Goal: Task Accomplishment & Management: Manage account settings

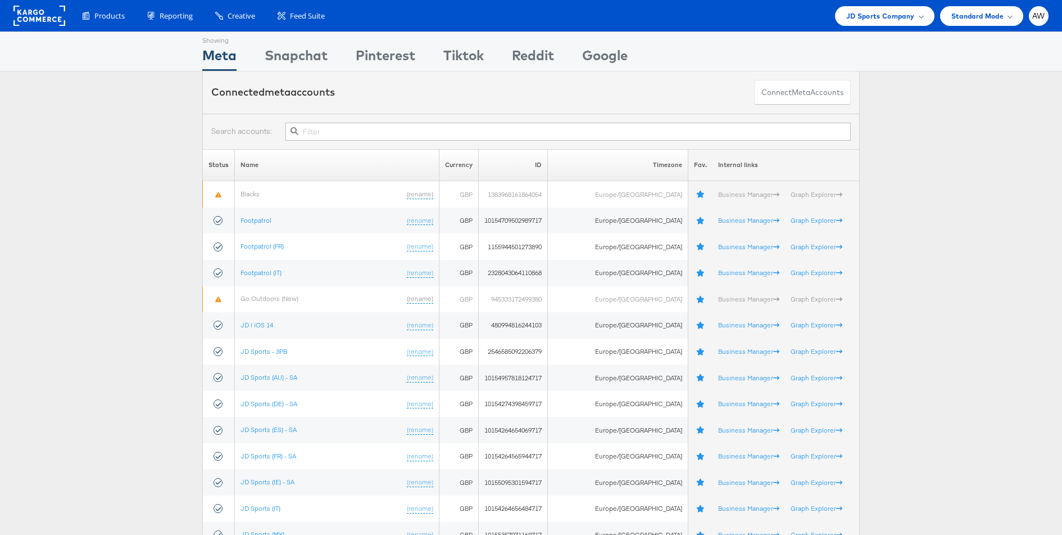
click at [369, 128] on input "text" at bounding box center [568, 132] width 565 height 18
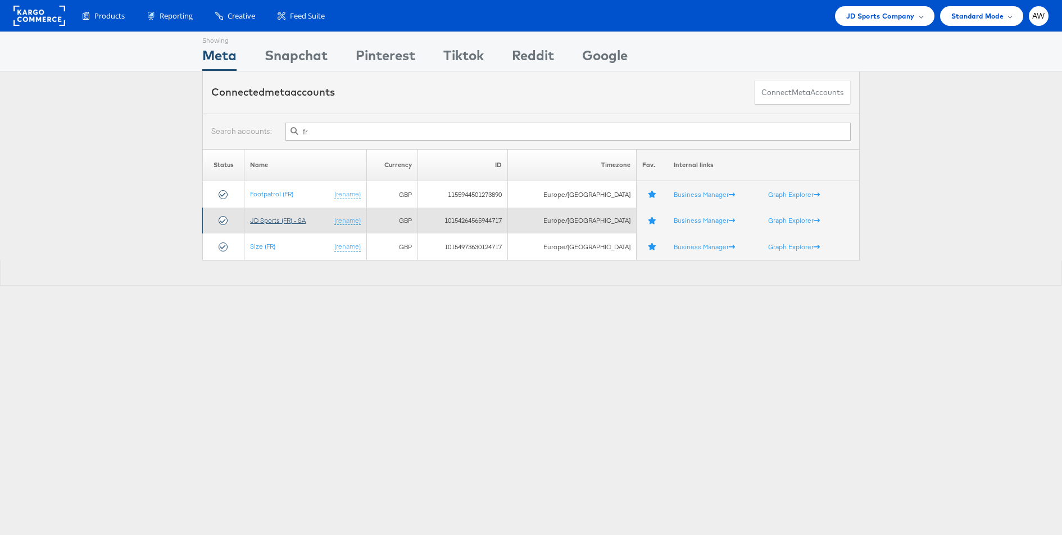
type input "fr"
click at [293, 223] on link "JD Sports (FR) - SA" at bounding box center [278, 220] width 56 height 8
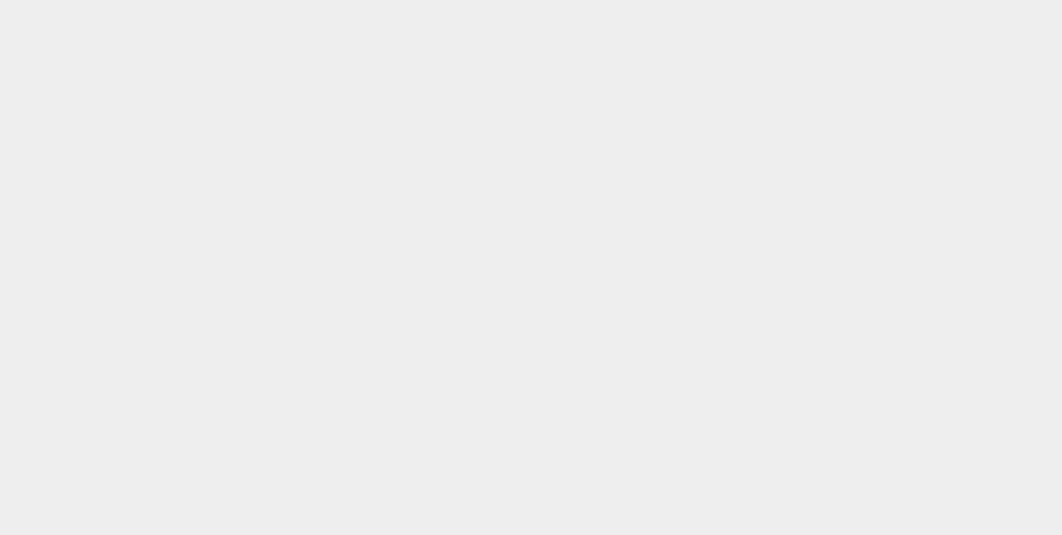
click at [293, 223] on body at bounding box center [531, 253] width 1062 height 507
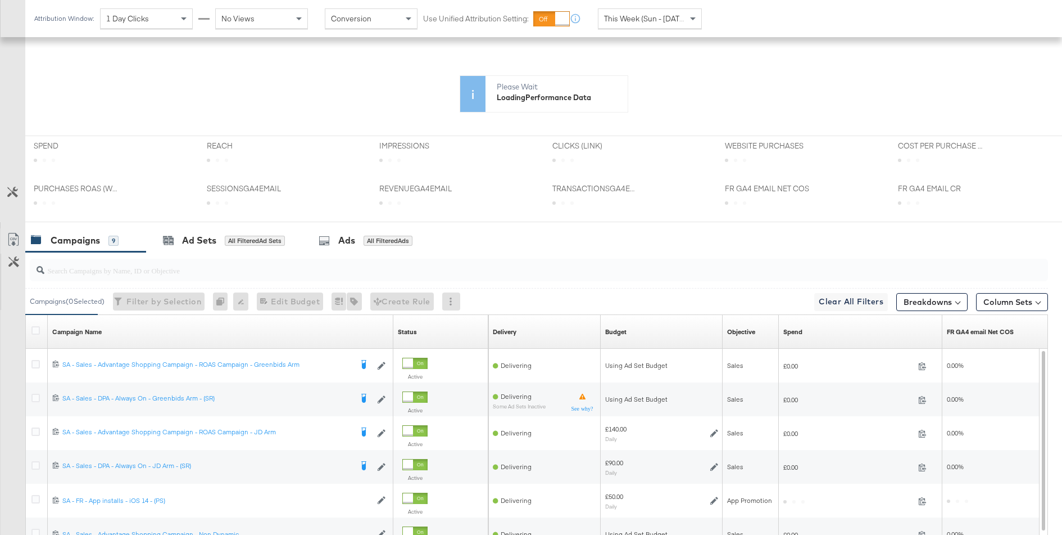
scroll to position [449, 0]
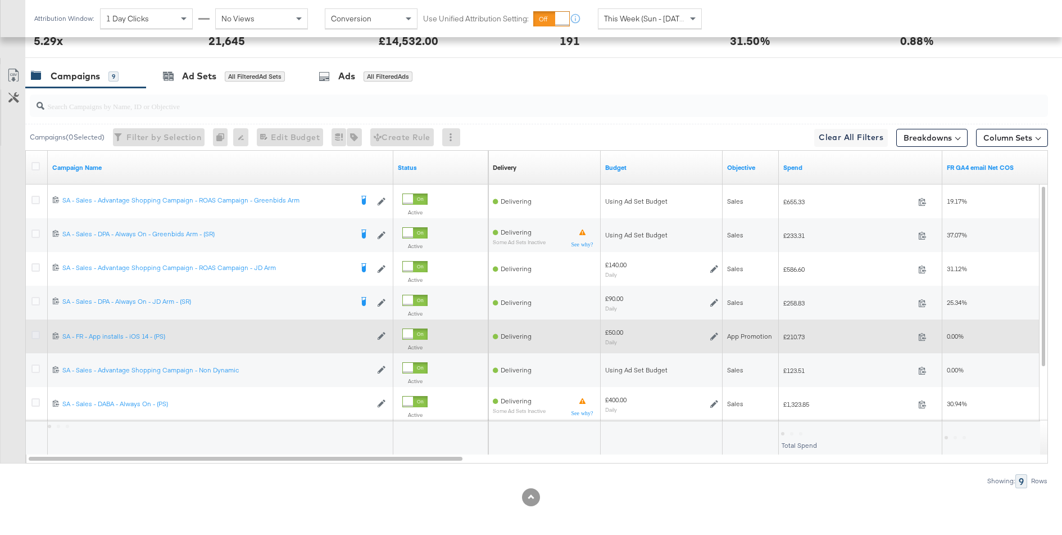
click at [34, 332] on icon at bounding box center [35, 334] width 8 height 8
click at [0, 0] on input "checkbox" at bounding box center [0, 0] width 0 height 0
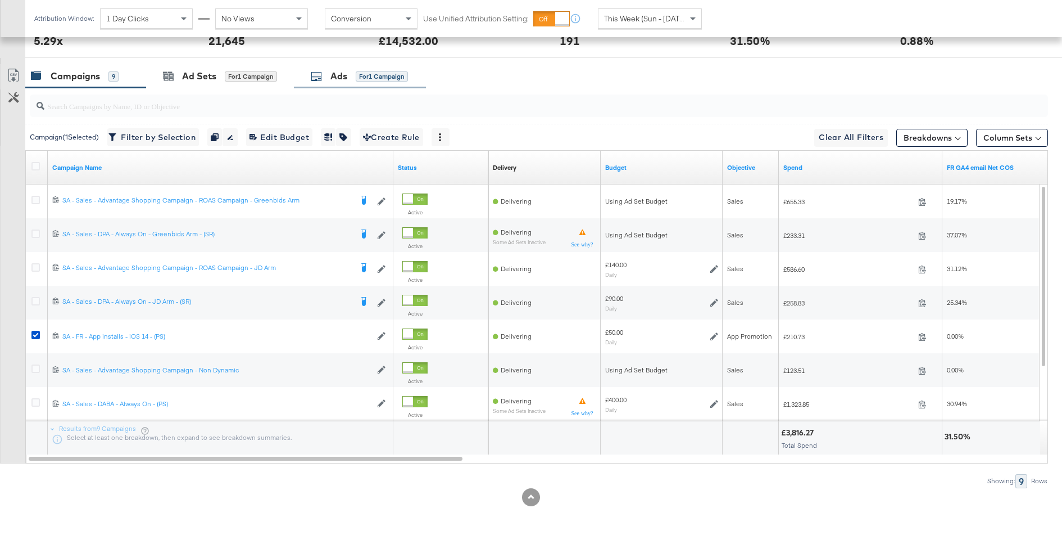
click at [341, 74] on div "Ads" at bounding box center [338, 76] width 17 height 13
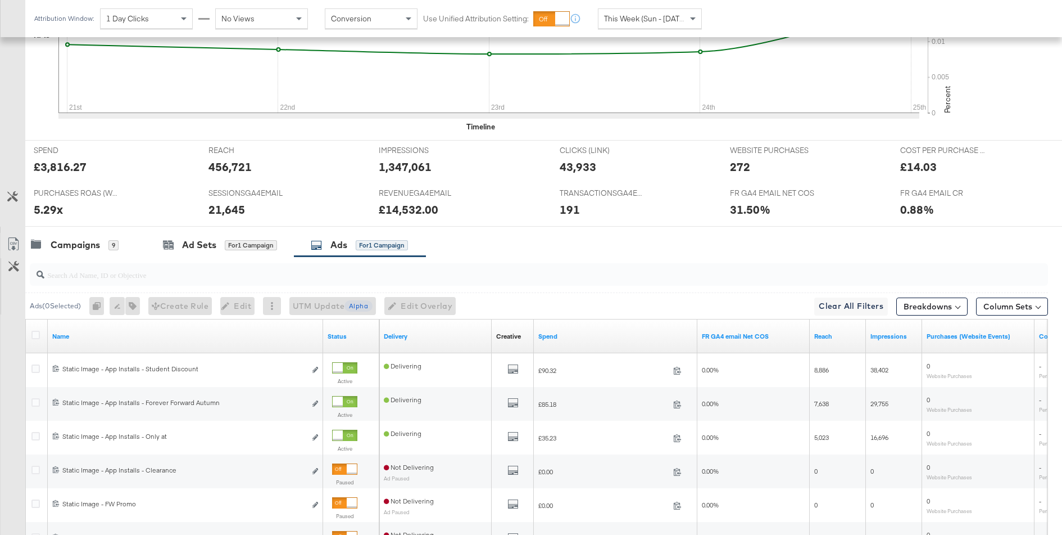
scroll to position [558, 0]
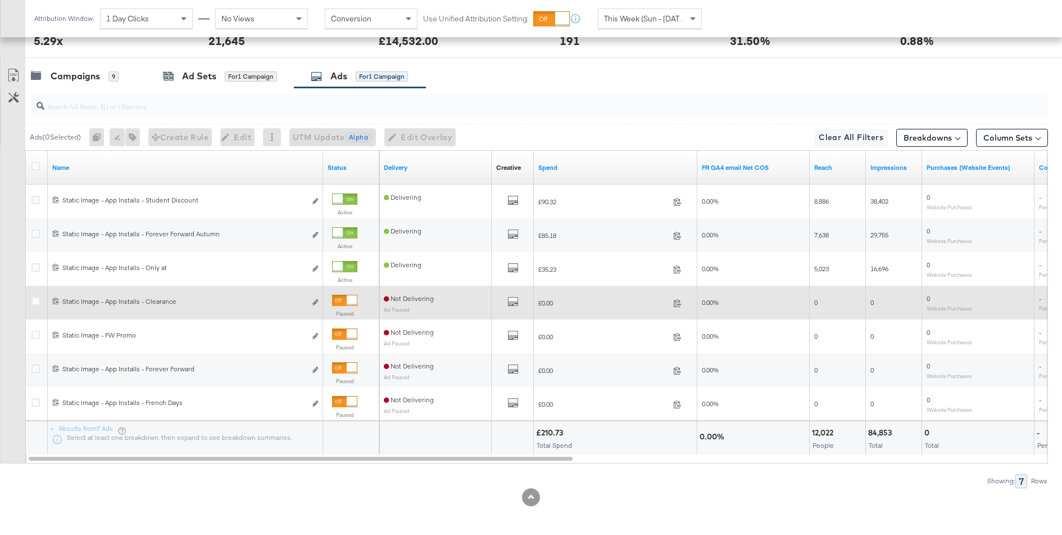
click at [347, 297] on div at bounding box center [352, 300] width 10 height 10
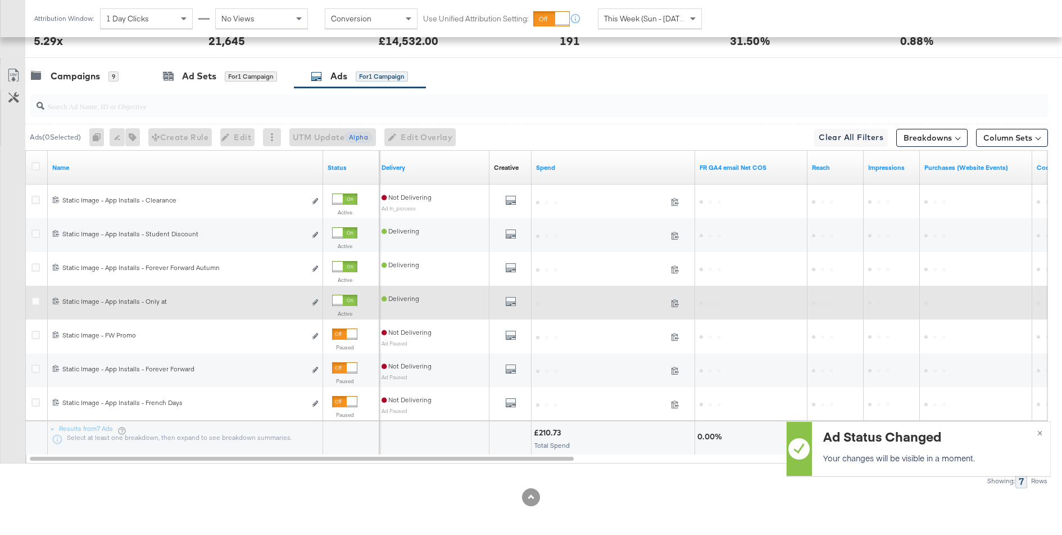
scroll to position [0, 0]
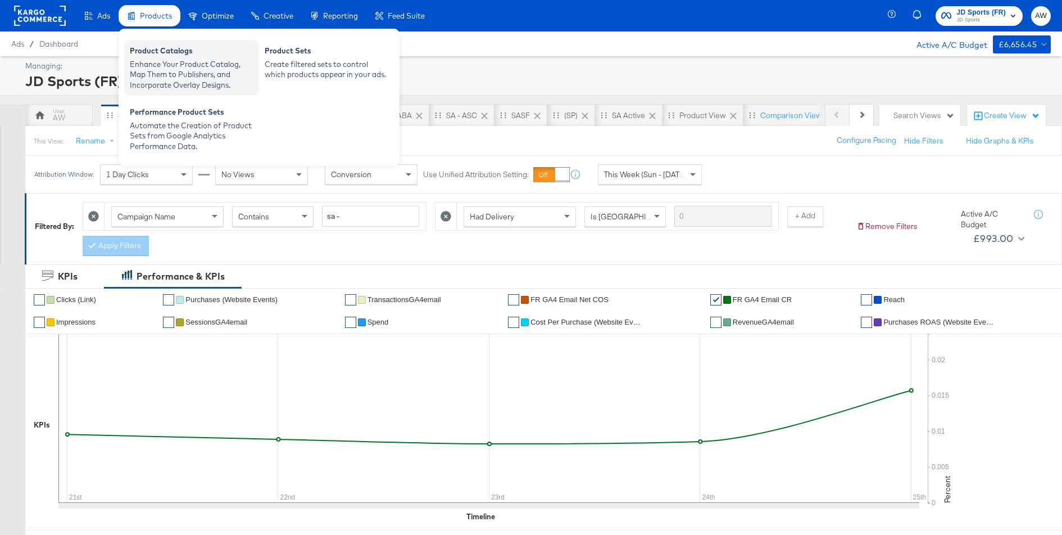
click at [166, 63] on div "Enhance Your Product Catalog, Map Them to Publishers, and Incorporate Overlay D…" at bounding box center [192, 74] width 124 height 31
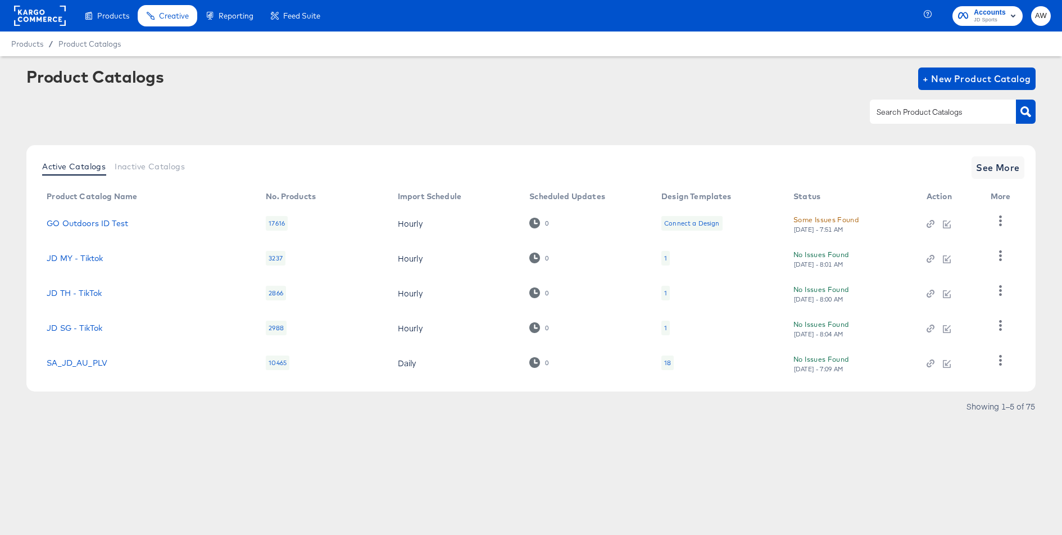
click at [907, 114] on input "text" at bounding box center [935, 112] width 120 height 13
type input "fr"
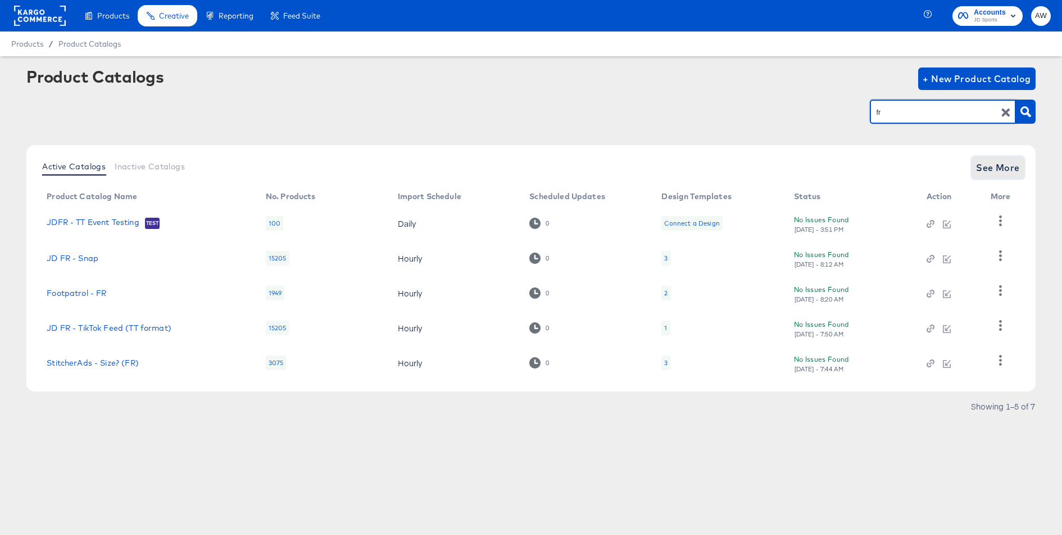
click at [1011, 169] on span "See More" at bounding box center [998, 168] width 44 height 16
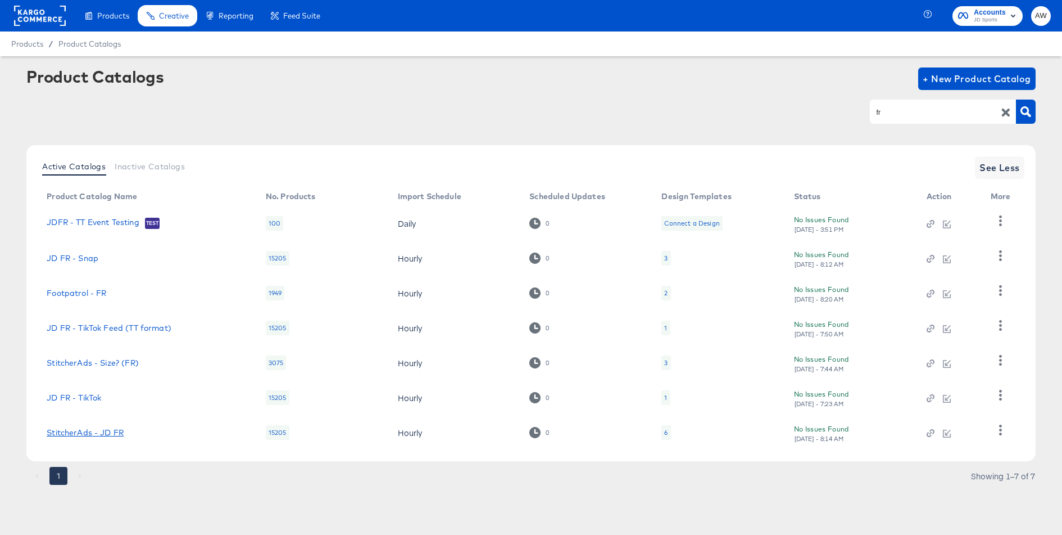
click at [102, 431] on link "StitcherAds - JD FR" at bounding box center [85, 432] width 77 height 9
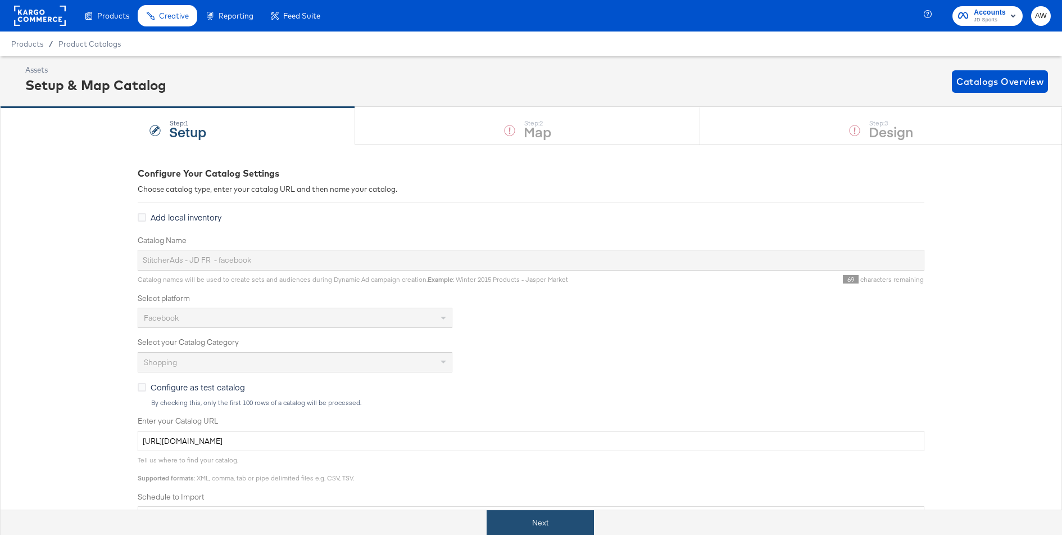
click at [532, 520] on button "Next" at bounding box center [540, 522] width 107 height 25
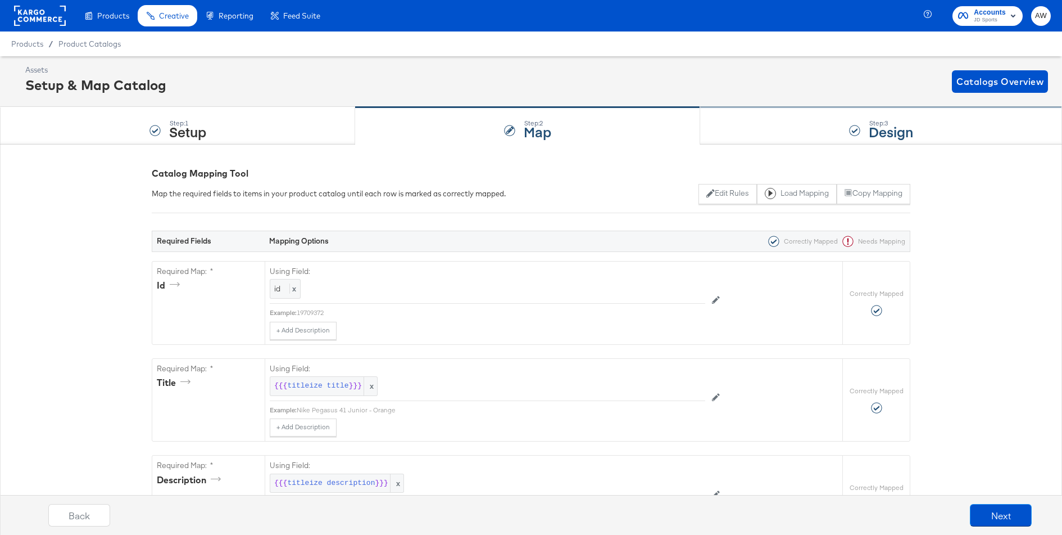
click at [793, 125] on div "Step: 3 Design" at bounding box center [881, 125] width 362 height 37
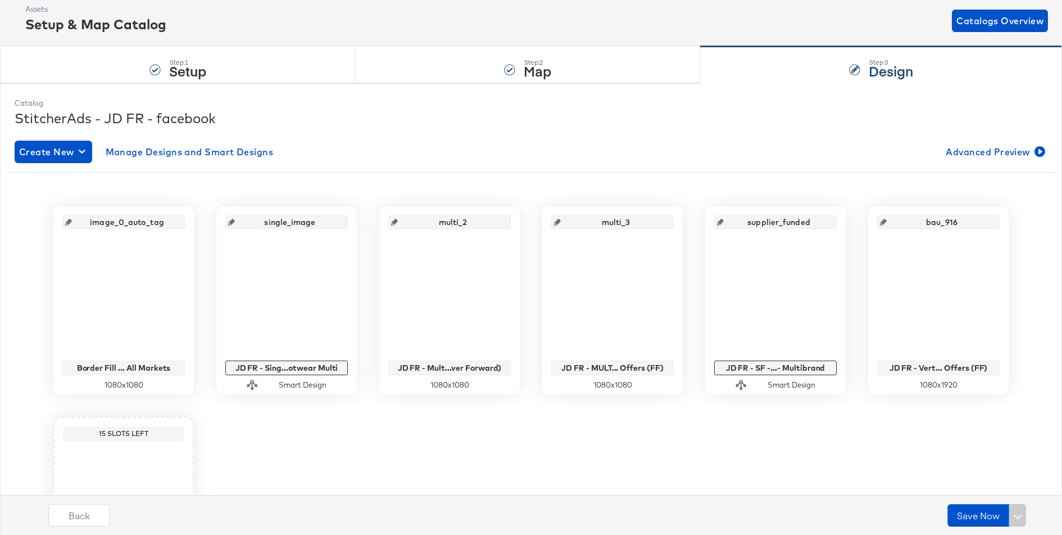
scroll to position [65, 0]
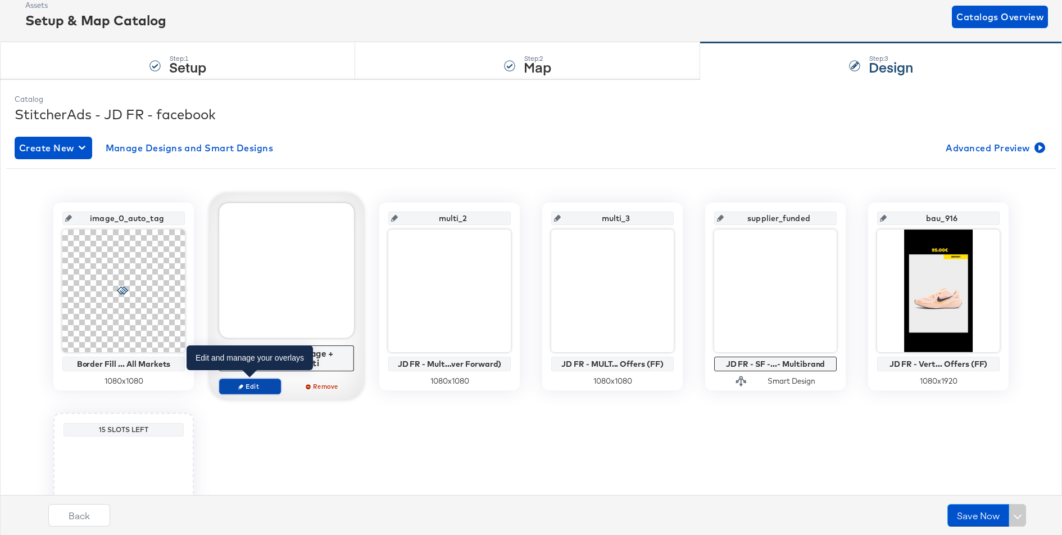
click at [262, 384] on span "Edit" at bounding box center [250, 386] width 52 height 8
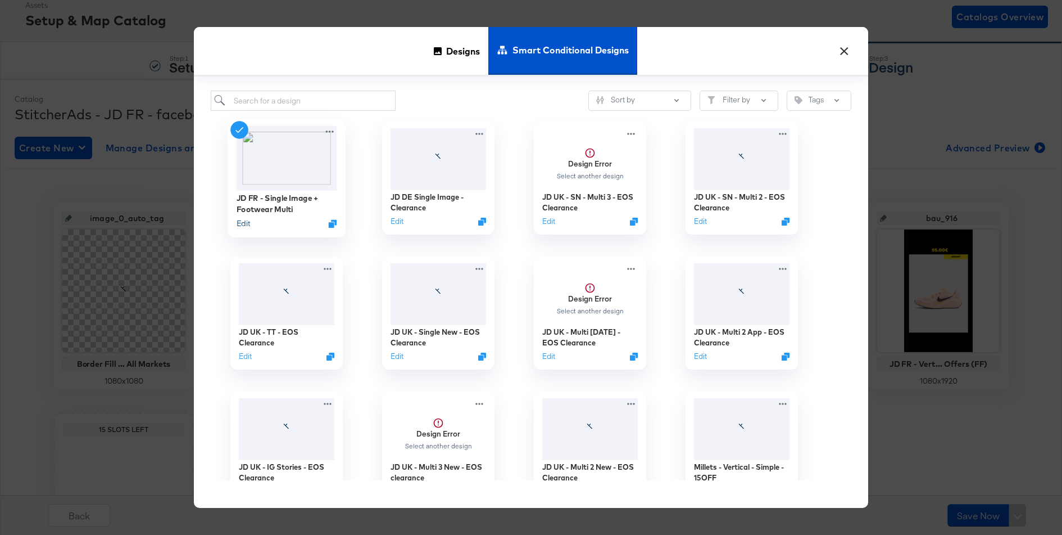
click at [238, 225] on button "Edit" at bounding box center [243, 223] width 13 height 11
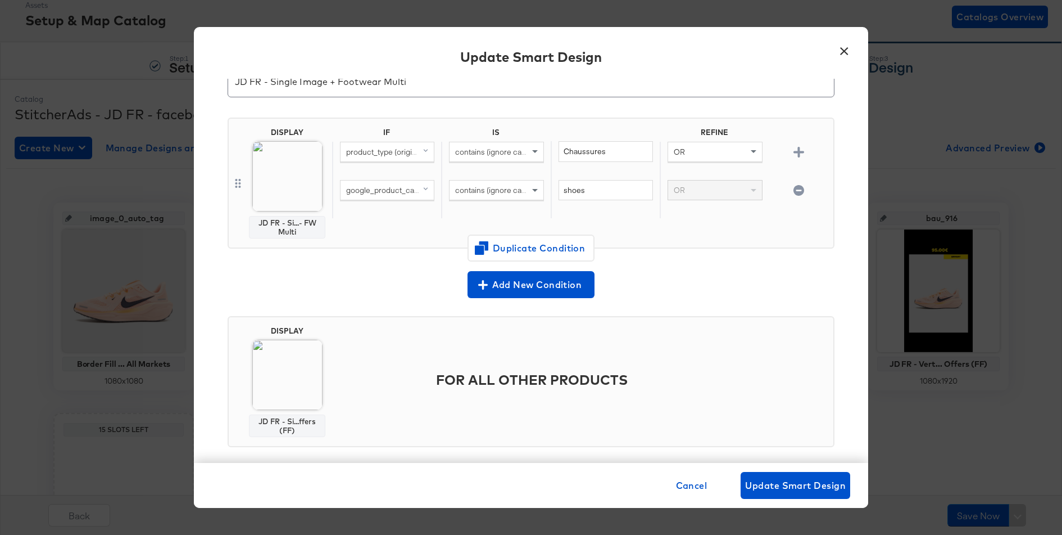
scroll to position [64, 0]
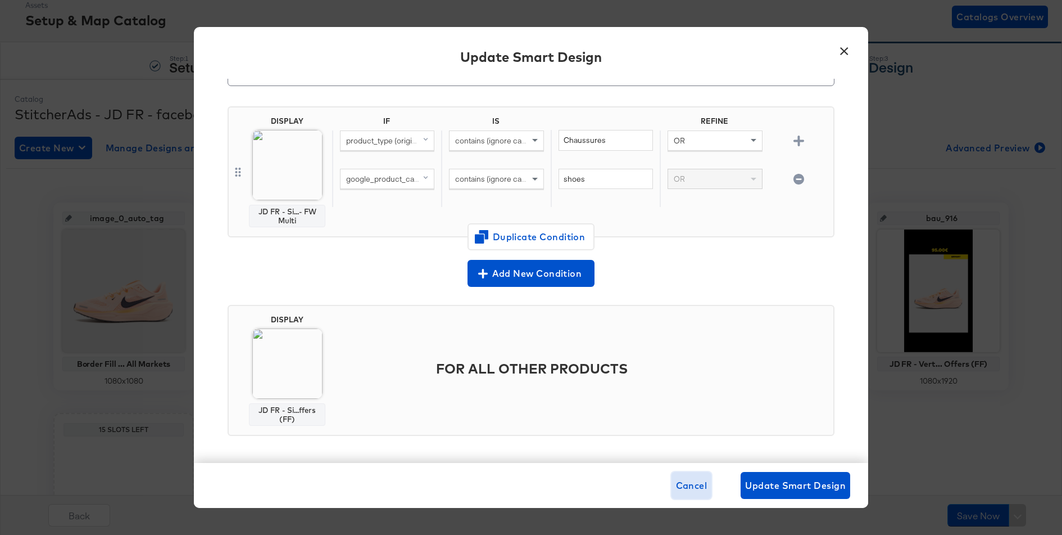
click at [705, 486] on span "Cancel" at bounding box center [691, 485] width 31 height 16
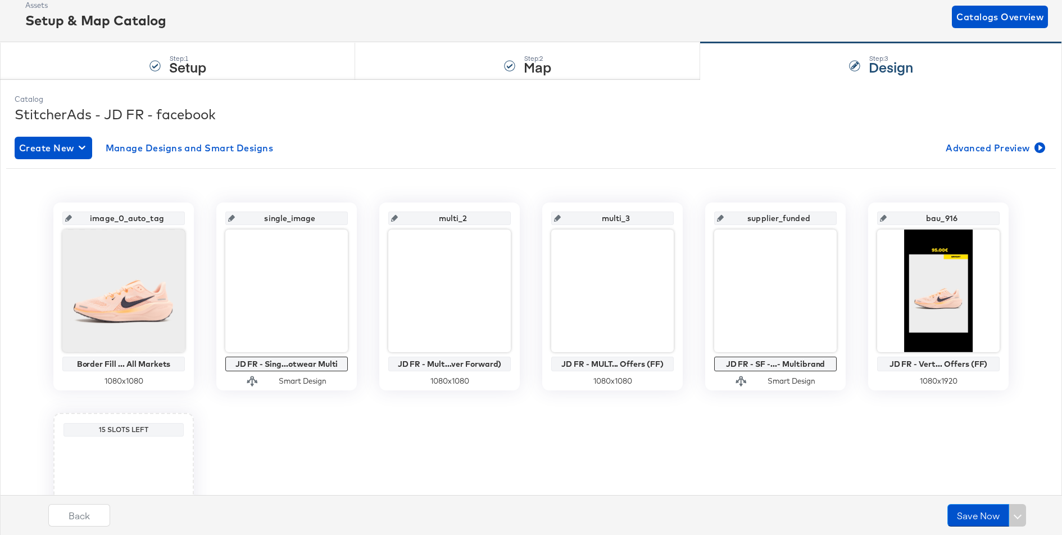
scroll to position [0, 0]
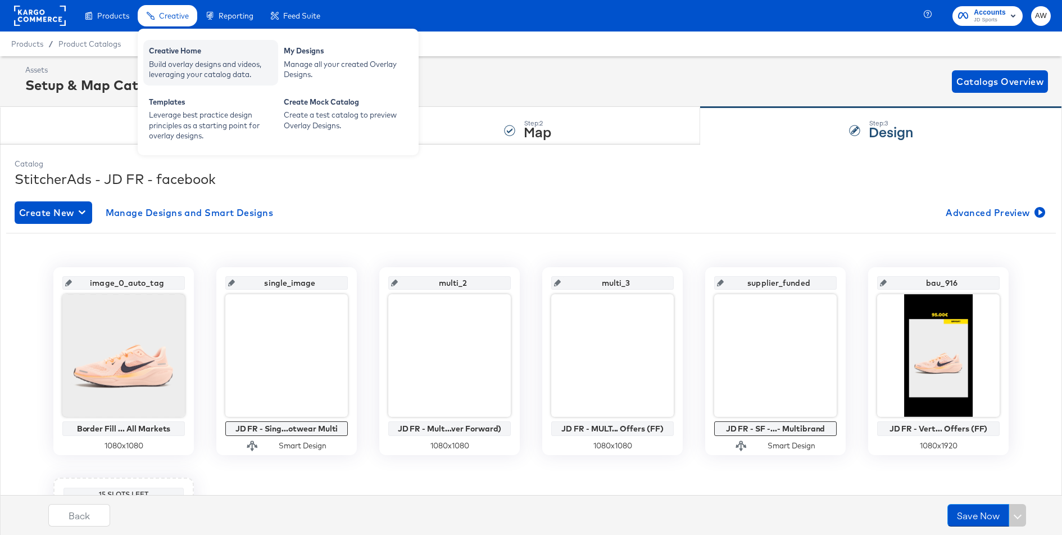
click at [200, 79] on div "Build overlay designs and videos, leveraging your catalog data." at bounding box center [211, 69] width 124 height 21
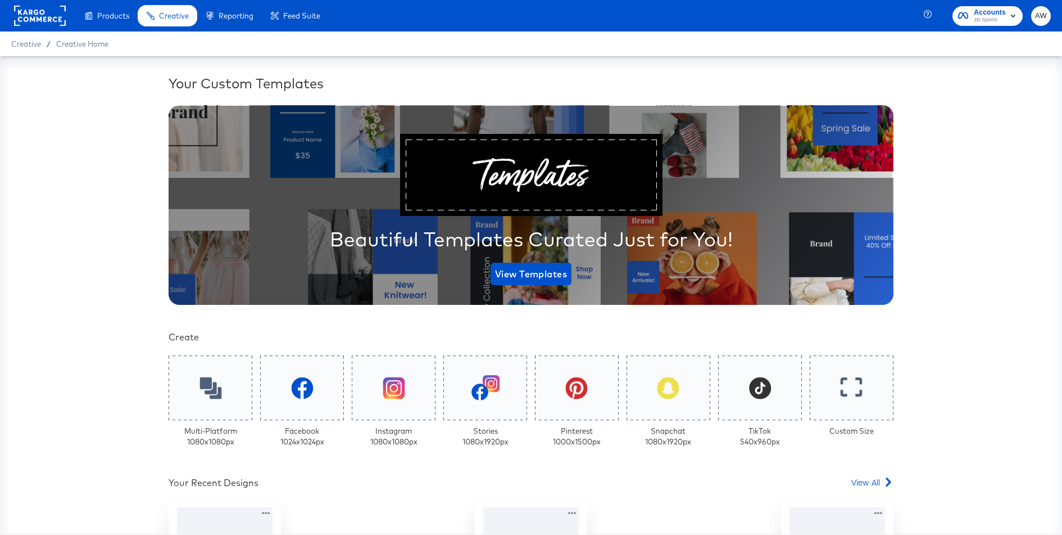
scroll to position [201, 0]
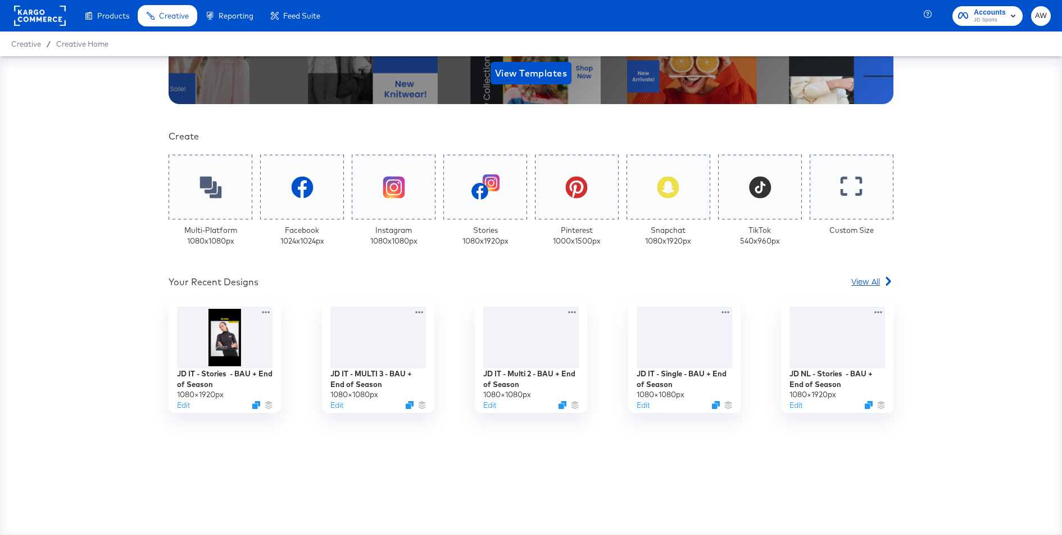
click at [860, 287] on link "View All" at bounding box center [872, 283] width 42 height 16
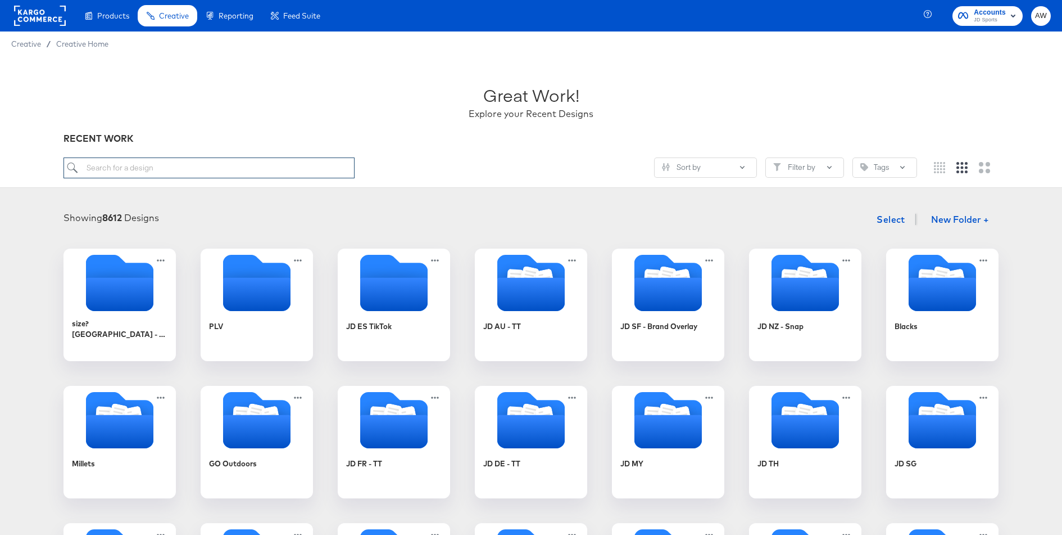
click at [130, 171] on input "search" at bounding box center [209, 167] width 291 height 21
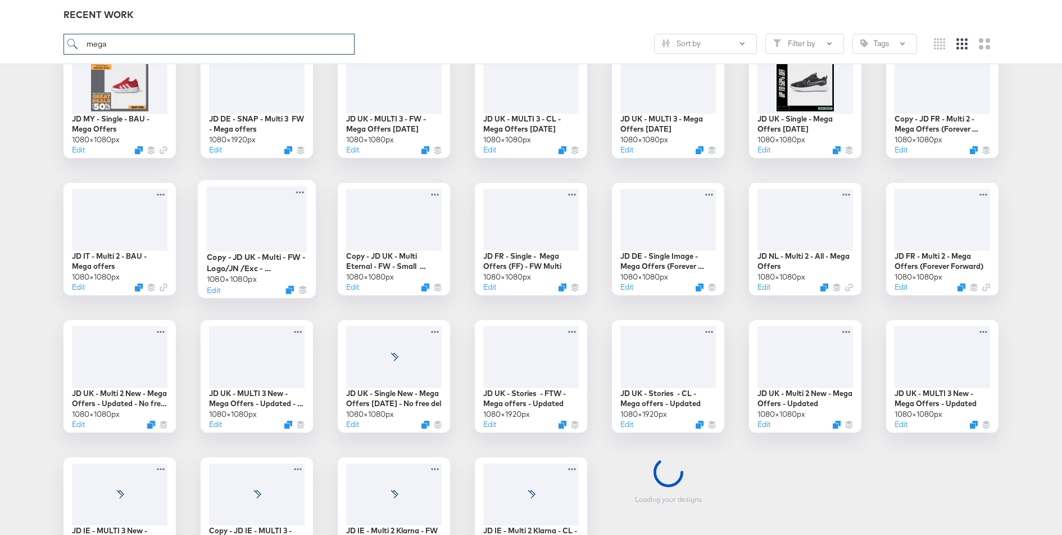
scroll to position [36, 0]
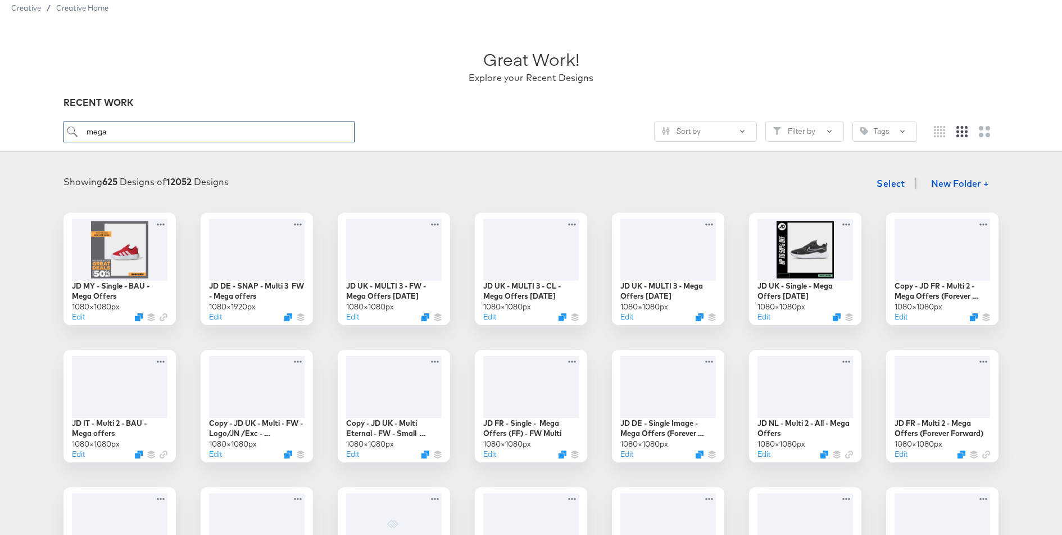
click at [266, 133] on input "mega" at bounding box center [209, 131] width 291 height 21
type input "mega o"
click at [73, 7] on span "Creative Home" at bounding box center [82, 7] width 52 height 9
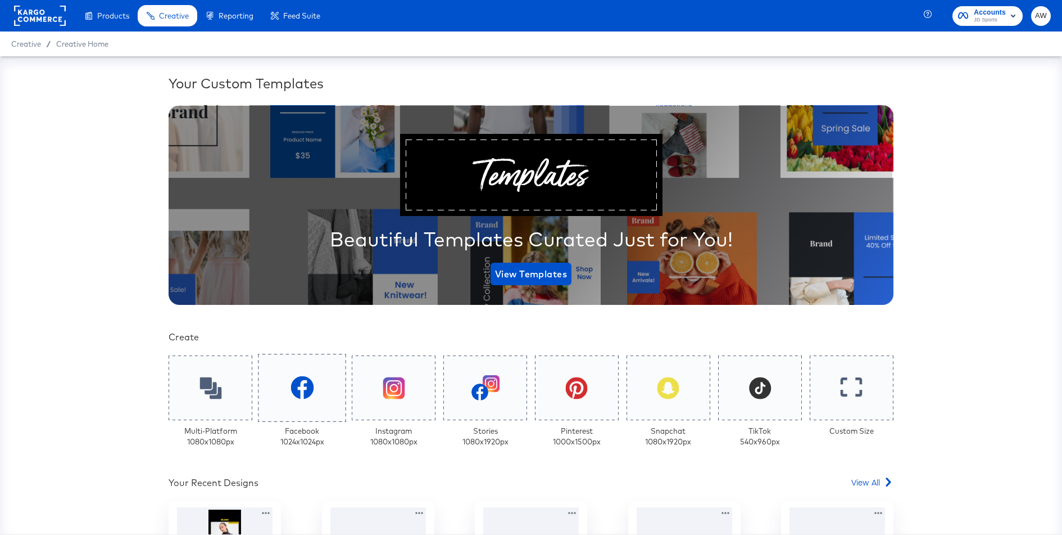
scroll to position [201, 0]
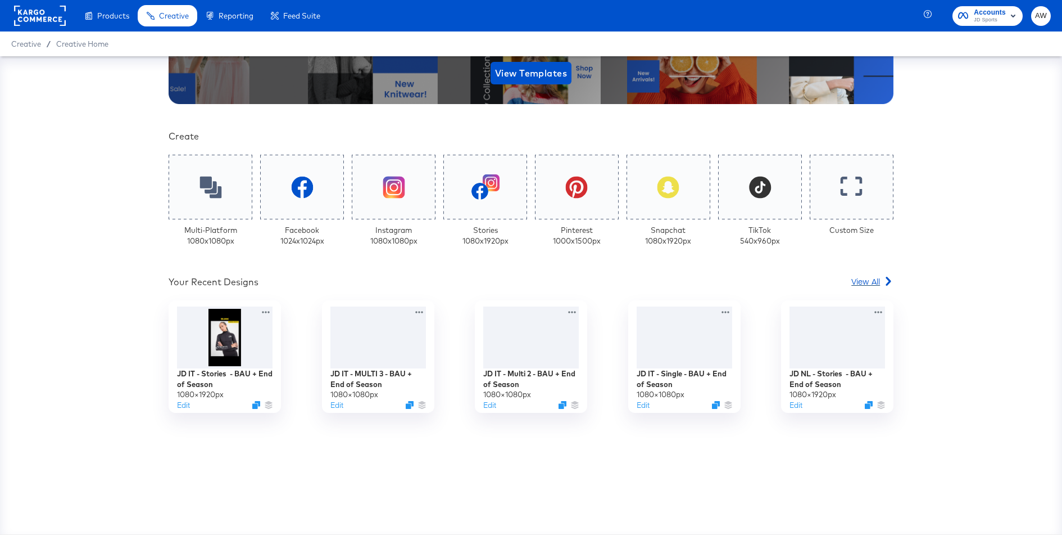
click at [882, 282] on div "View All" at bounding box center [872, 280] width 42 height 11
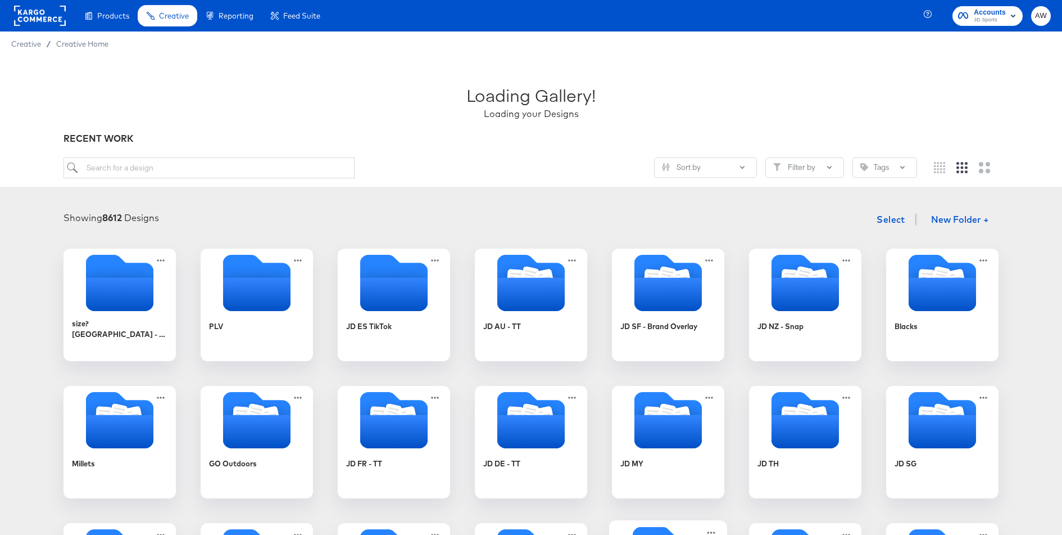
scroll to position [291, 0]
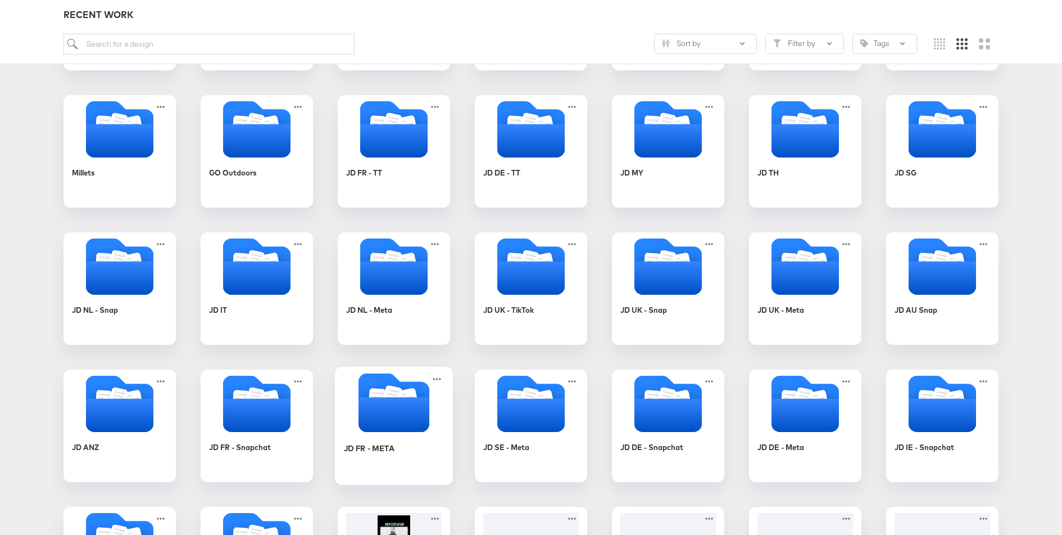
click at [415, 398] on icon "Folder" at bounding box center [394, 414] width 71 height 35
click at [415, 398] on div "Products Products Product Catalogs Enhance Your Product Catalog, Map Them to Pu…" at bounding box center [531, 396] width 1062 height 1375
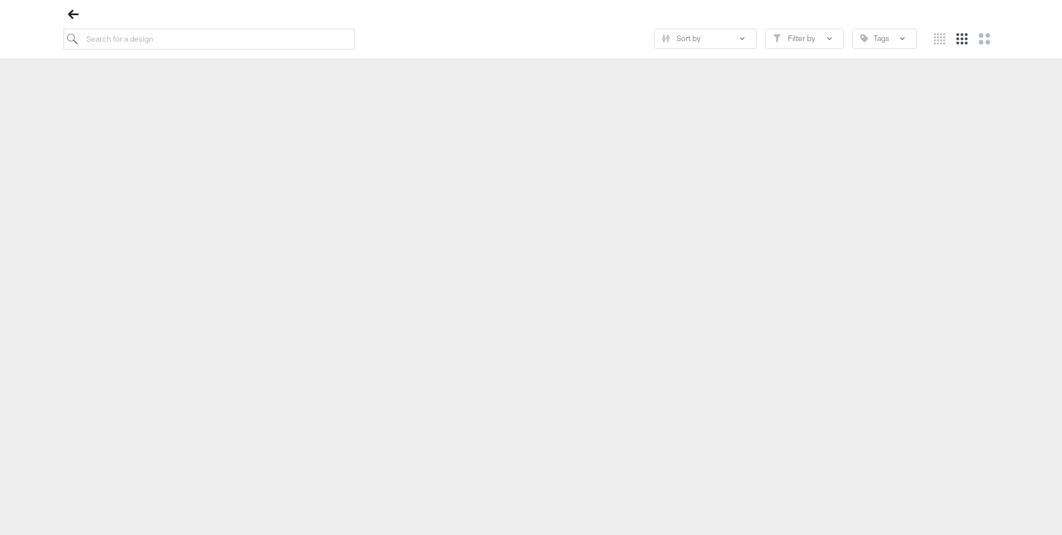
scroll to position [128, 0]
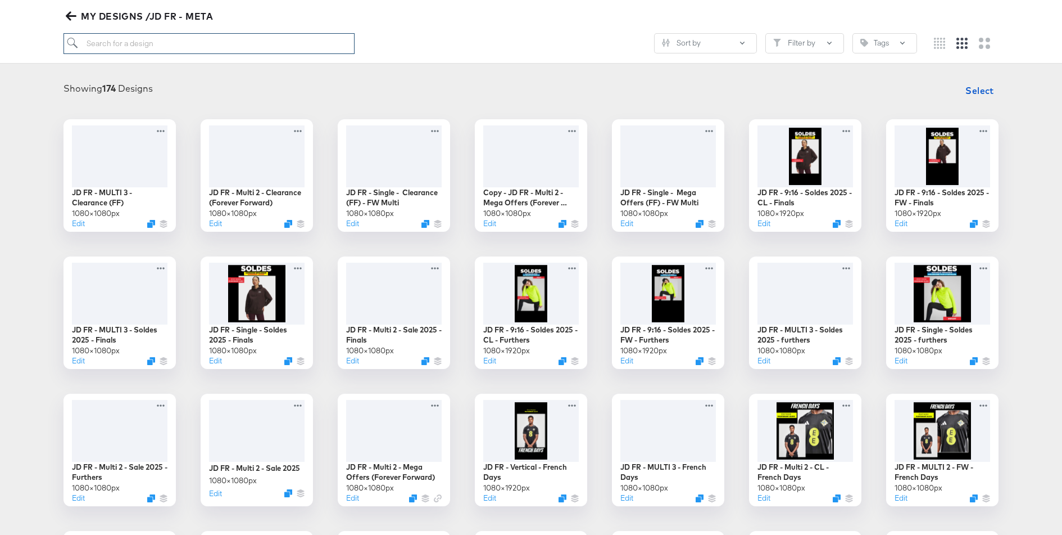
click at [232, 46] on input "search" at bounding box center [209, 43] width 291 height 21
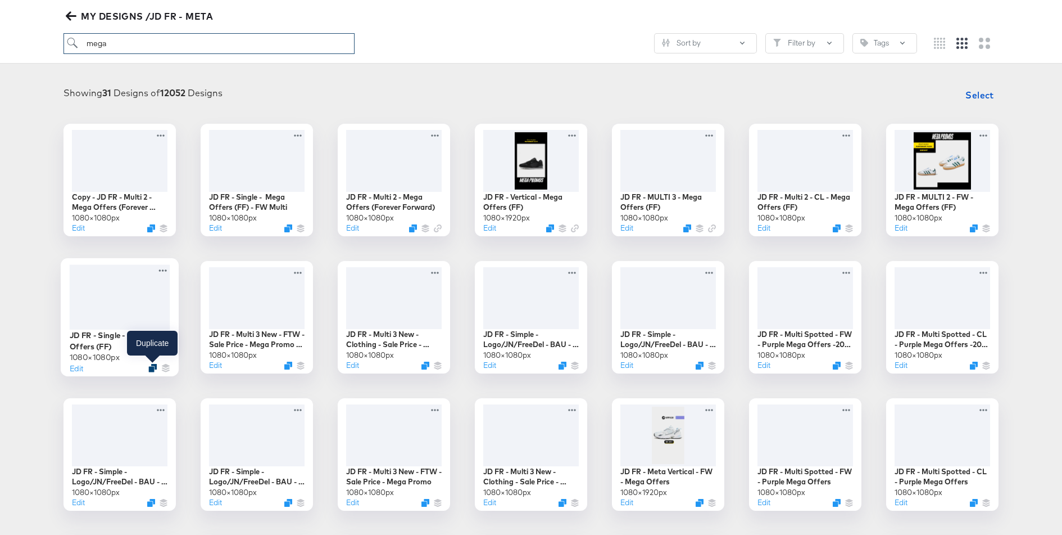
type input "mega"
click at [155, 366] on icon "Duplicate" at bounding box center [152, 367] width 8 height 8
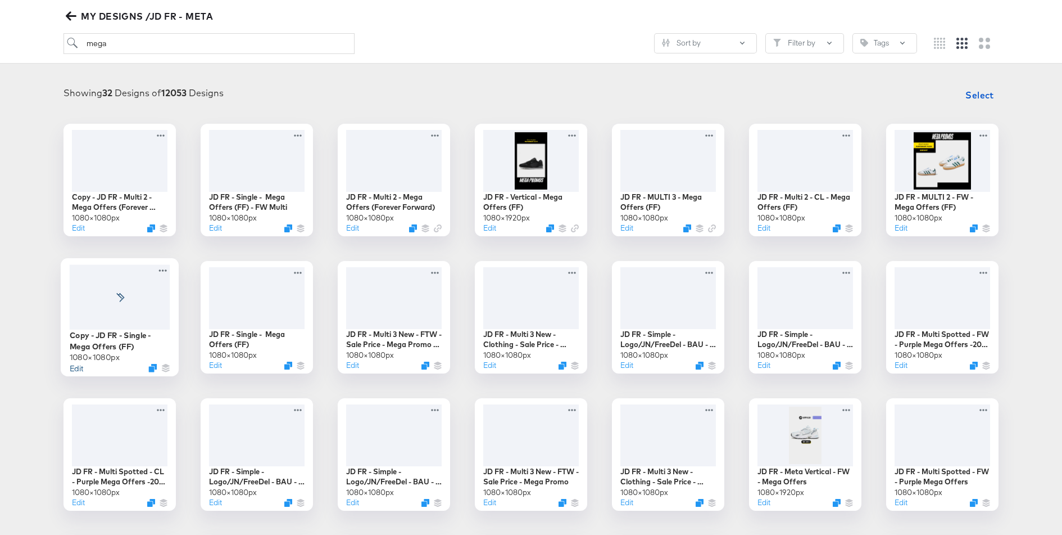
click at [74, 368] on button "Edit" at bounding box center [76, 367] width 13 height 11
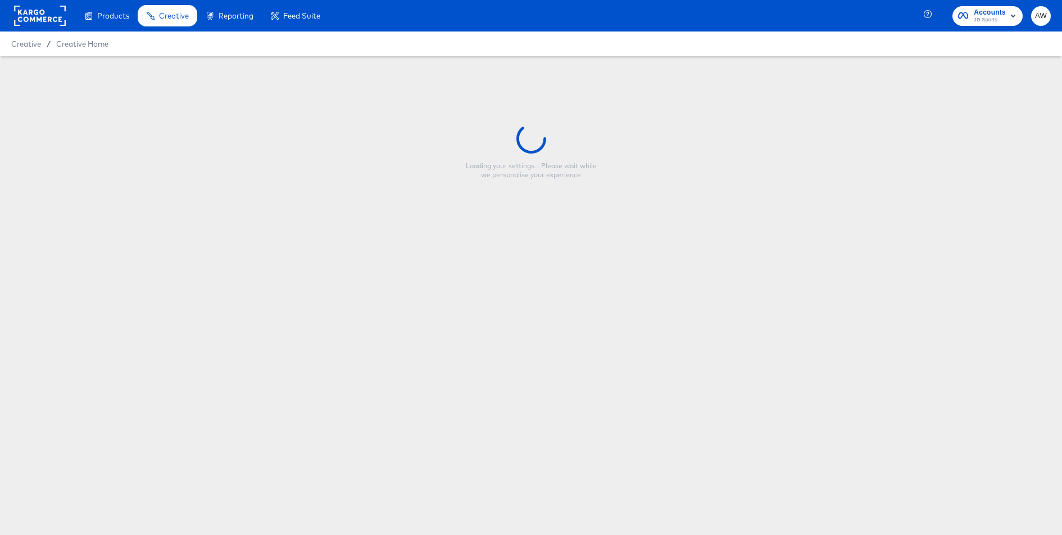
type input "Copy - JD FR - Single - Mega Offers (FF)"
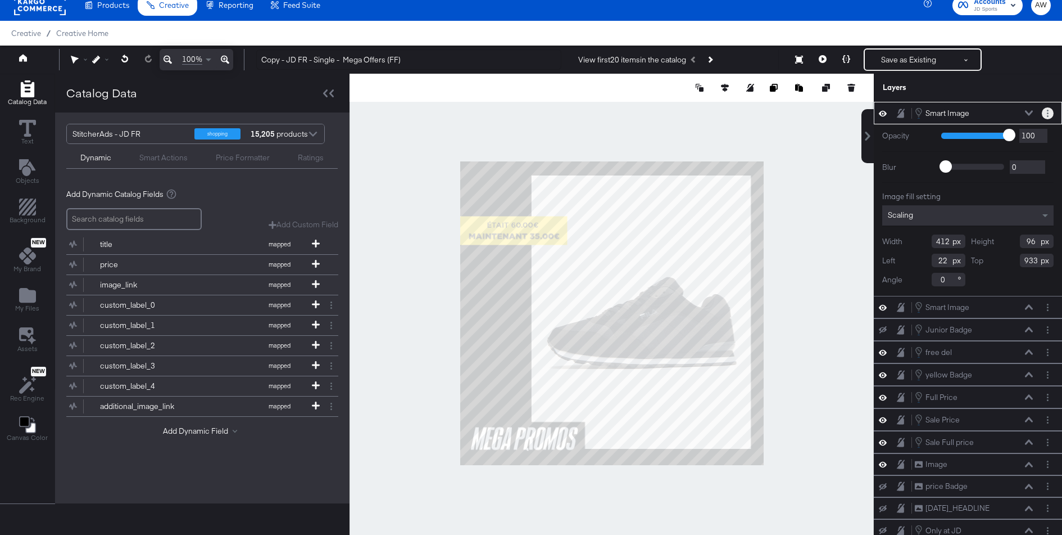
click at [1046, 113] on button "Layer Options" at bounding box center [1048, 113] width 12 height 12
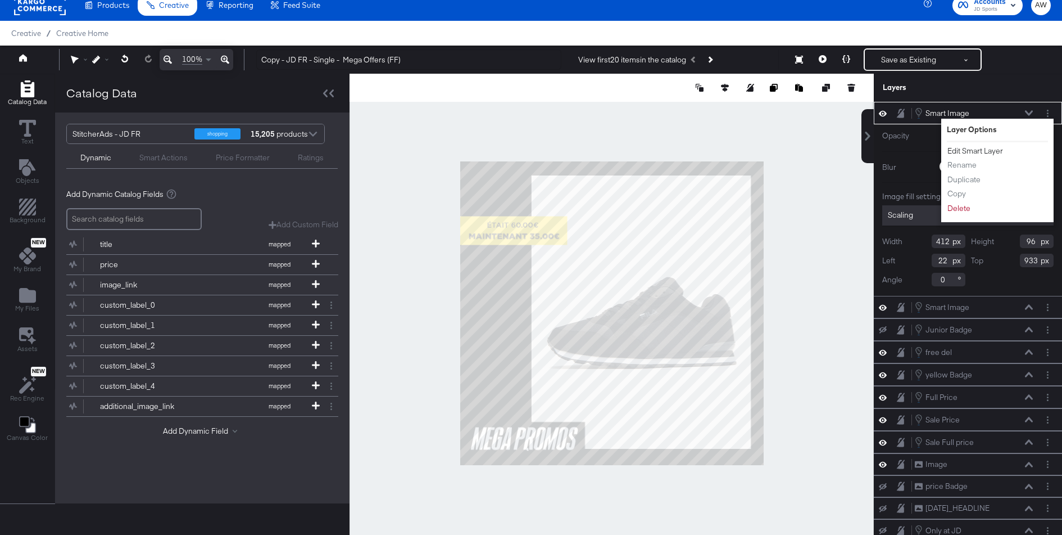
click at [983, 148] on button "Edit Smart Layer" at bounding box center [975, 151] width 57 height 12
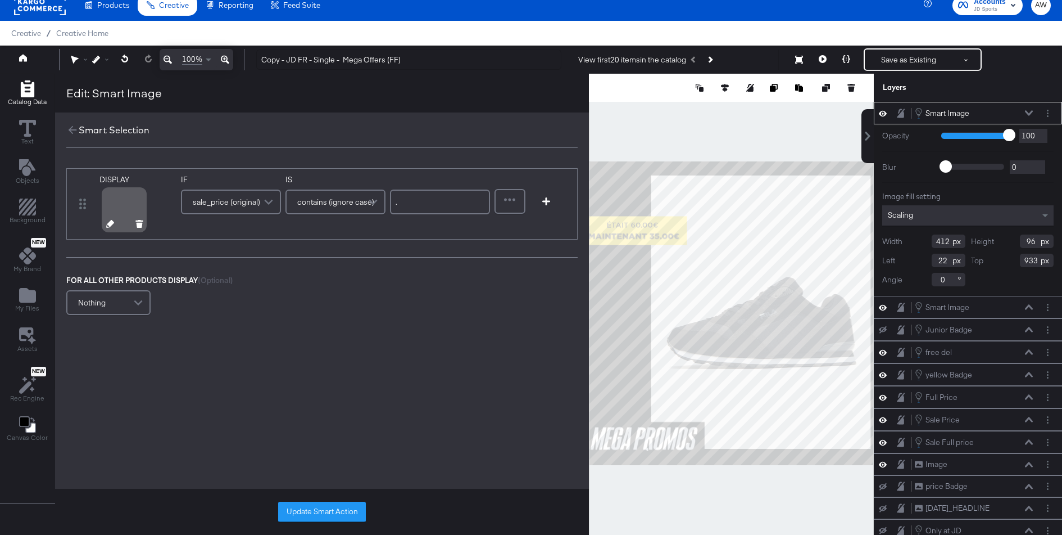
click at [107, 226] on icon at bounding box center [110, 224] width 8 height 8
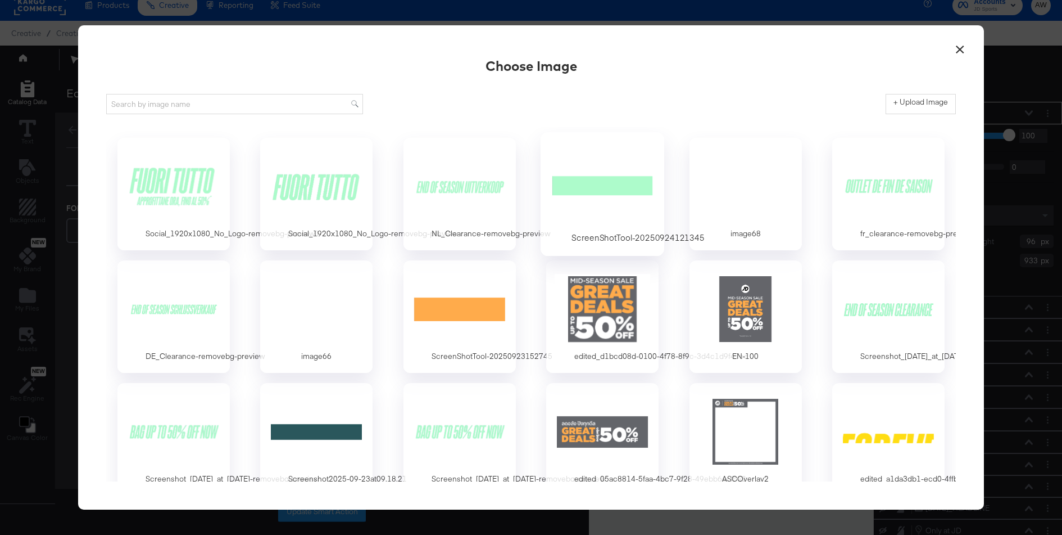
click at [600, 183] on div at bounding box center [602, 186] width 105 height 78
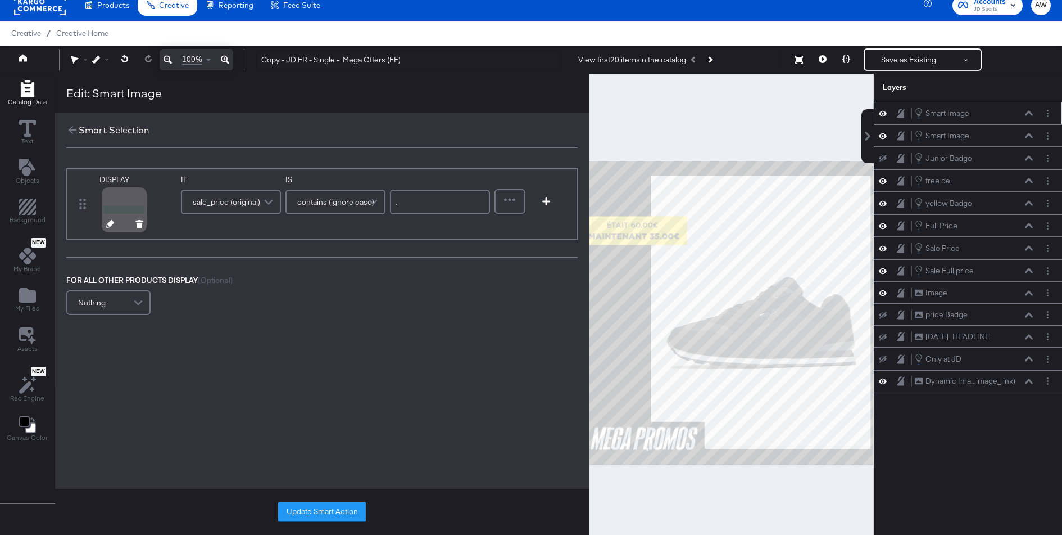
click at [106, 227] on button at bounding box center [110, 225] width 8 height 11
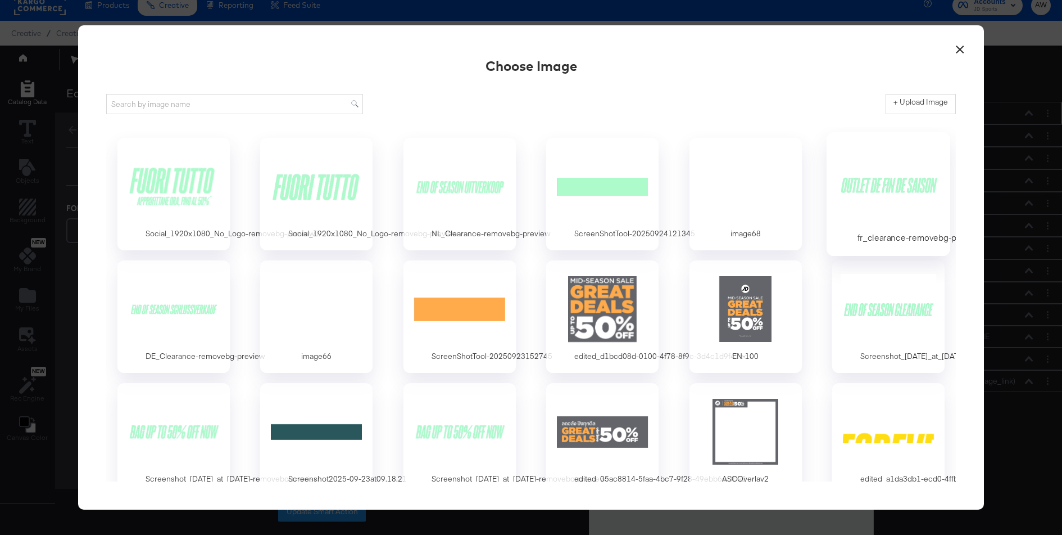
click at [878, 177] on div at bounding box center [888, 186] width 105 height 78
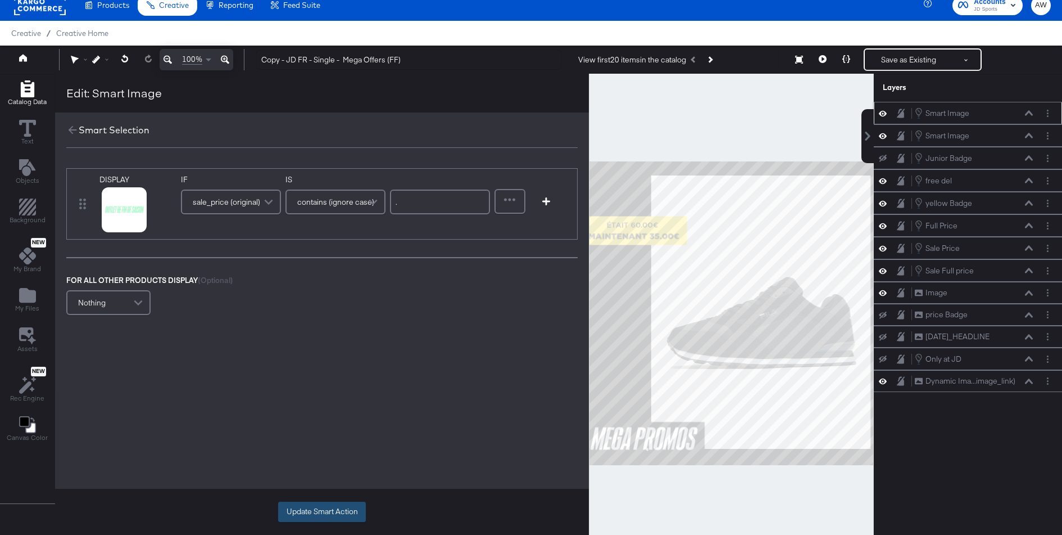
click at [332, 505] on button "Update Smart Action" at bounding box center [322, 511] width 88 height 20
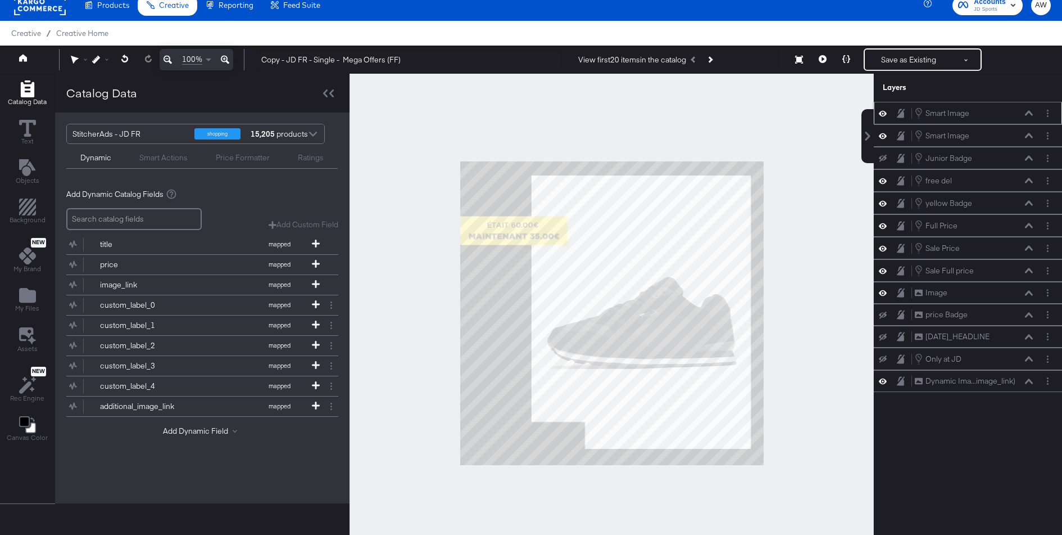
click at [171, 158] on div "Smart Actions" at bounding box center [163, 157] width 48 height 11
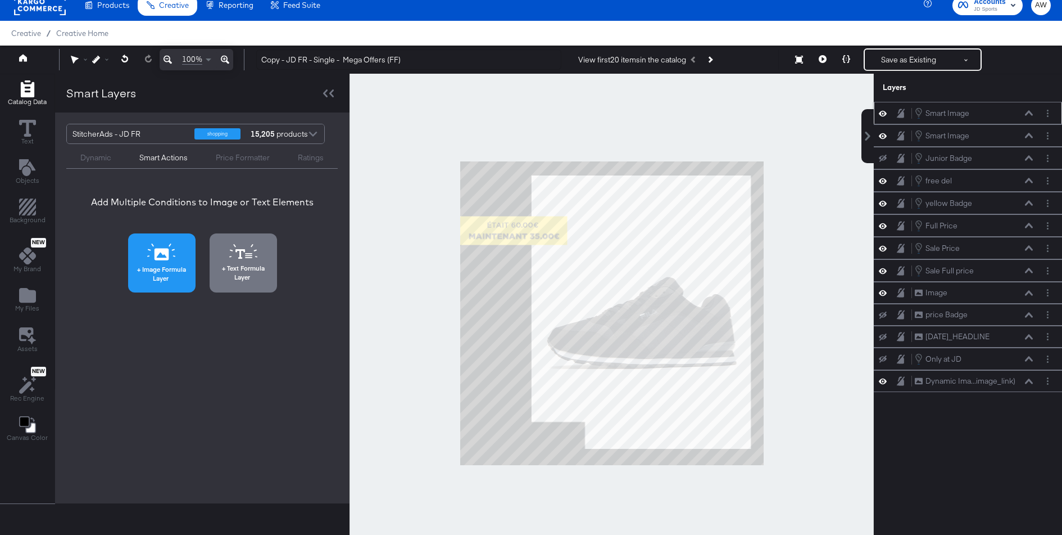
click at [143, 273] on span "Image Formula Layer" at bounding box center [162, 273] width 61 height 17
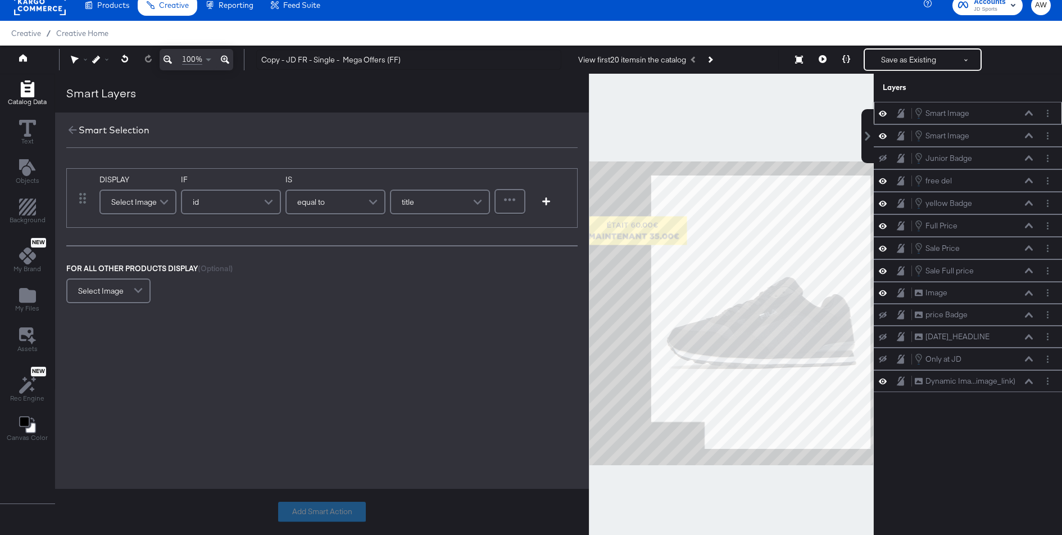
click at [137, 209] on div "Select Image" at bounding box center [138, 202] width 75 height 22
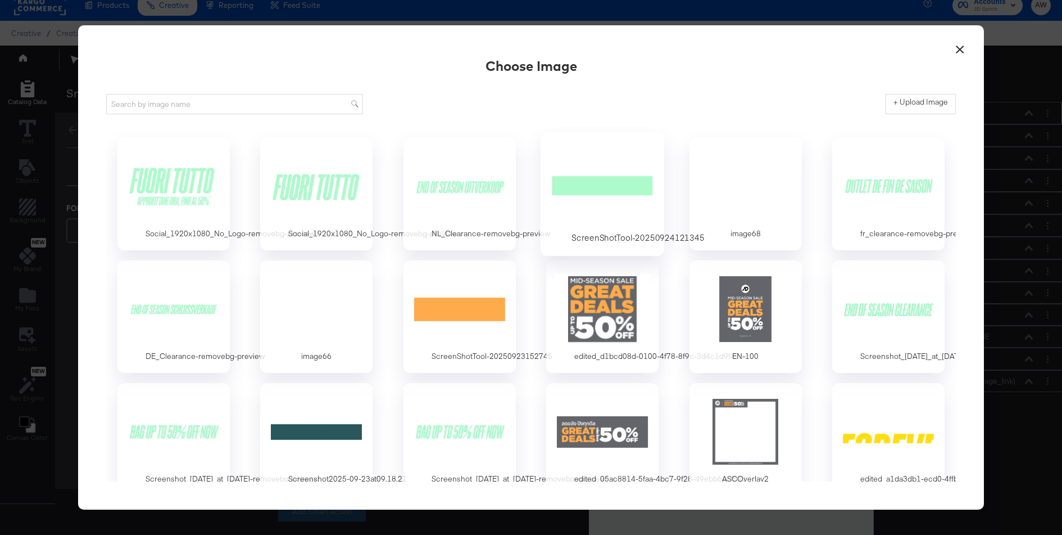
click at [596, 182] on div at bounding box center [602, 186] width 105 height 78
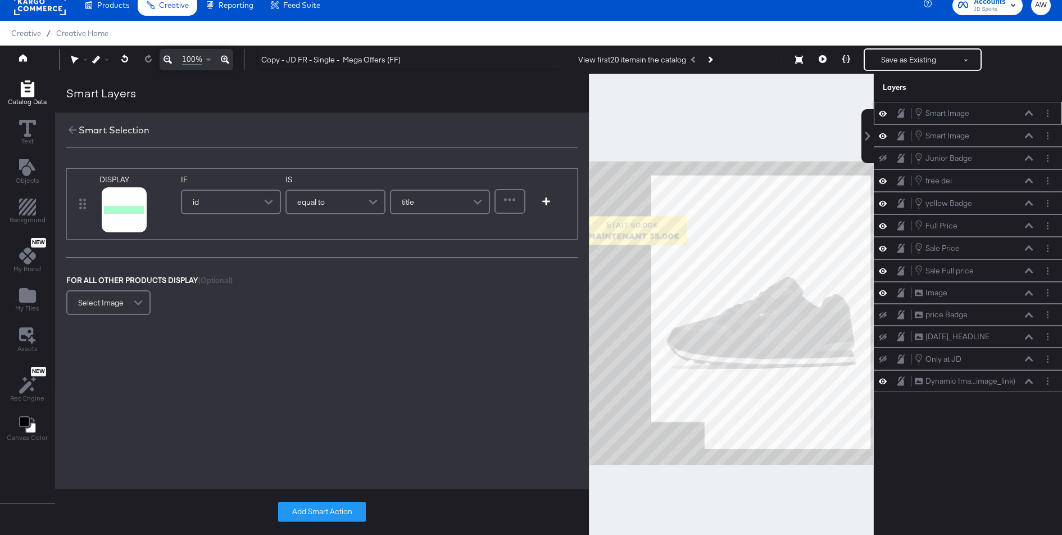
click at [228, 197] on div "id" at bounding box center [231, 202] width 98 height 22
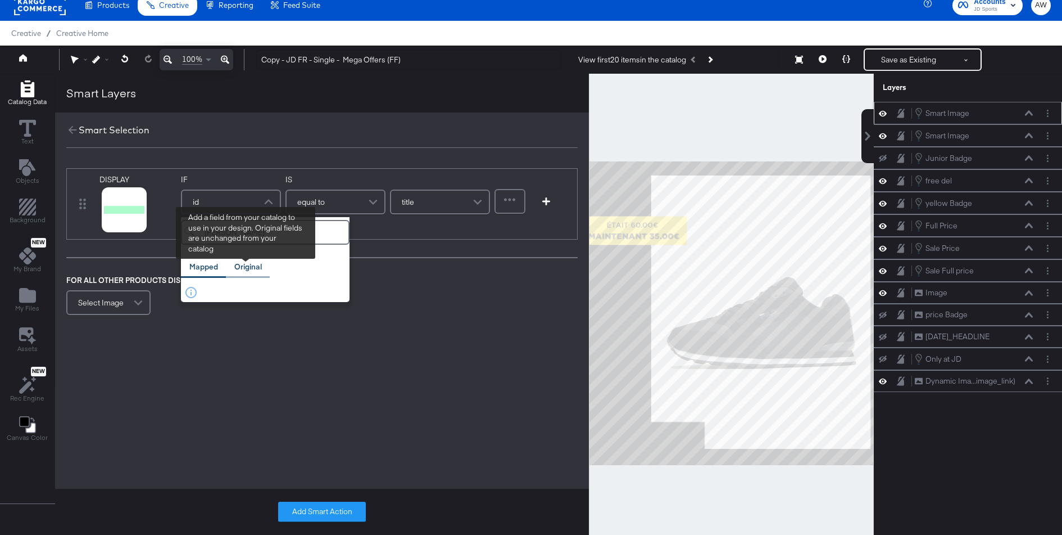
type input "sal"
click at [245, 256] on div "Original" at bounding box center [248, 267] width 44 height 22
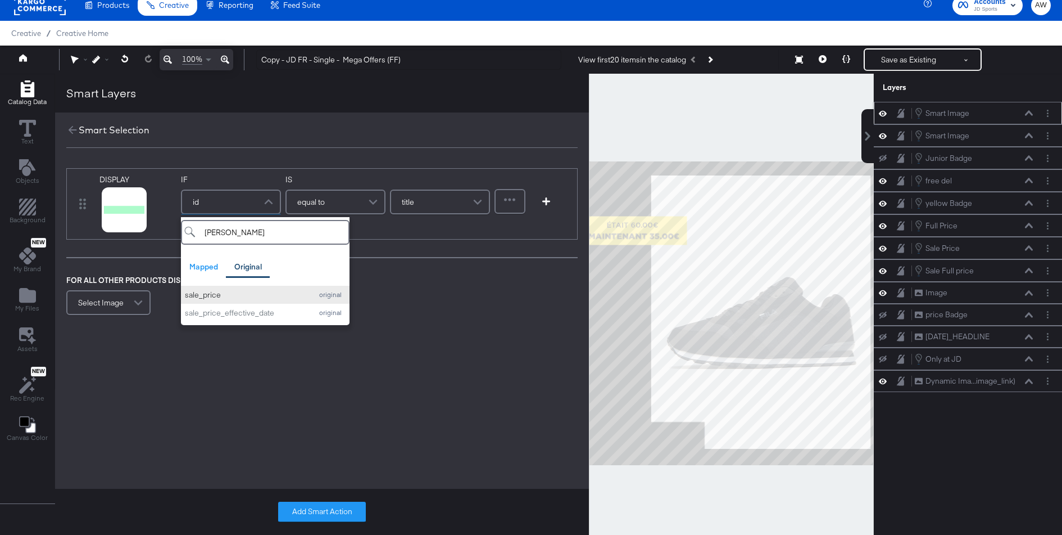
click at [247, 291] on div "sale_price" at bounding box center [245, 294] width 121 height 11
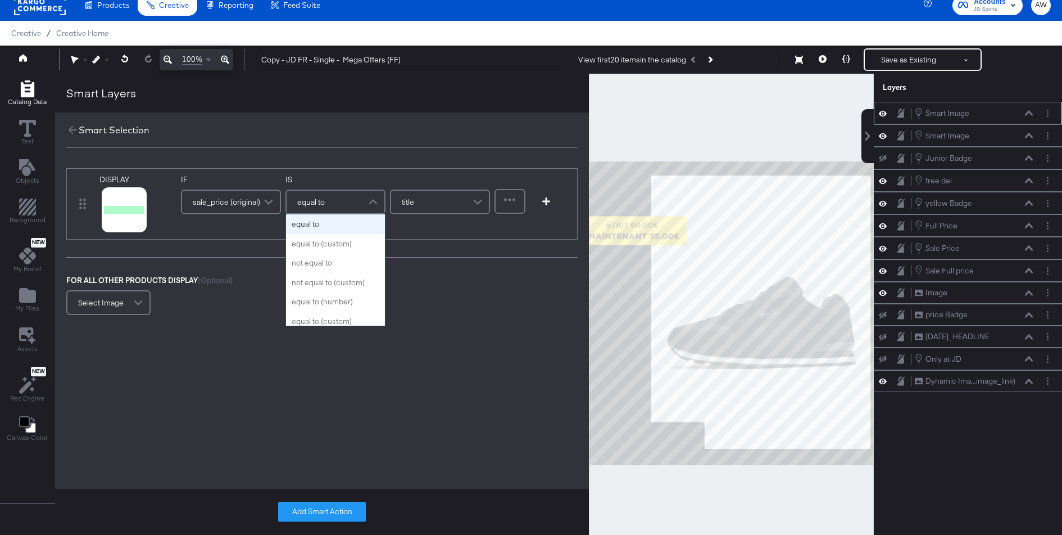
click at [337, 210] on div "equal to" at bounding box center [336, 202] width 98 height 22
type input "con"
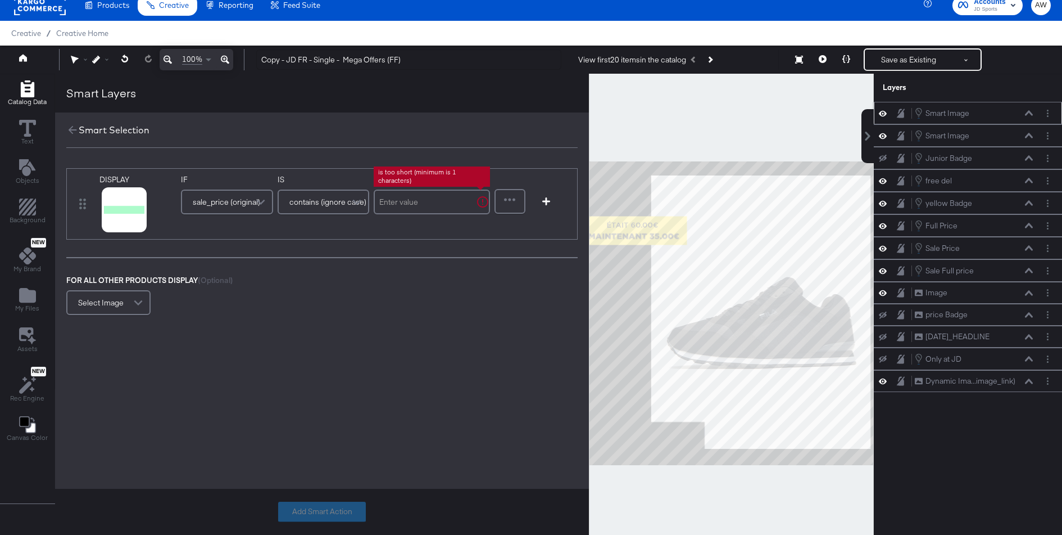
click at [458, 201] on input "text" at bounding box center [432, 201] width 116 height 25
type input "."
click at [334, 508] on button "Add Smart Action" at bounding box center [322, 511] width 88 height 20
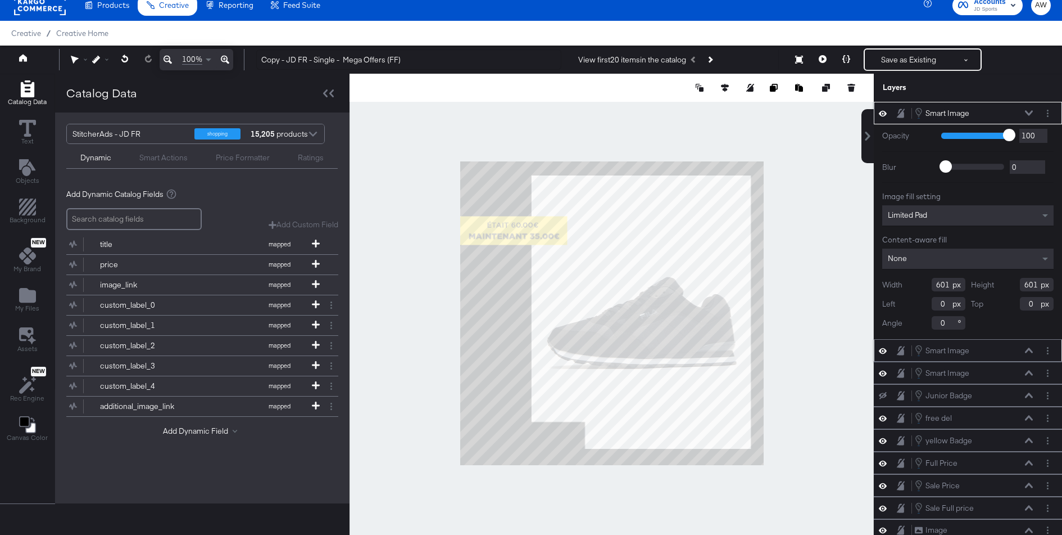
type input "298"
type input "168"
click at [1048, 116] on button "Layer Options" at bounding box center [1048, 113] width 12 height 12
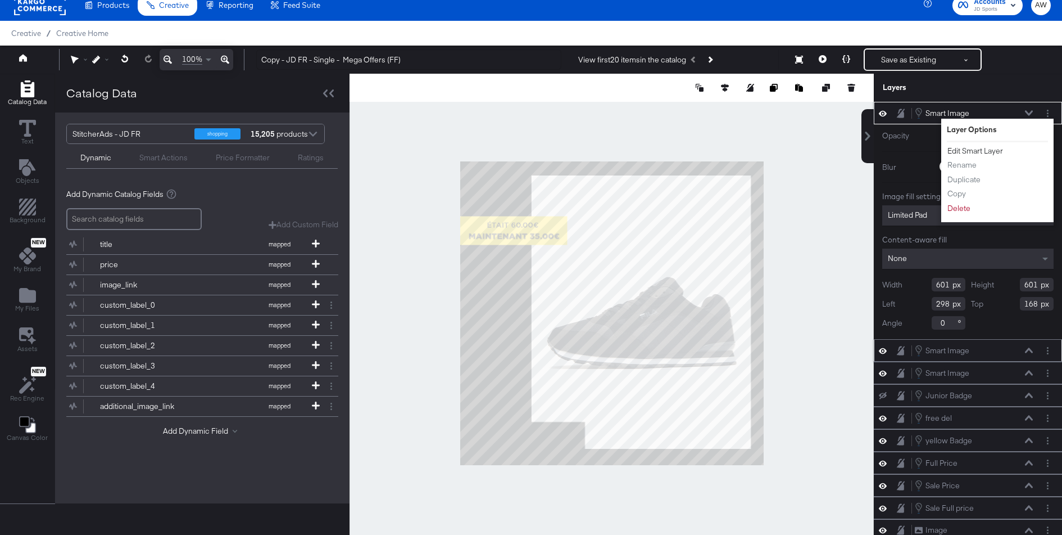
click at [988, 148] on button "Edit Smart Layer" at bounding box center [975, 151] width 57 height 12
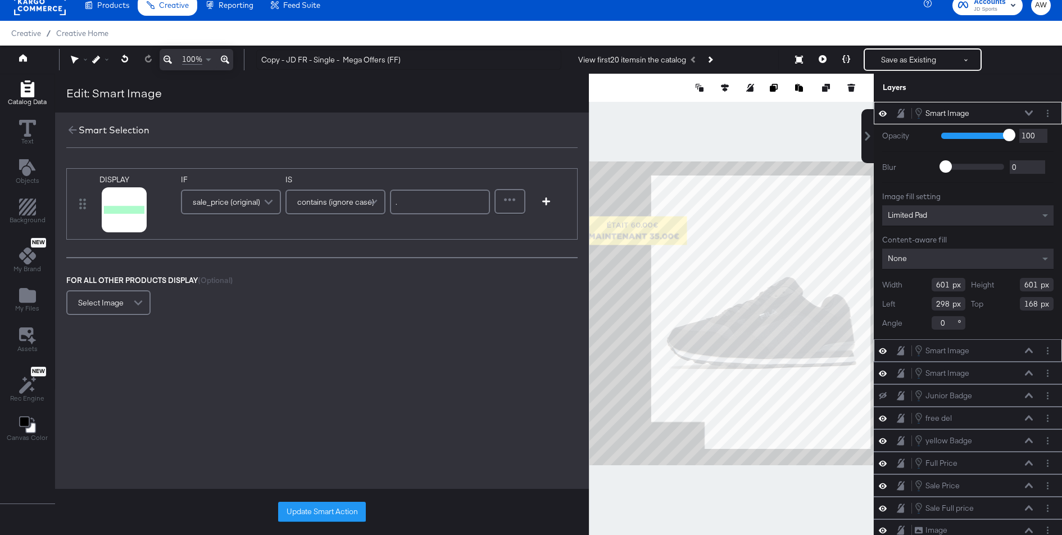
click at [124, 298] on div "Select Image" at bounding box center [108, 302] width 82 height 22
click at [311, 519] on button "Update Smart Action" at bounding box center [322, 511] width 88 height 20
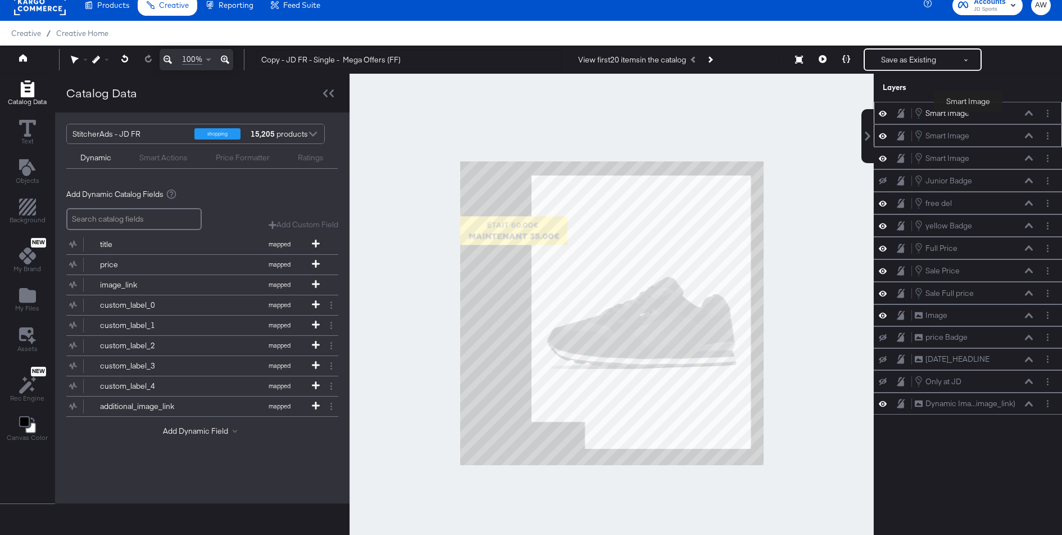
click at [968, 114] on div "Smart Image" at bounding box center [948, 113] width 44 height 11
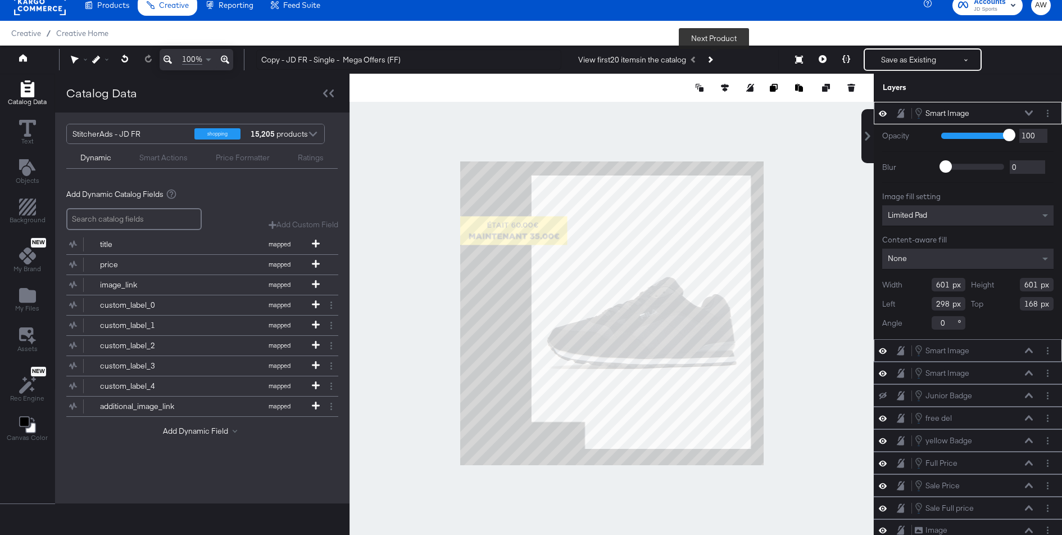
click at [707, 53] on button "Next Product" at bounding box center [710, 59] width 16 height 20
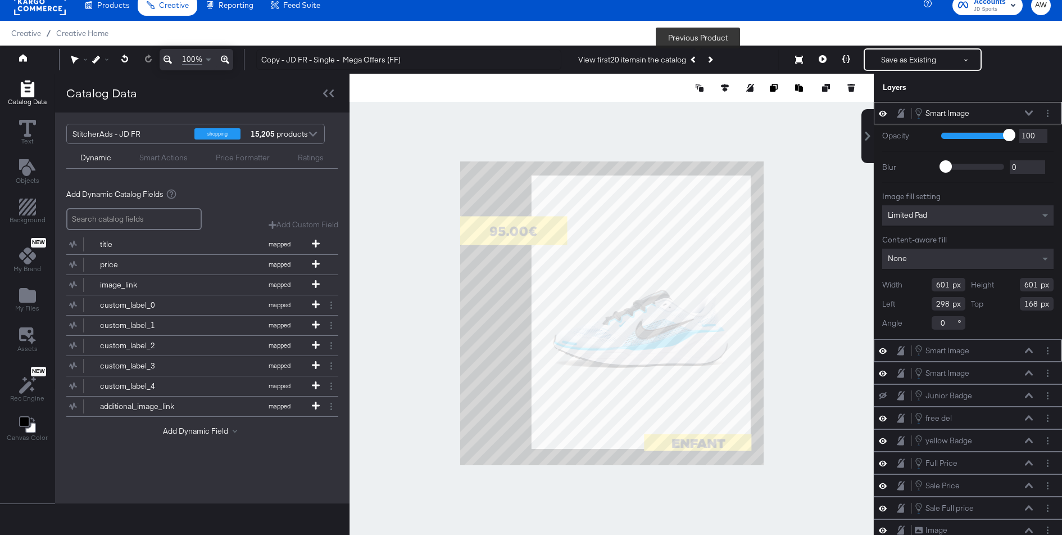
click at [700, 61] on button "Previous Product" at bounding box center [694, 59] width 16 height 20
click at [793, 183] on div at bounding box center [612, 313] width 524 height 479
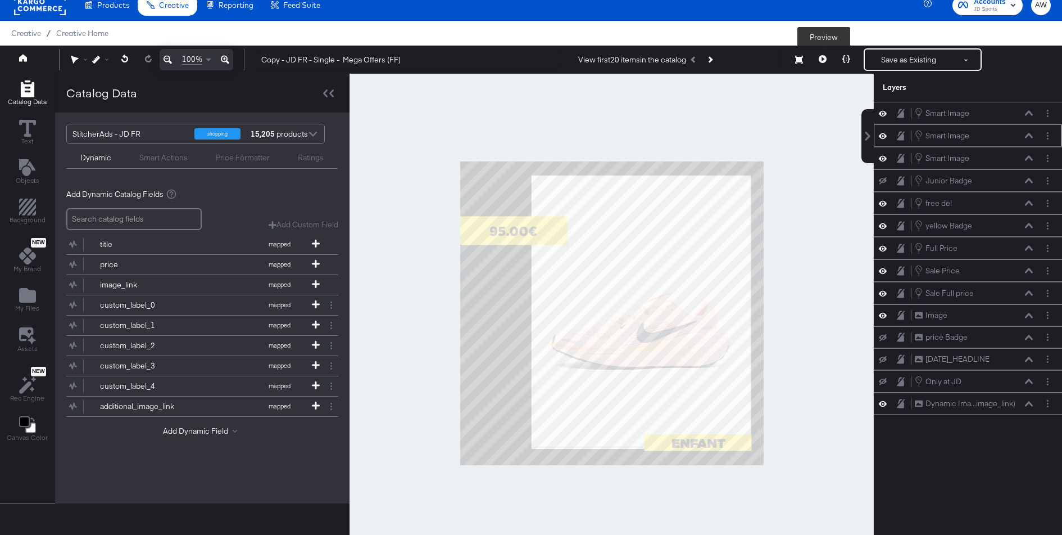
click at [822, 58] on icon at bounding box center [823, 59] width 8 height 8
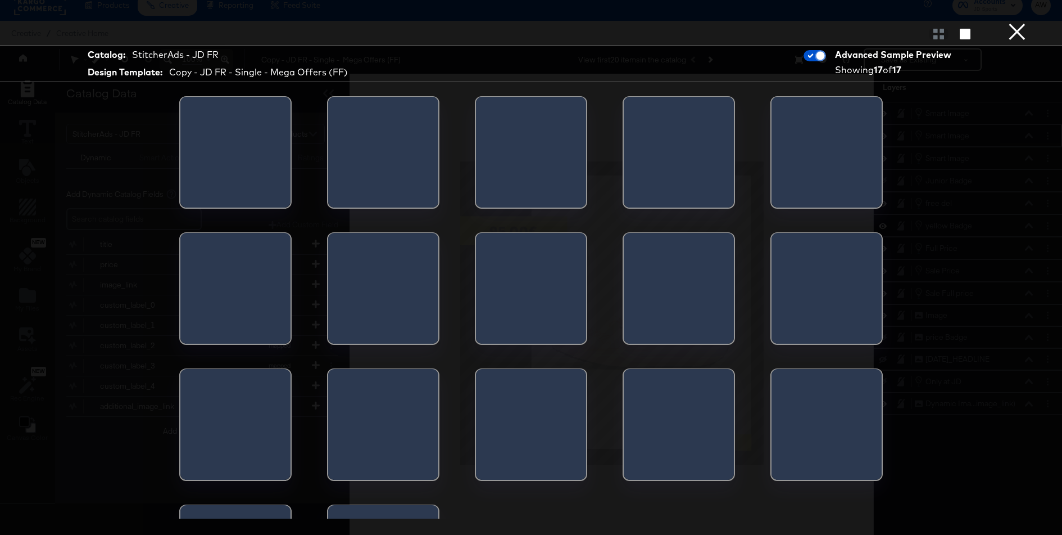
click at [822, 58] on input "checkbox" at bounding box center [821, 58] width 34 height 11
checkbox input "false"
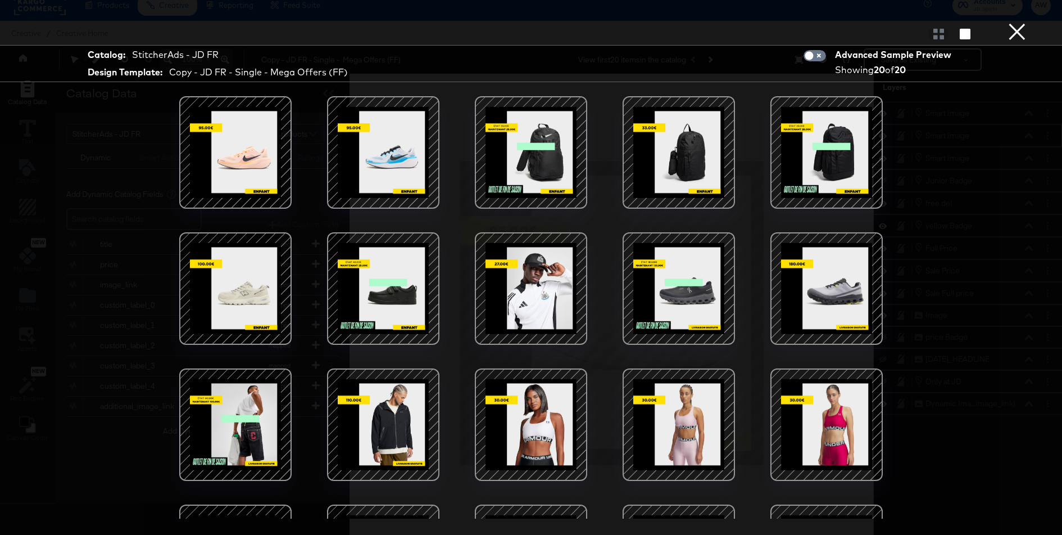
click at [827, 226] on div at bounding box center [531, 307] width 843 height 422
click at [822, 202] on div at bounding box center [827, 152] width 112 height 112
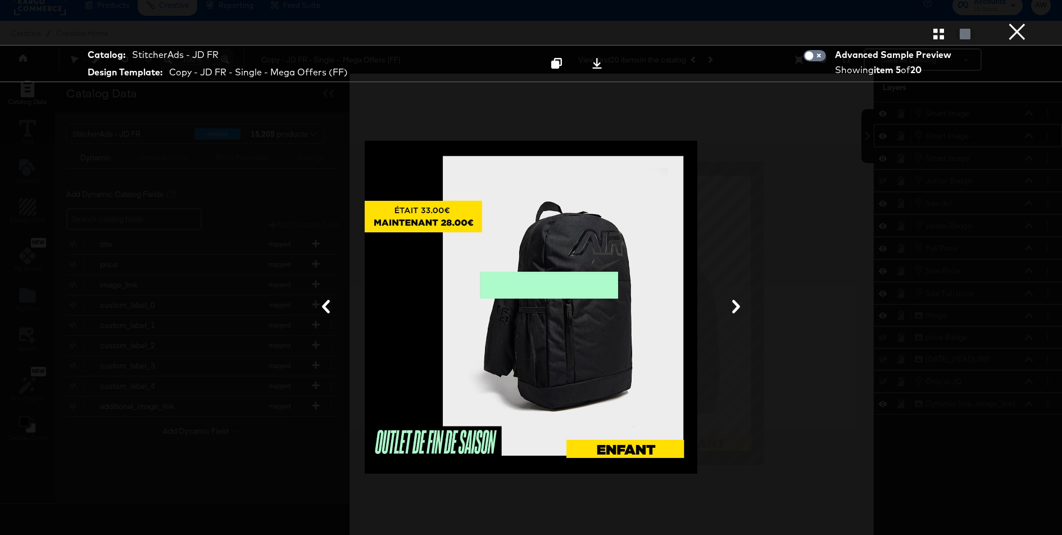
click at [1022, 22] on button "×" at bounding box center [1017, 11] width 22 height 22
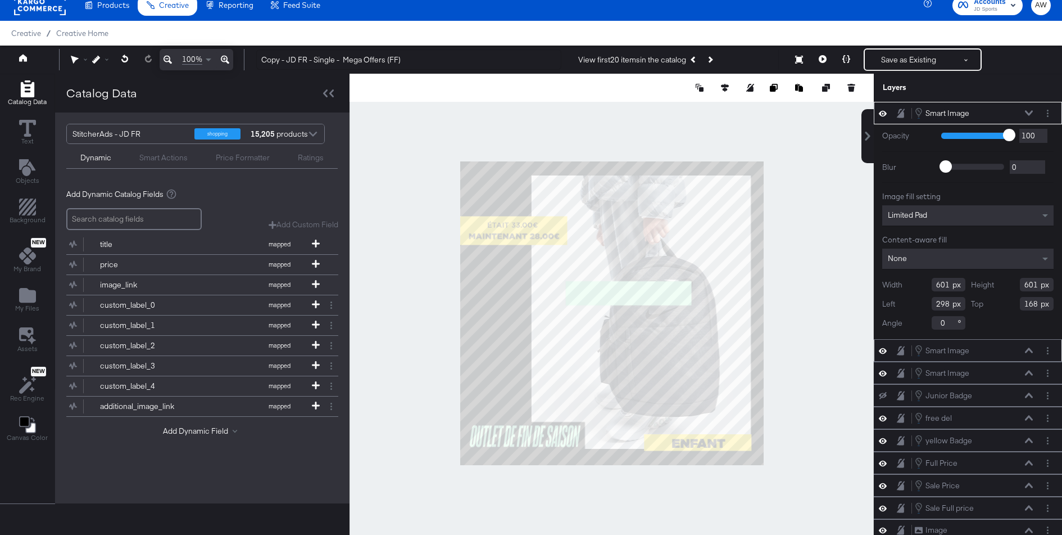
type input "-92"
type input "-75"
click at [945, 209] on div "Limited Pad" at bounding box center [967, 215] width 171 height 20
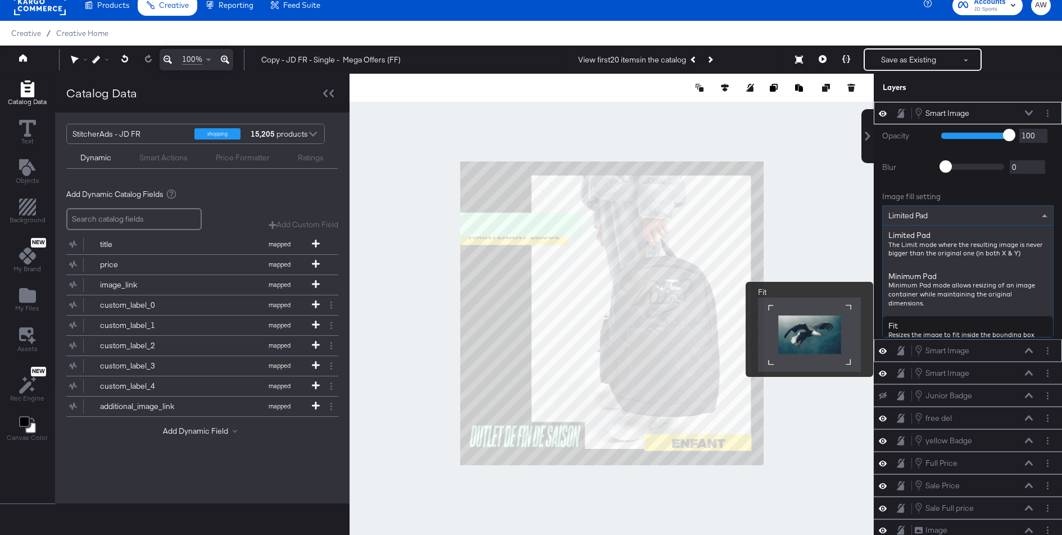
scroll to position [277, 0]
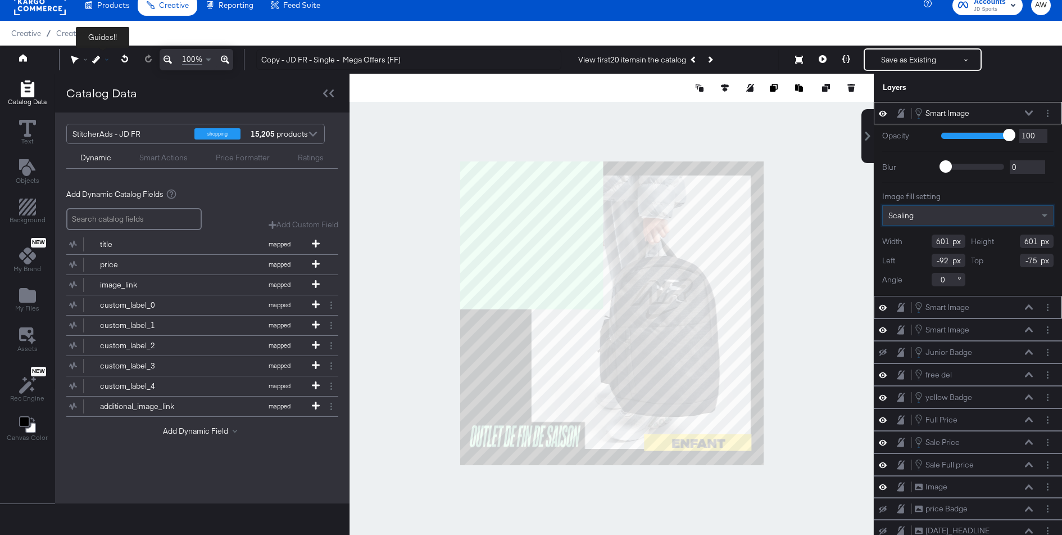
click at [93, 57] on icon at bounding box center [96, 60] width 8 height 8
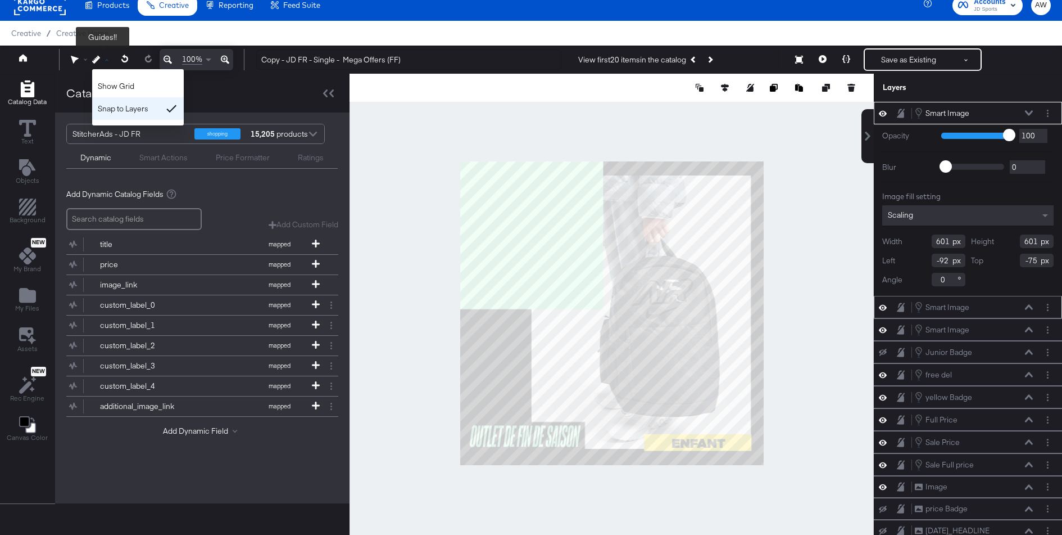
click at [126, 115] on div "Snap to Layers" at bounding box center [138, 108] width 92 height 22
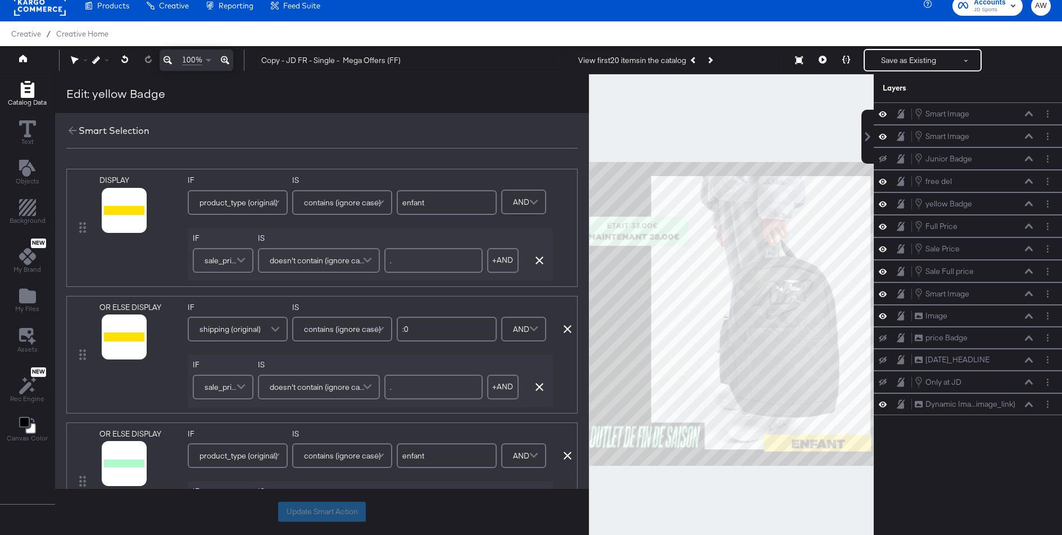
scroll to position [279, 0]
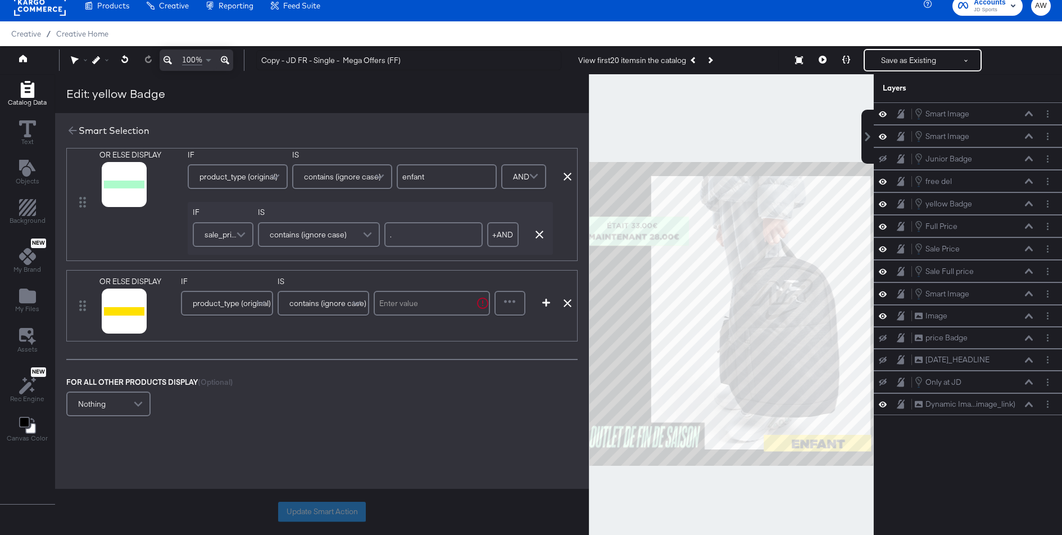
click at [235, 304] on span "product_type (original)" at bounding box center [232, 302] width 78 height 19
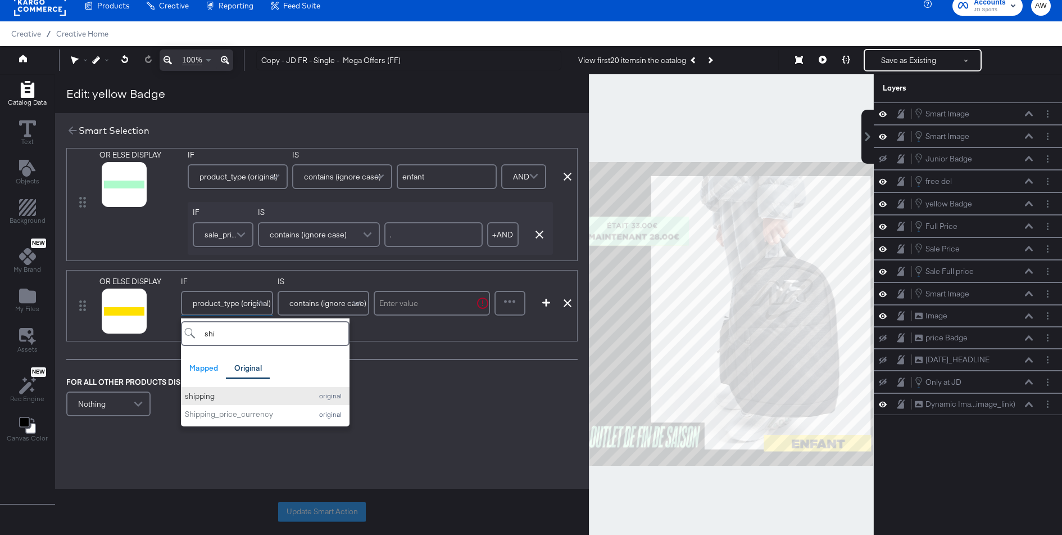
type input "shi"
click at [246, 391] on div "shipping" at bounding box center [245, 396] width 121 height 11
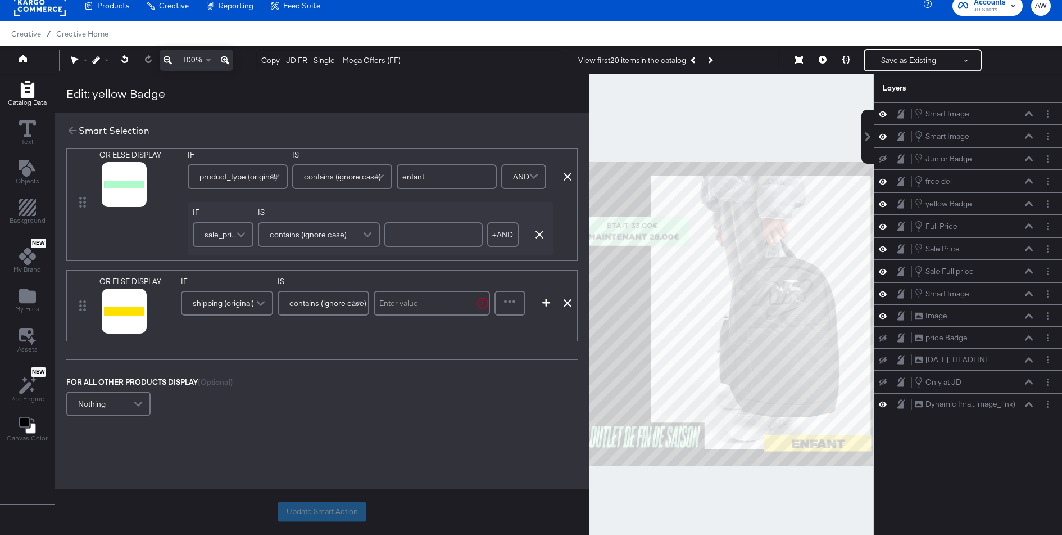
click at [425, 301] on input "text" at bounding box center [432, 303] width 116 height 25
type input ":0"
click at [511, 304] on div at bounding box center [510, 303] width 29 height 22
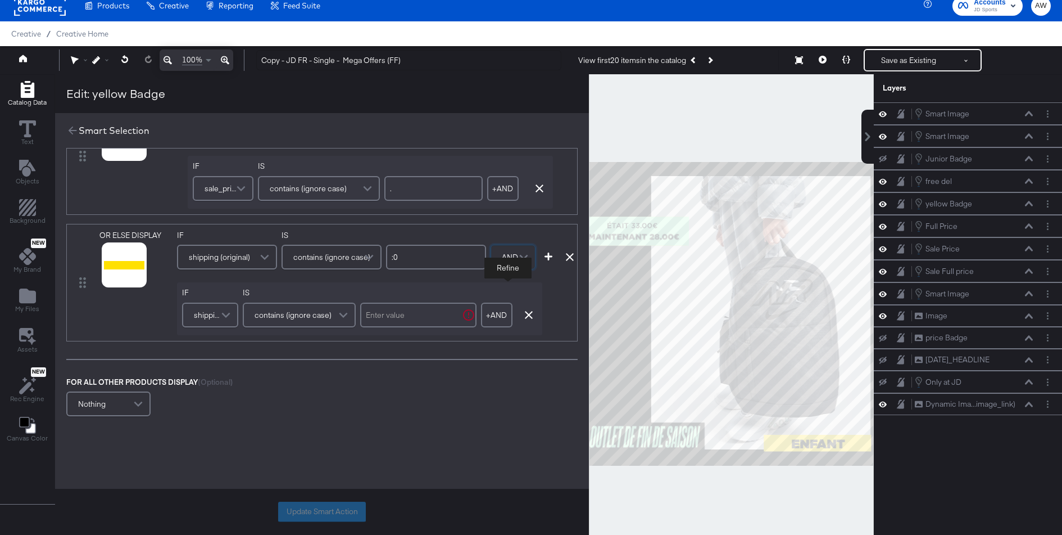
click at [203, 306] on span "shipping (original)" at bounding box center [208, 314] width 29 height 19
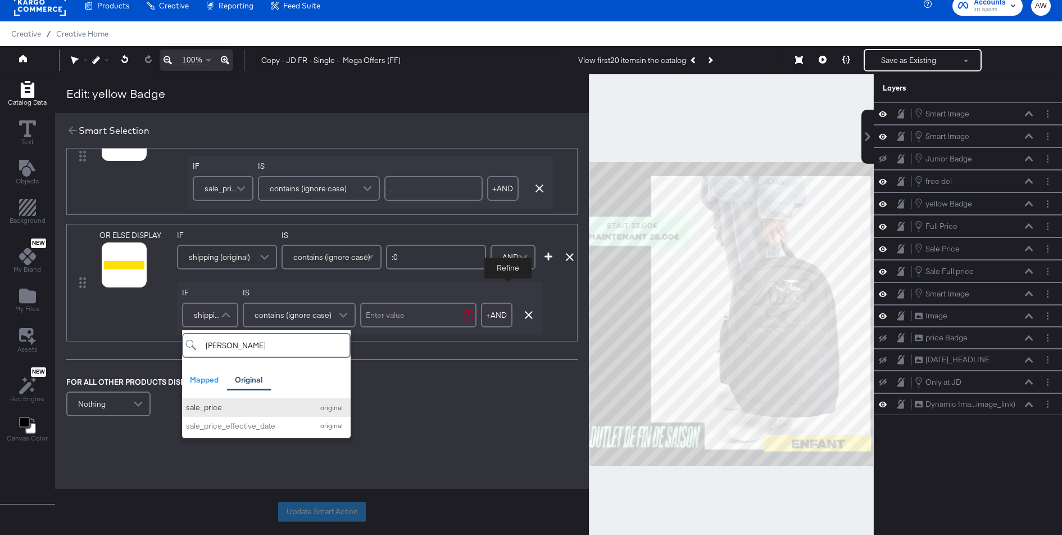
type input "sal"
click at [218, 407] on div "sale_price" at bounding box center [246, 407] width 121 height 11
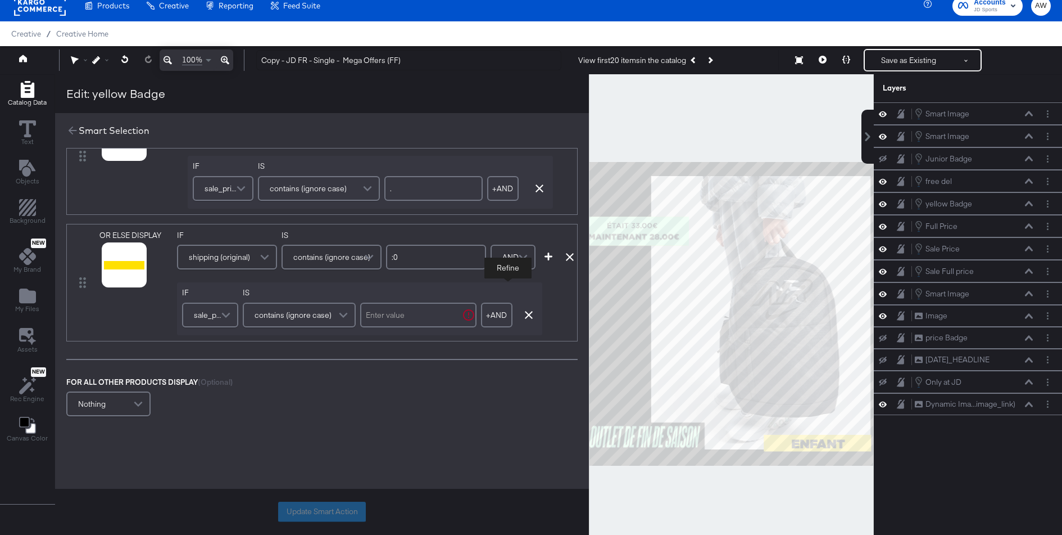
click at [422, 309] on input "text" at bounding box center [418, 314] width 116 height 25
type input "."
click at [116, 282] on div at bounding box center [124, 264] width 40 height 40
click at [110, 277] on icon at bounding box center [110, 279] width 8 height 8
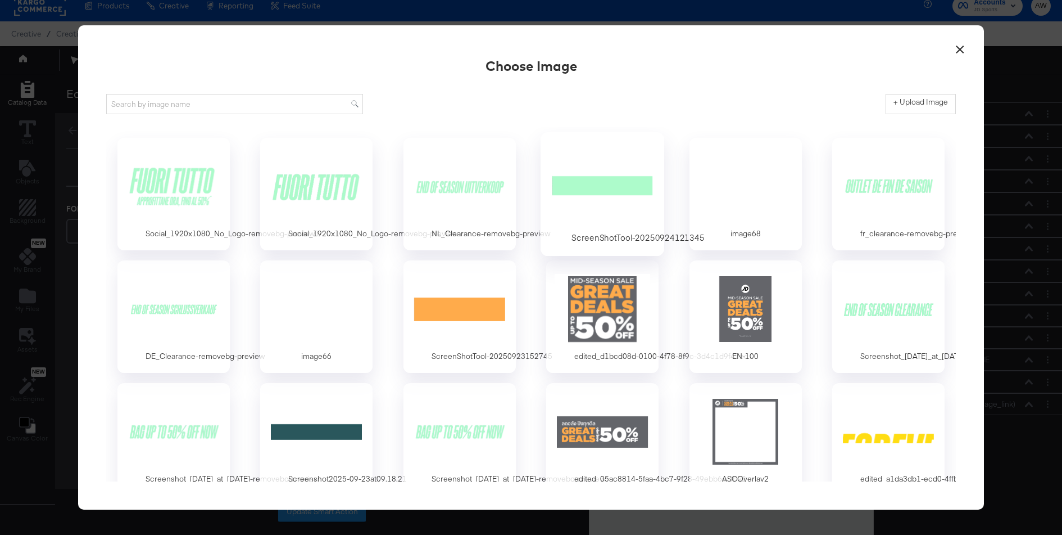
click at [579, 179] on div at bounding box center [602, 186] width 105 height 78
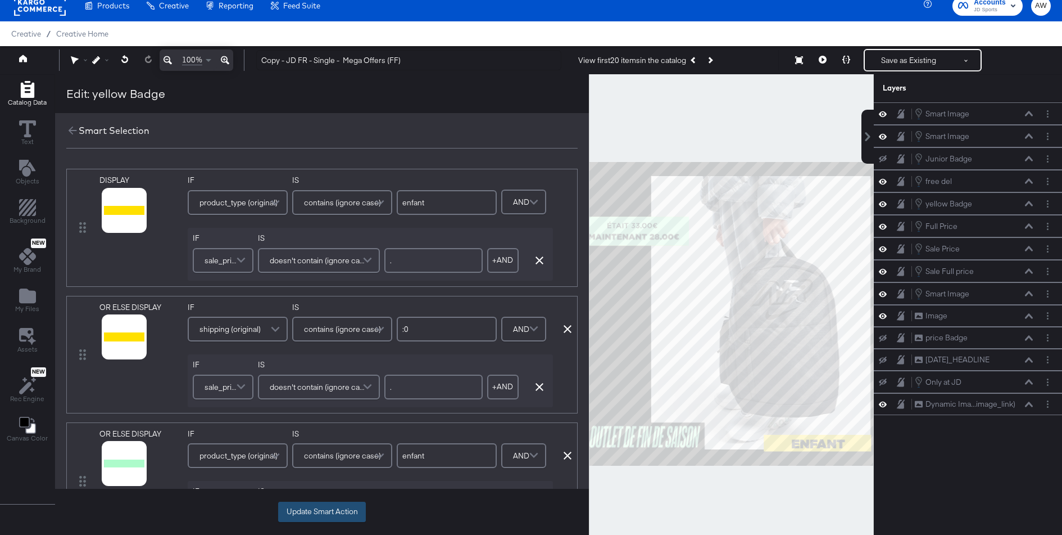
click at [337, 517] on button "Update Smart Action" at bounding box center [322, 511] width 88 height 20
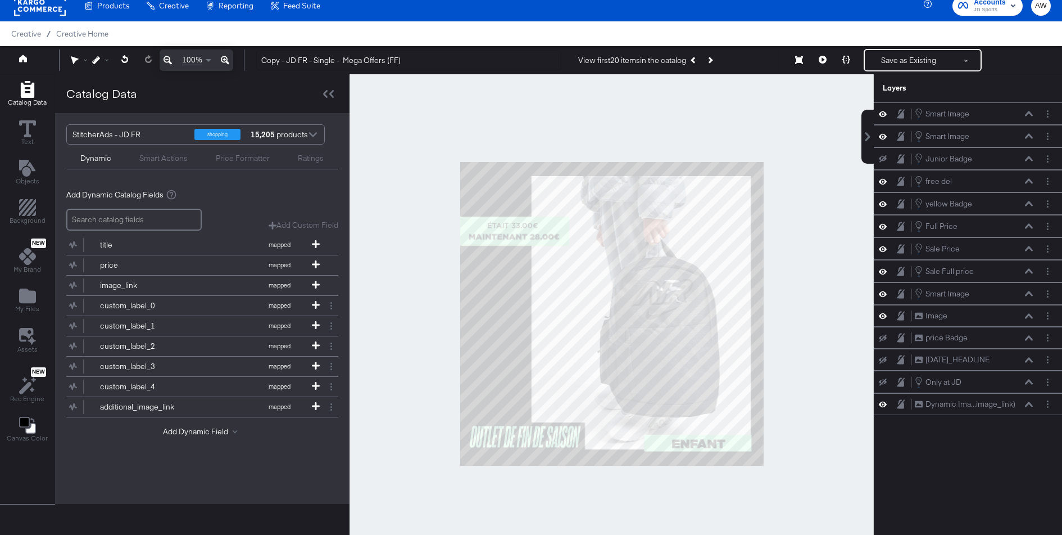
click at [828, 243] on div at bounding box center [612, 313] width 524 height 479
drag, startPoint x: 287, startPoint y: 61, endPoint x: 226, endPoint y: 61, distance: 61.3
click at [226, 61] on div "Guides!! 100% Copy - JD FR - Single - Mega Offers (FF) View first 20 items in t…" at bounding box center [531, 60] width 1062 height 28
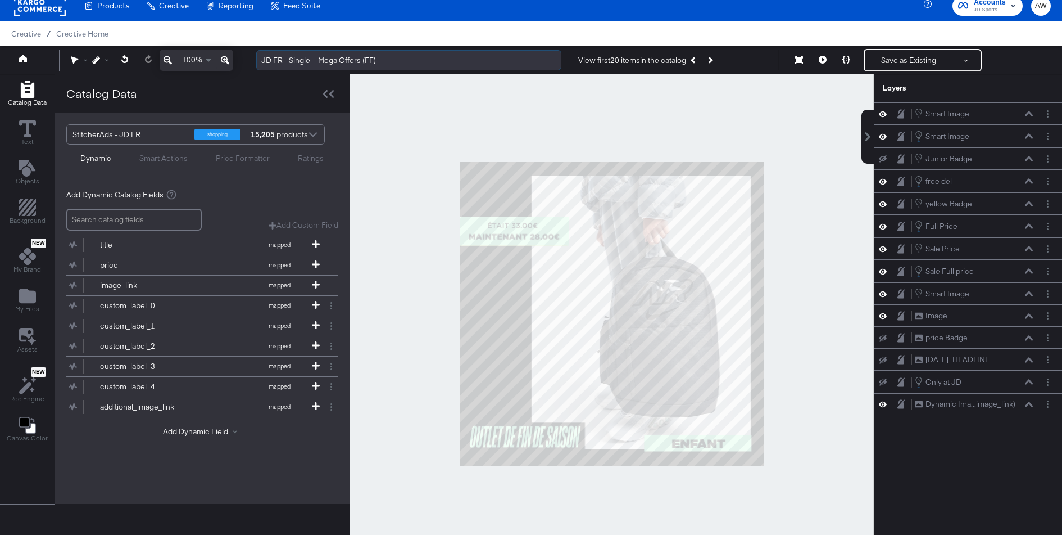
drag, startPoint x: 363, startPoint y: 60, endPoint x: 320, endPoint y: 61, distance: 43.3
click at [320, 61] on input "JD FR - Single - Mega Offers (FF)" at bounding box center [408, 60] width 305 height 21
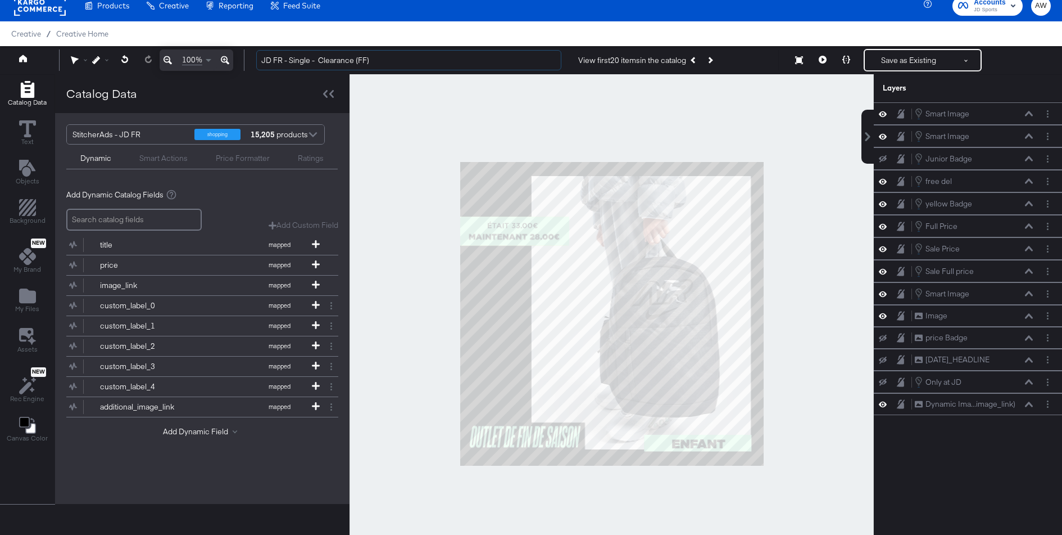
type input "JD FR - Single - Clearance (FF)"
click at [701, 108] on div at bounding box center [612, 313] width 524 height 479
click at [905, 59] on button "Save as Existing" at bounding box center [909, 60] width 88 height 20
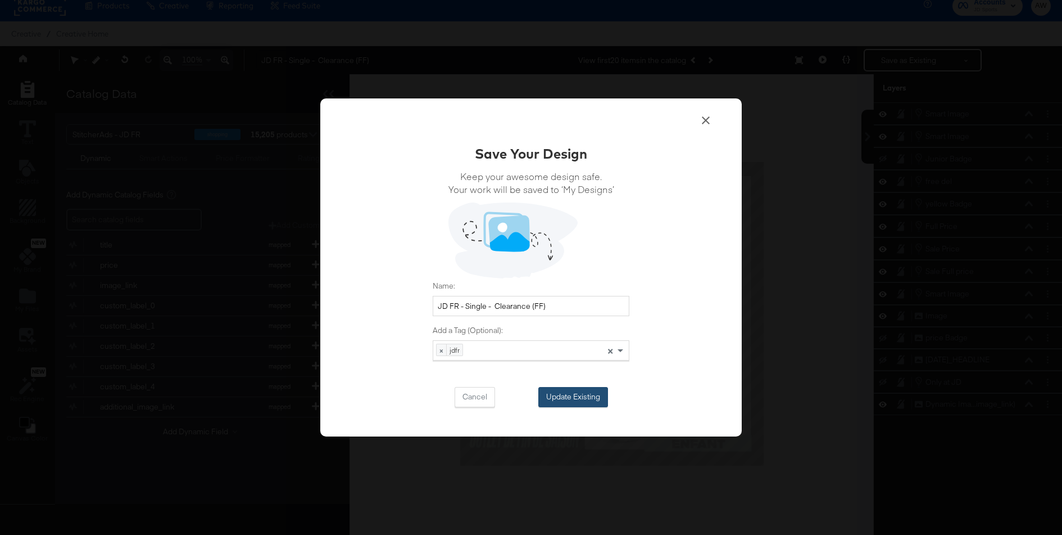
click at [580, 398] on button "Update Existing" at bounding box center [573, 397] width 70 height 20
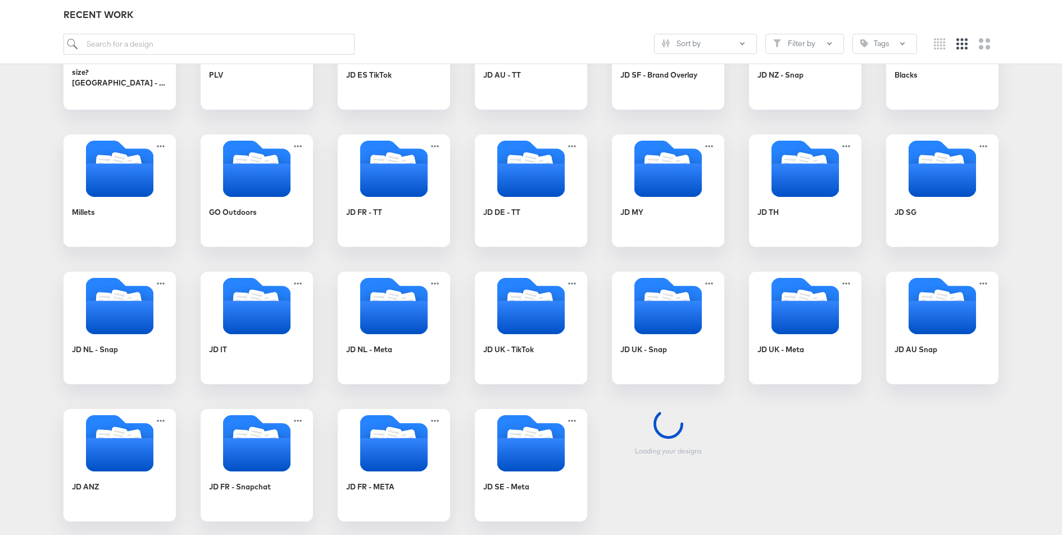
scroll to position [291, 0]
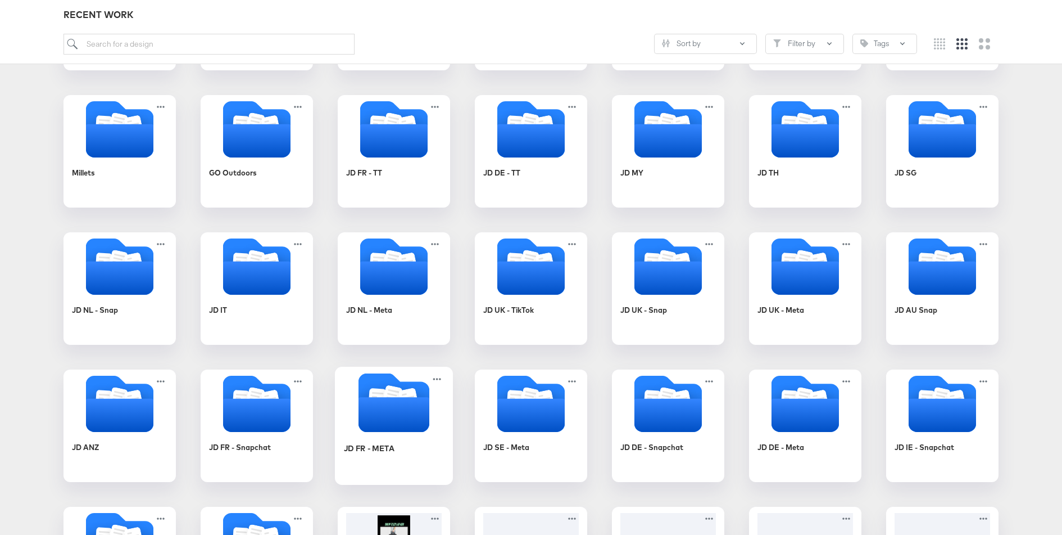
click at [433, 418] on icon "Folder" at bounding box center [394, 402] width 118 height 59
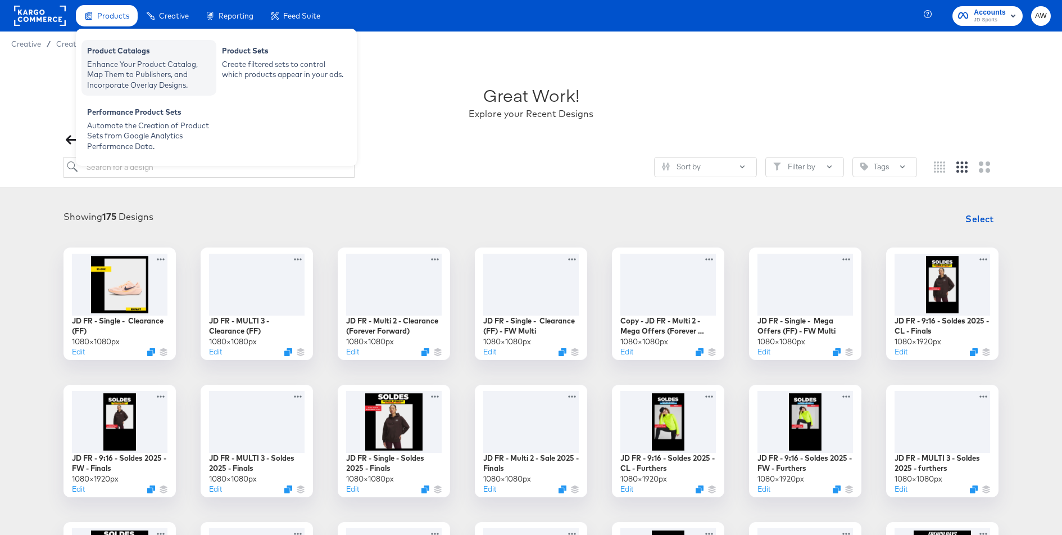
click at [111, 70] on div "Enhance Your Product Catalog, Map Them to Publishers, and Incorporate Overlay D…" at bounding box center [149, 74] width 124 height 31
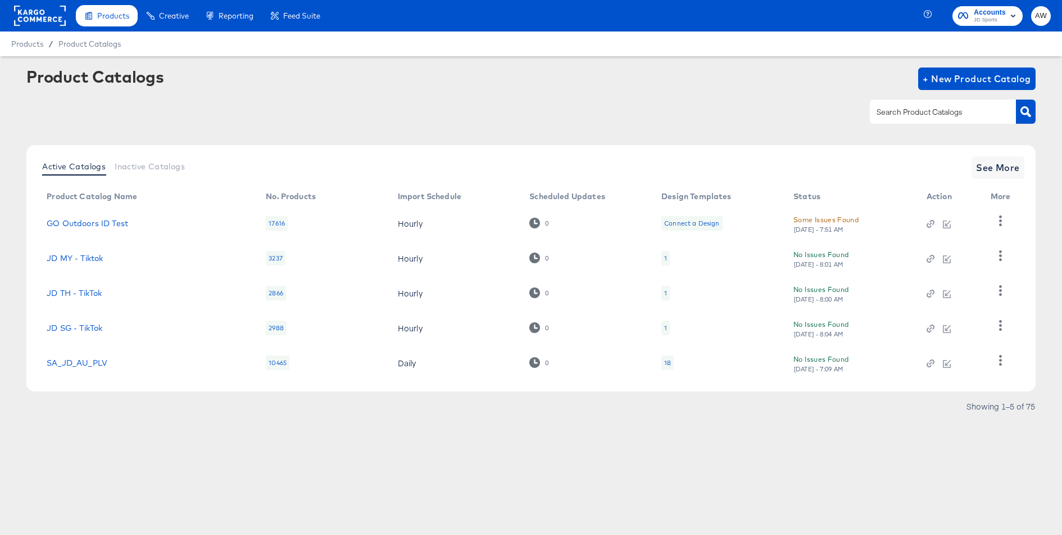
click at [884, 118] on input "text" at bounding box center [935, 112] width 120 height 13
type input "fr"
click at [1001, 165] on span "See More" at bounding box center [998, 168] width 44 height 16
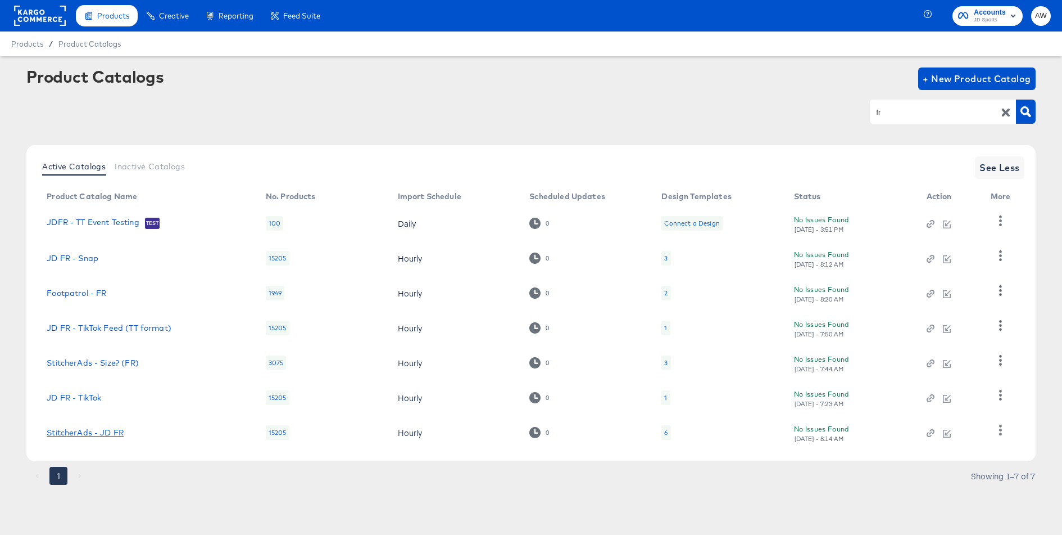
click at [71, 436] on link "StitcherAds - JD FR" at bounding box center [85, 432] width 77 height 9
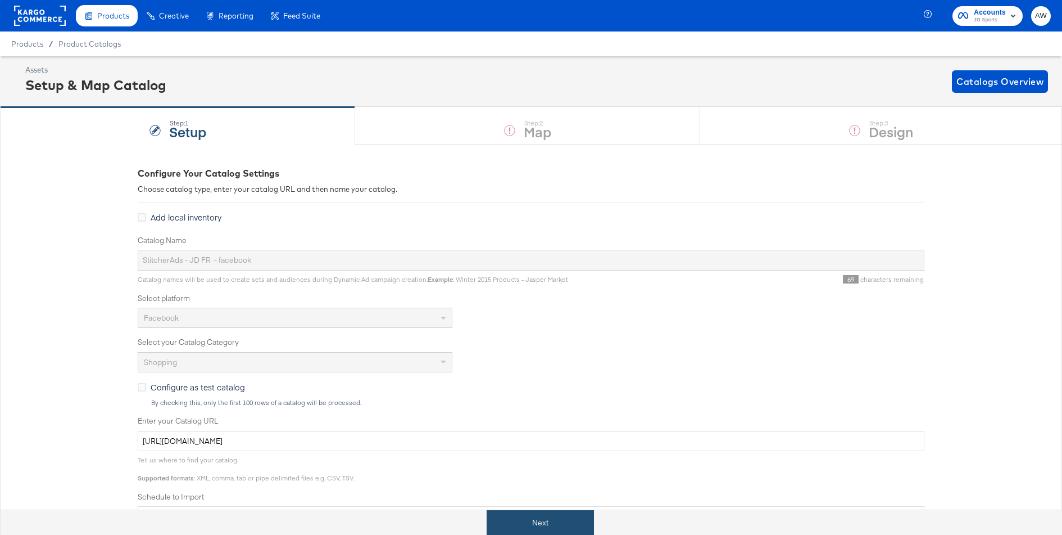
click at [577, 520] on button "Next" at bounding box center [540, 522] width 107 height 25
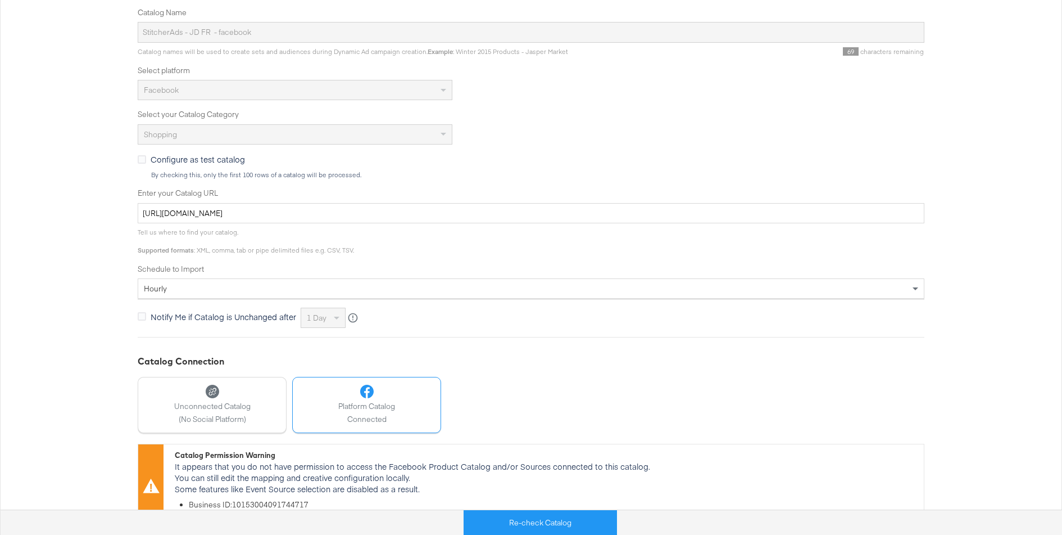
click at [858, 128] on div "Catalog Name StitcherAds - JD FR - facebook Catalog names will be used to creat…" at bounding box center [531, 167] width 787 height 321
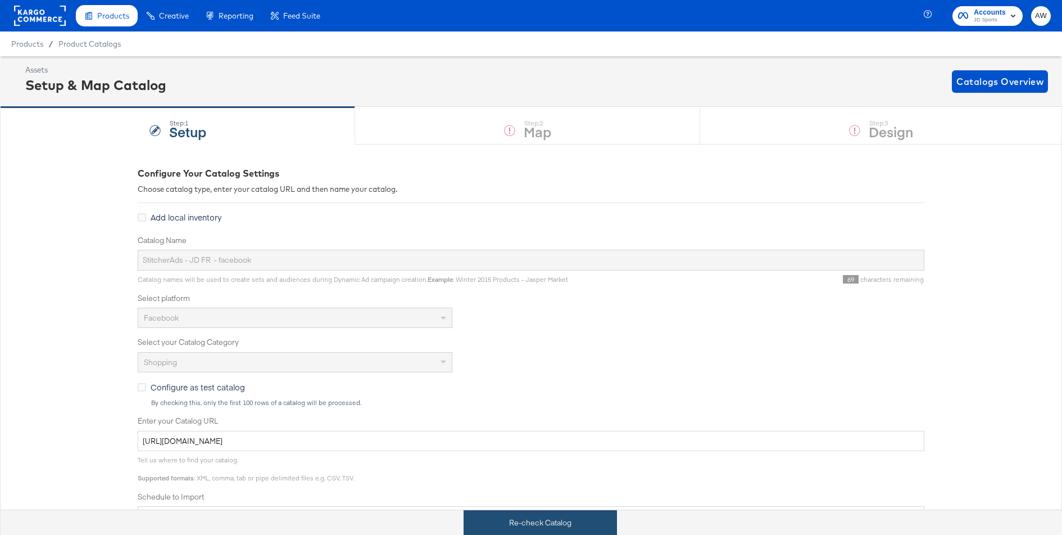
click at [497, 514] on button "Re-check Catalog" at bounding box center [540, 522] width 153 height 25
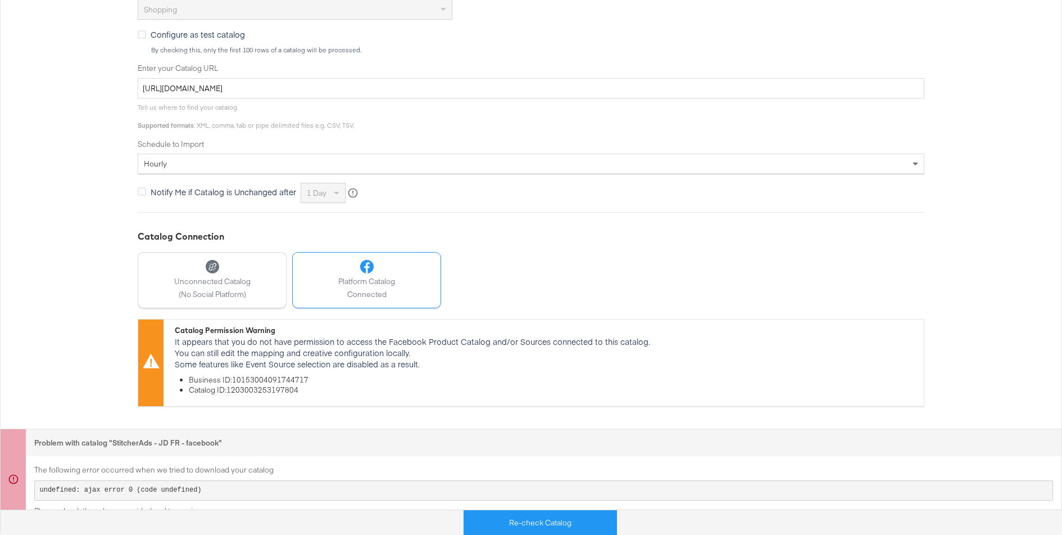
scroll to position [353, 0]
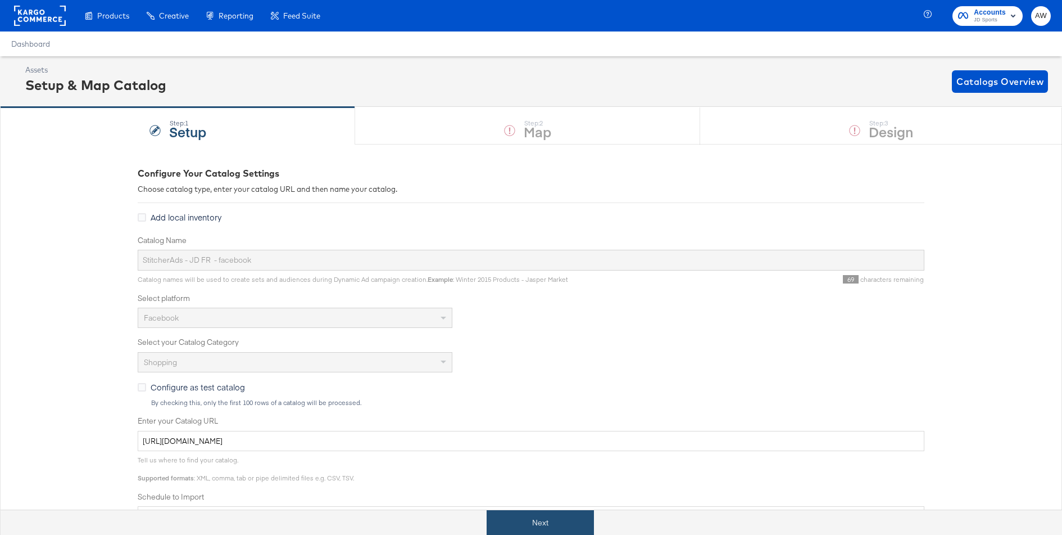
click at [568, 517] on button "Next" at bounding box center [540, 522] width 107 height 25
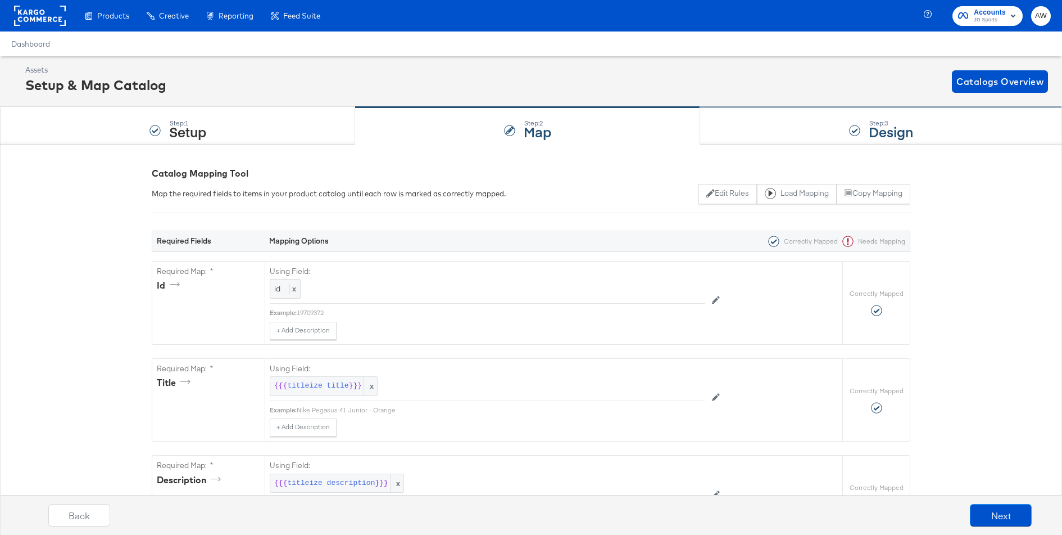
click at [724, 123] on div "Step: 3 Design" at bounding box center [881, 125] width 362 height 37
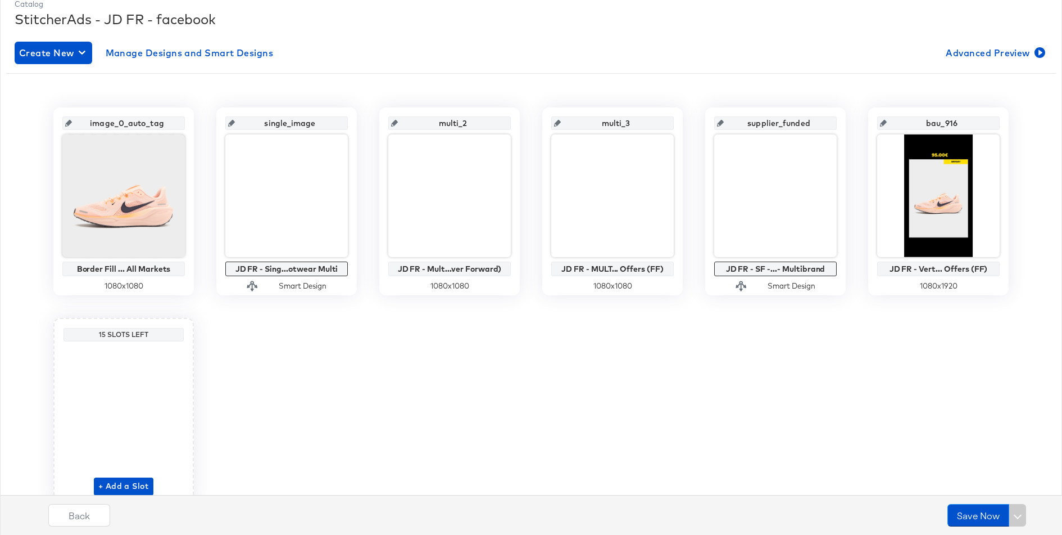
scroll to position [211, 0]
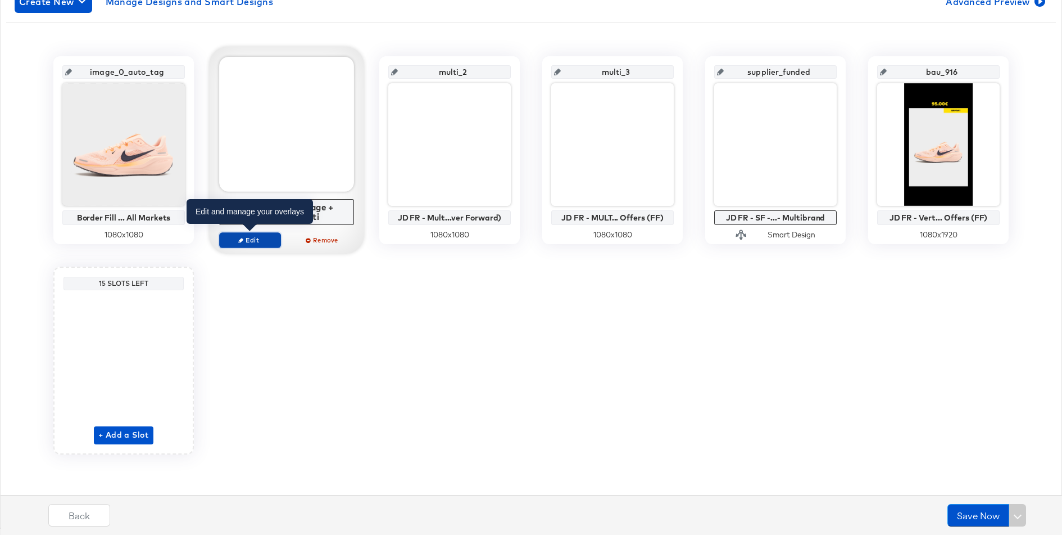
click at [264, 241] on span "Edit" at bounding box center [250, 239] width 52 height 8
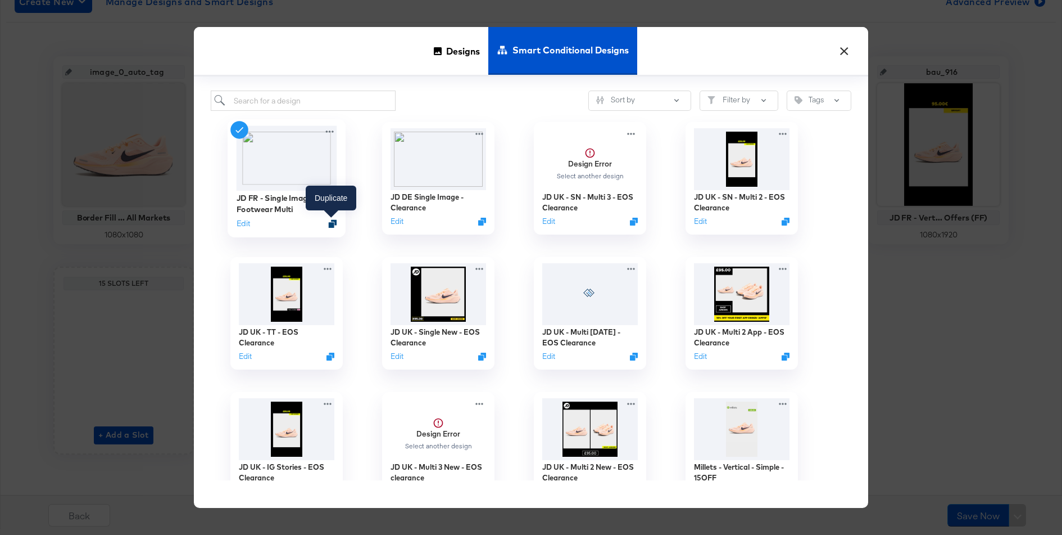
click at [332, 222] on icon "Duplicate" at bounding box center [333, 223] width 8 height 8
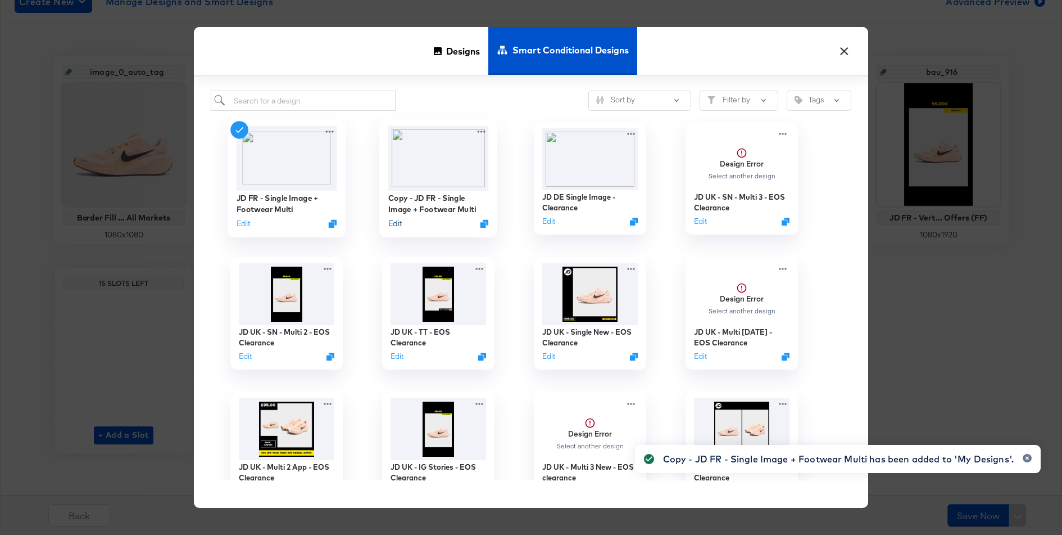
click at [400, 225] on button "Edit" at bounding box center [394, 223] width 13 height 11
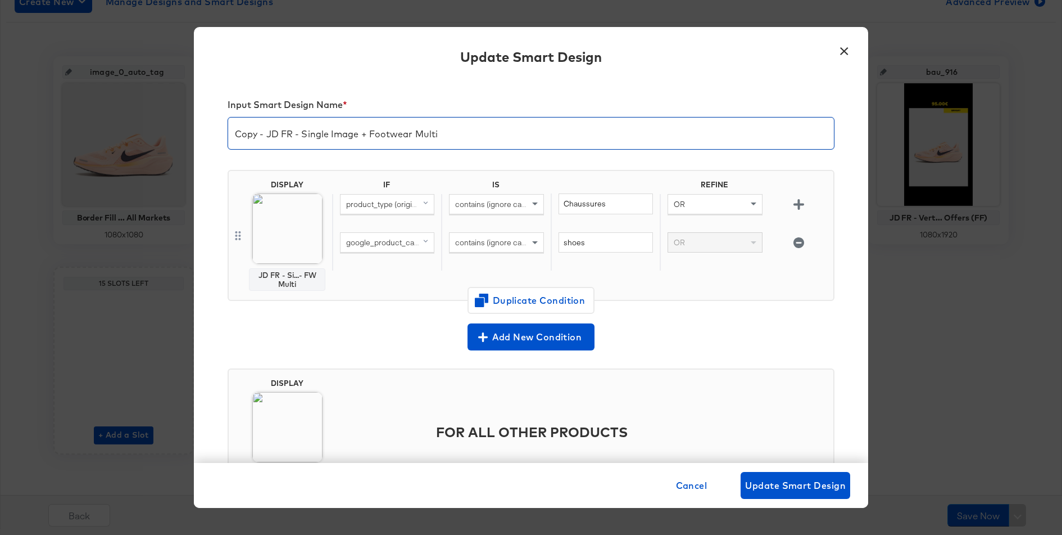
drag, startPoint x: 268, startPoint y: 135, endPoint x: 182, endPoint y: 134, distance: 86.0
click at [182, 134] on div "× Update Smart Design Input Smart Design Name * Copy - JD FR - Single Image + F…" at bounding box center [531, 267] width 1062 height 535
click at [466, 133] on input "JD FR - Single Image + Footwear Multi" at bounding box center [531, 128] width 606 height 31
type input "JD FR - Single Image + Footwear Multi - Clearance"
click at [301, 216] on img at bounding box center [287, 228] width 70 height 70
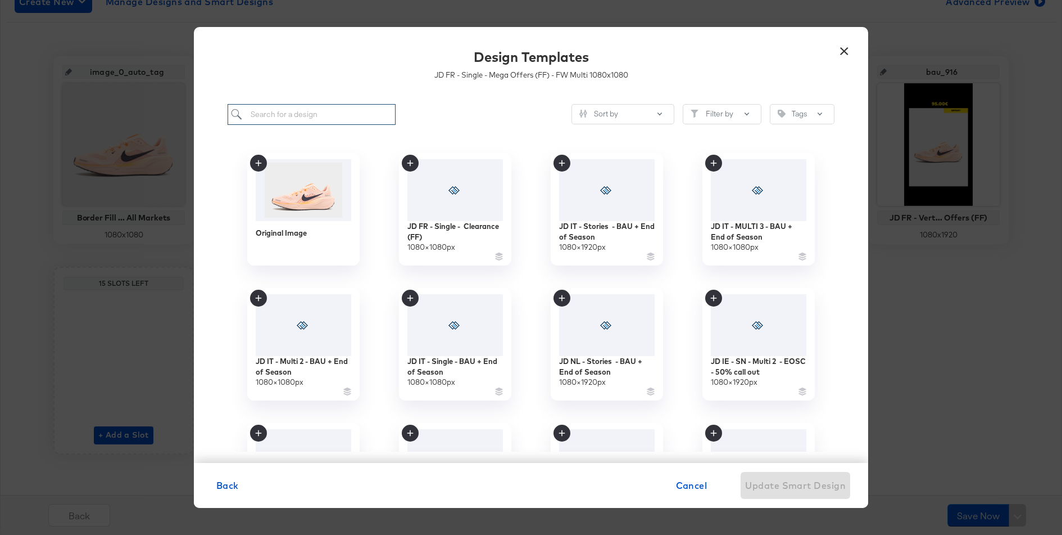
click at [366, 114] on input "search" at bounding box center [312, 114] width 168 height 21
type input "jd fr"
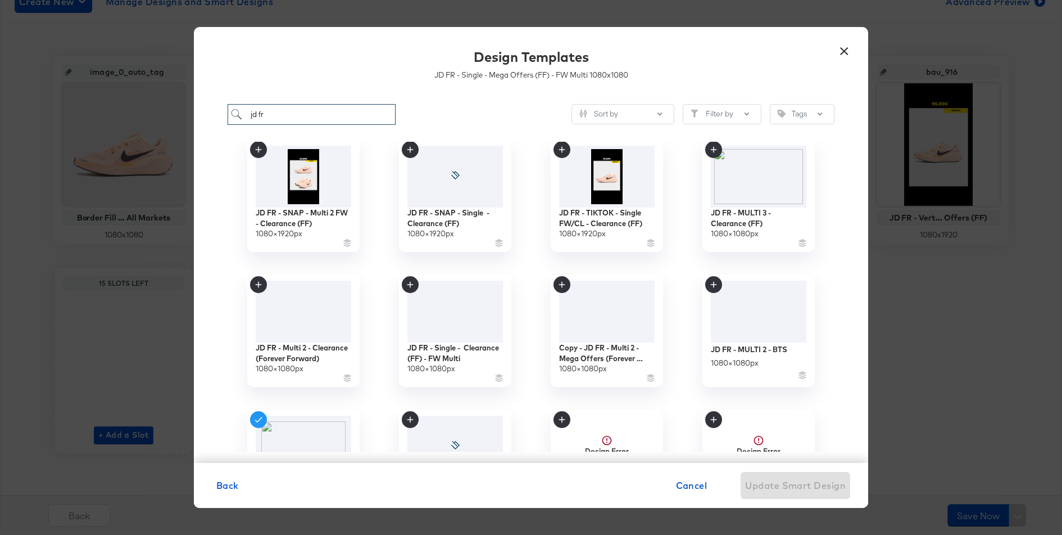
scroll to position [167, 0]
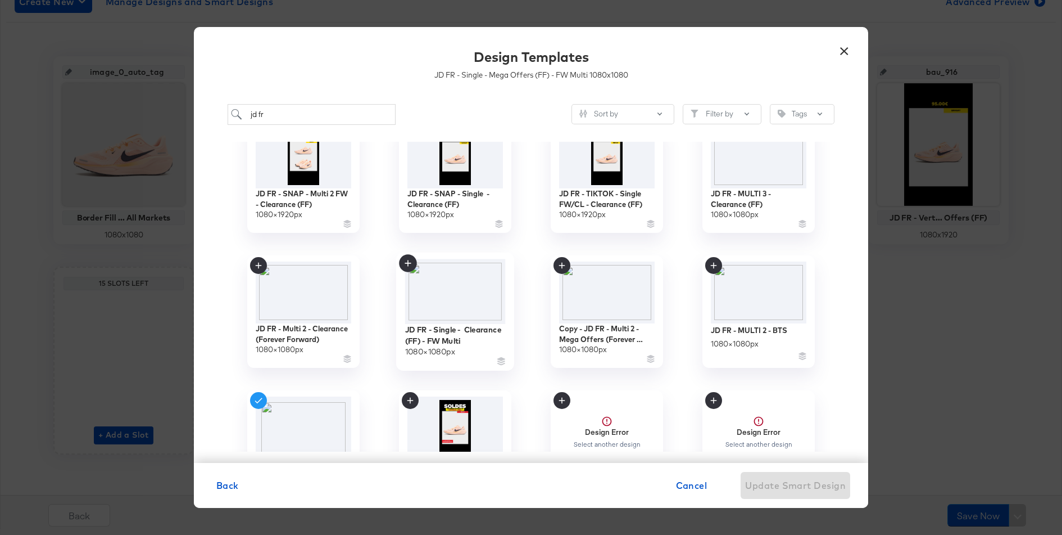
click at [478, 291] on img at bounding box center [455, 291] width 101 height 65
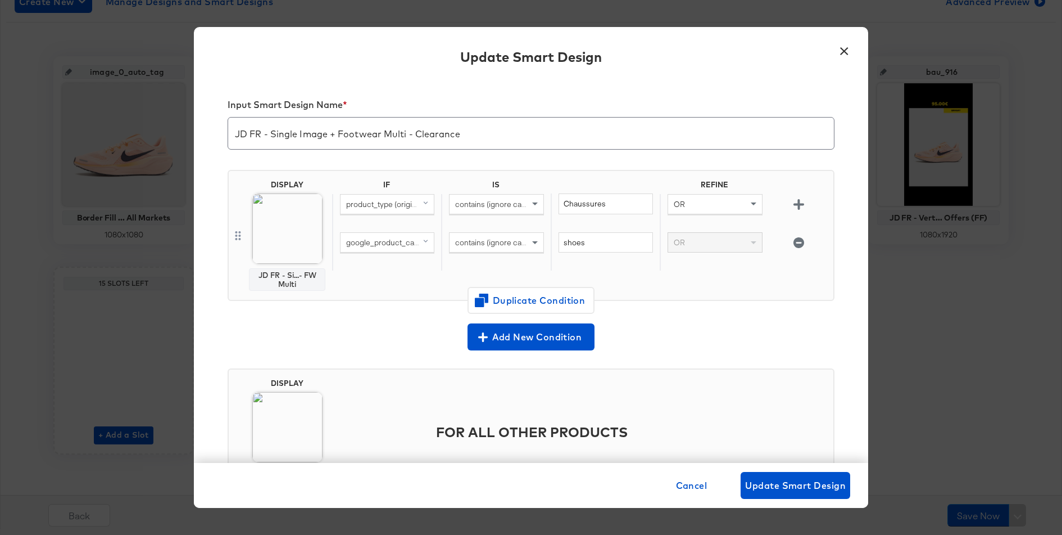
click at [270, 407] on img at bounding box center [287, 427] width 70 height 70
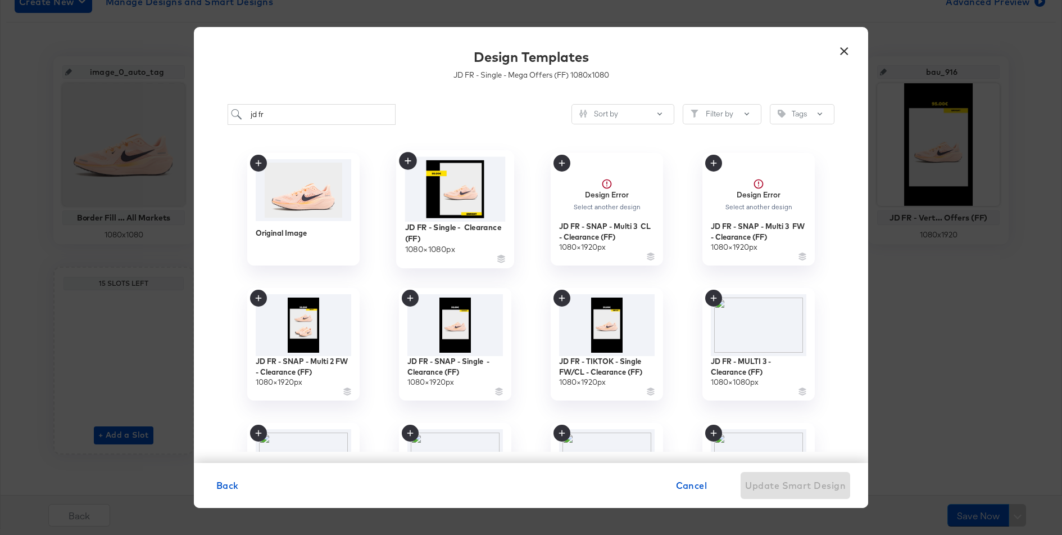
click at [477, 193] on img at bounding box center [455, 189] width 101 height 65
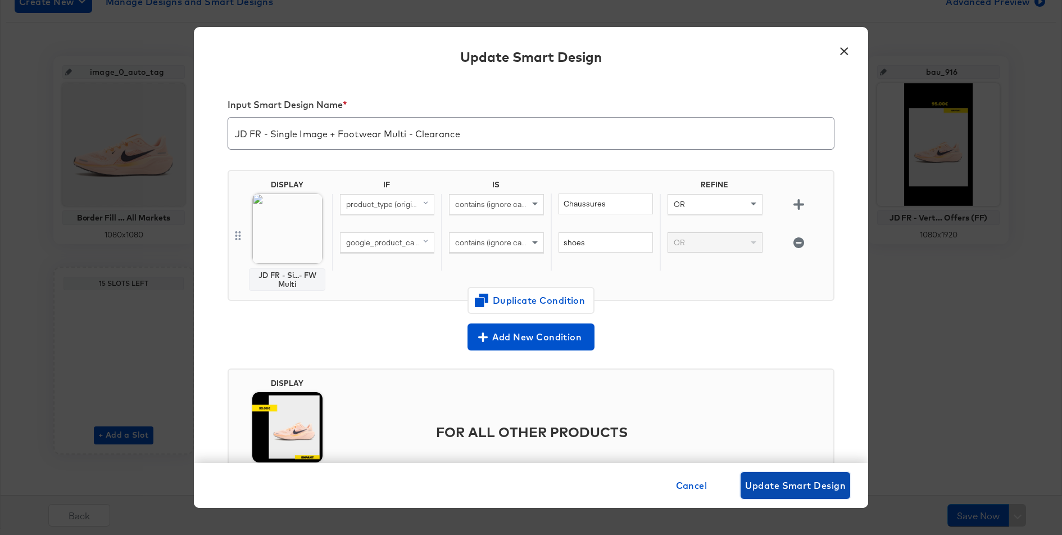
click at [789, 483] on span "Update Smart Design" at bounding box center [795, 485] width 101 height 16
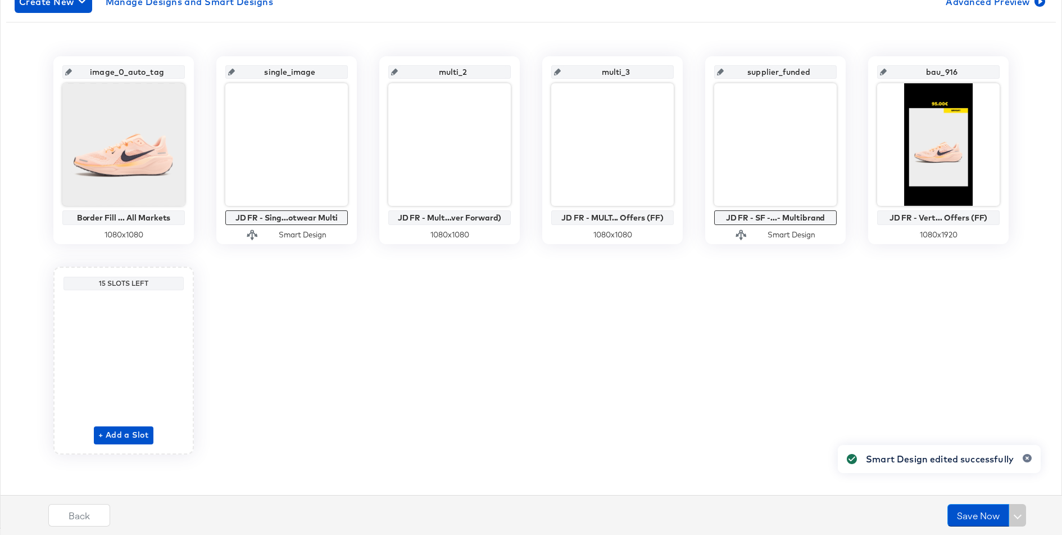
click at [235, 256] on div "image_0_auto_tag Border Fill ... All Markets 1080 x 1080 single_image JD FR - S…" at bounding box center [531, 255] width 1050 height 398
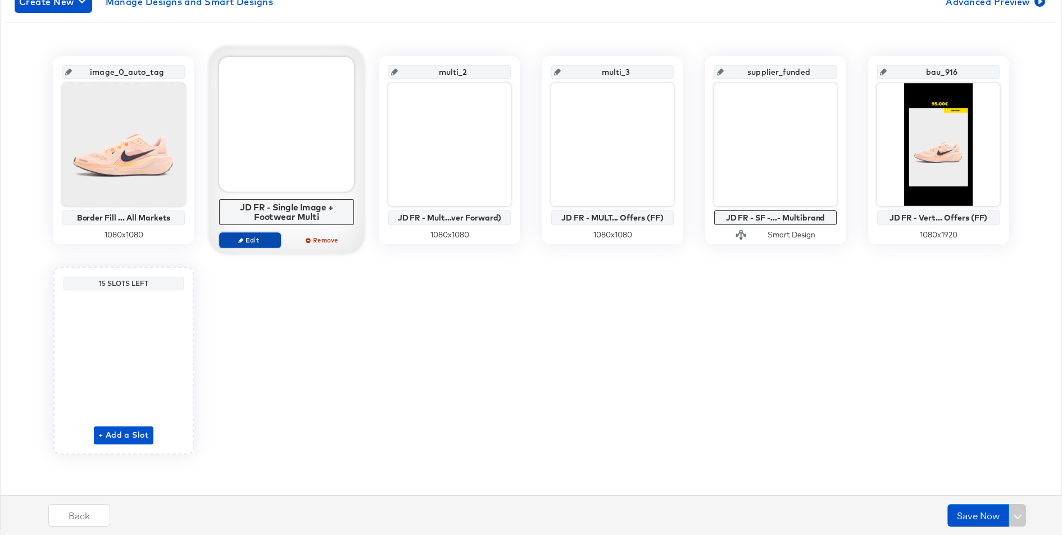
click at [250, 240] on span "Edit" at bounding box center [250, 239] width 52 height 8
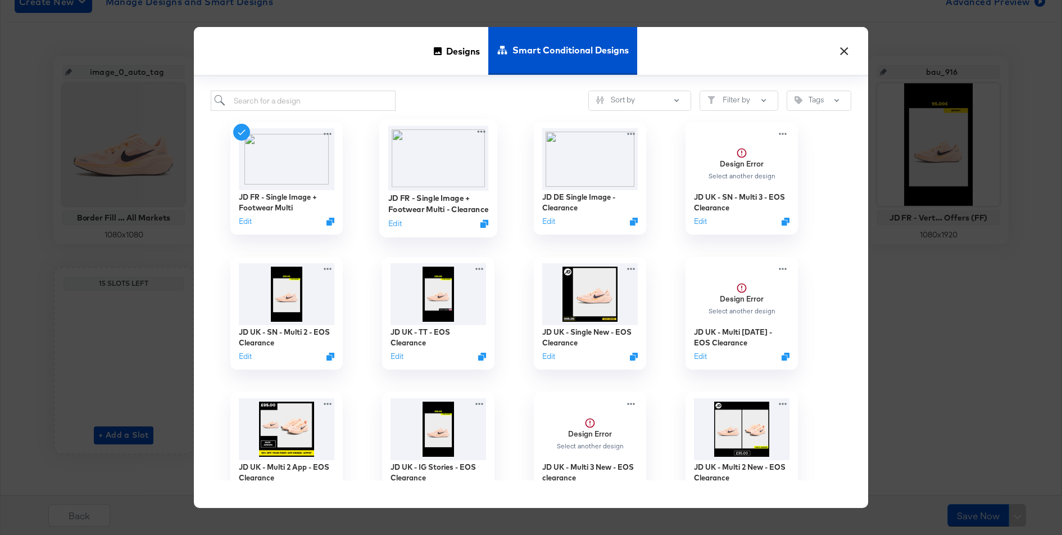
click at [433, 161] on img at bounding box center [438, 158] width 101 height 65
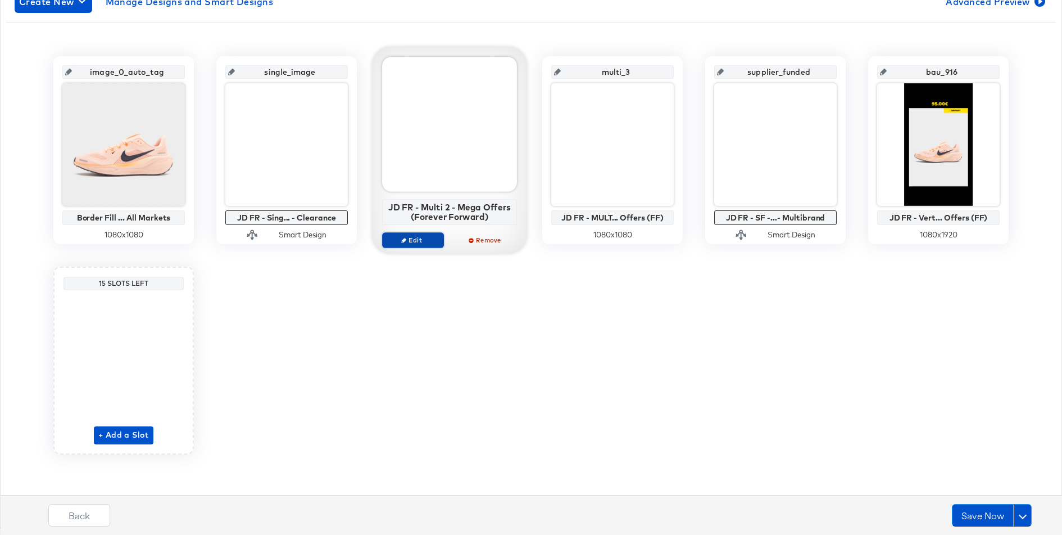
click at [423, 238] on span "Edit" at bounding box center [413, 239] width 52 height 8
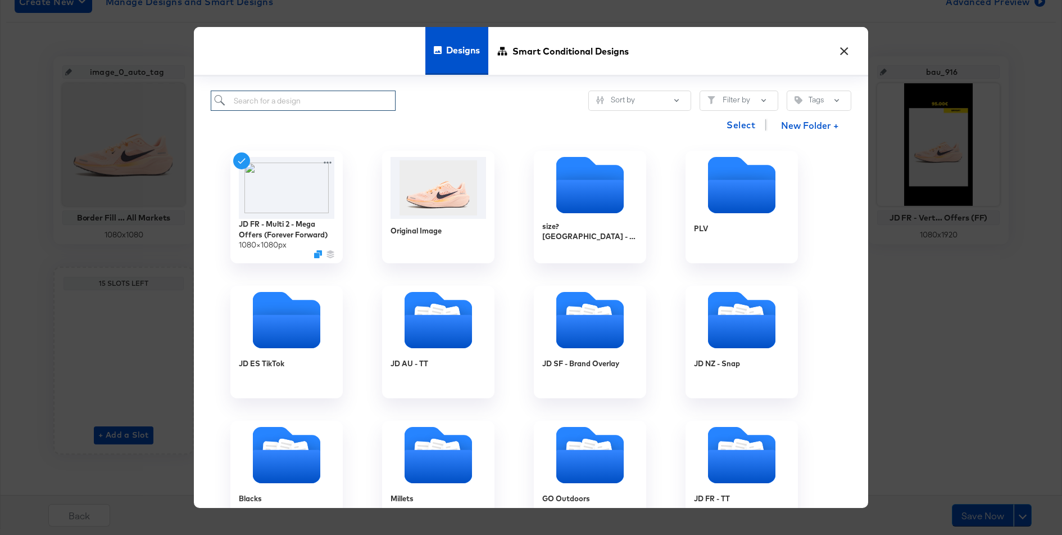
click at [367, 97] on input "search" at bounding box center [303, 100] width 185 height 21
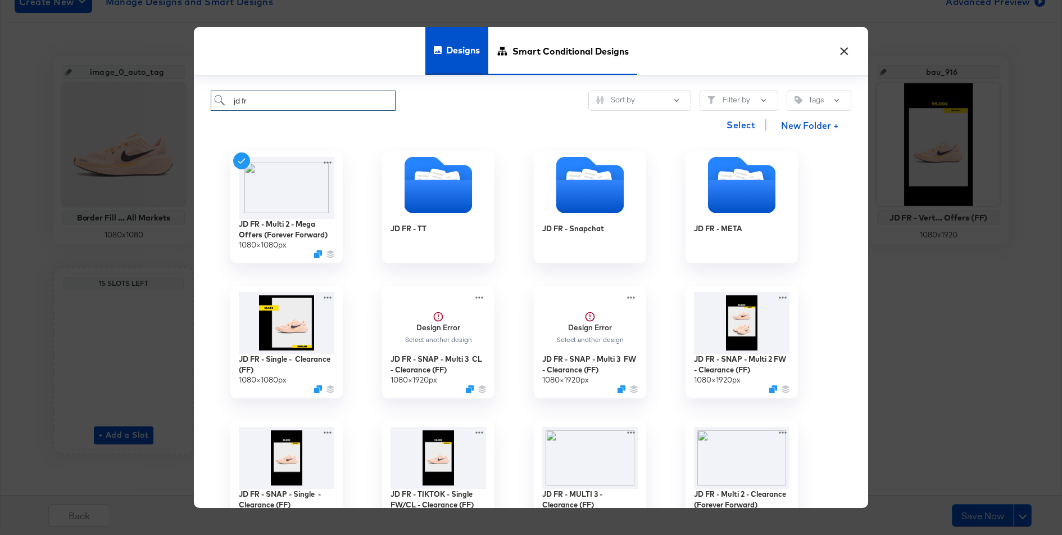
type input "jd fr"
click at [498, 57] on div "Smart Conditional Designs" at bounding box center [562, 51] width 149 height 48
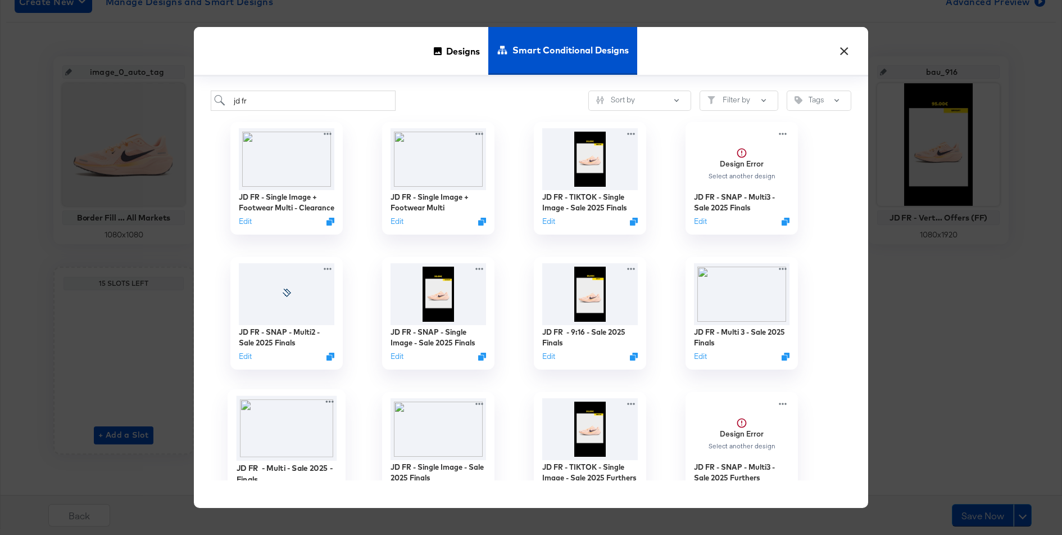
click at [319, 421] on img at bounding box center [287, 428] width 101 height 65
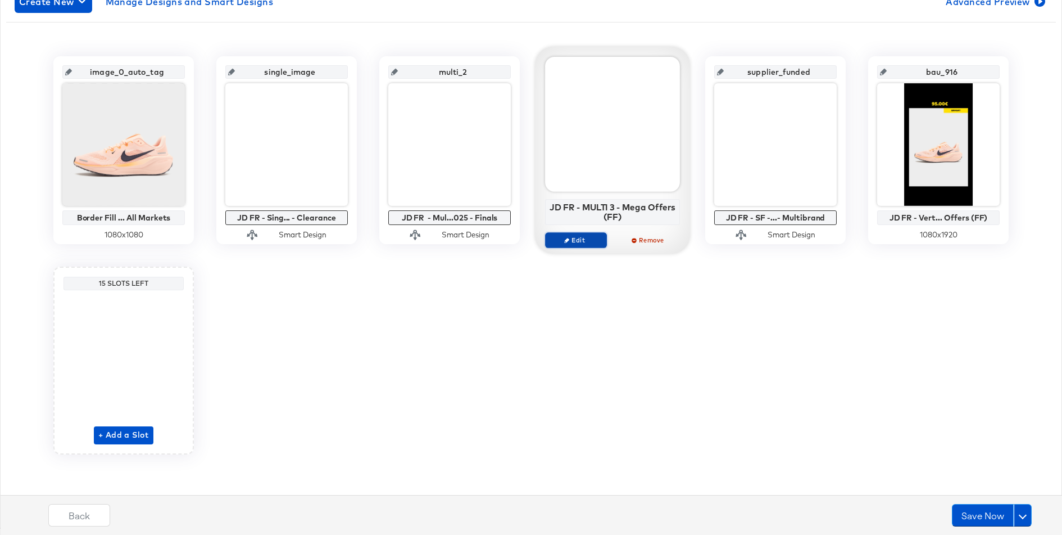
click at [579, 235] on span "Edit" at bounding box center [576, 239] width 52 height 8
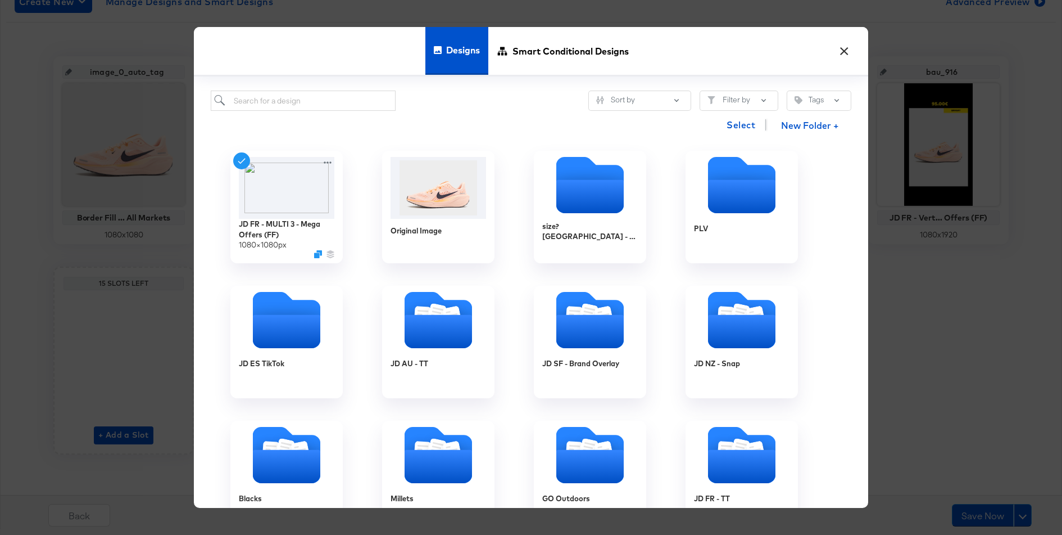
click at [346, 113] on div "Select New Folder +" at bounding box center [531, 125] width 641 height 29
click at [339, 104] on input "search" at bounding box center [303, 100] width 185 height 21
type input "jd fr"
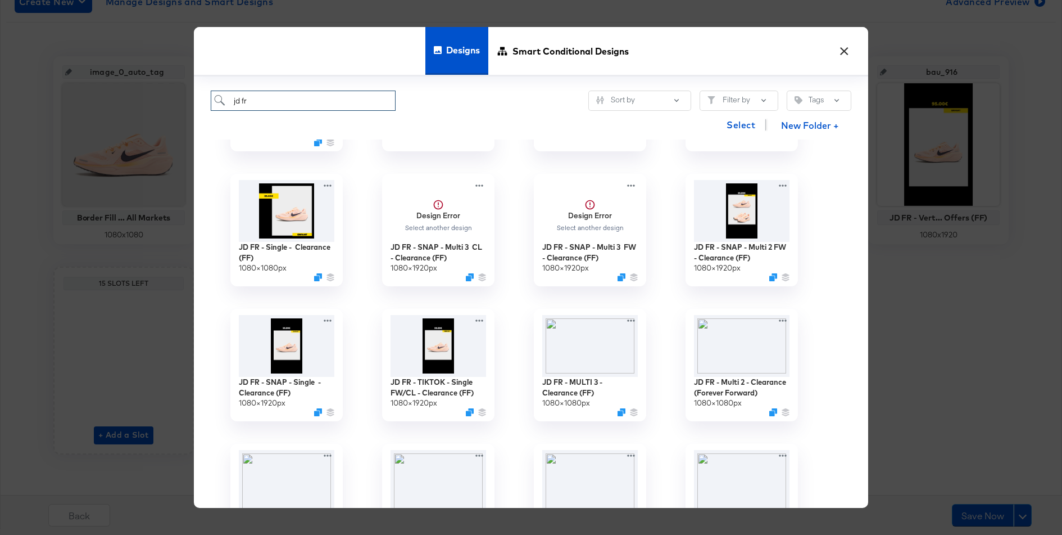
scroll to position [113, 0]
click at [600, 325] on img at bounding box center [590, 343] width 101 height 65
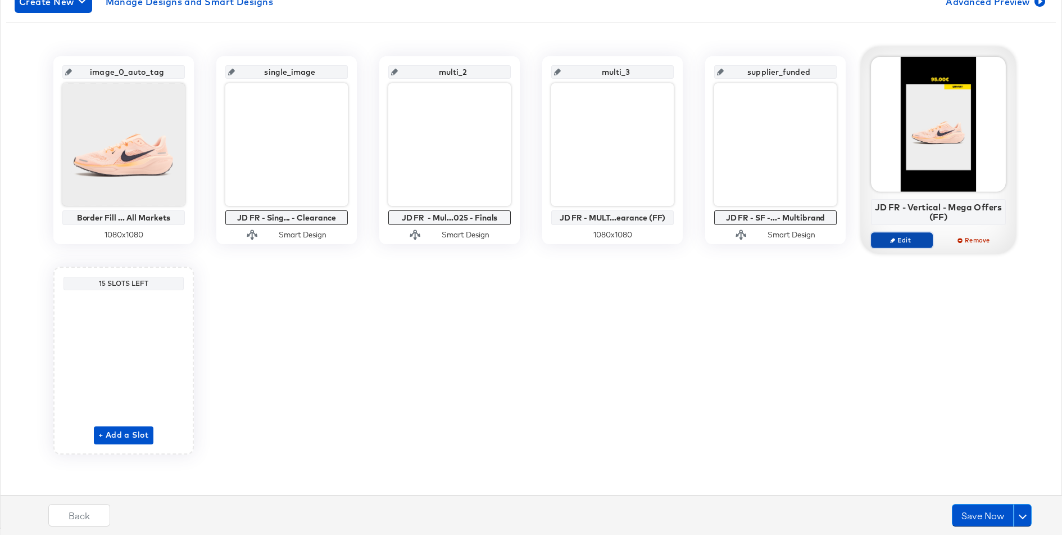
click at [894, 241] on icon "button" at bounding box center [892, 239] width 5 height 5
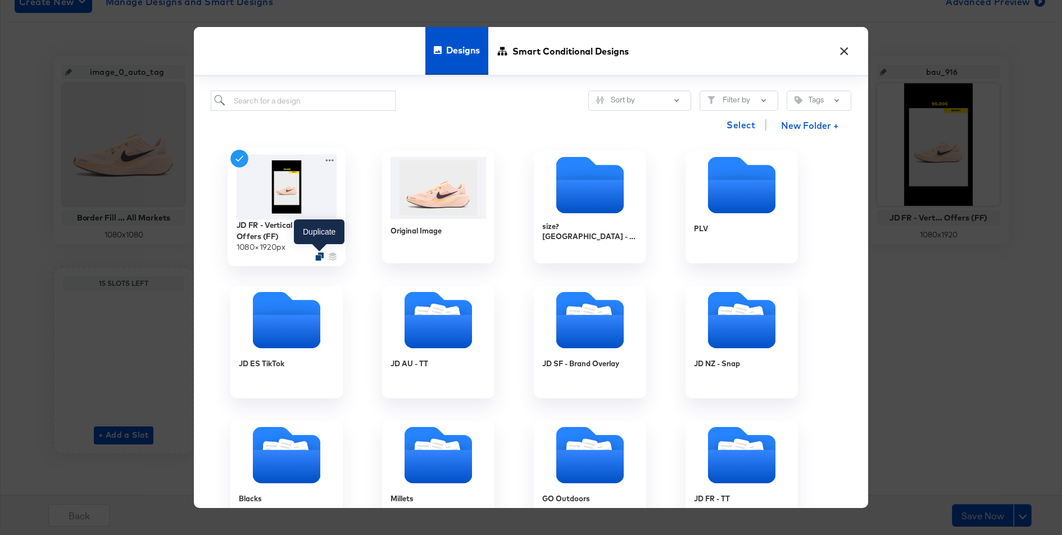
click at [321, 259] on icon "Duplicate" at bounding box center [319, 256] width 8 height 8
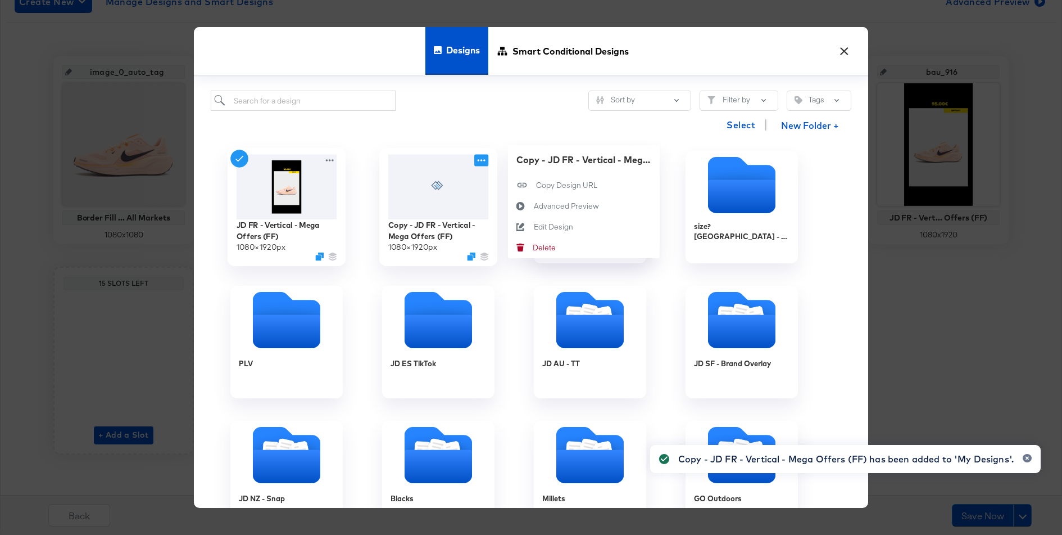
click at [481, 159] on icon at bounding box center [481, 160] width 14 height 12
click at [534, 227] on div "Edit Design Edit Design" at bounding box center [534, 227] width 0 height 0
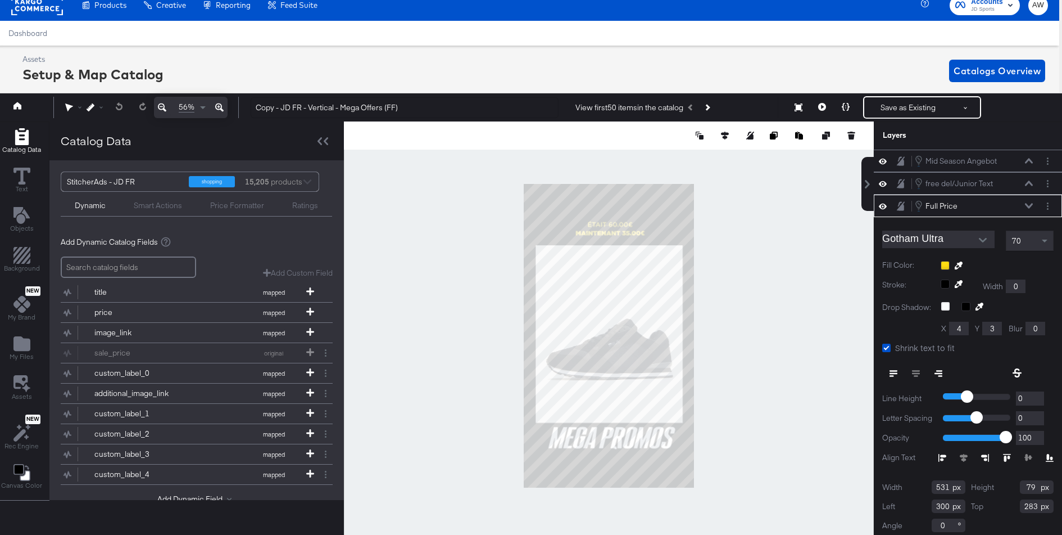
scroll to position [3, 0]
click at [944, 259] on div at bounding box center [997, 261] width 113 height 9
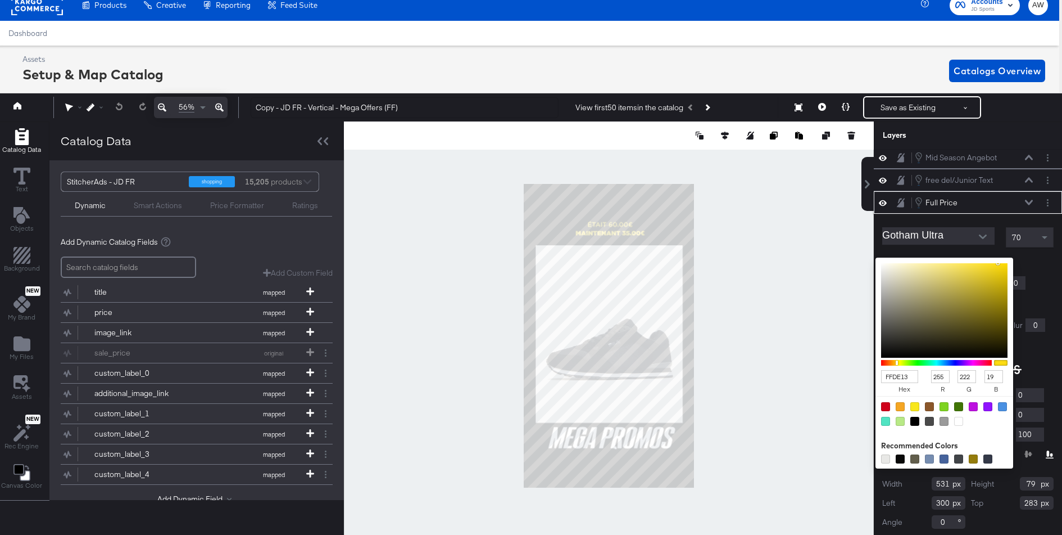
click at [958, 418] on div at bounding box center [958, 420] width 9 height 9
type input "FFFFFF"
type input "255"
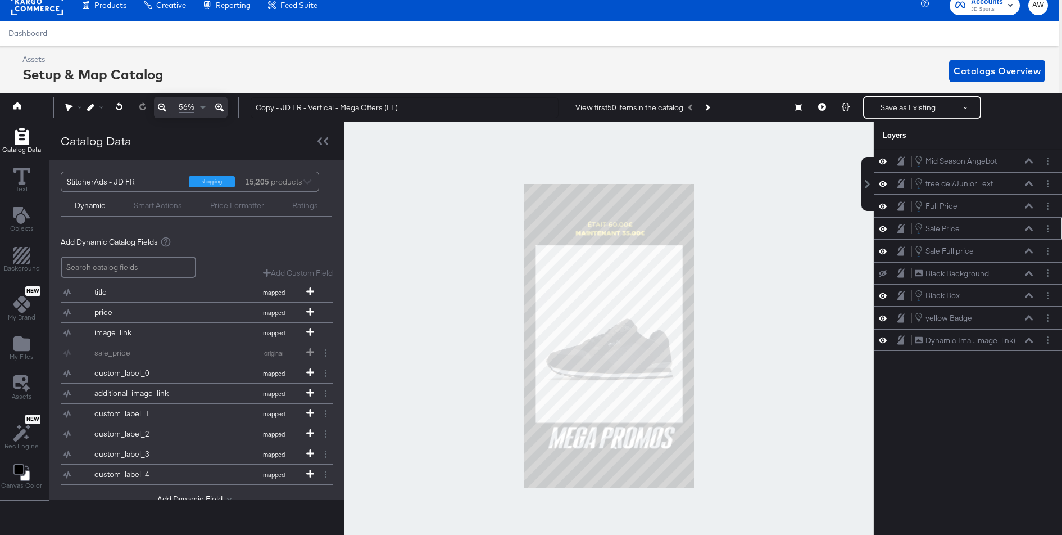
click at [961, 223] on div "Sale Price Sale Price" at bounding box center [973, 228] width 119 height 12
click at [1026, 203] on icon at bounding box center [1029, 206] width 8 height 6
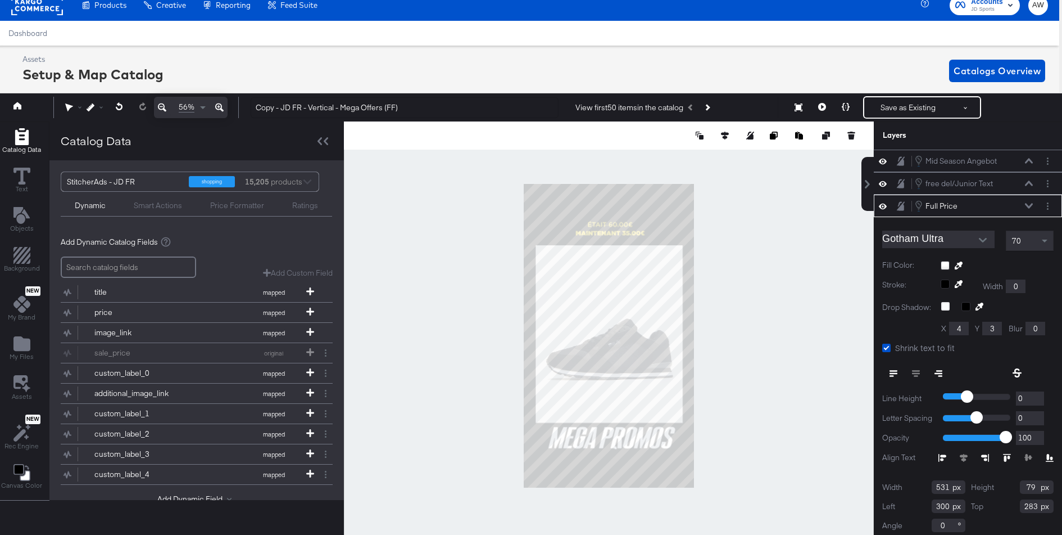
scroll to position [3, 0]
click at [1025, 200] on button at bounding box center [1029, 202] width 9 height 7
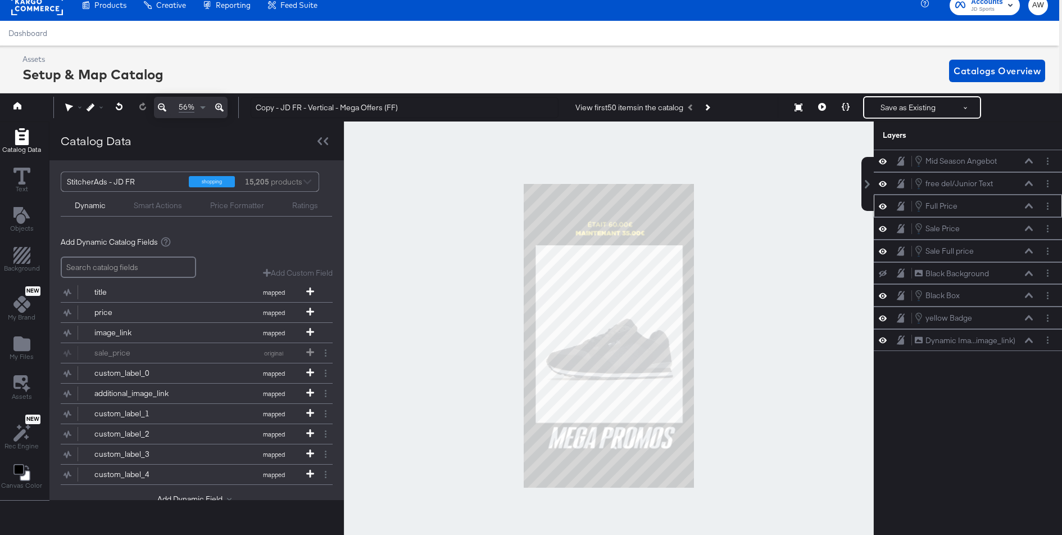
scroll to position [0, 0]
click at [1033, 225] on button at bounding box center [1029, 228] width 9 height 7
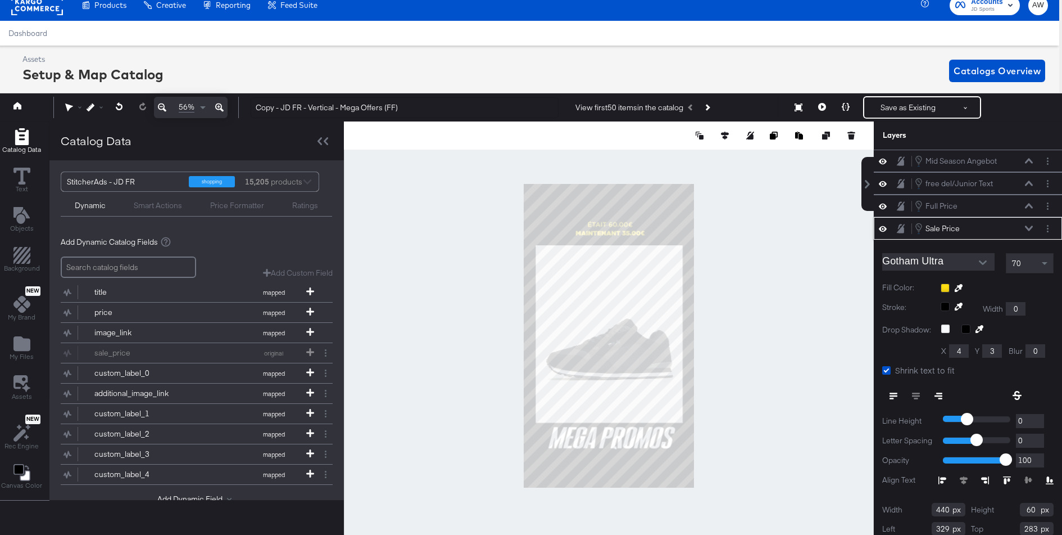
scroll to position [25, 0]
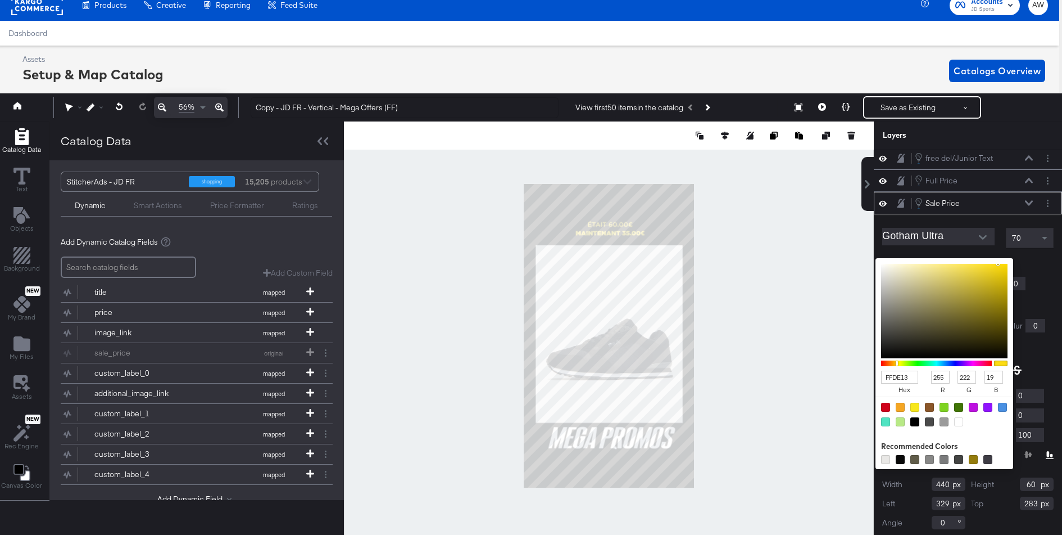
click at [946, 260] on div "FFDE13 hex 255 r 222 g 19 b 100 a Recommended Colors" at bounding box center [997, 262] width 113 height 9
click at [960, 417] on div at bounding box center [958, 421] width 9 height 9
type input "FFFFFF"
type input "255"
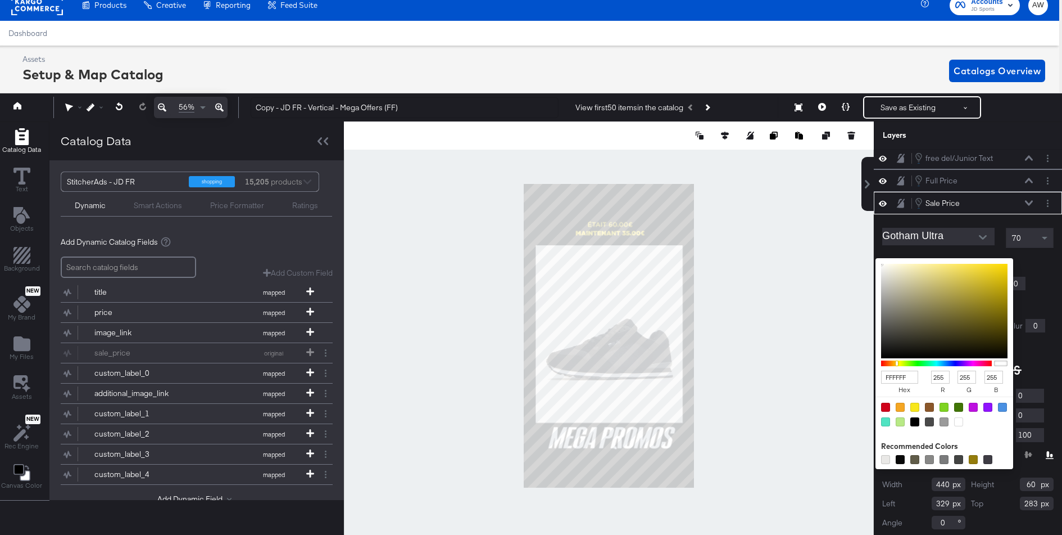
click at [1031, 205] on div "Sale Price Sale Price" at bounding box center [973, 203] width 119 height 12
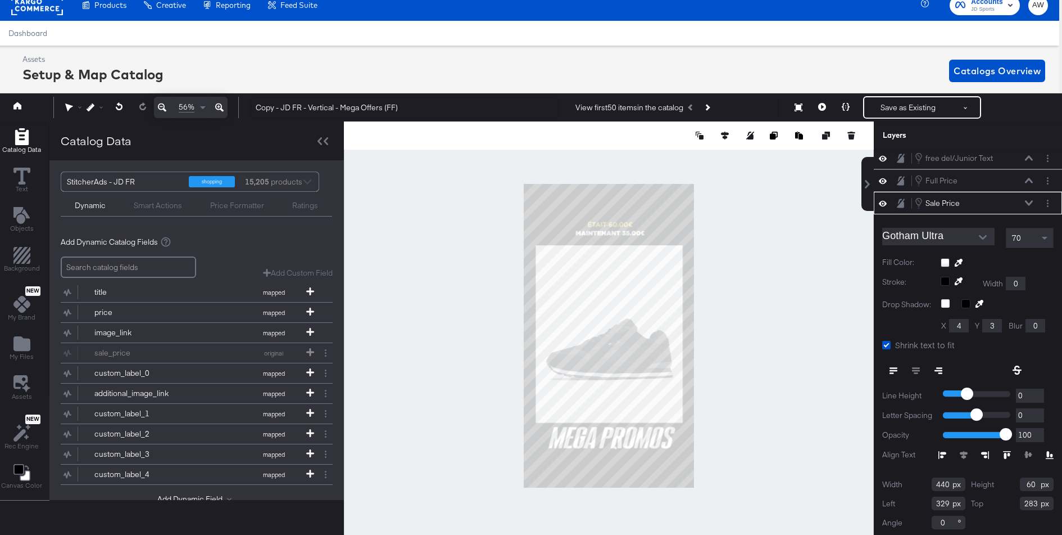
click at [1030, 209] on div "Sale Price Sale Price" at bounding box center [968, 203] width 188 height 22
click at [1029, 203] on div "Sale Price Sale Price" at bounding box center [973, 203] width 119 height 12
click at [1030, 202] on icon at bounding box center [1029, 203] width 8 height 5
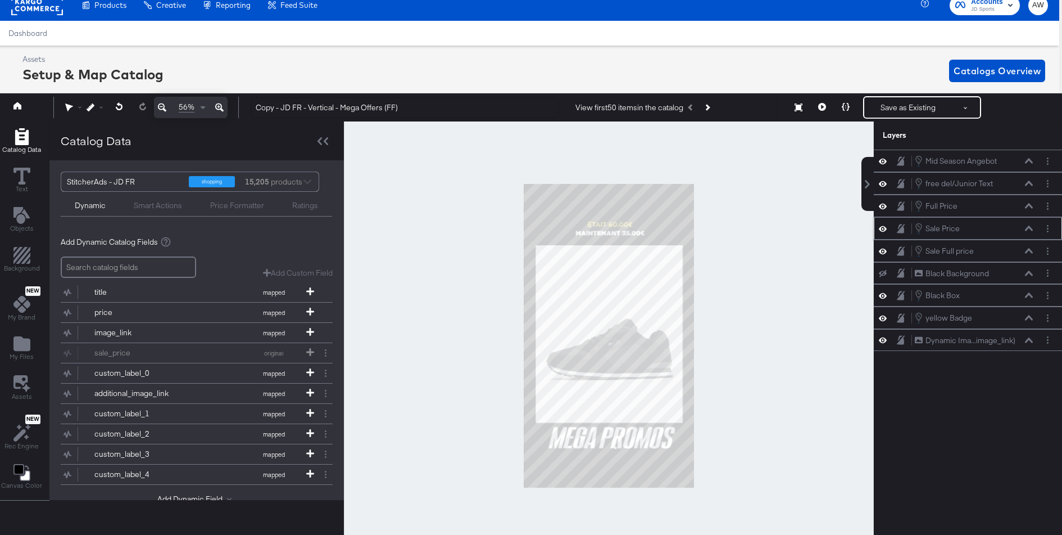
scroll to position [0, 0]
click at [1034, 247] on div "Sale Full price Sale Full price" at bounding box center [976, 250] width 125 height 12
click at [1029, 250] on icon at bounding box center [1029, 251] width 8 height 6
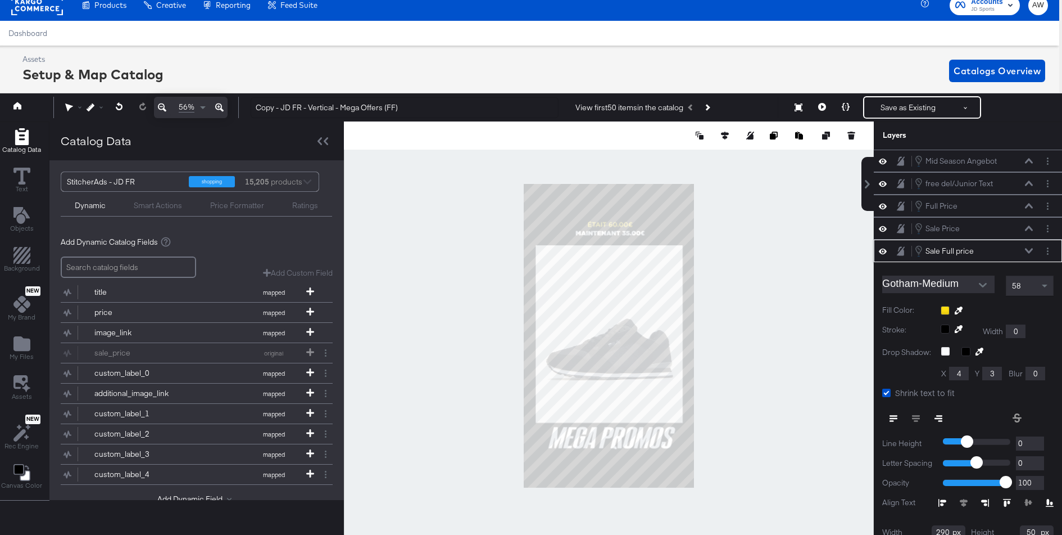
scroll to position [47, 0]
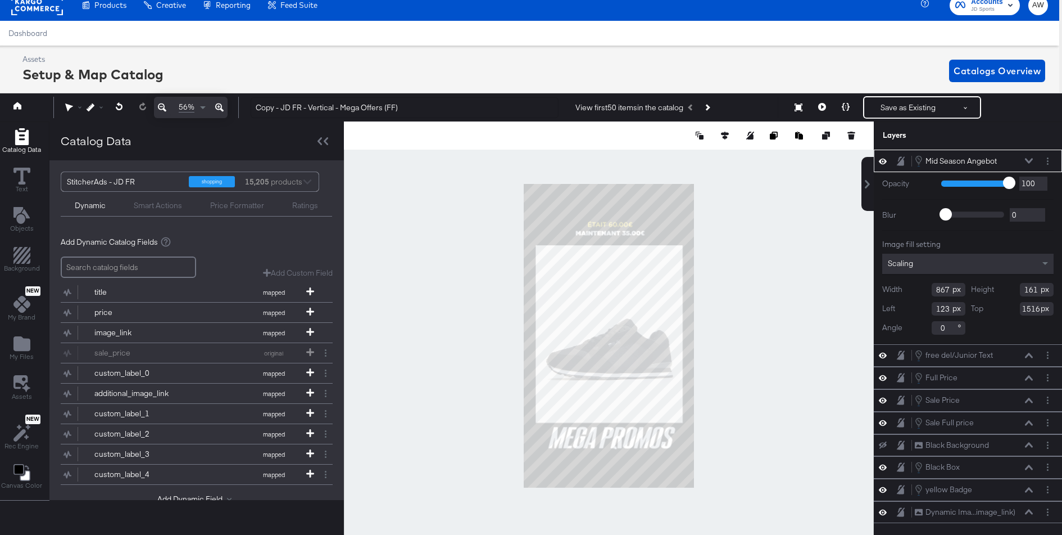
type input "1520"
click at [1052, 164] on div at bounding box center [1048, 161] width 12 height 12
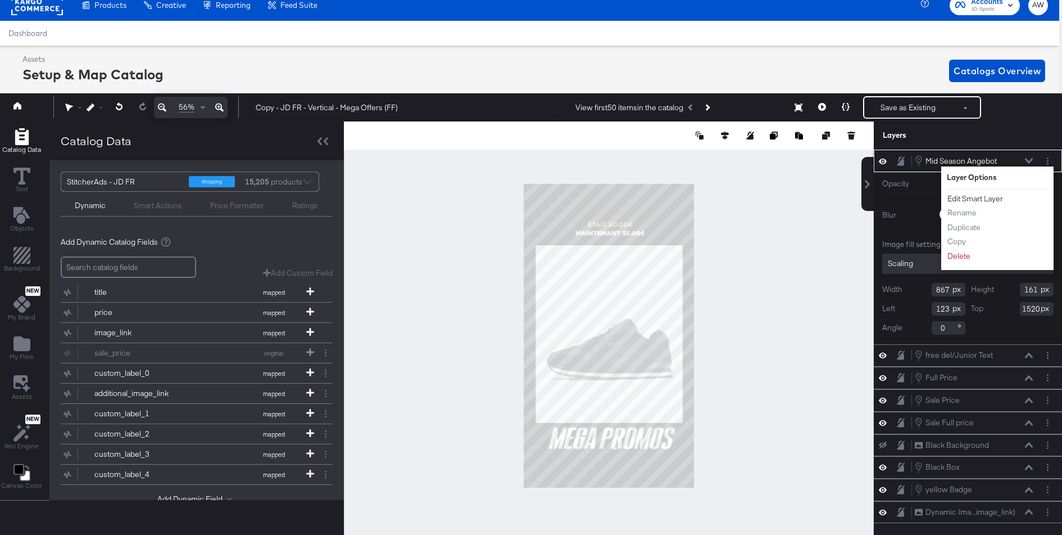
click at [993, 196] on button "Edit Smart Layer" at bounding box center [975, 199] width 57 height 12
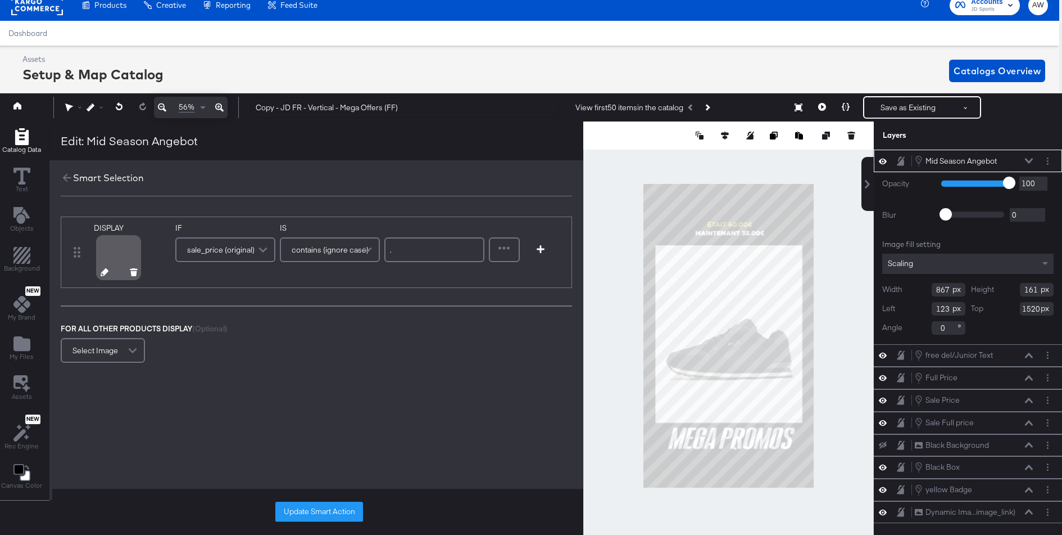
click at [103, 268] on icon at bounding box center [105, 272] width 8 height 8
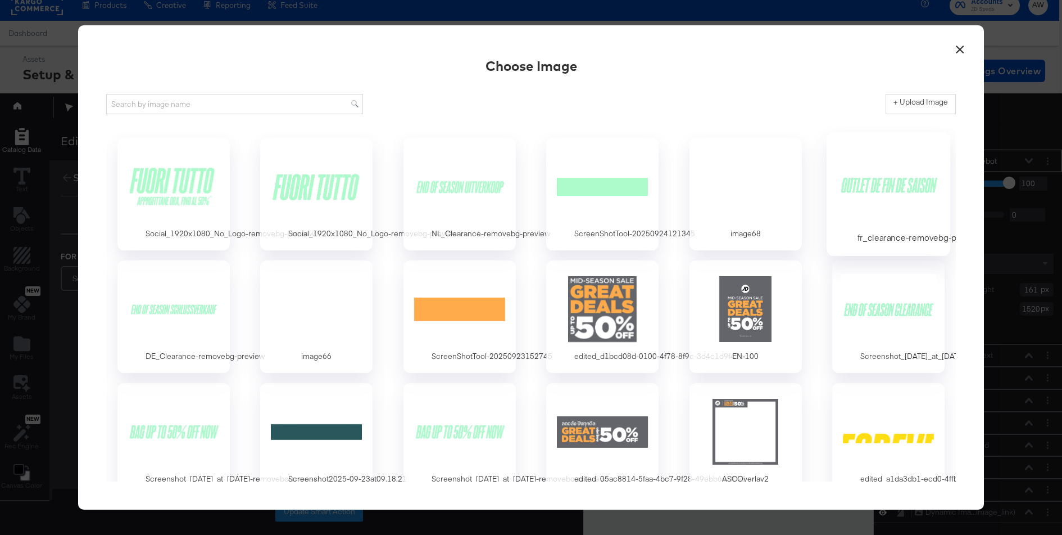
click at [882, 197] on div at bounding box center [888, 186] width 105 height 78
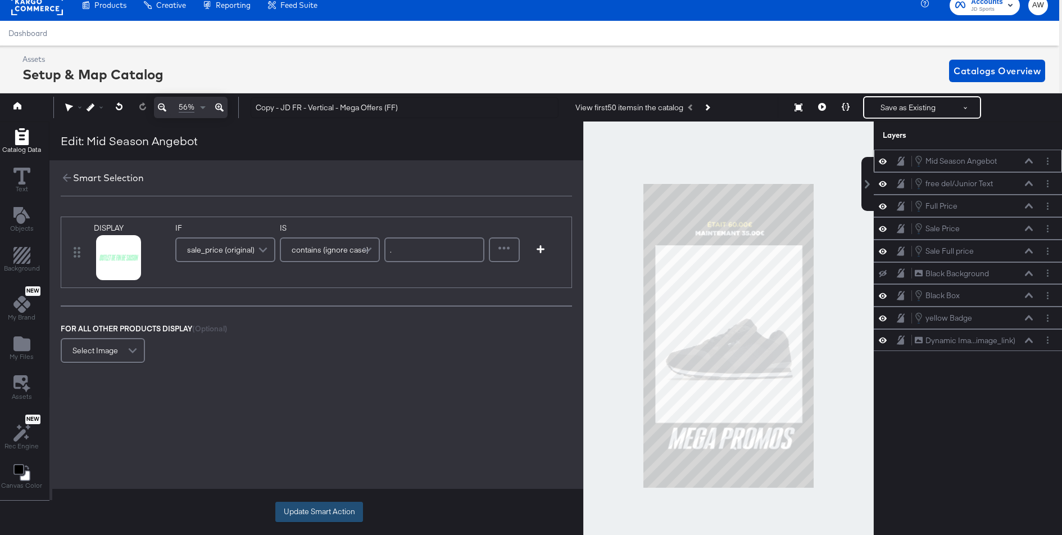
click at [320, 506] on button "Update Smart Action" at bounding box center [319, 511] width 88 height 20
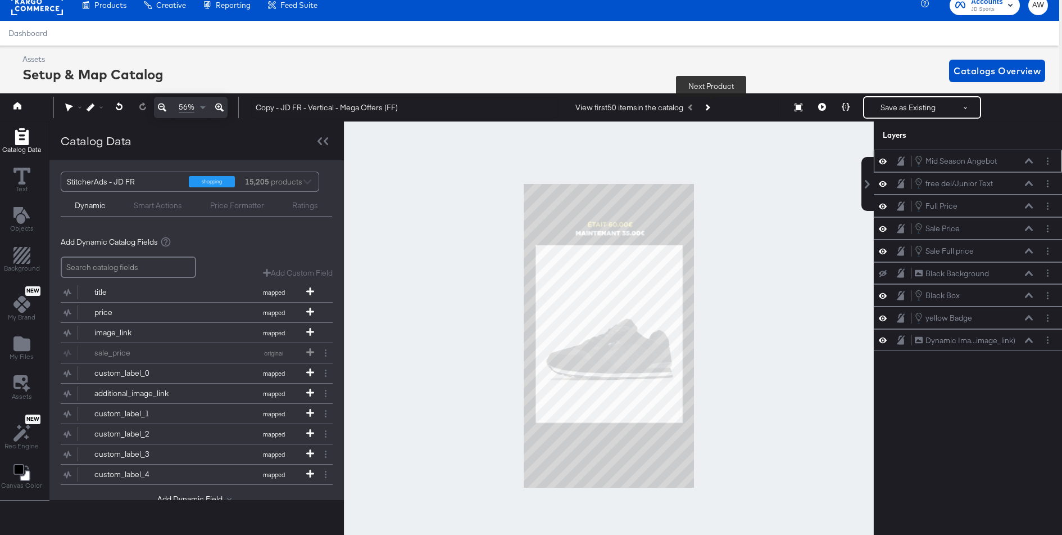
click at [713, 109] on button "Next Product" at bounding box center [707, 107] width 16 height 20
click at [694, 108] on icon "Previous Product" at bounding box center [691, 108] width 6 height 6
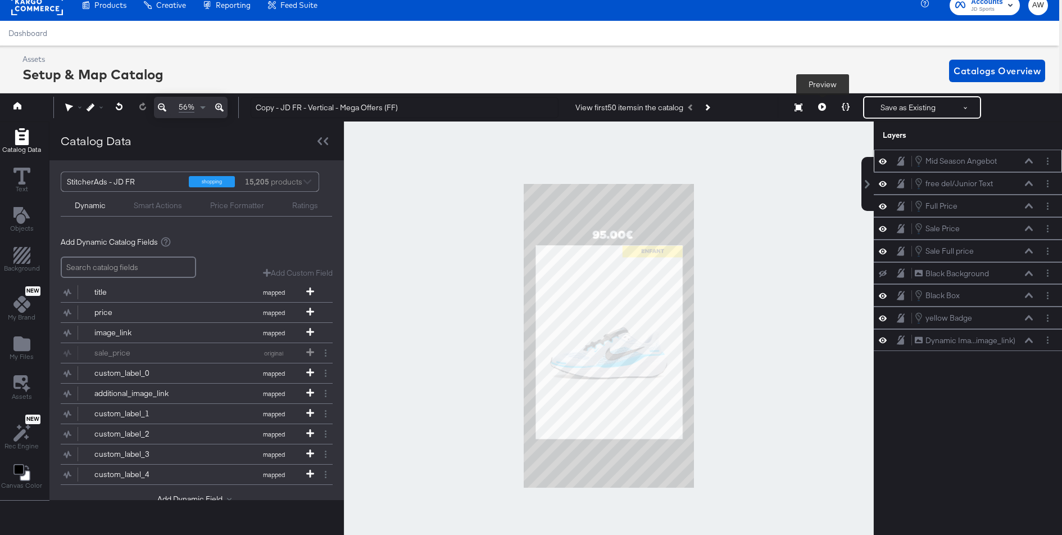
click at [833, 117] on button at bounding box center [822, 107] width 24 height 22
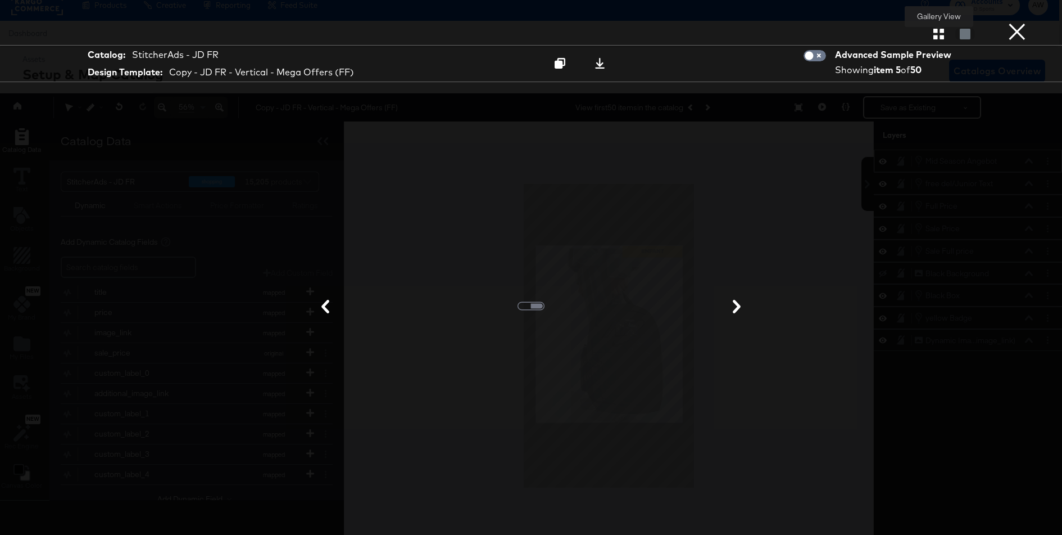
click at [946, 35] on button "button" at bounding box center [939, 34] width 20 height 11
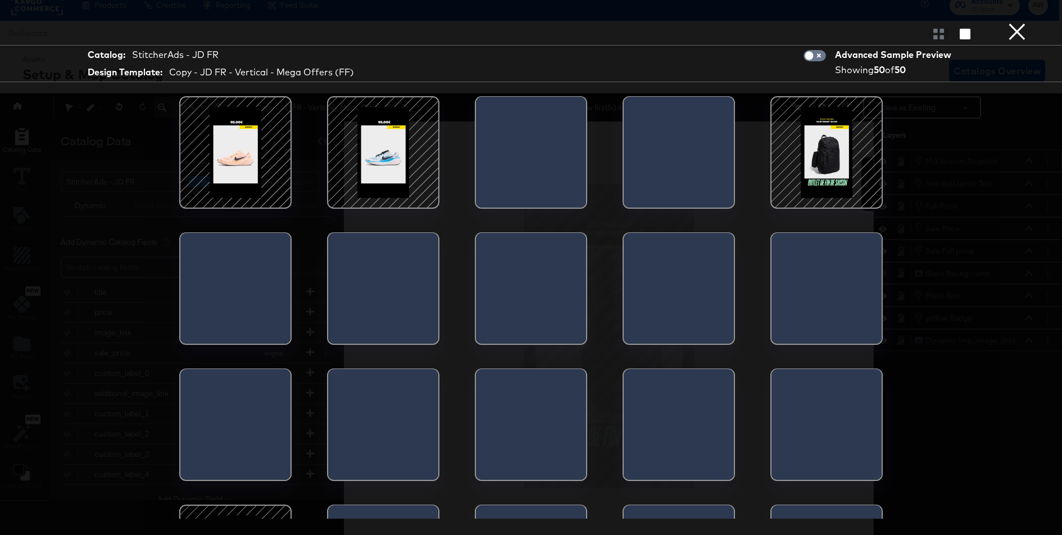
click at [810, 187] on div at bounding box center [827, 153] width 96 height 96
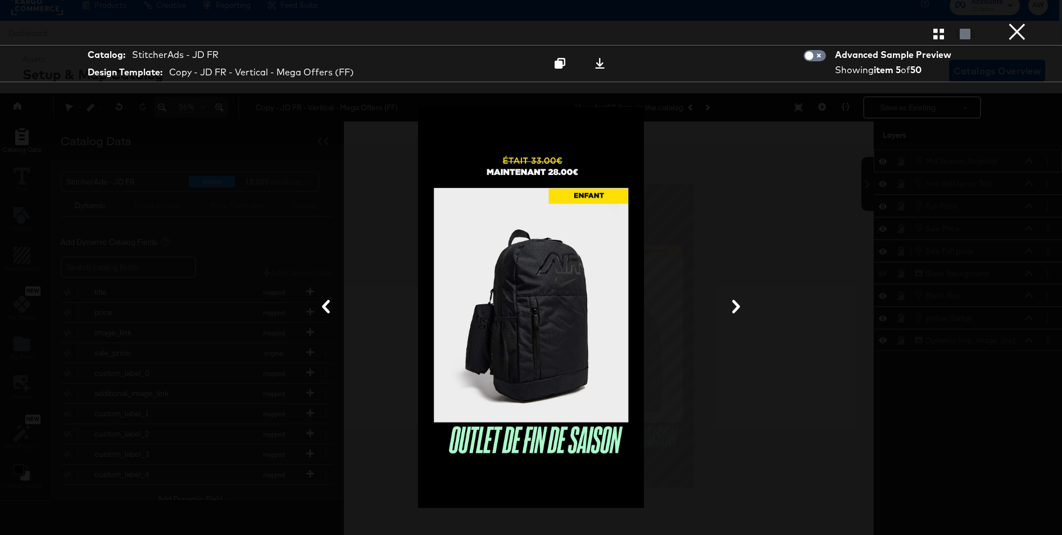
click at [1015, 22] on button "×" at bounding box center [1017, 11] width 22 height 22
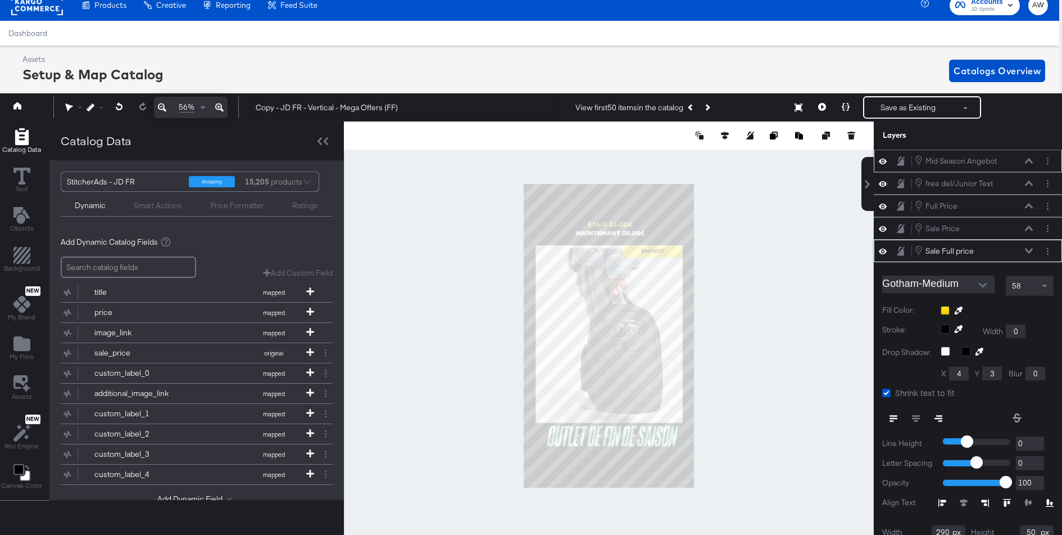
scroll to position [47, 0]
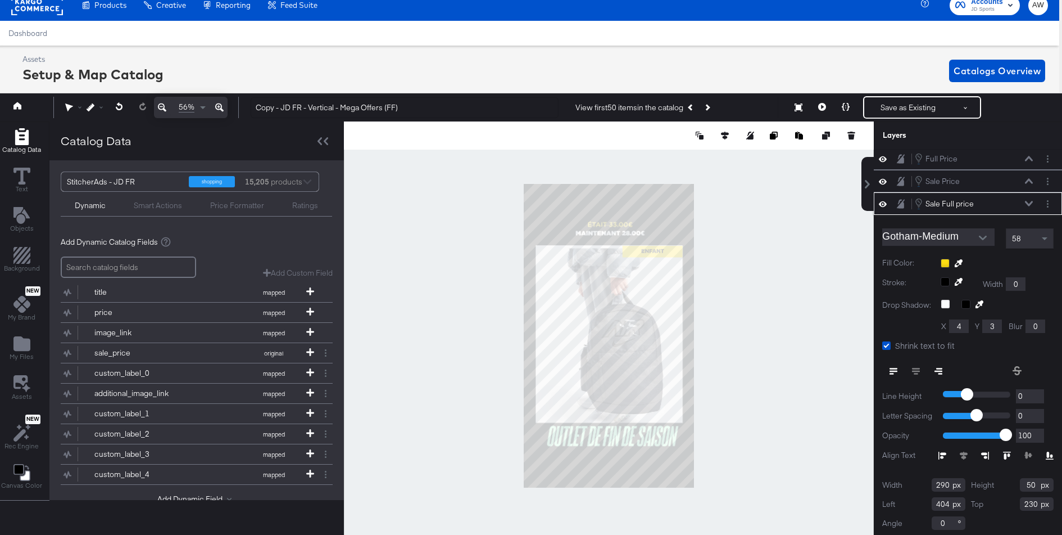
click at [957, 259] on icon at bounding box center [959, 263] width 8 height 8
click at [629, 428] on div at bounding box center [609, 335] width 529 height 428
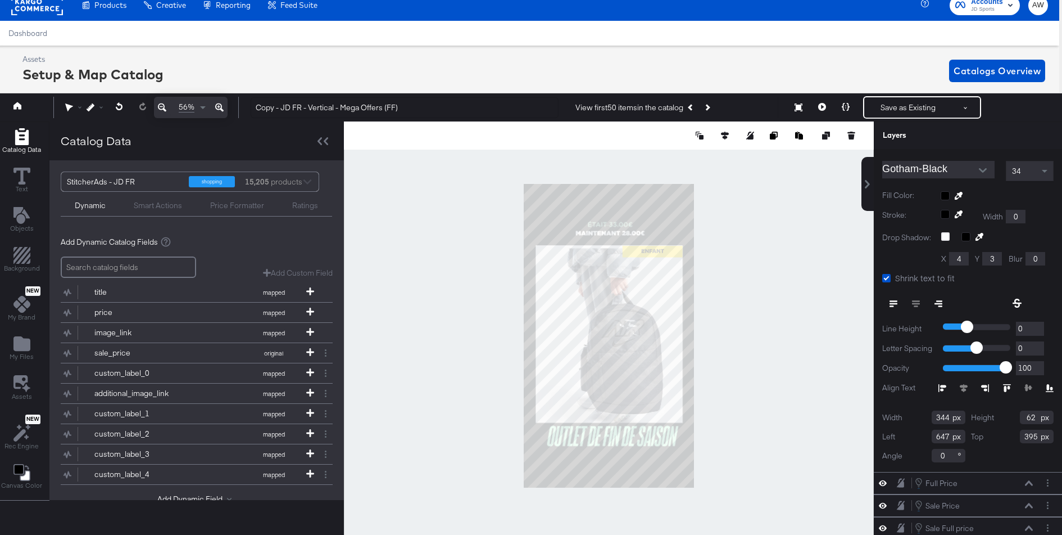
scroll to position [22, 0]
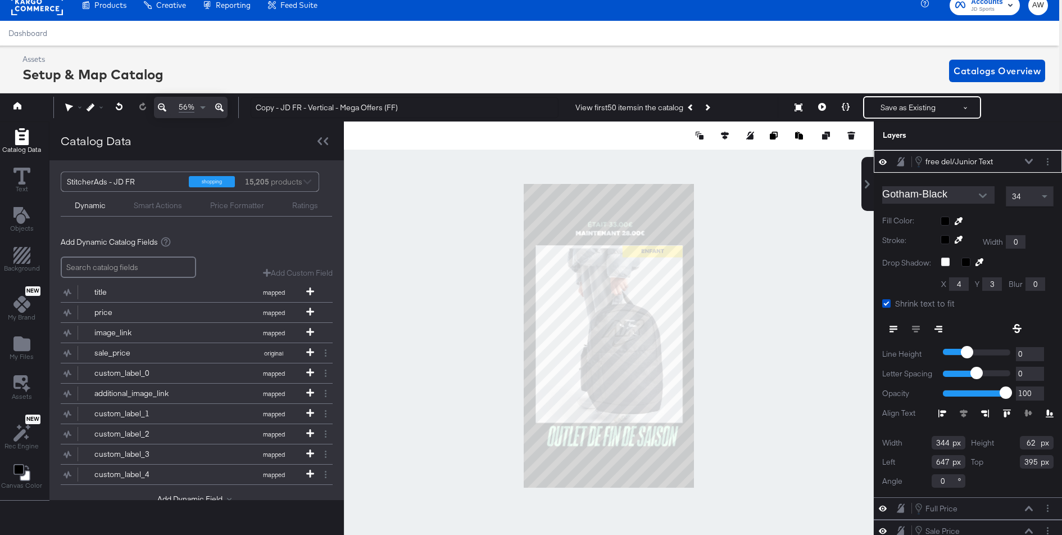
click at [1020, 158] on div "free del/Junior Text free del/Junior Text" at bounding box center [973, 161] width 119 height 12
click at [1023, 160] on div "free del/Junior Text free del/Junior Text" at bounding box center [973, 161] width 119 height 12
click at [1030, 161] on icon at bounding box center [1029, 161] width 8 height 5
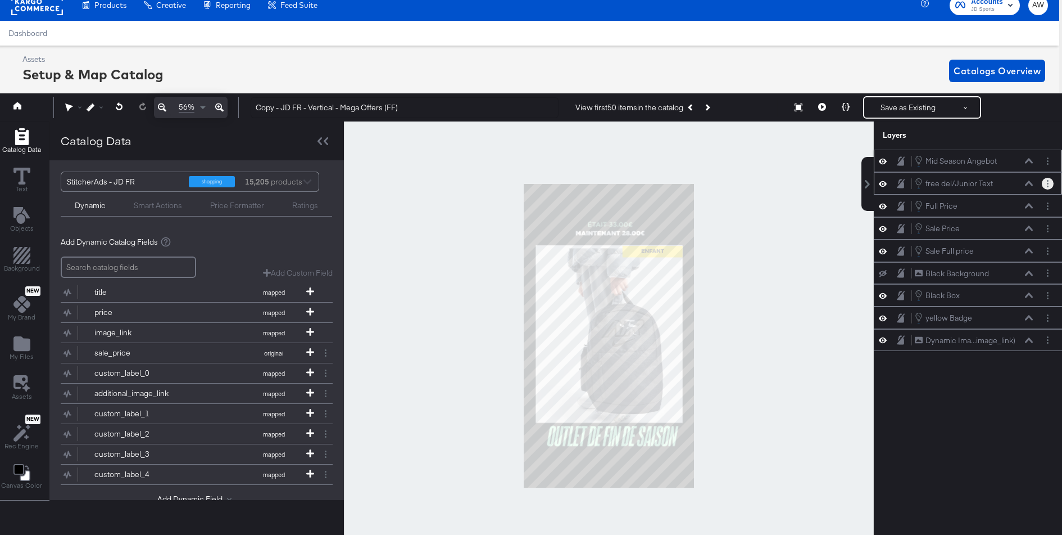
click at [1050, 184] on button "Layer Options" at bounding box center [1048, 184] width 12 height 12
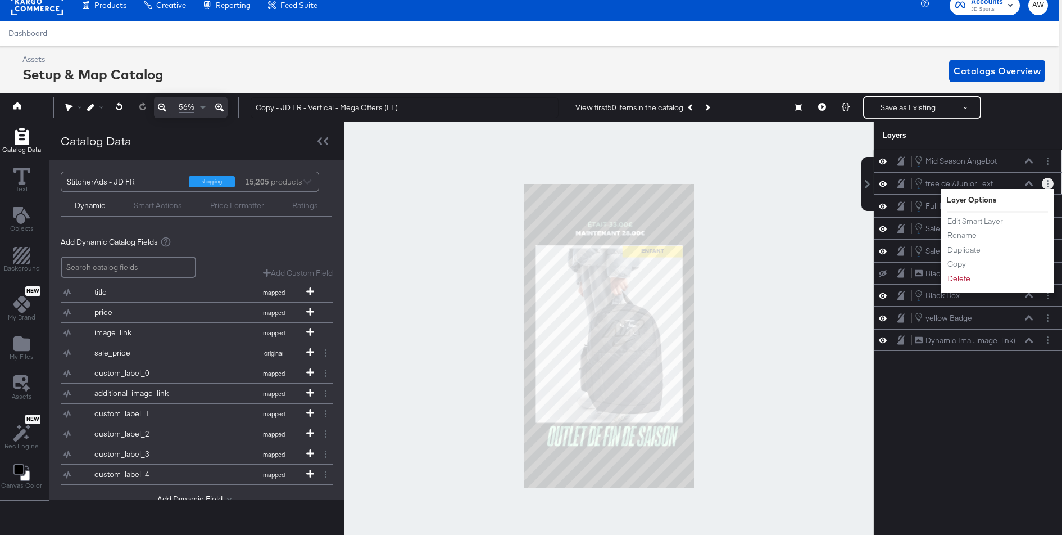
click at [1050, 184] on button "Layer Options" at bounding box center [1048, 184] width 12 height 12
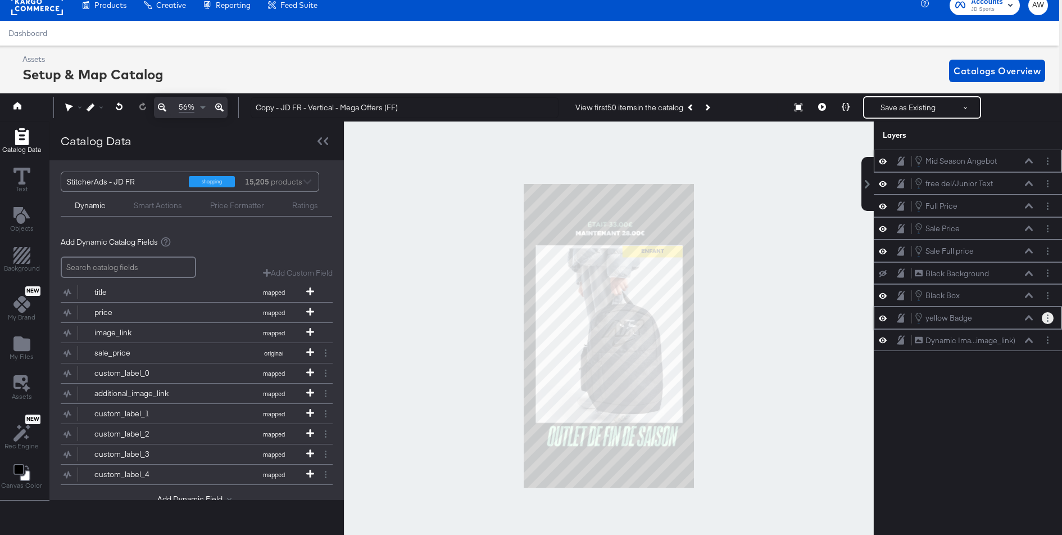
click at [1049, 312] on button "Layer Options" at bounding box center [1048, 318] width 12 height 12
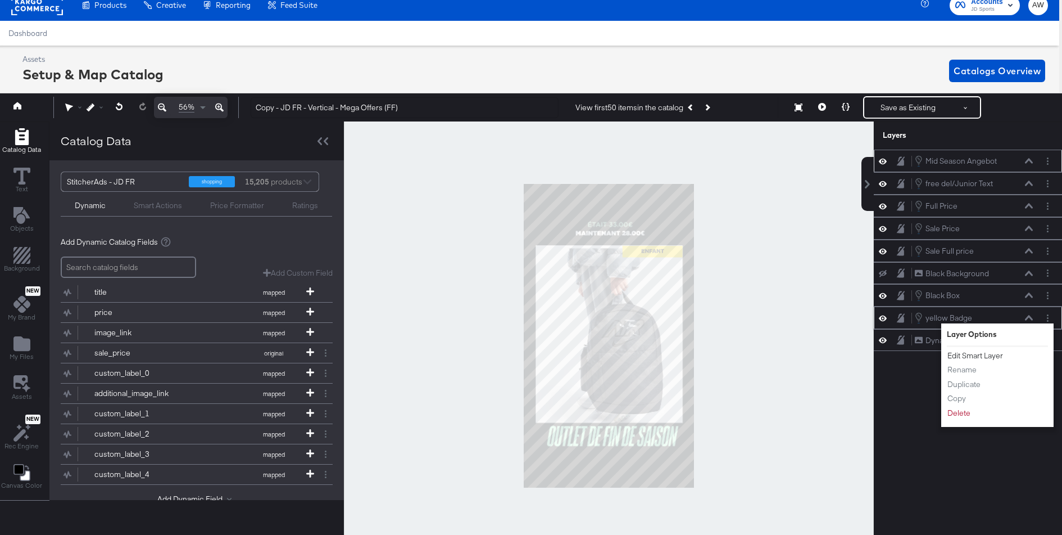
click at [997, 355] on button "Edit Smart Layer" at bounding box center [975, 356] width 57 height 12
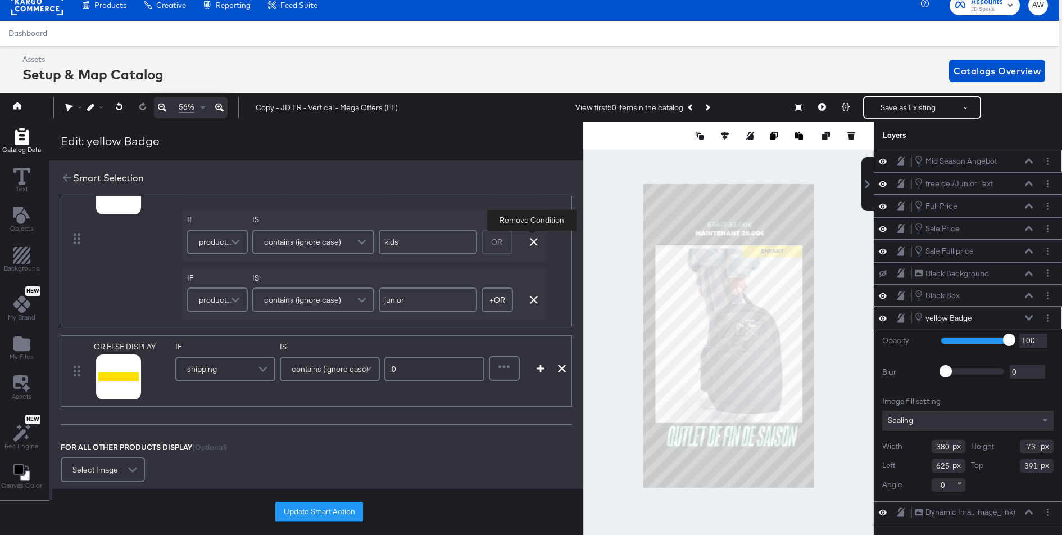
click at [532, 241] on icon "button" at bounding box center [534, 242] width 8 height 8
type input "junior"
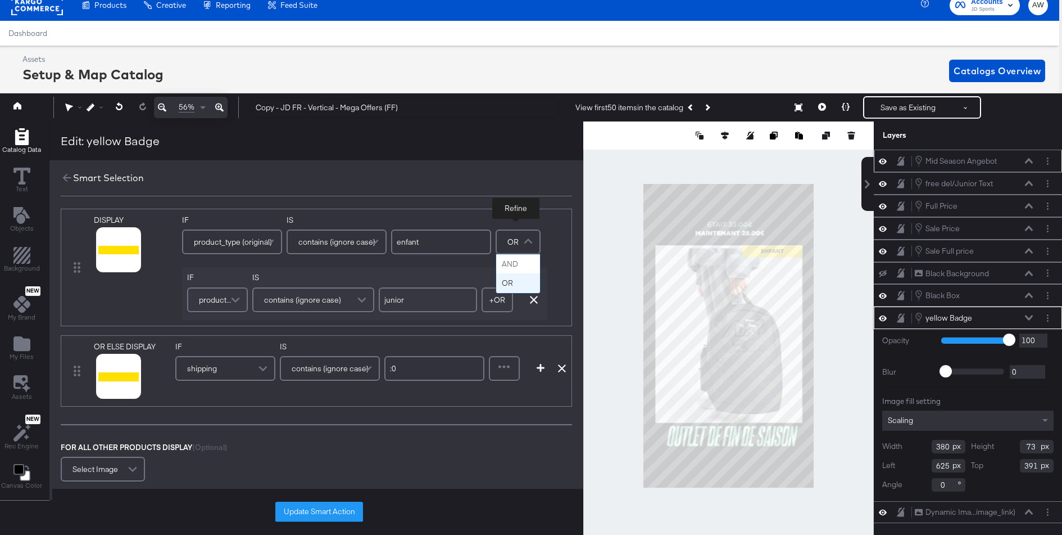
click at [532, 241] on span at bounding box center [530, 241] width 20 height 22
click at [535, 301] on icon "button" at bounding box center [534, 300] width 8 height 8
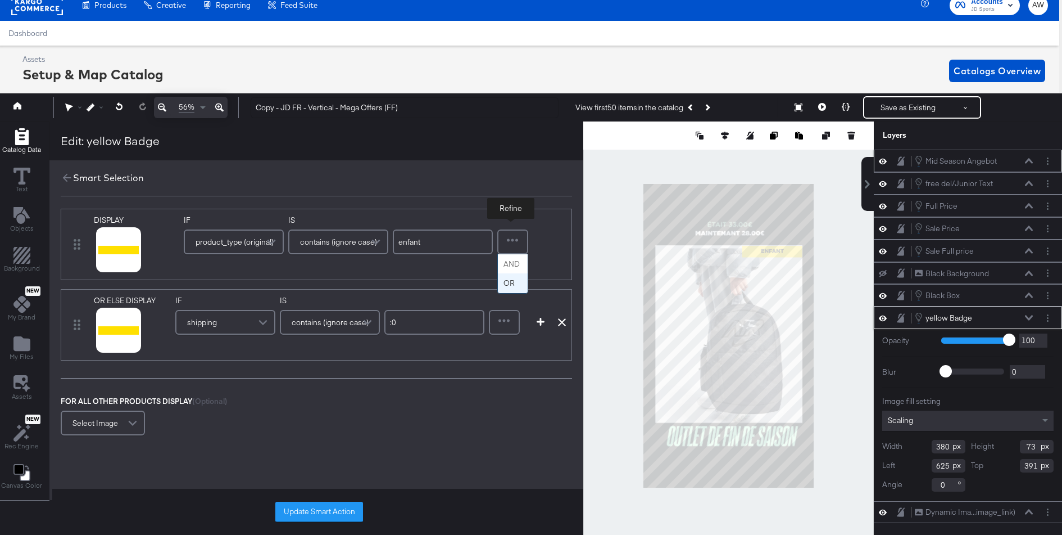
click at [519, 250] on div at bounding box center [513, 241] width 29 height 22
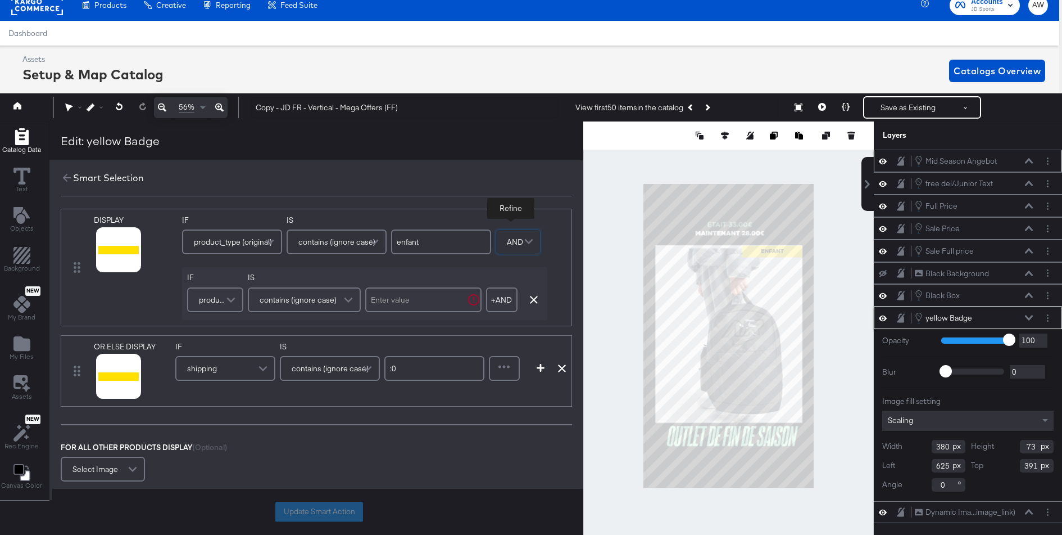
drag, startPoint x: 191, startPoint y: 299, endPoint x: 198, endPoint y: 299, distance: 7.3
click at [192, 299] on div "product_type (original)" at bounding box center [215, 299] width 54 height 22
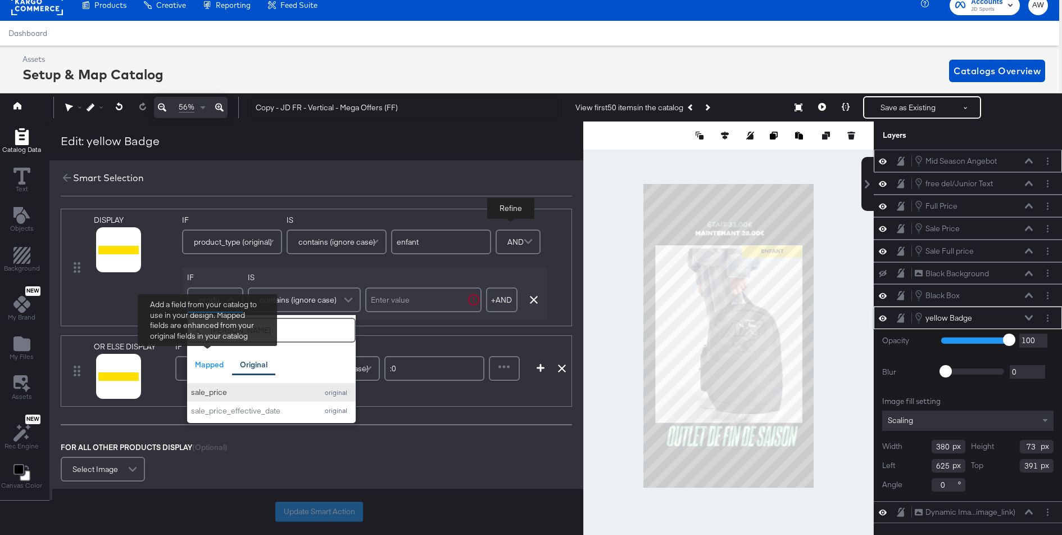
type input "sal"
click at [225, 393] on div "sale_price" at bounding box center [251, 392] width 121 height 11
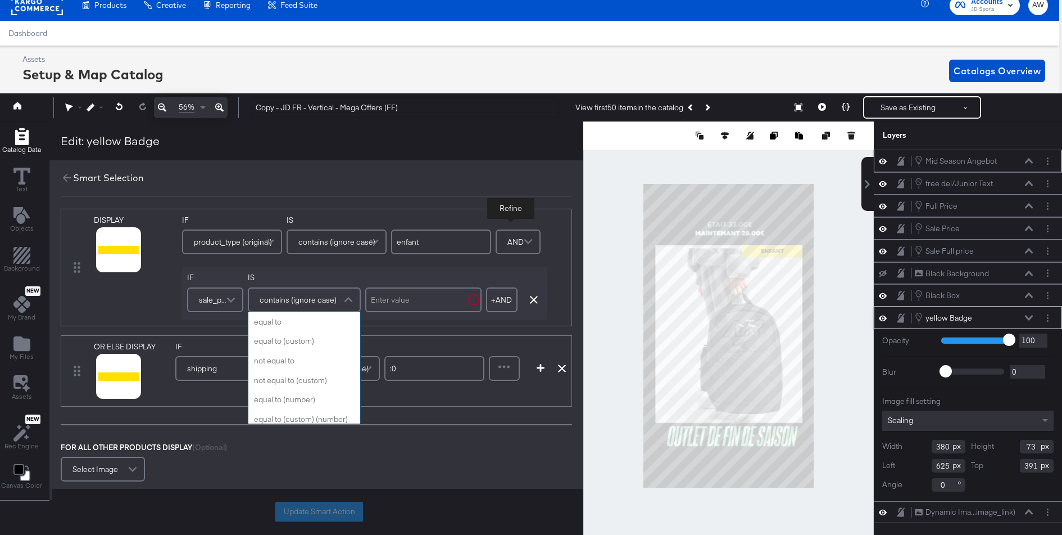
click at [312, 301] on span "contains (ignore case)" at bounding box center [298, 299] width 77 height 19
click at [398, 301] on input "text" at bounding box center [423, 299] width 116 height 25
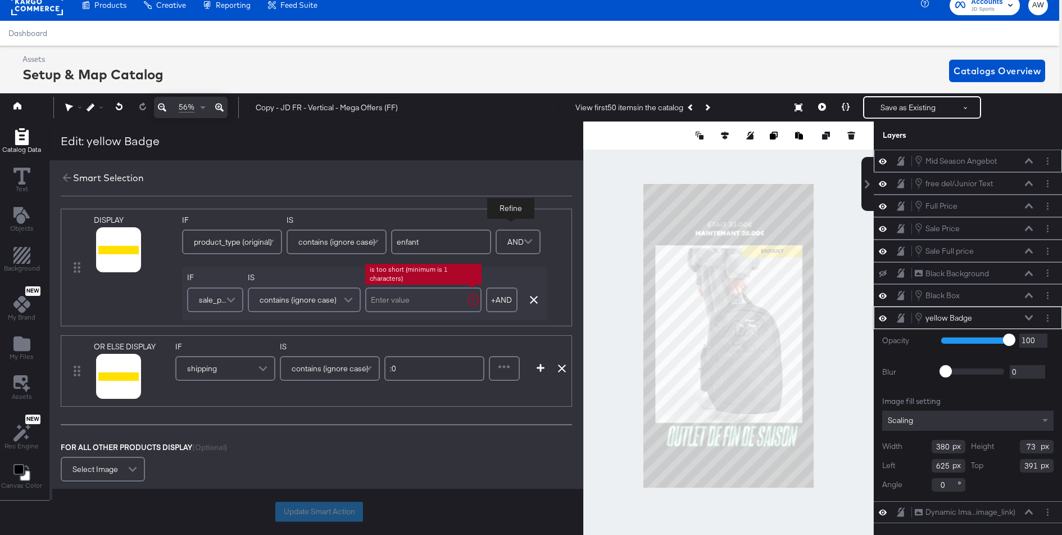
click at [312, 303] on span "contains (ignore case)" at bounding box center [298, 299] width 77 height 19
click at [402, 308] on input "text" at bounding box center [423, 299] width 116 height 25
type input "."
click at [526, 365] on div "OR ELSE DISPLAY link mapped image_link mapped custom_label_4 Additional Image 3…" at bounding box center [316, 370] width 511 height 71
click at [499, 365] on div at bounding box center [504, 368] width 29 height 22
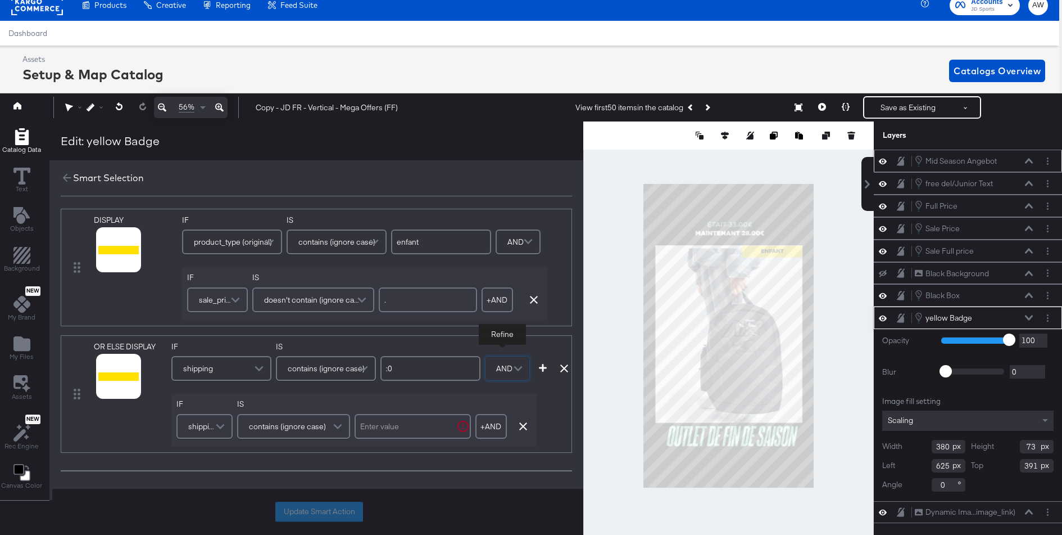
click at [217, 426] on span at bounding box center [222, 426] width 20 height 22
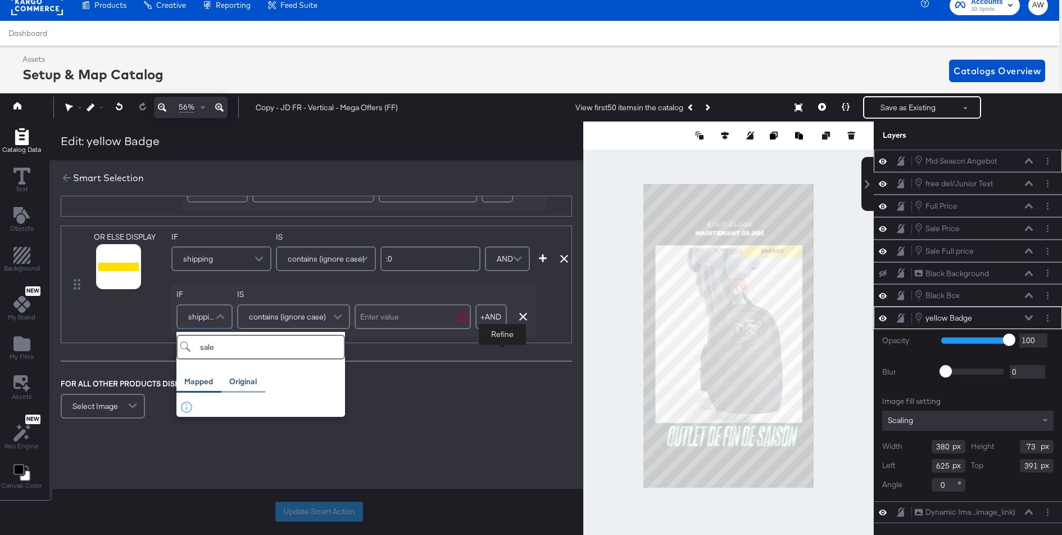
scroll to position [132, 0]
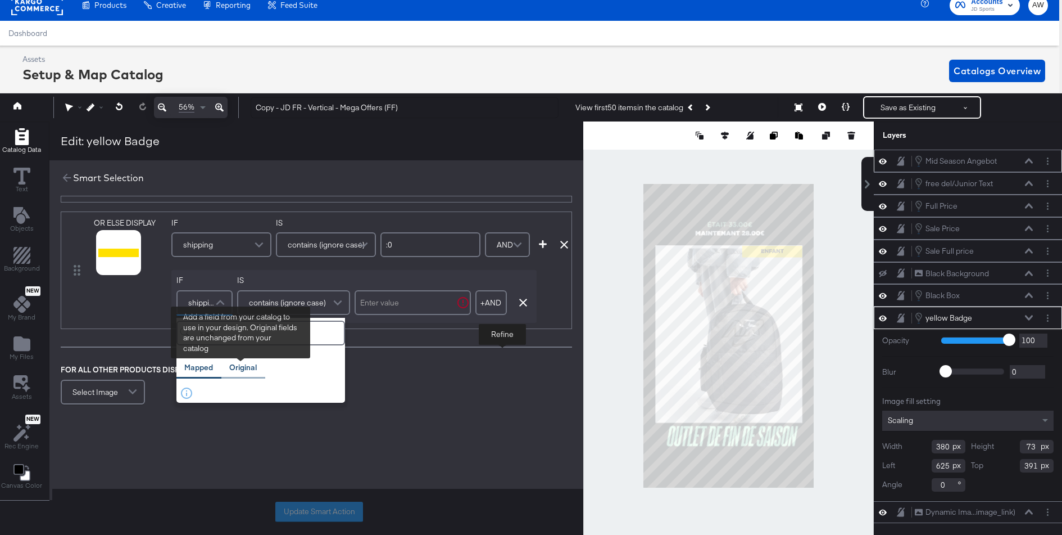
type input "sale"
click at [239, 366] on div "Original" at bounding box center [243, 367] width 28 height 11
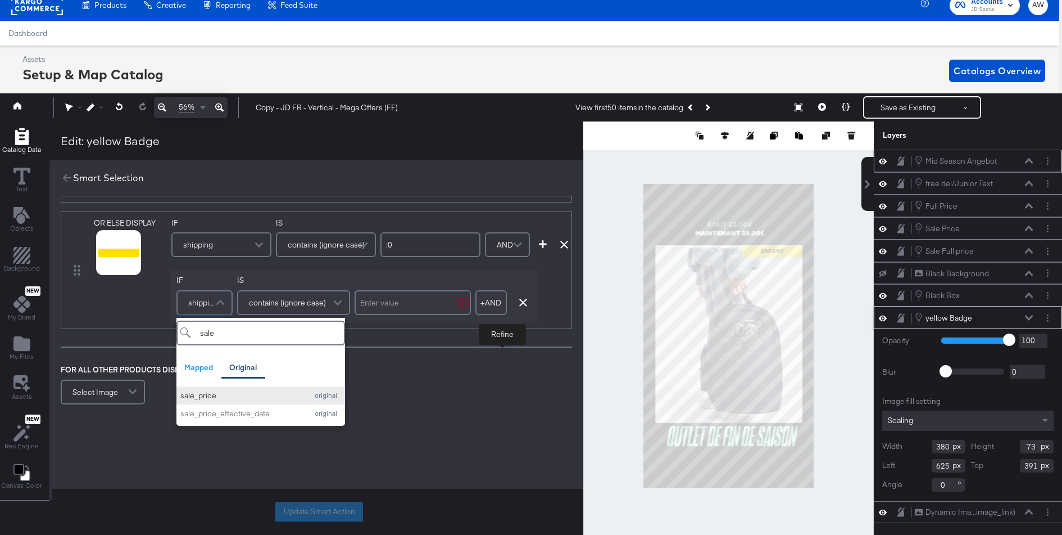
click at [239, 390] on div "sale_price" at bounding box center [240, 395] width 121 height 11
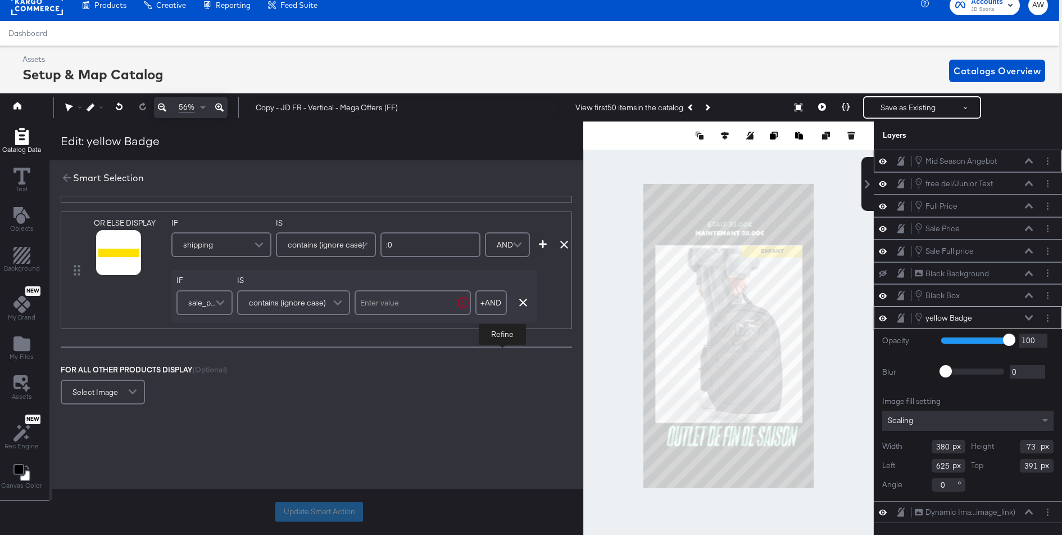
click at [287, 313] on div "IS contains (ignore case)" at bounding box center [293, 296] width 113 height 43
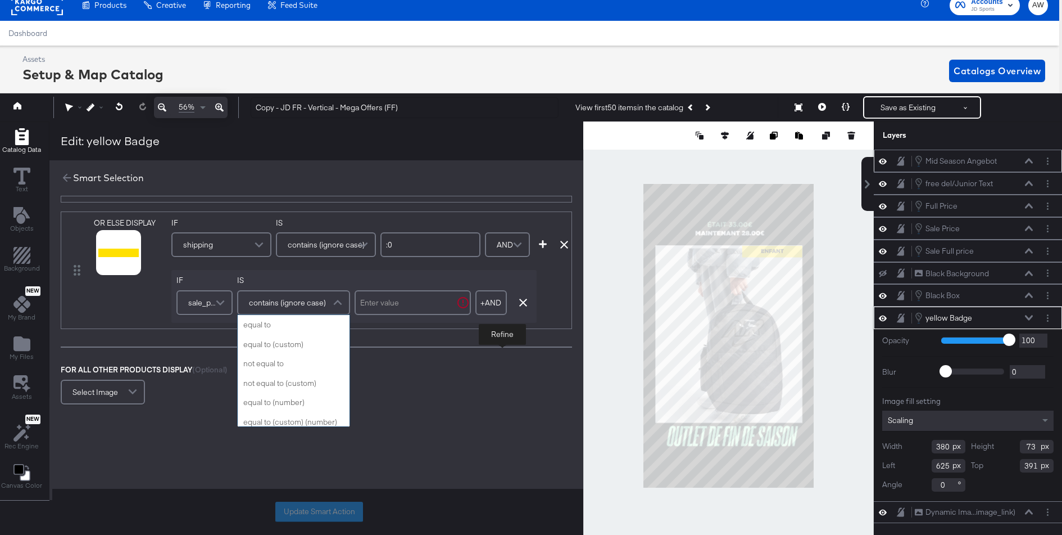
click at [279, 310] on div "contains (ignore case)" at bounding box center [293, 302] width 111 height 22
type input "doe"
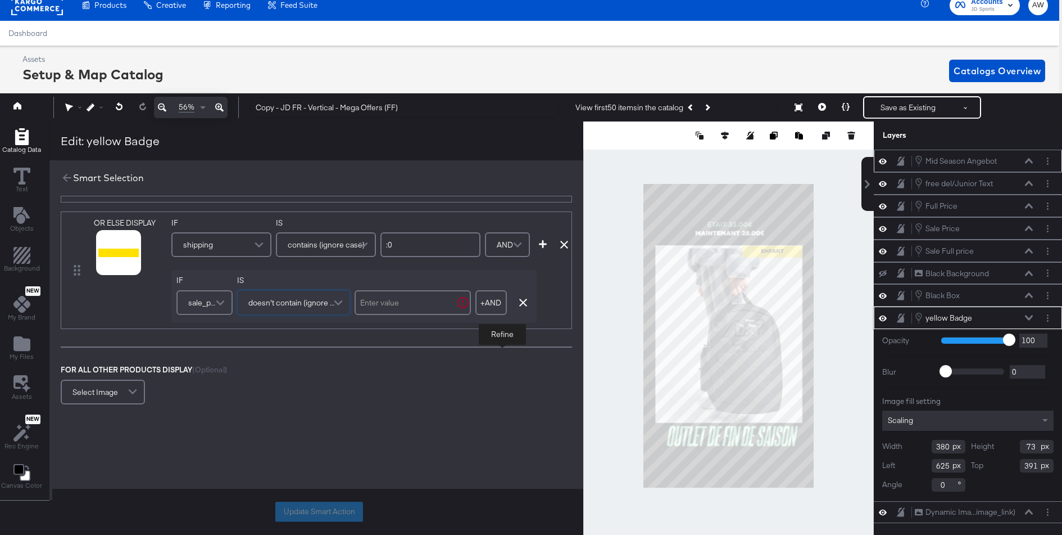
click at [390, 315] on div at bounding box center [413, 302] width 116 height 30
click at [388, 307] on input "text" at bounding box center [413, 302] width 116 height 25
type input ".."
click at [537, 247] on div "OR ELSE DISPLAY link mapped image_link mapped custom_label_4 Additional Image 3…" at bounding box center [316, 269] width 511 height 117
click at [547, 241] on button "button" at bounding box center [543, 244] width 17 height 8
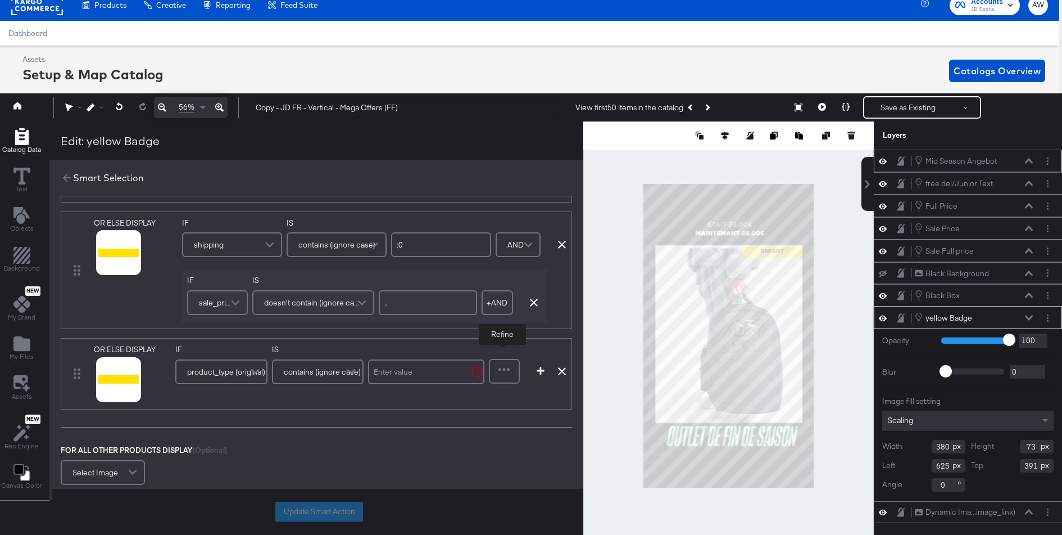
scroll to position [212, 0]
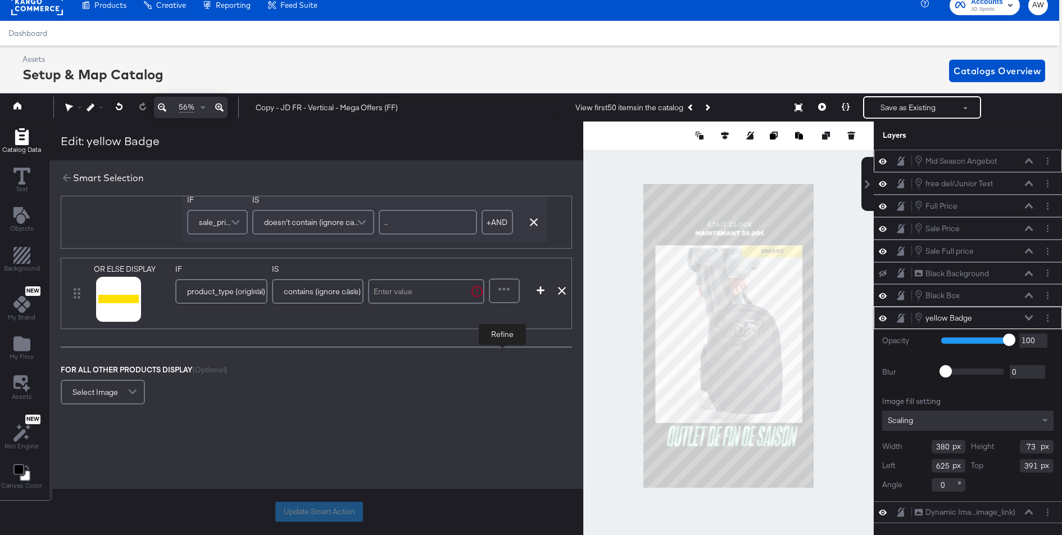
click at [405, 306] on div "IF product_type (original) IS contains (ignore case)" at bounding box center [329, 287] width 309 height 47
click at [404, 285] on input "text" at bounding box center [426, 291] width 116 height 25
type input "enfant"
click at [505, 295] on div at bounding box center [504, 290] width 29 height 22
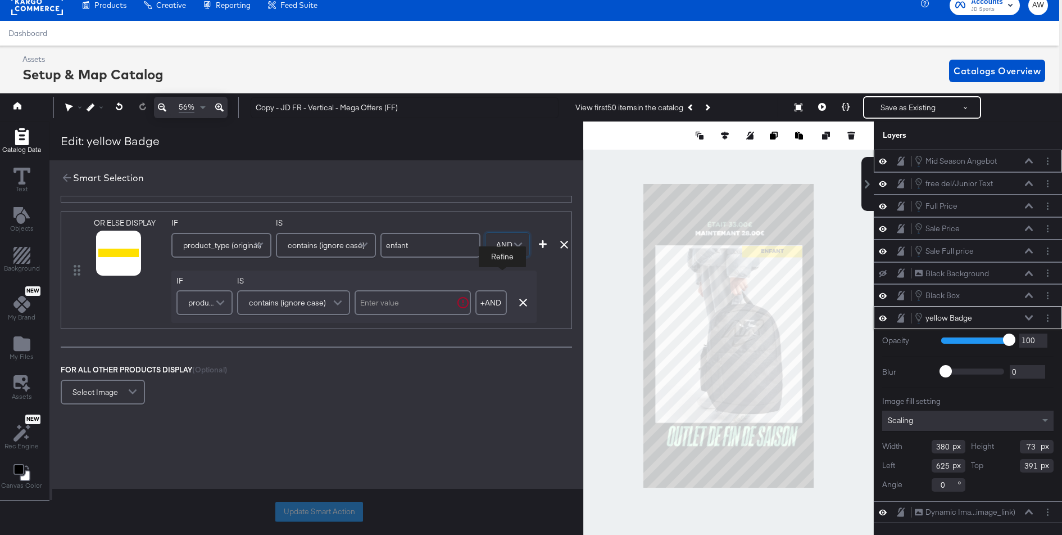
click at [221, 309] on span at bounding box center [222, 302] width 20 height 22
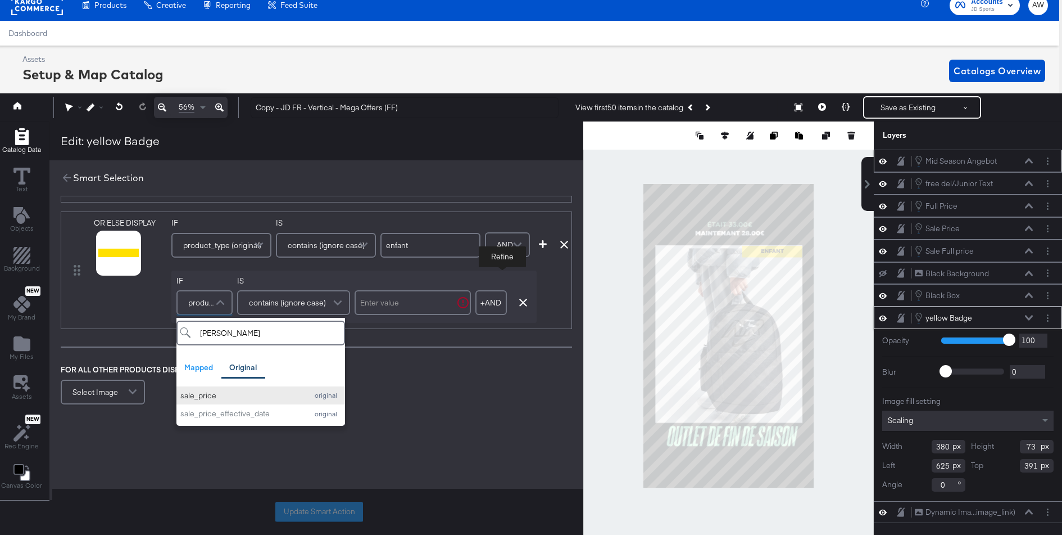
type input "sal"
click at [224, 390] on div "sale_price" at bounding box center [240, 395] width 121 height 11
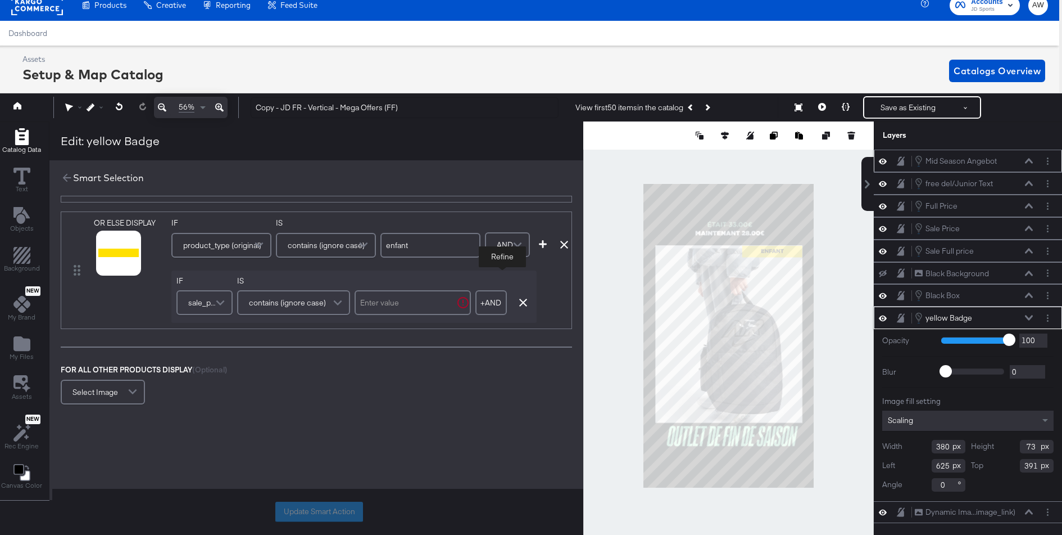
click at [401, 304] on input "text" at bounding box center [413, 302] width 116 height 25
type input ","
type input "."
click at [102, 268] on icon at bounding box center [105, 267] width 8 height 8
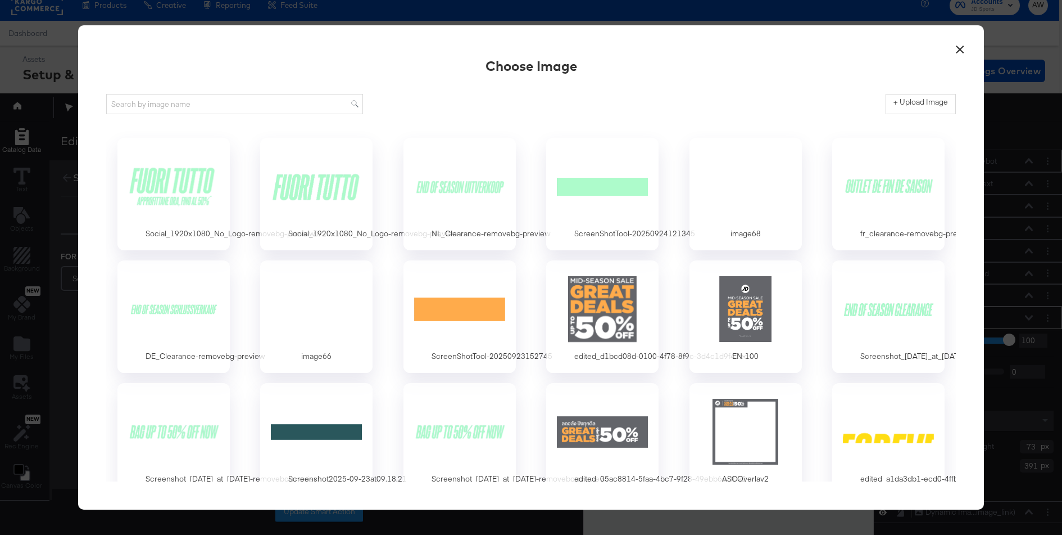
scroll to position [0, 0]
click at [579, 175] on div at bounding box center [602, 186] width 105 height 78
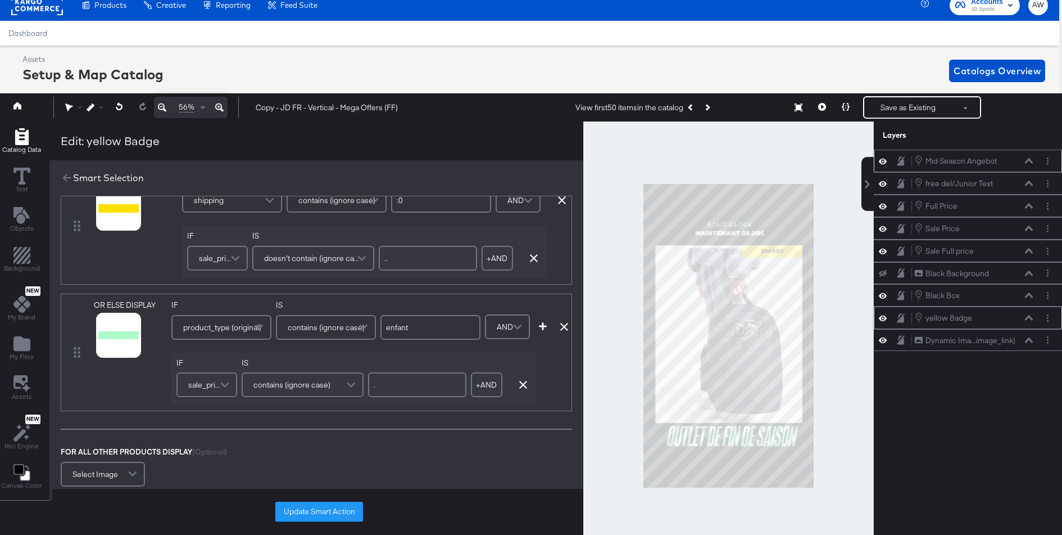
scroll to position [204, 0]
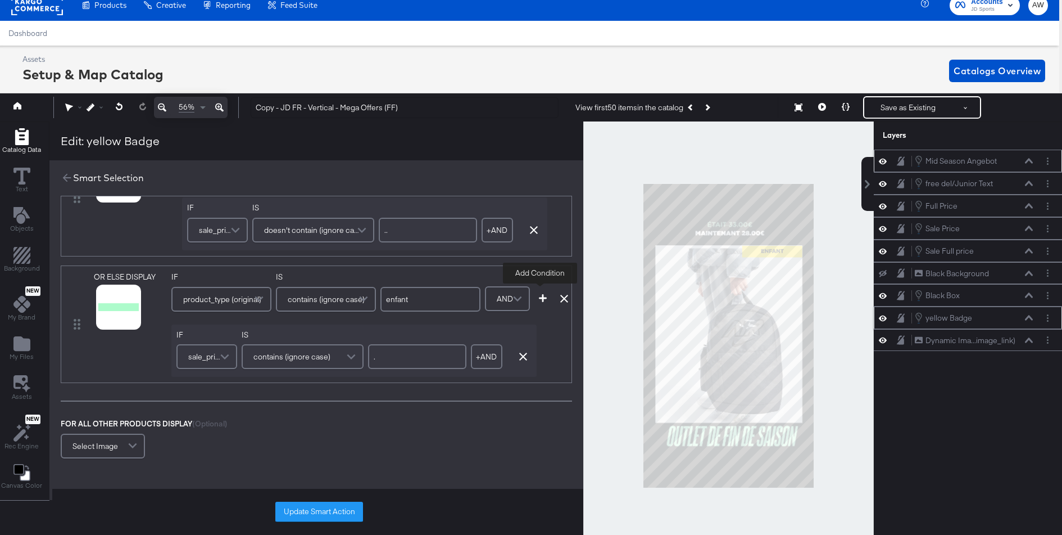
click at [542, 295] on icon "button" at bounding box center [543, 298] width 8 height 8
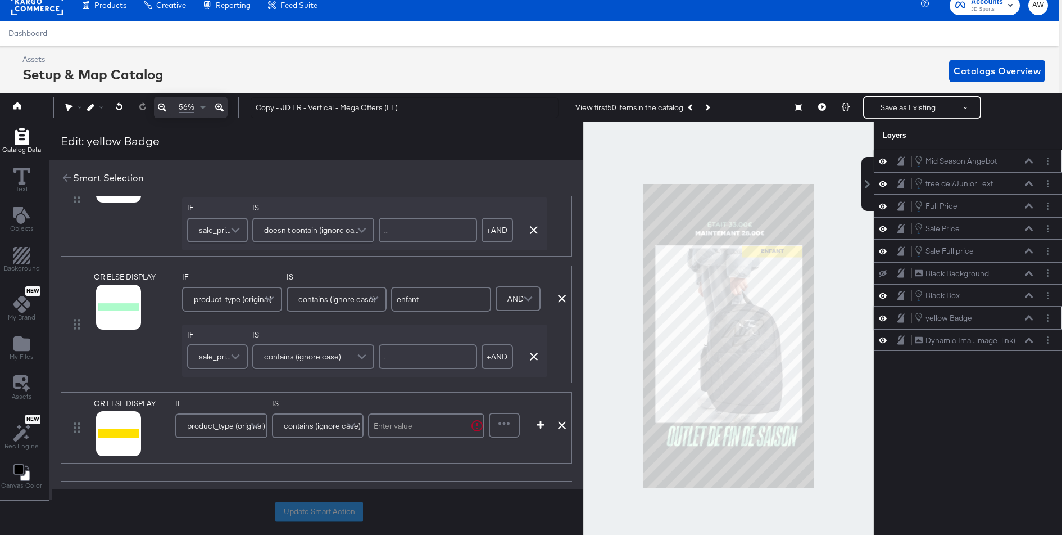
scroll to position [284, 0]
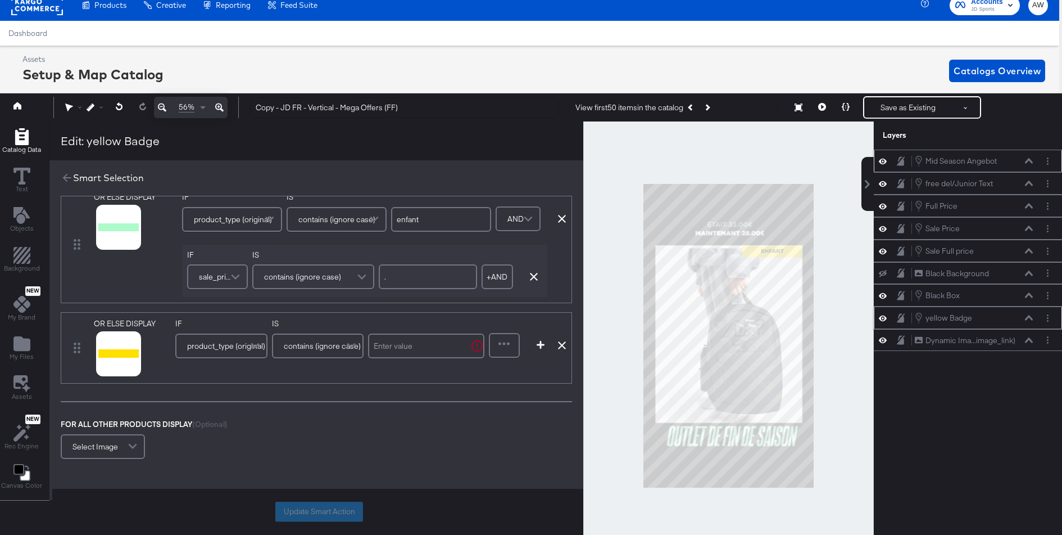
click at [233, 346] on span "product_type (original)" at bounding box center [226, 345] width 78 height 19
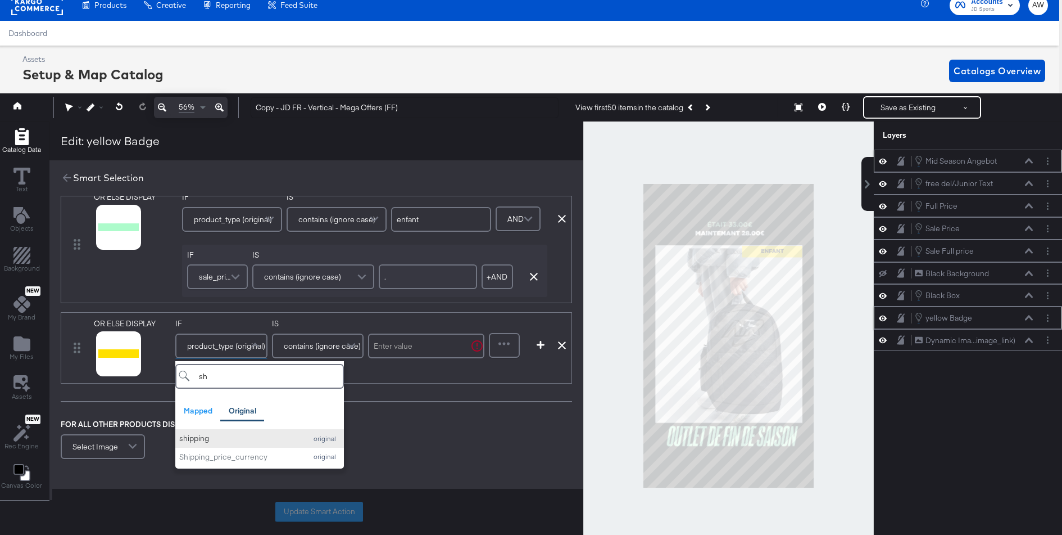
type input "sh"
click at [214, 429] on button "shipping original" at bounding box center [259, 438] width 169 height 19
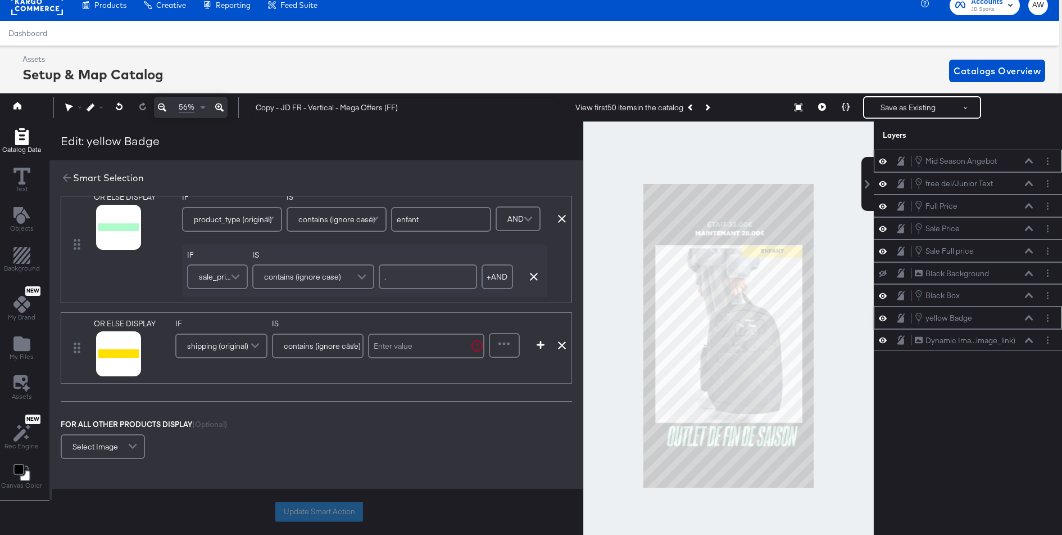
click at [424, 344] on input "text" at bounding box center [426, 345] width 116 height 25
type input ":0"
click at [508, 351] on div at bounding box center [504, 345] width 29 height 22
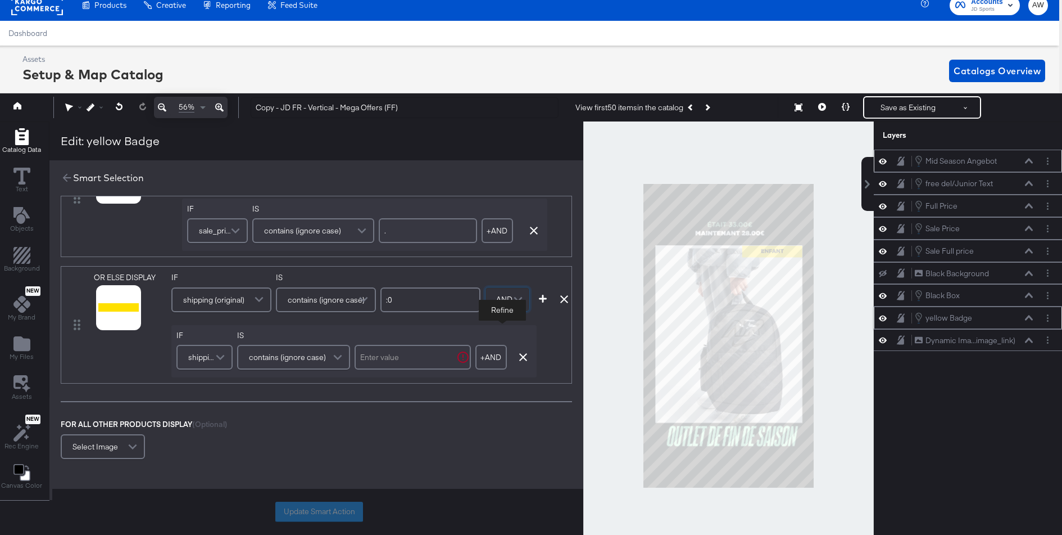
click at [197, 354] on span "shipping (original)" at bounding box center [202, 356] width 29 height 19
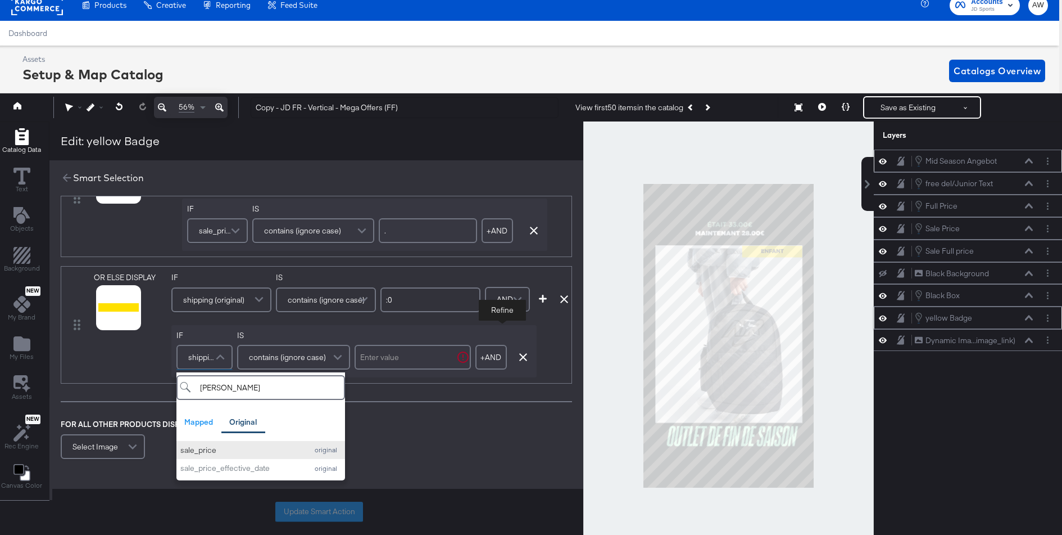
type input "sal"
click at [206, 447] on div "sale_price" at bounding box center [240, 450] width 121 height 11
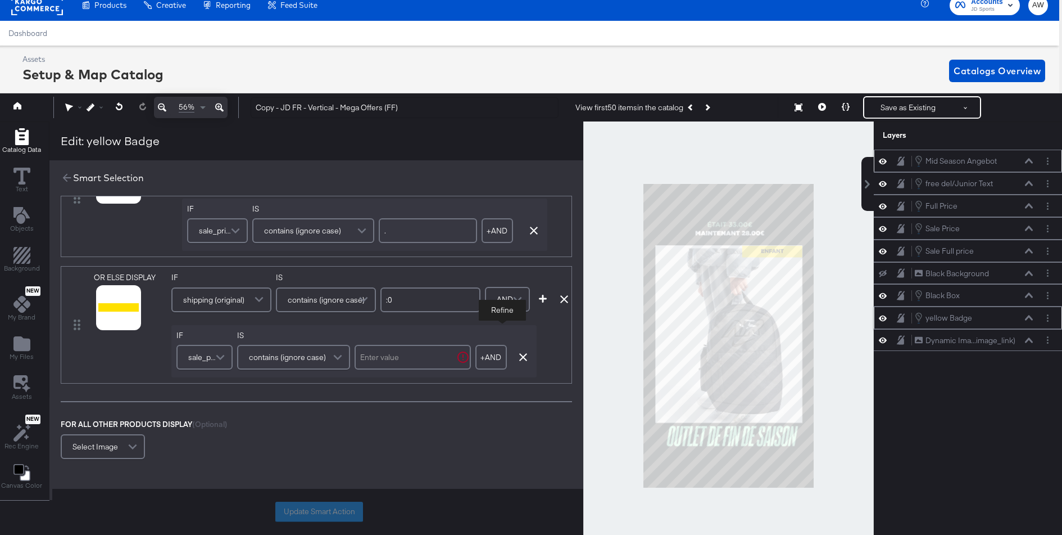
click at [422, 350] on input "text" at bounding box center [413, 357] width 116 height 25
type input "."
click at [102, 324] on button at bounding box center [105, 323] width 8 height 11
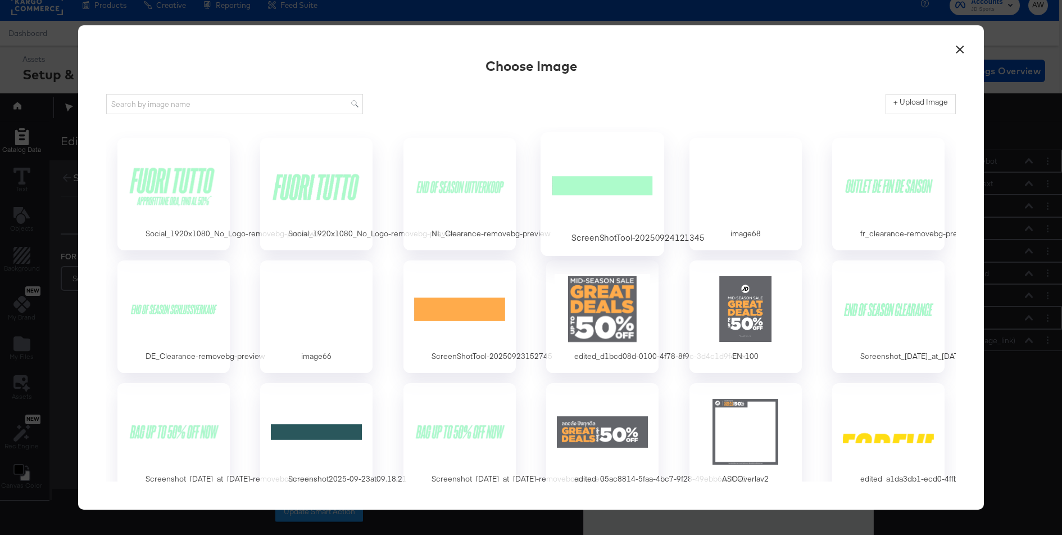
click at [607, 196] on div at bounding box center [602, 186] width 105 height 78
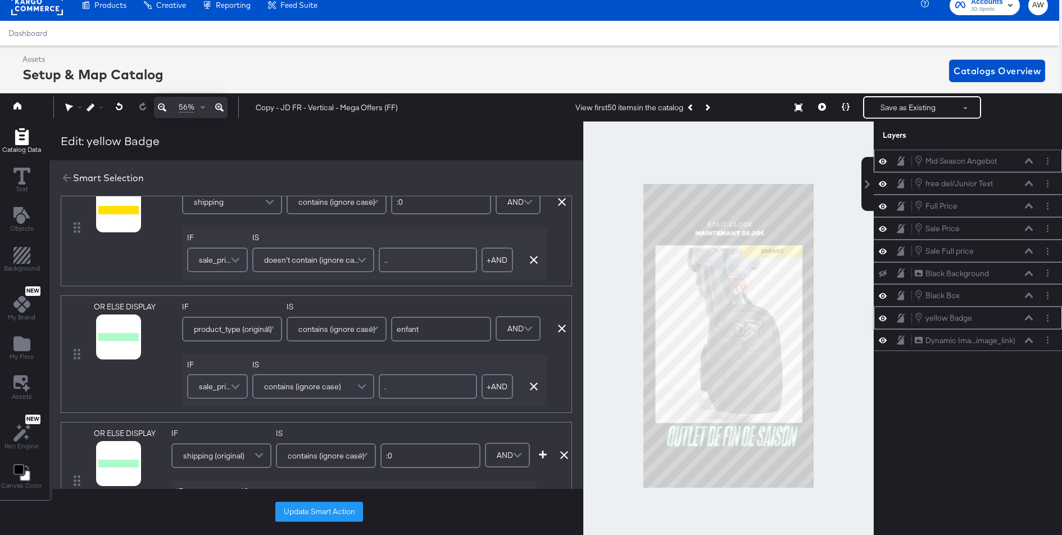
scroll to position [180, 0]
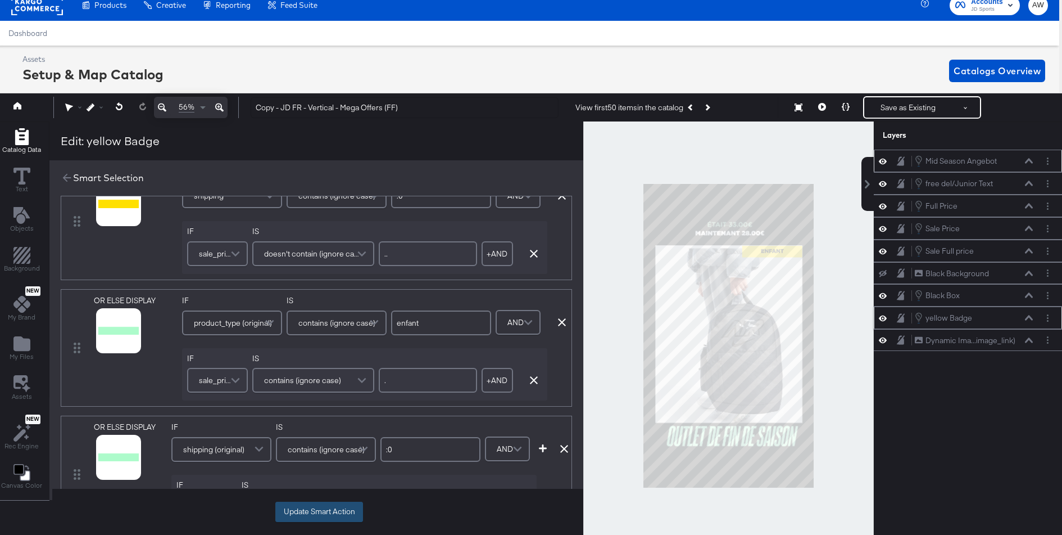
click at [343, 510] on button "Update Smart Action" at bounding box center [319, 511] width 88 height 20
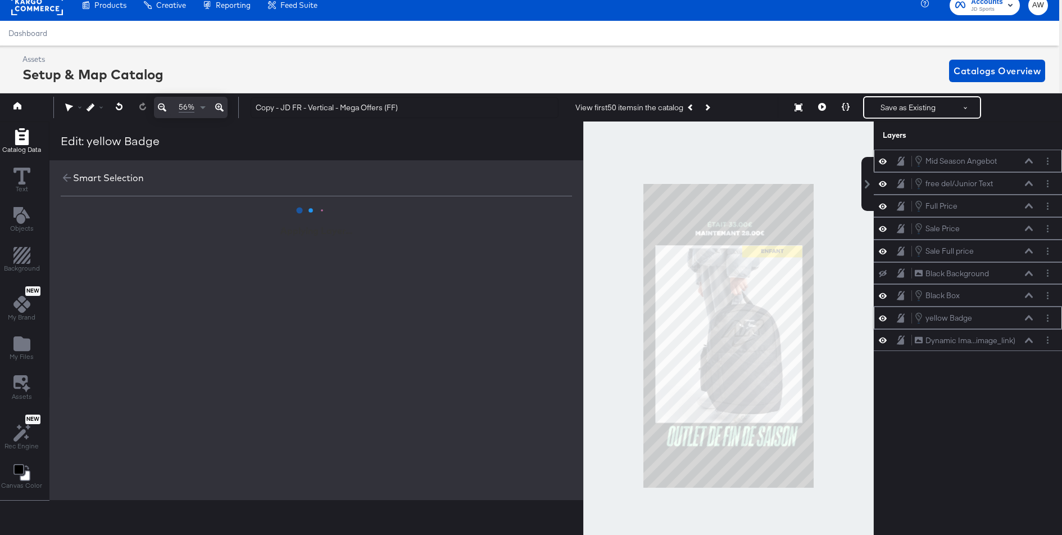
scroll to position [0, 0]
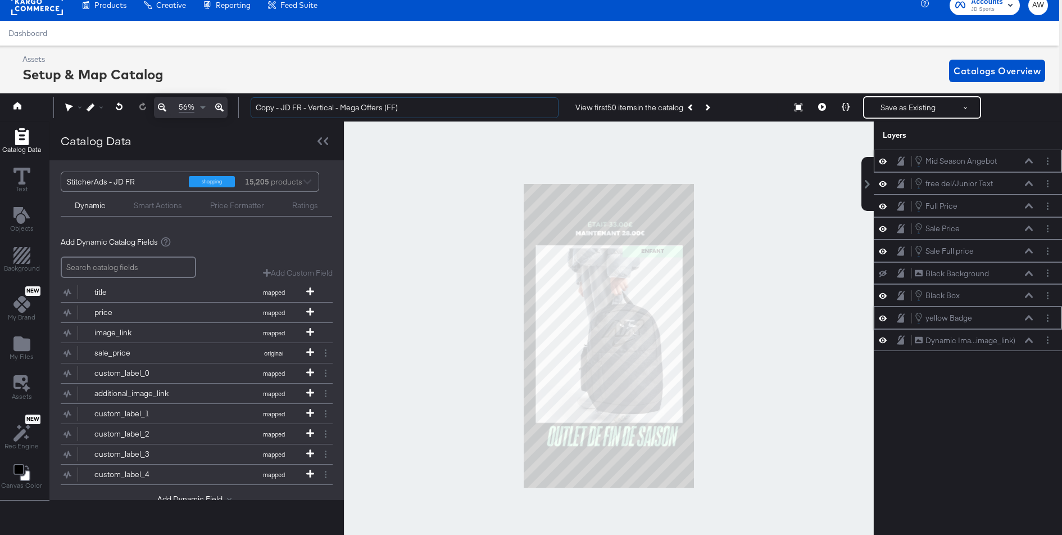
drag, startPoint x: 278, startPoint y: 107, endPoint x: 214, endPoint y: 106, distance: 64.7
click at [214, 106] on div "56% Copy - JD FR - Vertical - Mega Offers (FF) View first 50 items in the catal…" at bounding box center [528, 107] width 1068 height 28
drag, startPoint x: 320, startPoint y: 108, endPoint x: 480, endPoint y: 105, distance: 160.2
click at [480, 105] on input "JD FR - Vertical - Mega Offers (FF)" at bounding box center [405, 107] width 308 height 21
type input "JD FR - Vertical - Clearance"
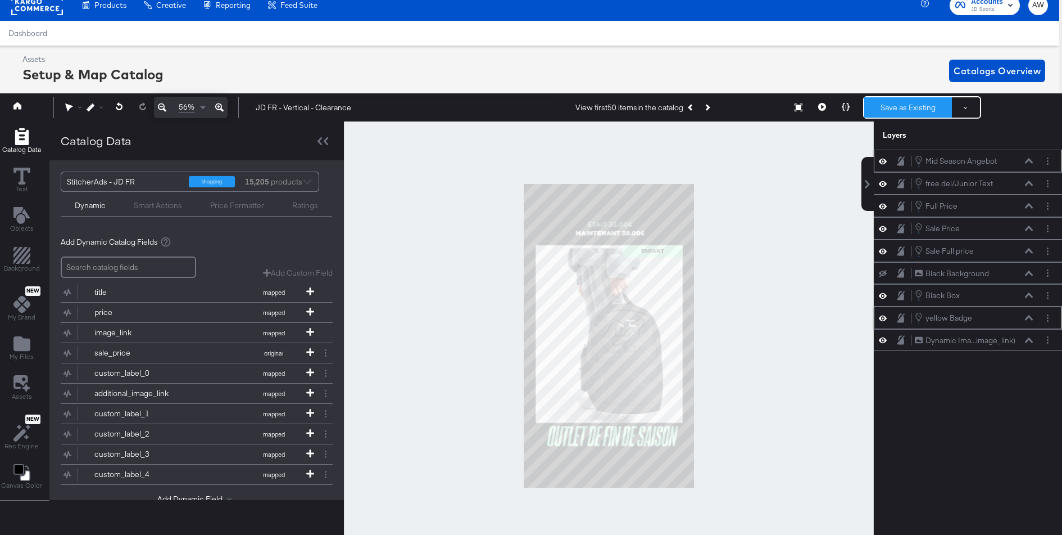
click at [930, 103] on button "Save as Existing" at bounding box center [908, 107] width 88 height 20
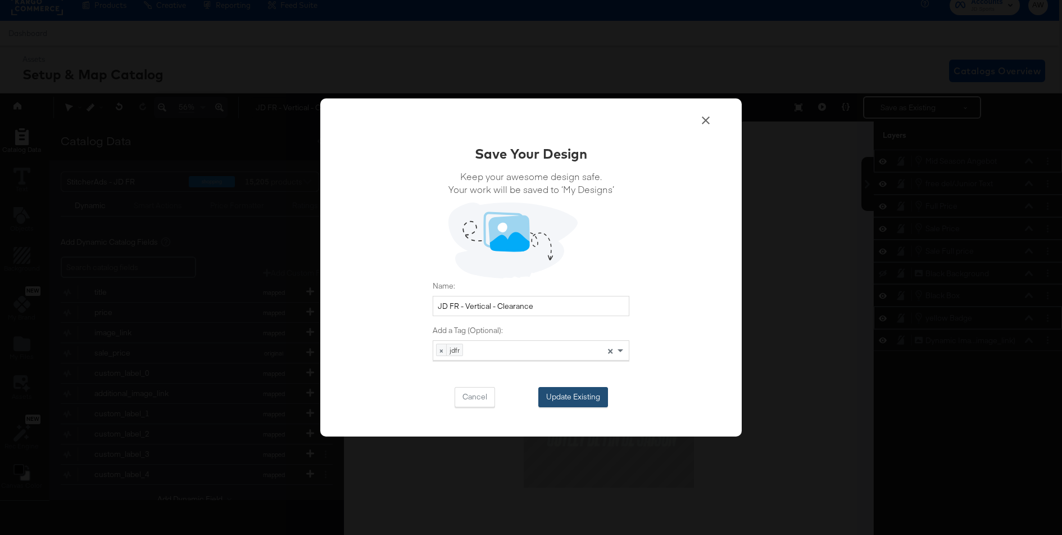
click at [556, 398] on button "Update Existing" at bounding box center [573, 397] width 70 height 20
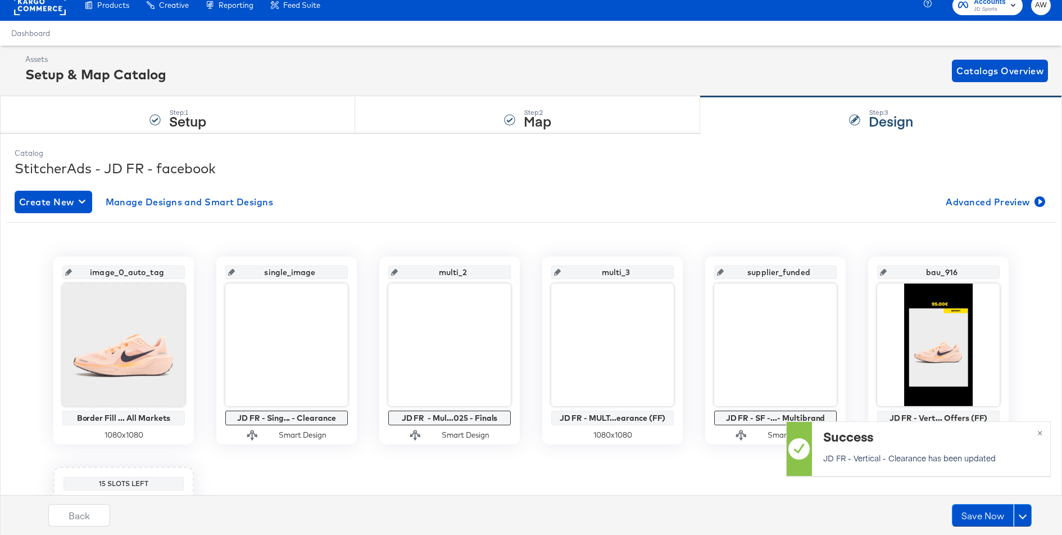
scroll to position [11, 0]
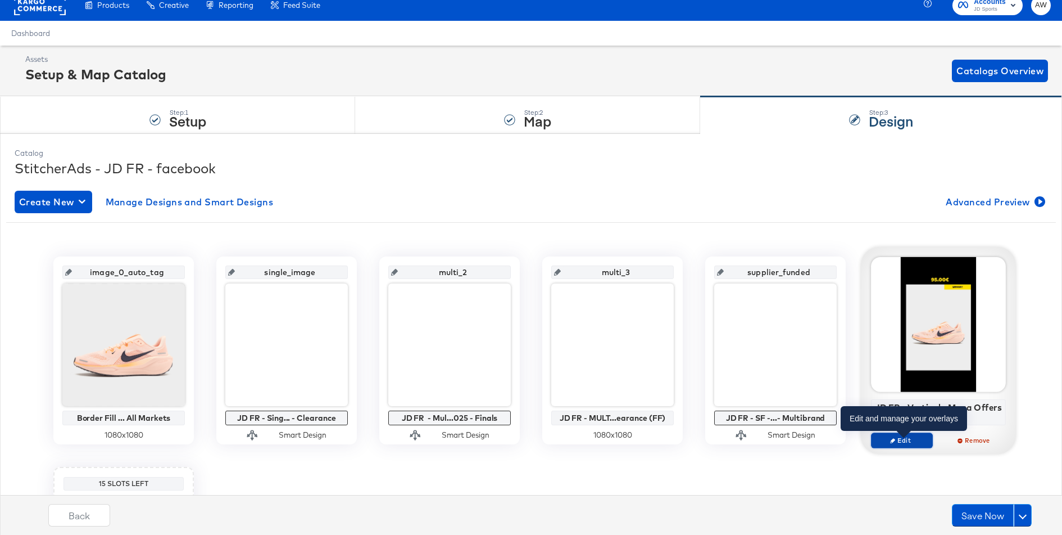
click at [895, 439] on span "Edit" at bounding box center [902, 440] width 52 height 8
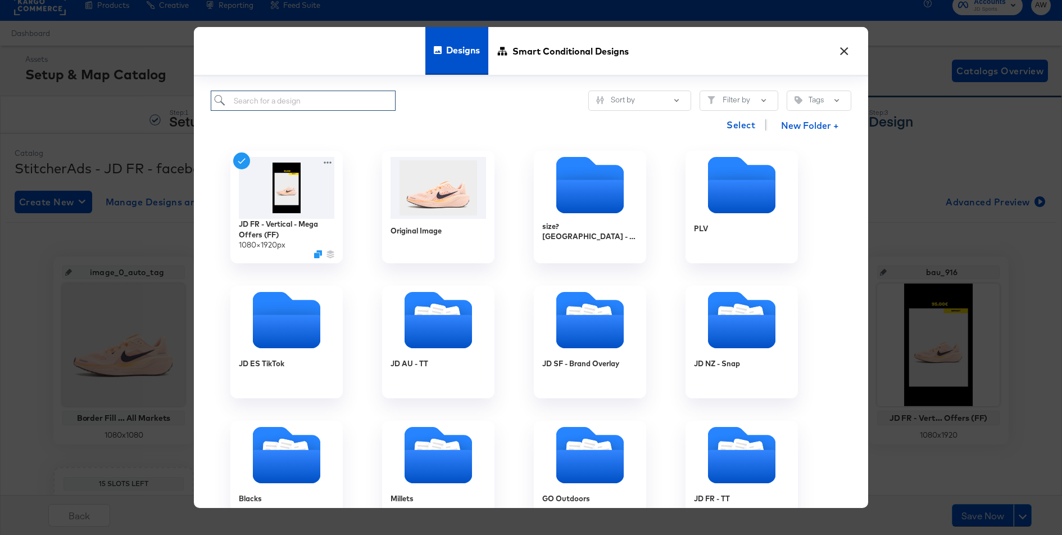
click at [326, 106] on input "search" at bounding box center [303, 100] width 185 height 21
type input "jd fr"
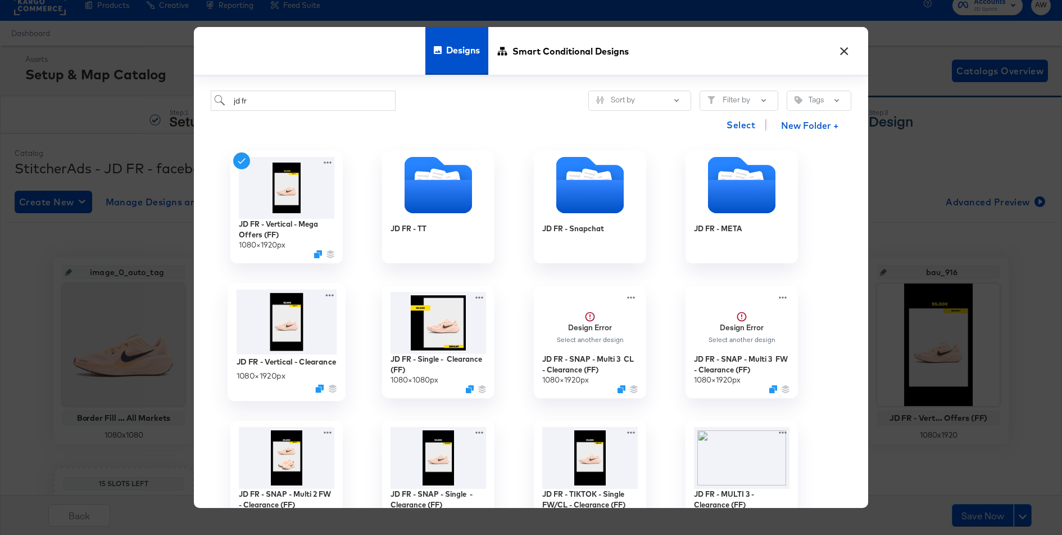
click at [290, 341] on img at bounding box center [287, 321] width 101 height 65
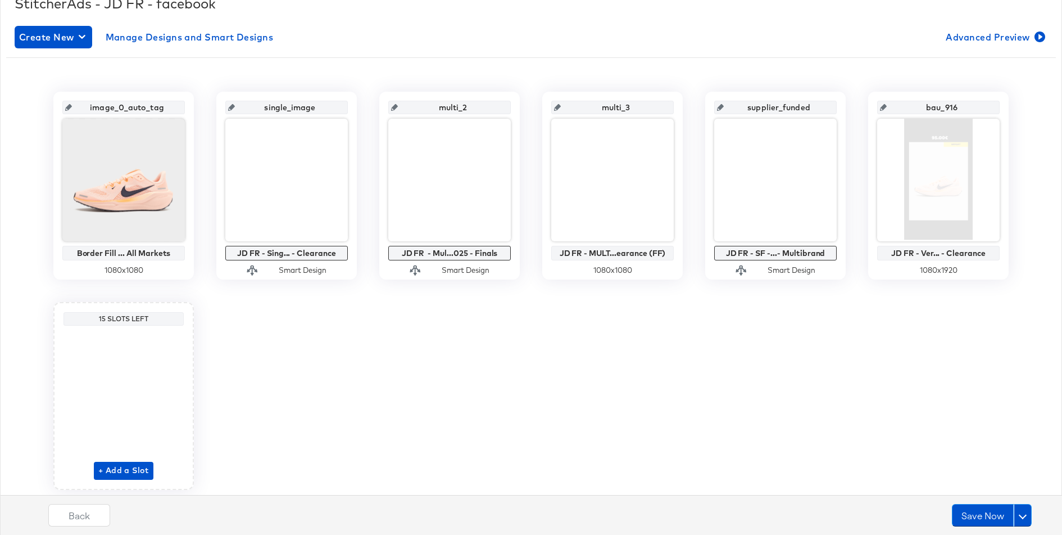
scroll to position [187, 0]
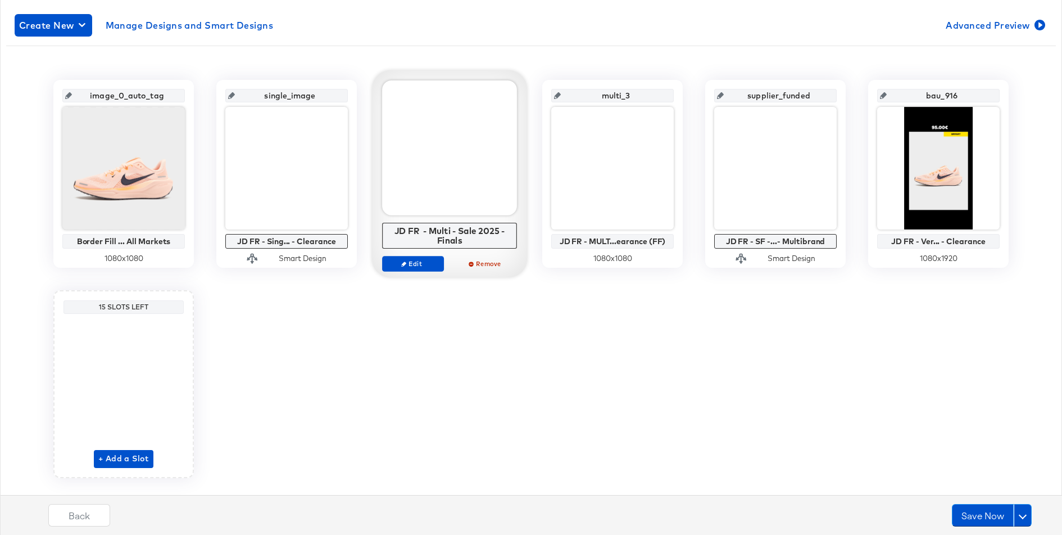
click at [423, 277] on div "Edit Remove" at bounding box center [449, 268] width 135 height 25
click at [415, 270] on div "Edit Remove" at bounding box center [449, 268] width 135 height 25
click at [404, 261] on icon "button" at bounding box center [403, 263] width 5 height 5
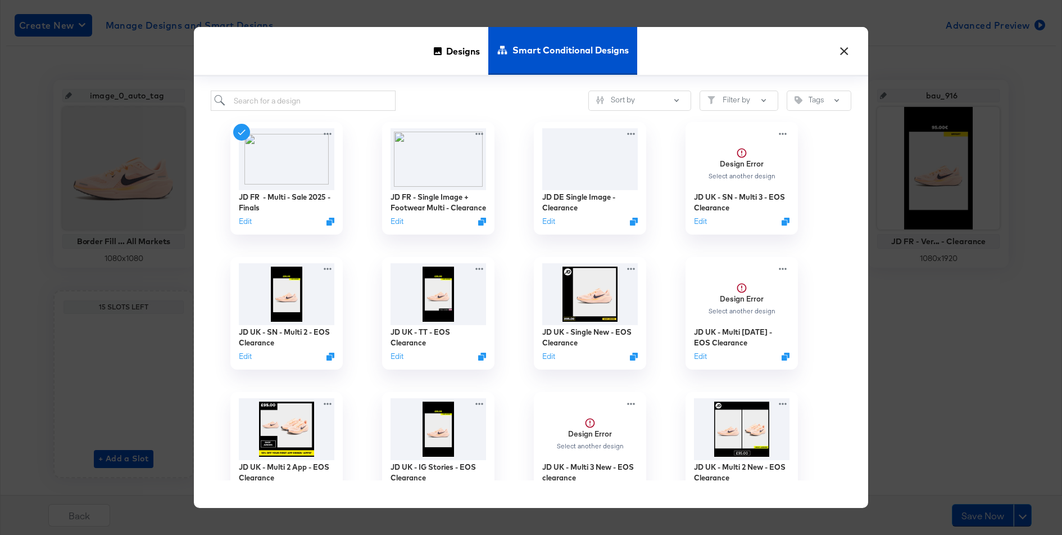
click at [344, 86] on div "Sort by Filter by Tags JD FR - Multi - Sale 2025 - Finals Edit JD FR - Single I…" at bounding box center [531, 292] width 674 height 432
click at [348, 98] on input "search" at bounding box center [303, 100] width 185 height 21
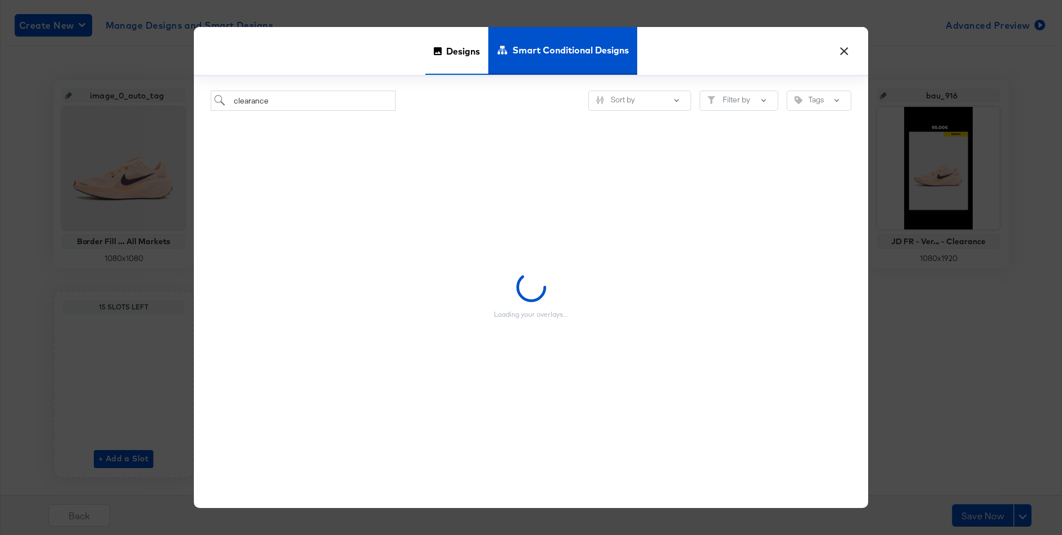
click at [437, 64] on div "Designs" at bounding box center [456, 51] width 63 height 48
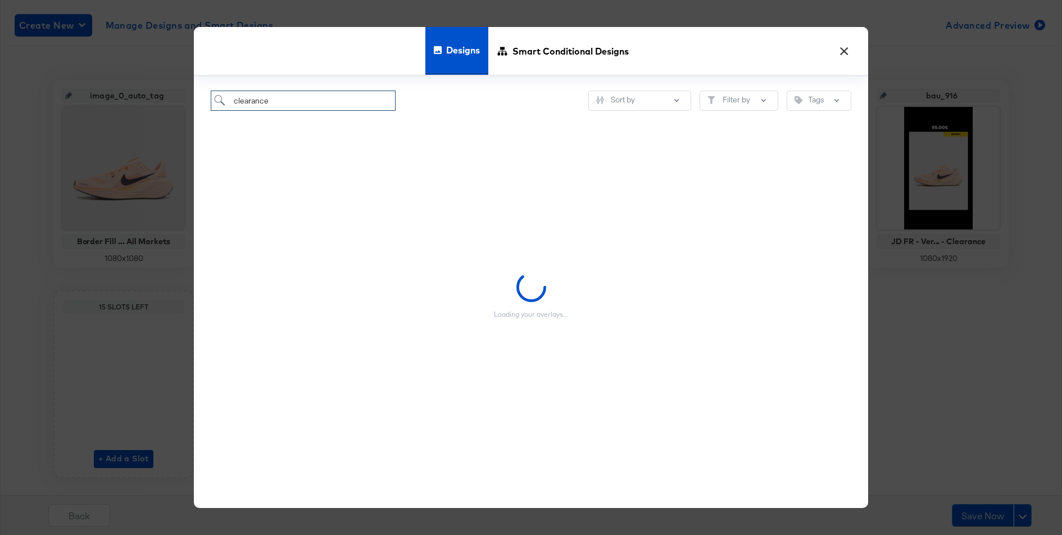
click at [366, 98] on input "clearance" at bounding box center [303, 100] width 185 height 21
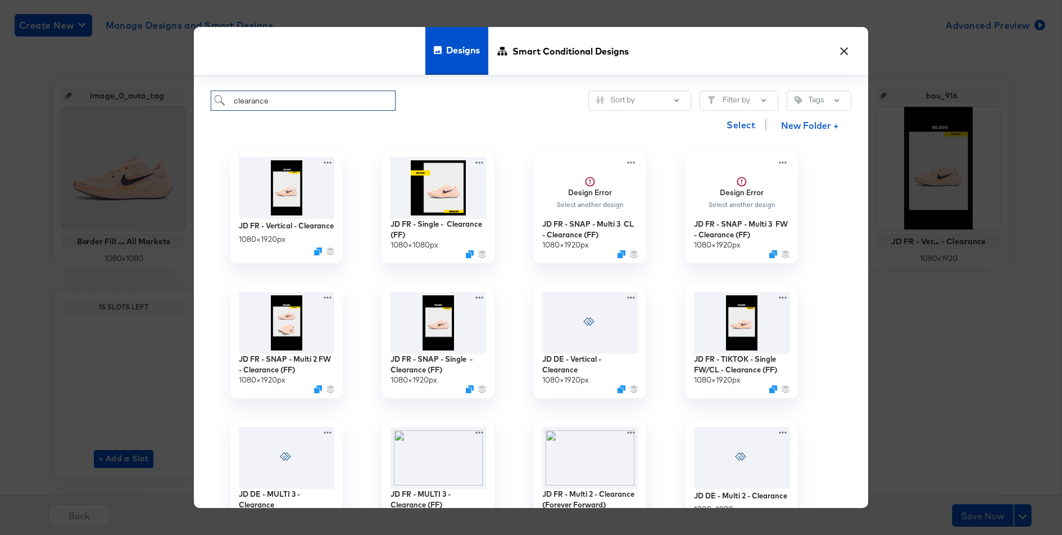
type input "clearance"
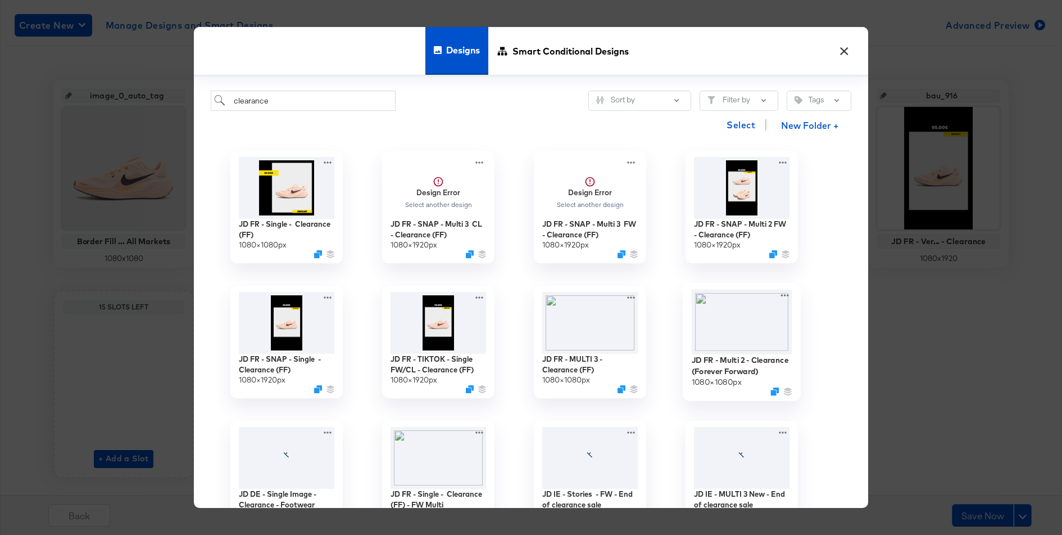
click at [729, 322] on img at bounding box center [742, 321] width 101 height 65
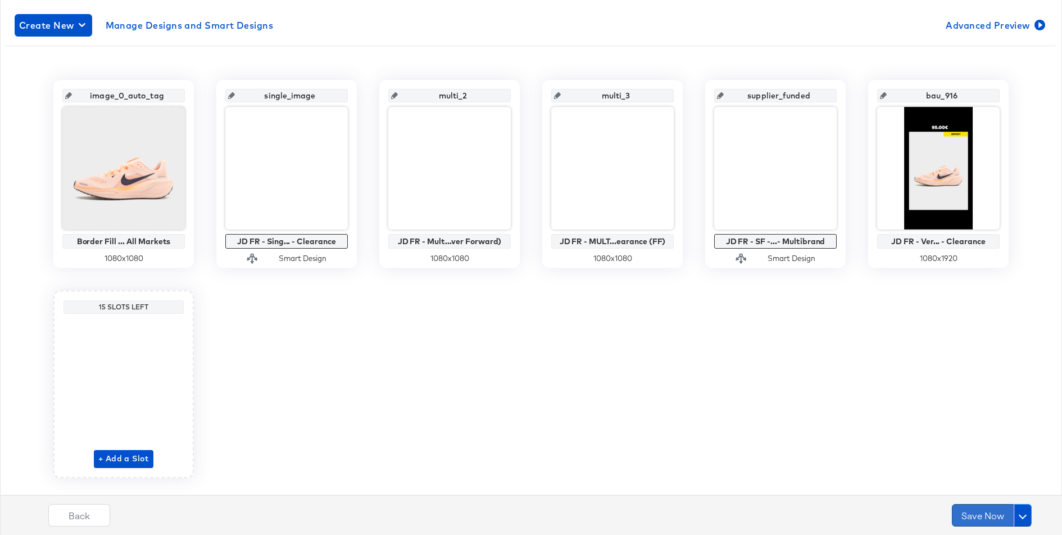
click at [978, 517] on button "Save Now" at bounding box center [983, 515] width 62 height 22
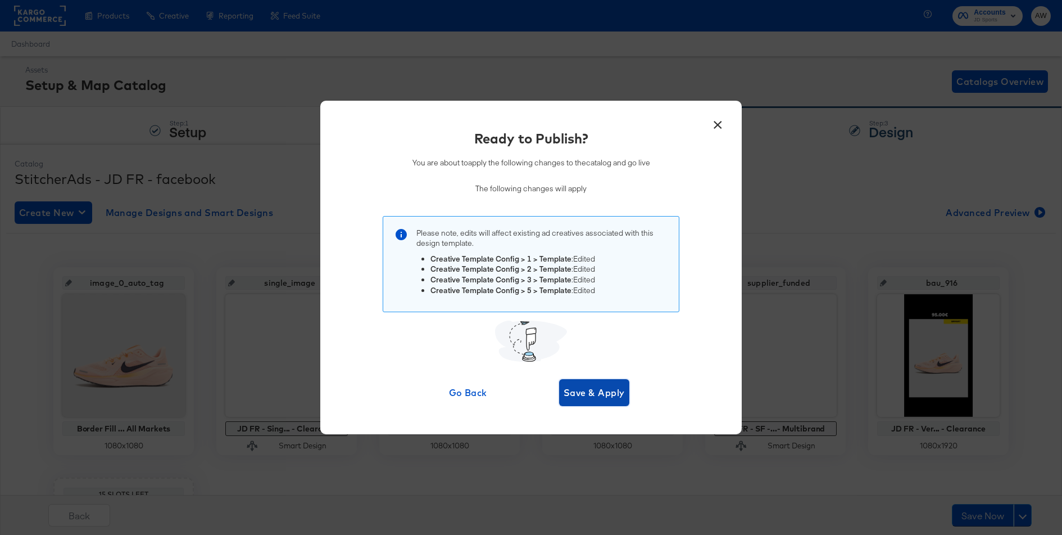
click at [615, 404] on button "Save & Apply" at bounding box center [594, 392] width 70 height 27
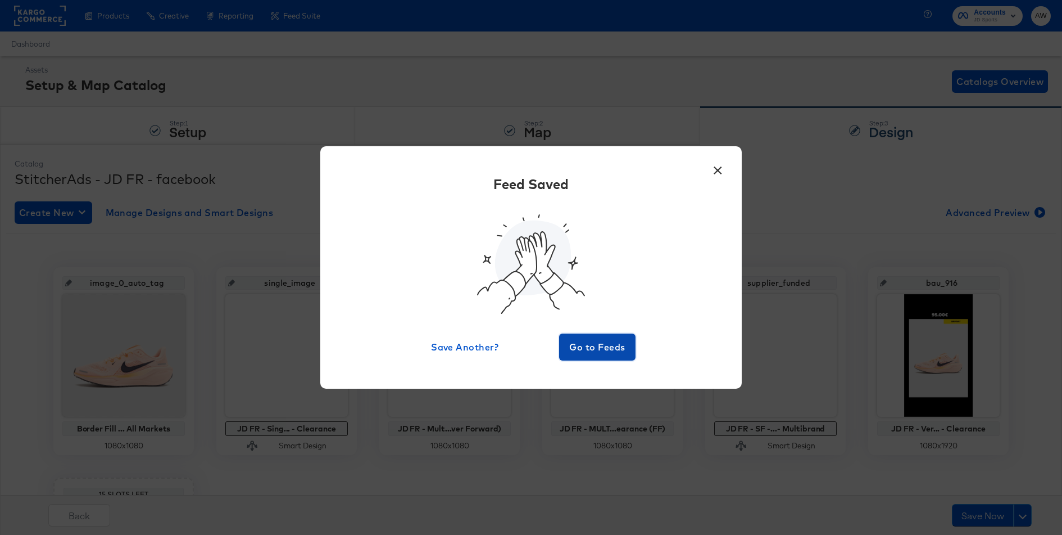
click at [599, 346] on span "Go to Feeds" at bounding box center [597, 347] width 67 height 16
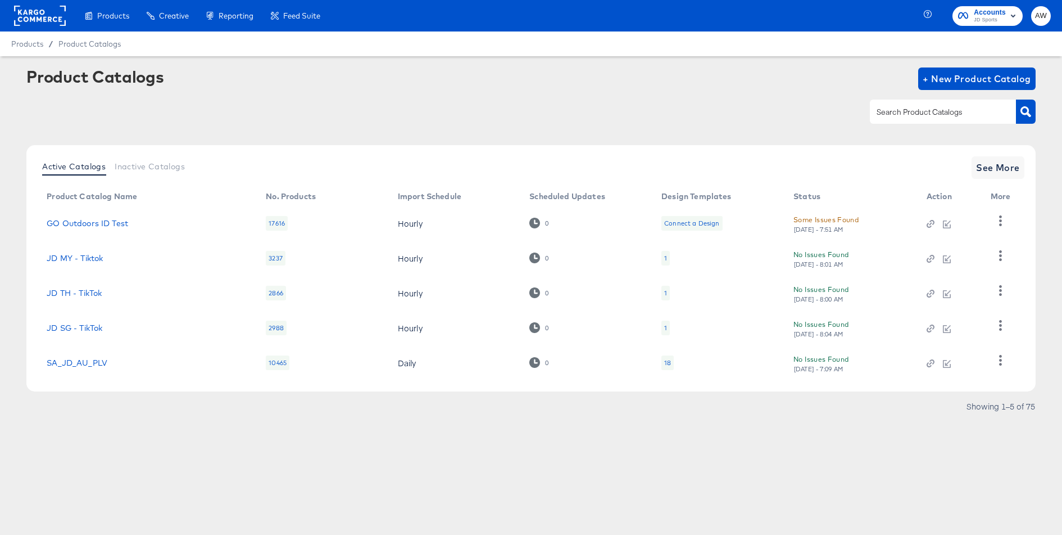
click at [899, 111] on input "text" at bounding box center [935, 112] width 120 height 13
type input "fr"
click at [90, 327] on link "JD FR - TikTok" at bounding box center [74, 326] width 55 height 9
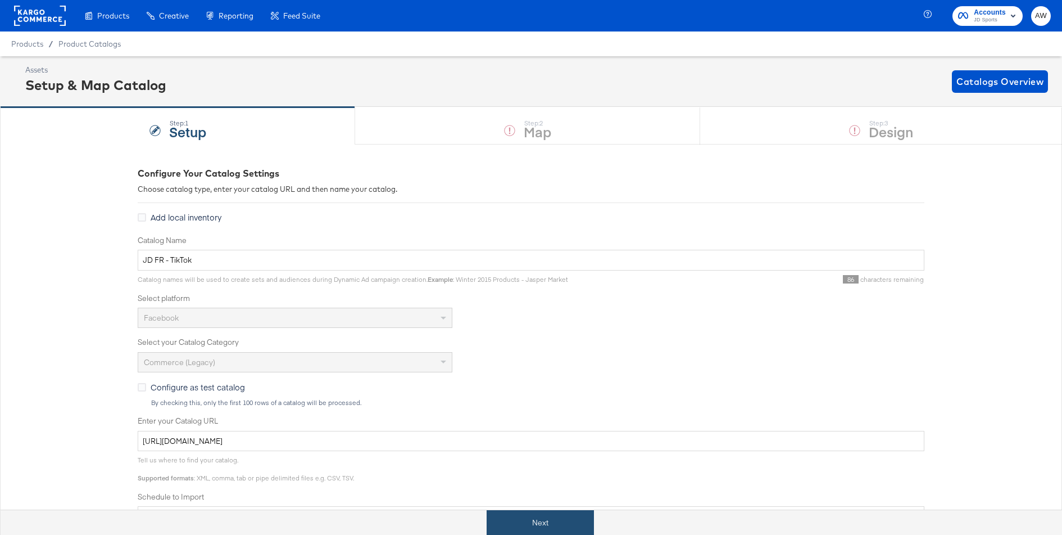
click at [529, 510] on button "Next" at bounding box center [540, 522] width 107 height 25
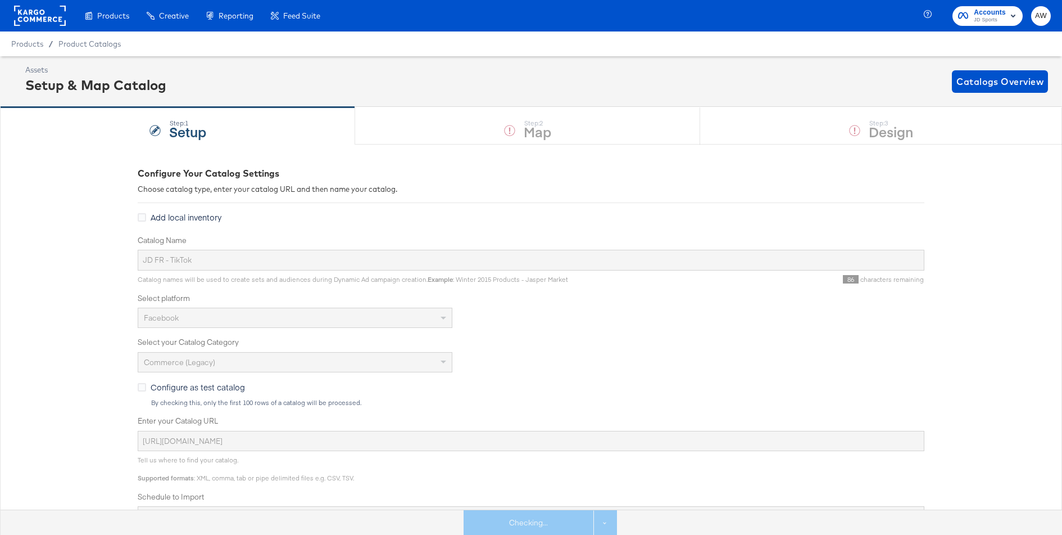
click at [845, 133] on div "Step: 3 Design" at bounding box center [881, 125] width 362 height 37
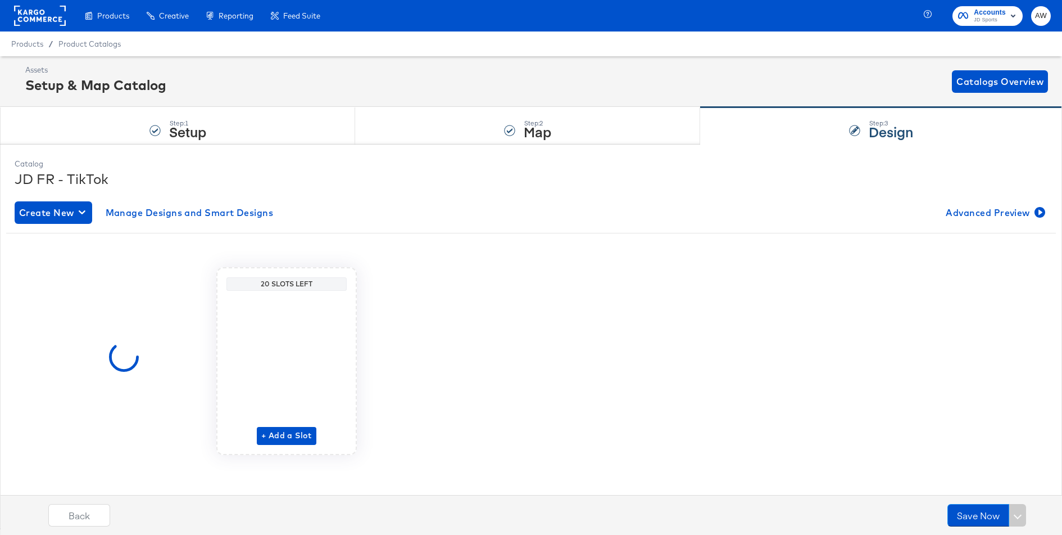
click at [845, 133] on div "Step: 3 Design" at bounding box center [881, 125] width 362 height 37
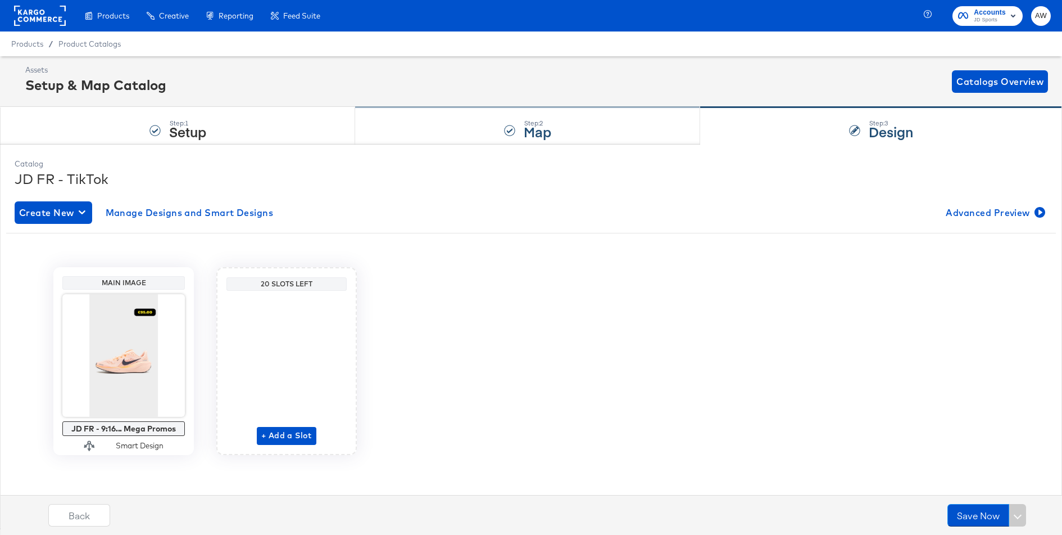
scroll to position [1, 0]
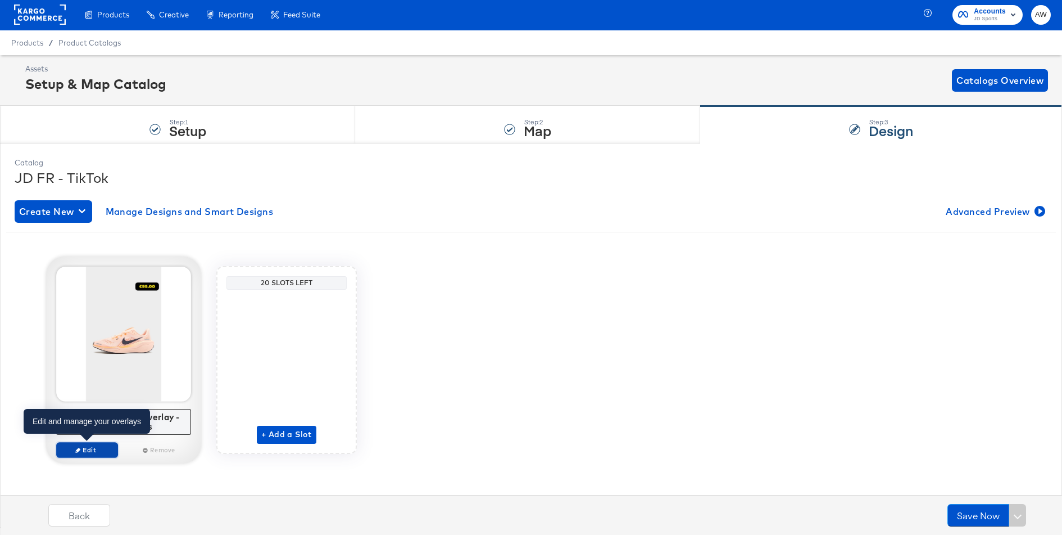
click at [105, 450] on span "Edit" at bounding box center [87, 449] width 52 height 8
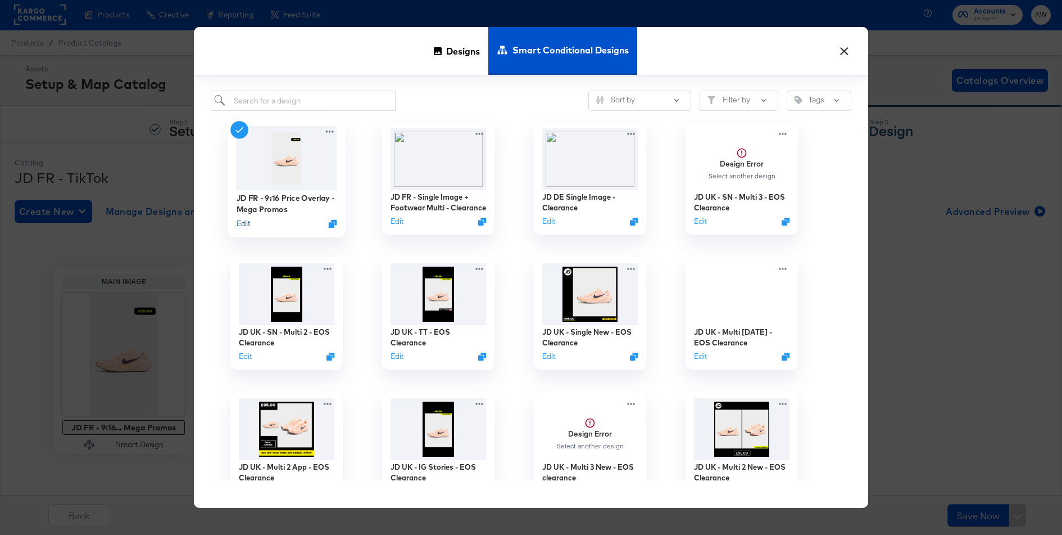
click at [248, 223] on button "Edit" at bounding box center [243, 223] width 13 height 11
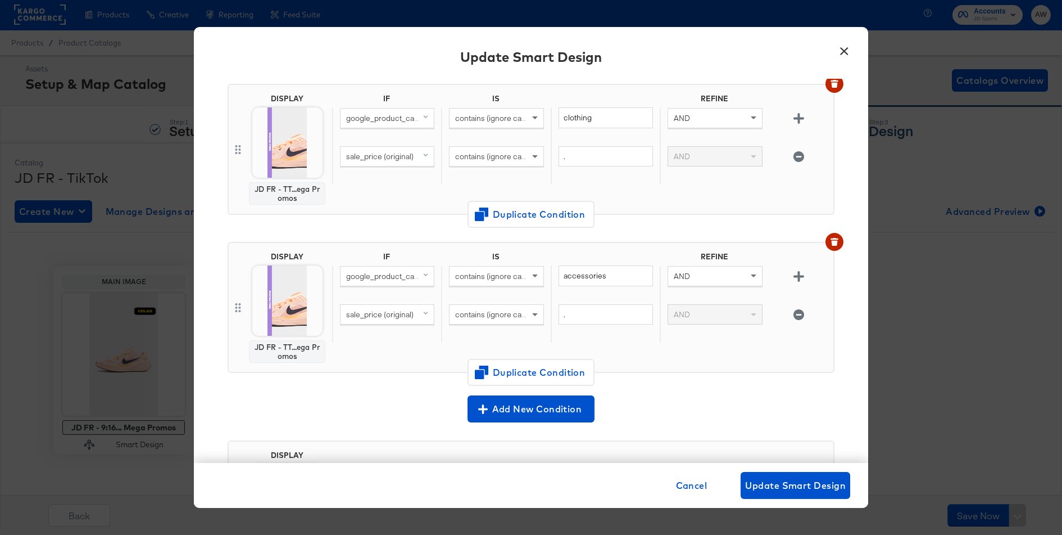
scroll to position [419, 0]
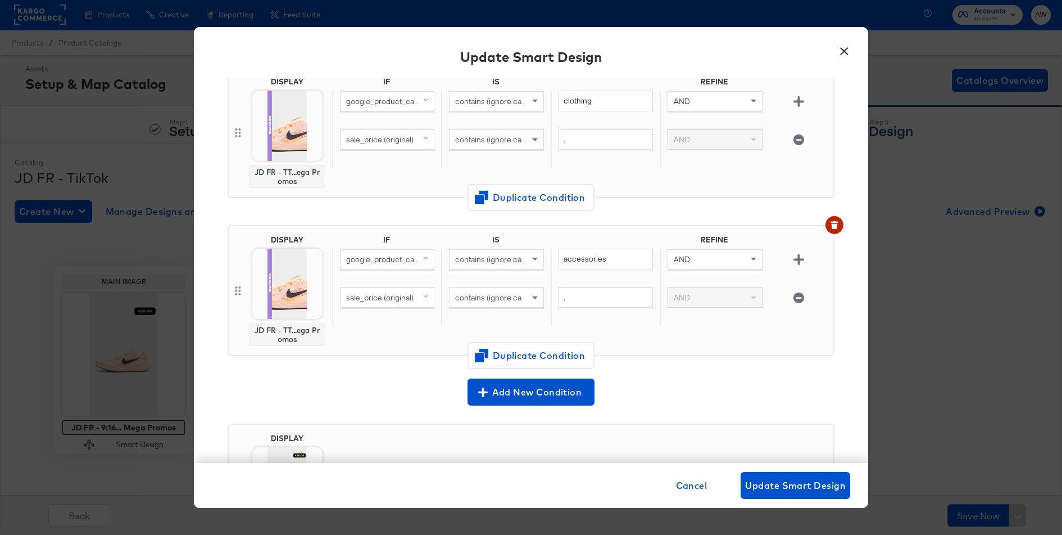
click at [845, 51] on button "×" at bounding box center [844, 48] width 20 height 20
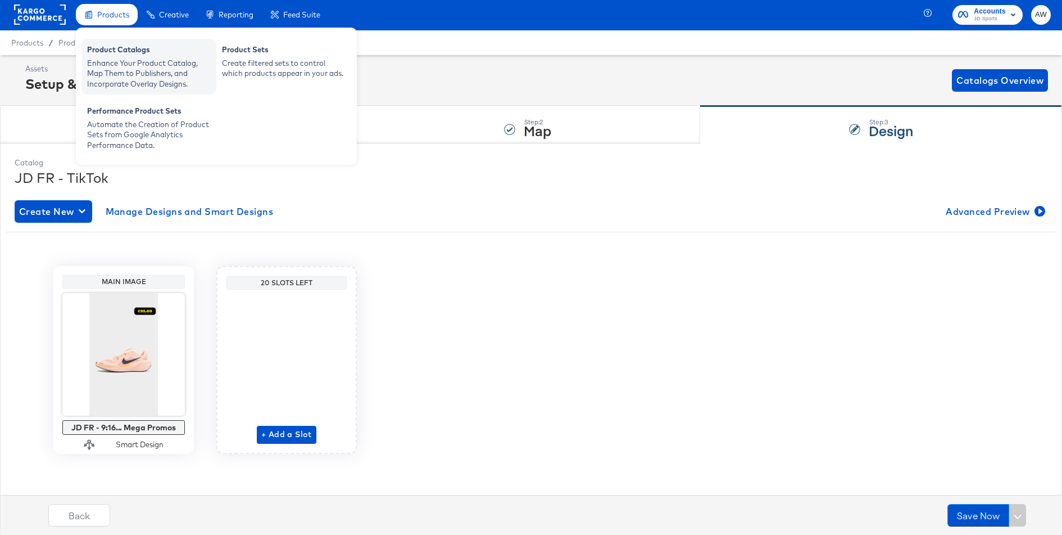
click at [132, 56] on div "Product Catalogs" at bounding box center [149, 50] width 124 height 13
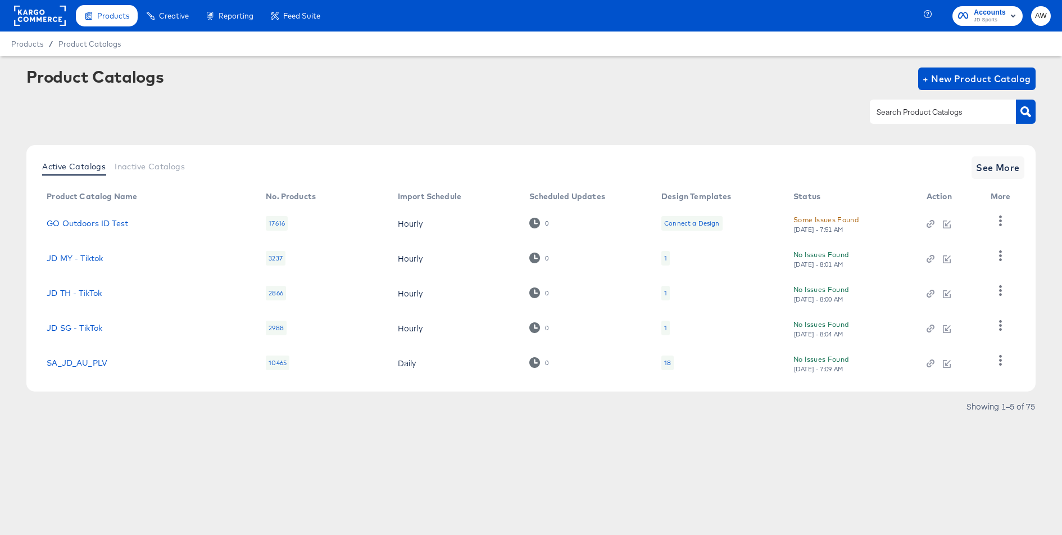
click at [935, 114] on input "text" at bounding box center [935, 112] width 120 height 13
type input "j"
type input "fr"
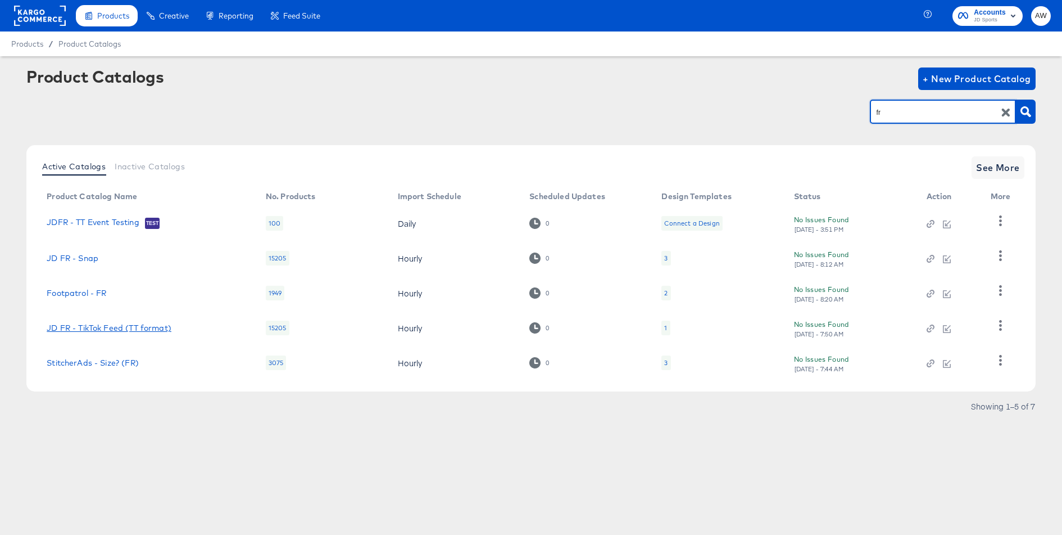
click at [146, 330] on link "JD FR - TikTok Feed (TT format)" at bounding box center [109, 327] width 125 height 9
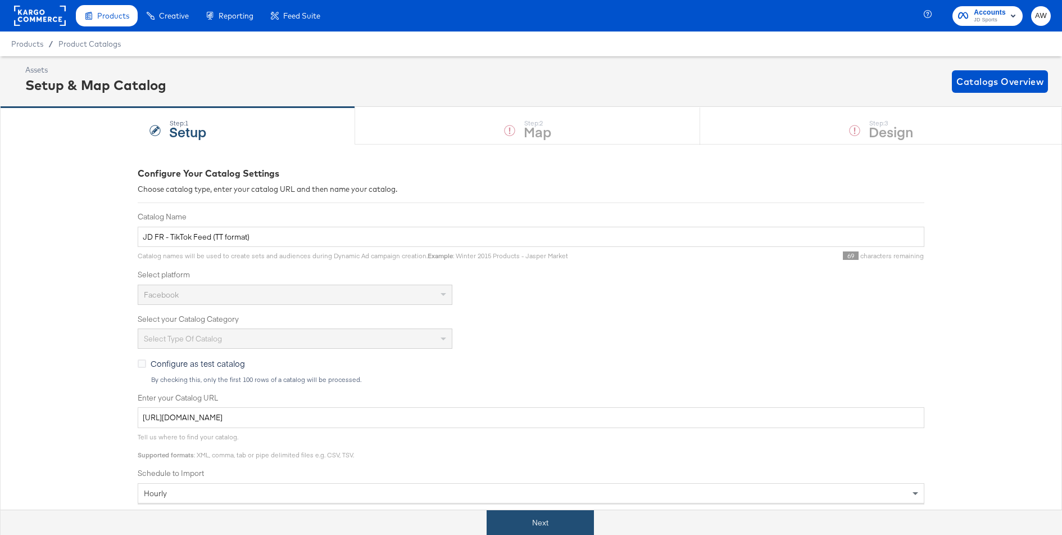
click at [573, 527] on button "Next" at bounding box center [540, 522] width 107 height 25
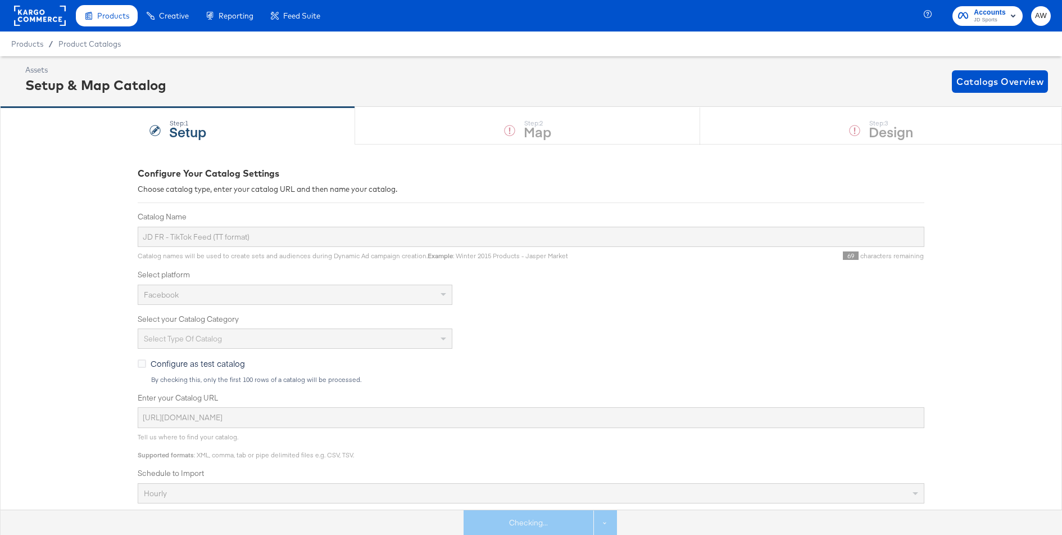
click at [850, 138] on div "Step: 1 Setup Step: 2 Map Step: 3 Design" at bounding box center [531, 125] width 1062 height 37
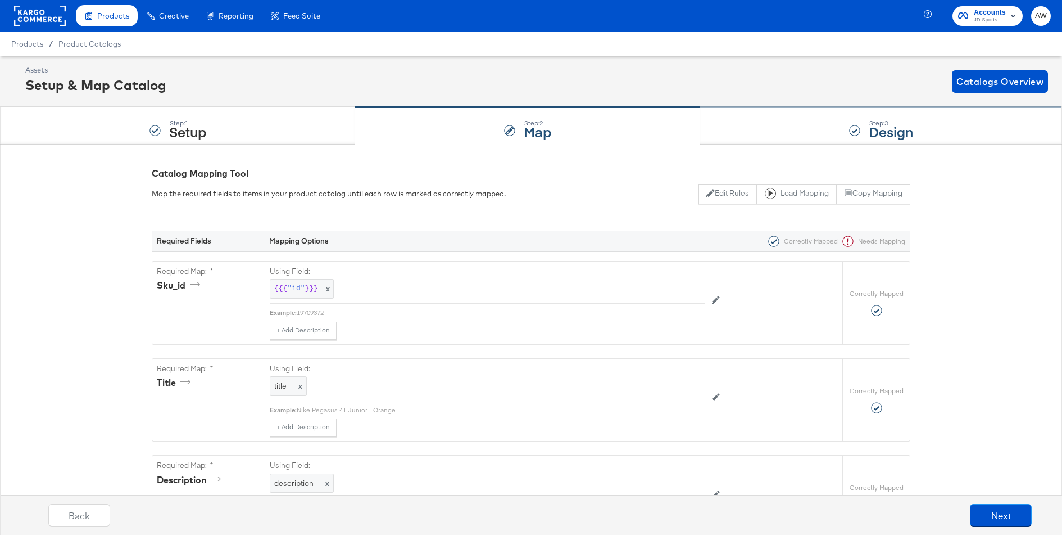
click at [830, 130] on div "Step: 3 Design" at bounding box center [881, 125] width 362 height 37
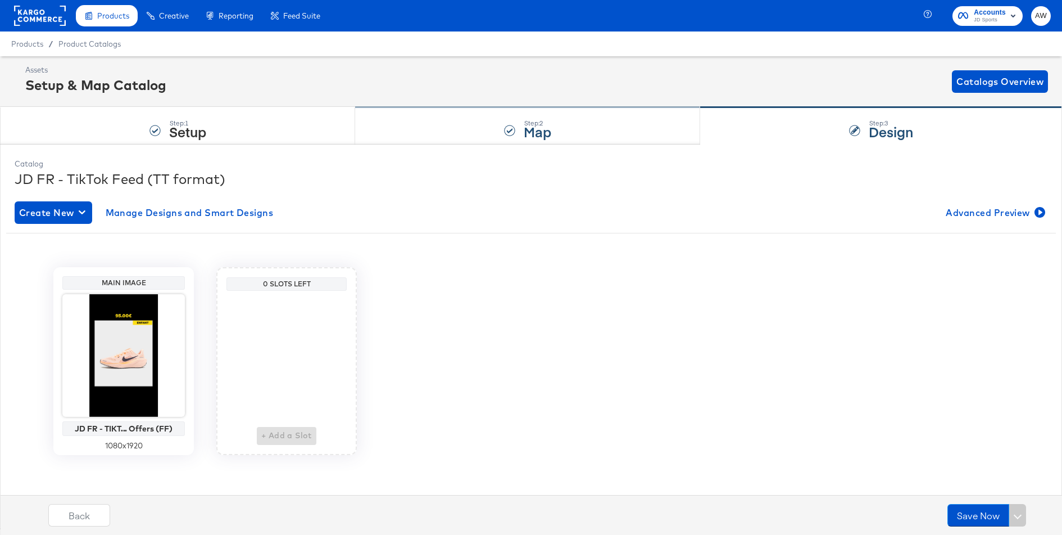
scroll to position [1, 0]
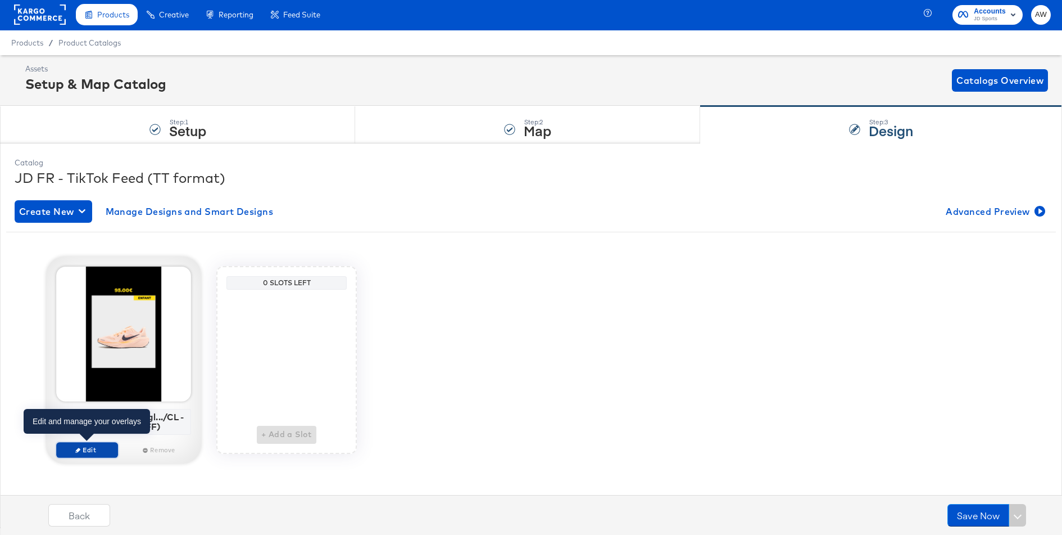
click at [86, 450] on span "Edit" at bounding box center [87, 449] width 52 height 8
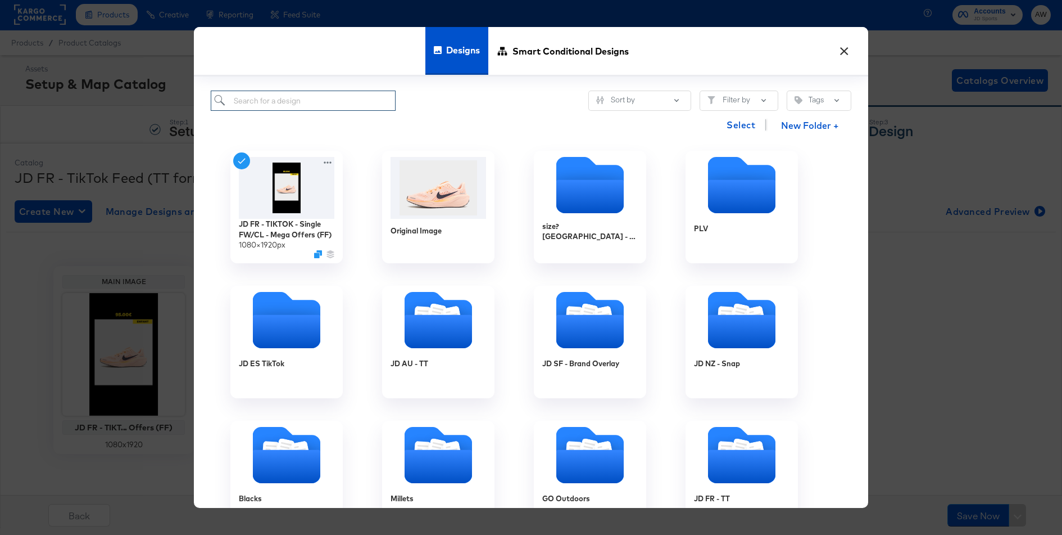
click at [321, 103] on input "search" at bounding box center [303, 100] width 185 height 21
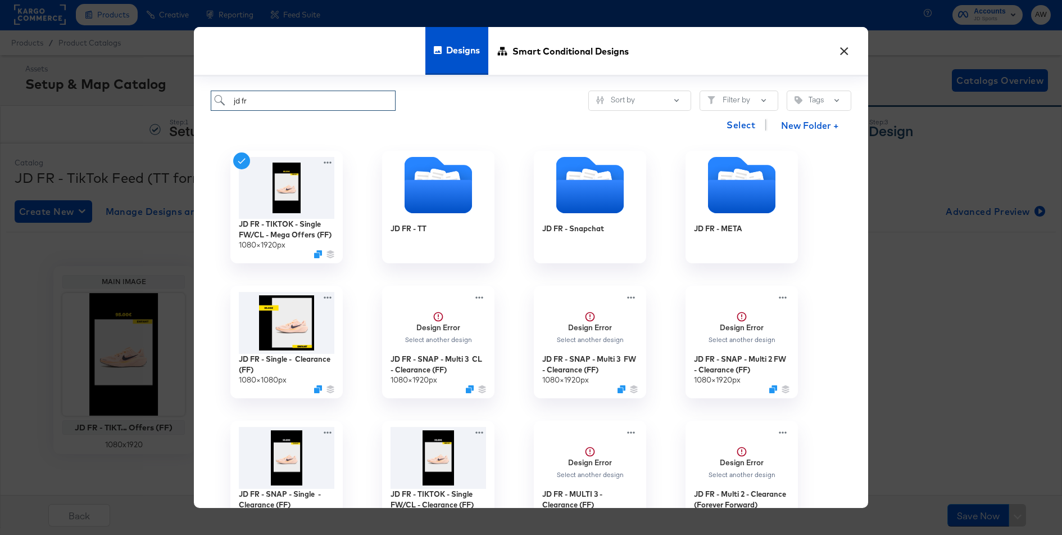
scroll to position [55, 0]
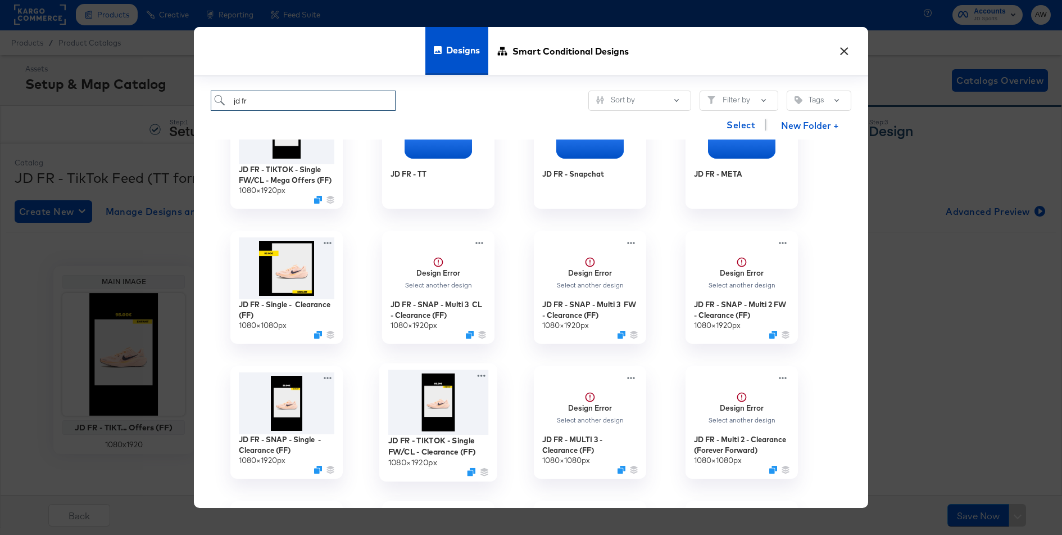
type input "jd fr"
click at [461, 395] on img at bounding box center [438, 401] width 101 height 65
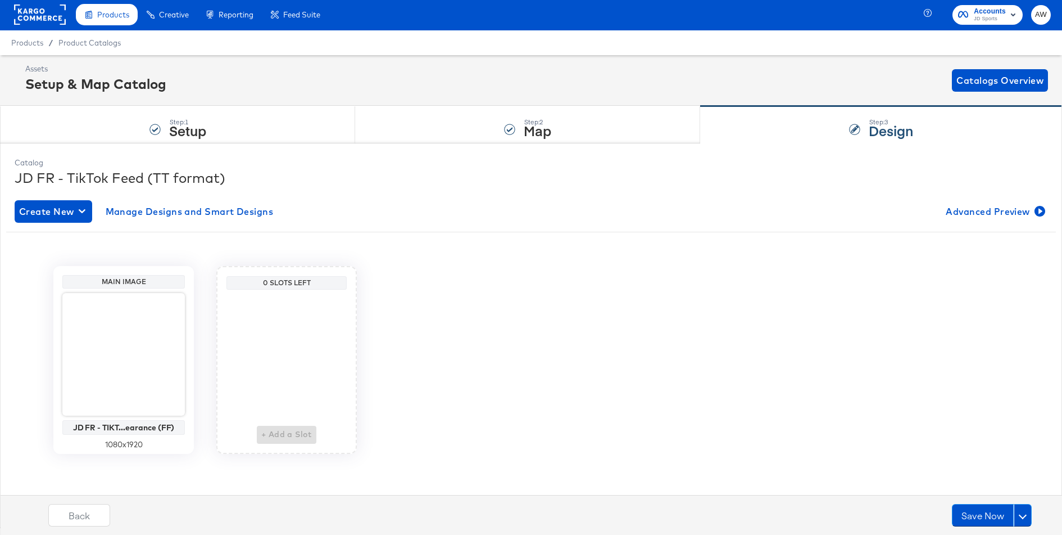
click at [988, 527] on div "Back Save Now" at bounding box center [540, 519] width 1074 height 42
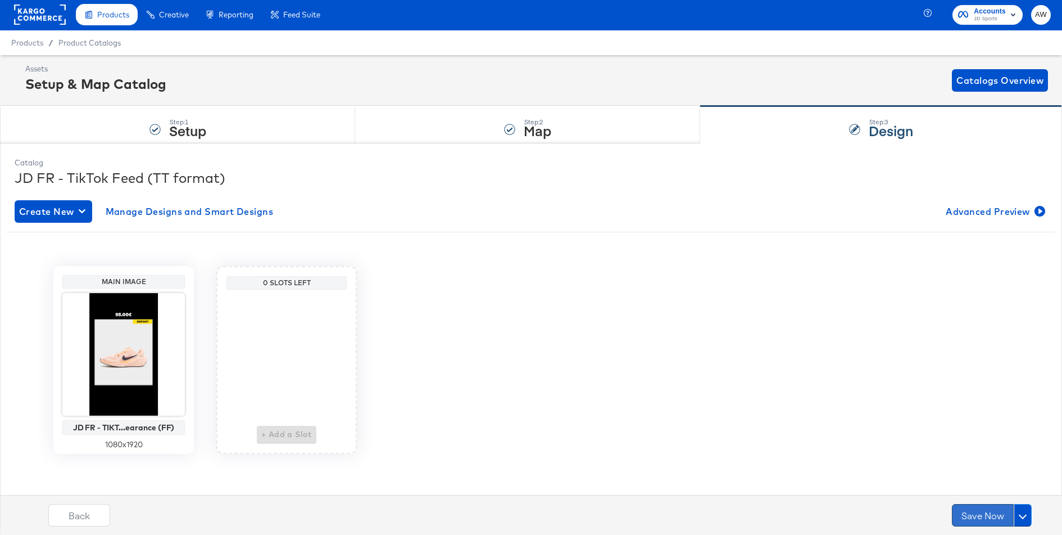
click at [980, 517] on button "Save Now" at bounding box center [983, 515] width 62 height 22
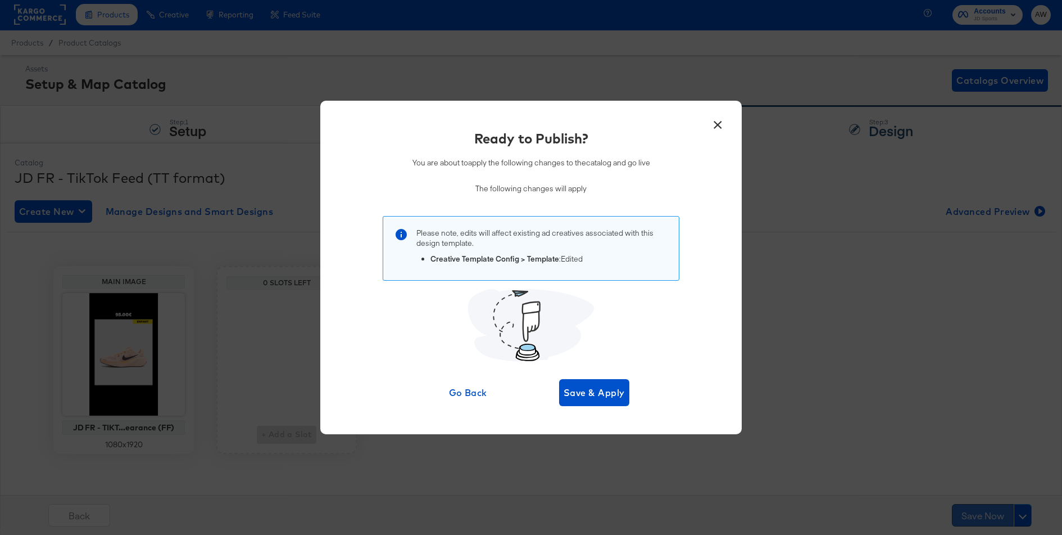
scroll to position [0, 0]
click at [618, 406] on div "× Ready to Publish? You are about to apply the following changes to the catalog…" at bounding box center [531, 267] width 422 height 333
click at [604, 392] on span "Save & Apply" at bounding box center [594, 392] width 61 height 16
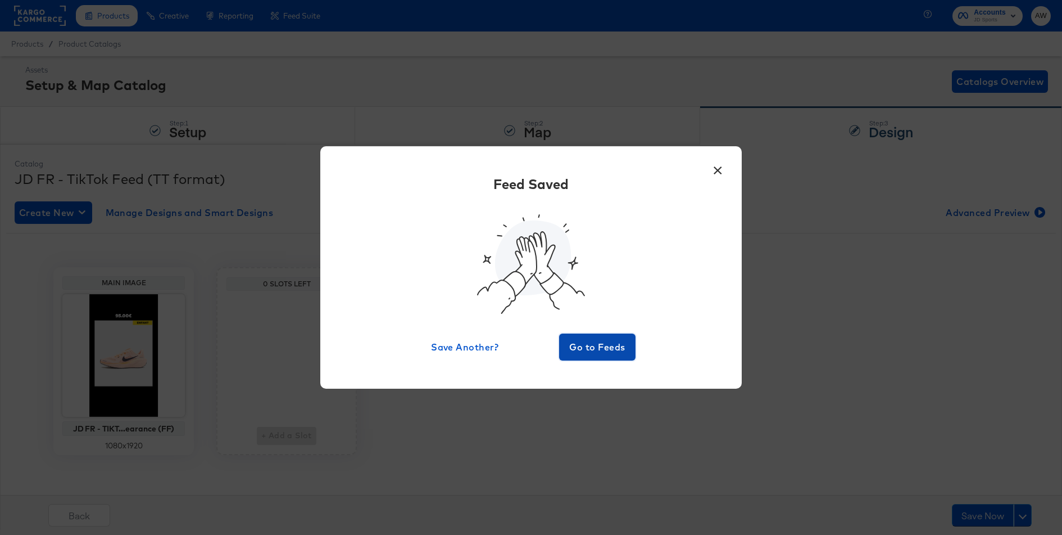
click at [587, 346] on span "Go to Feeds" at bounding box center [597, 347] width 67 height 16
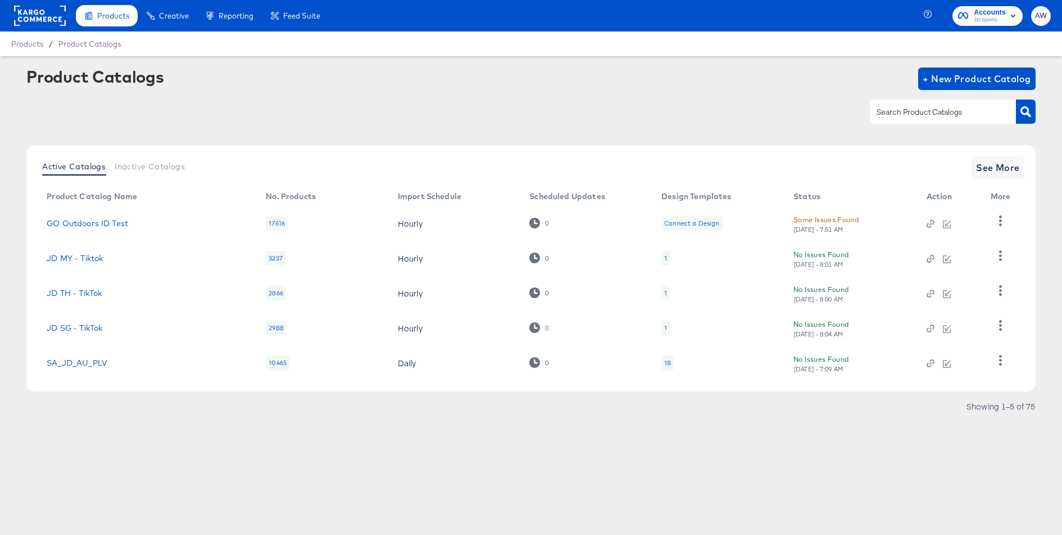
click at [912, 117] on input "text" at bounding box center [935, 112] width 120 height 13
type input "fr"
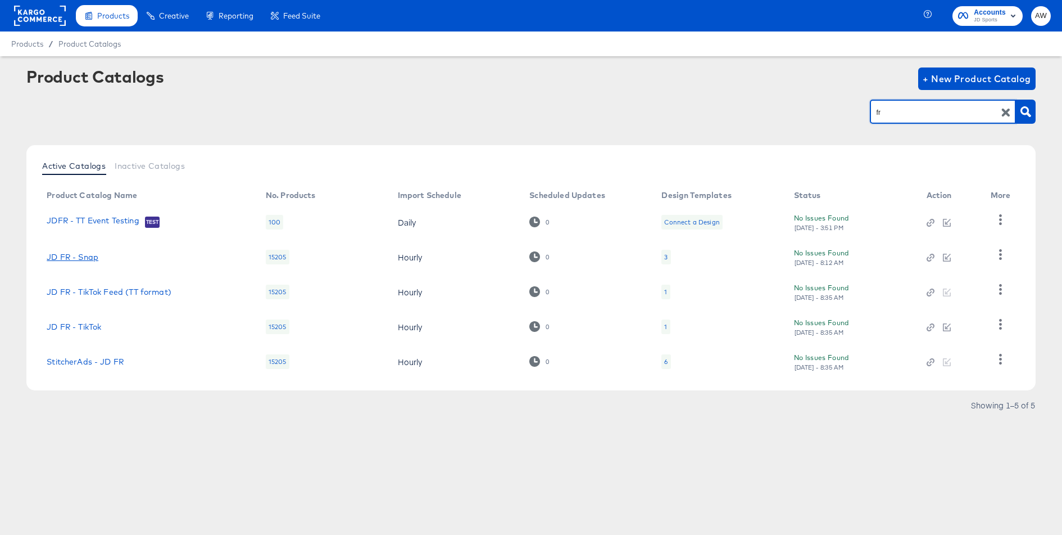
click at [83, 251] on td "JD FR - Snap" at bounding box center [147, 256] width 219 height 35
click at [84, 256] on link "JD FR - Snap" at bounding box center [73, 256] width 52 height 9
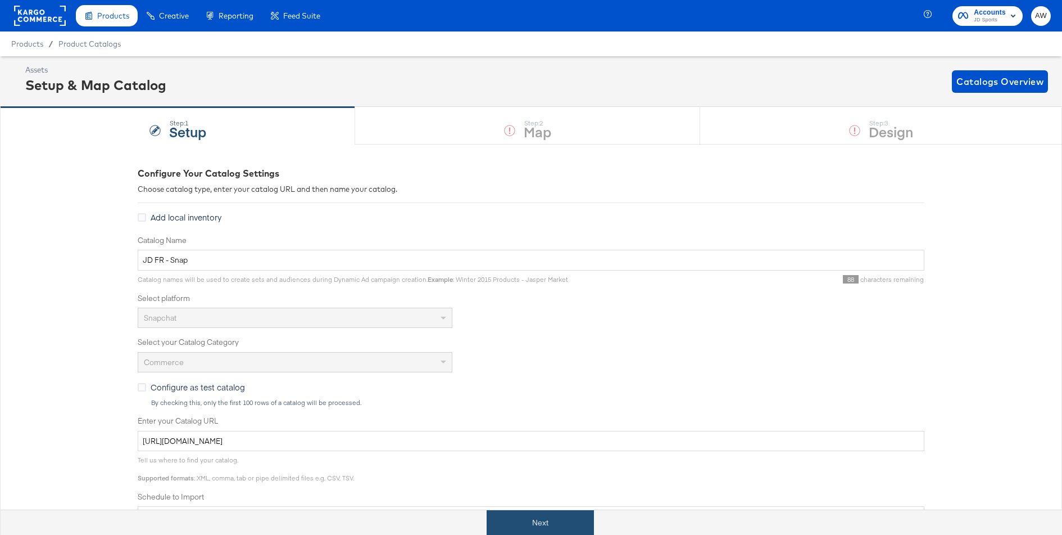
click at [554, 525] on button "Next" at bounding box center [540, 522] width 107 height 25
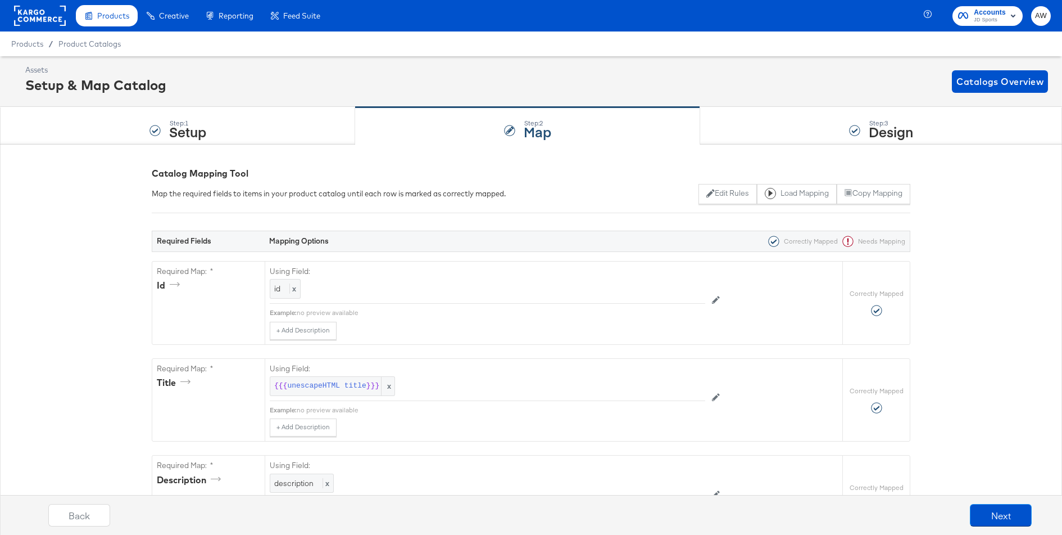
click at [826, 120] on div "Step: 3 Design" at bounding box center [881, 125] width 362 height 37
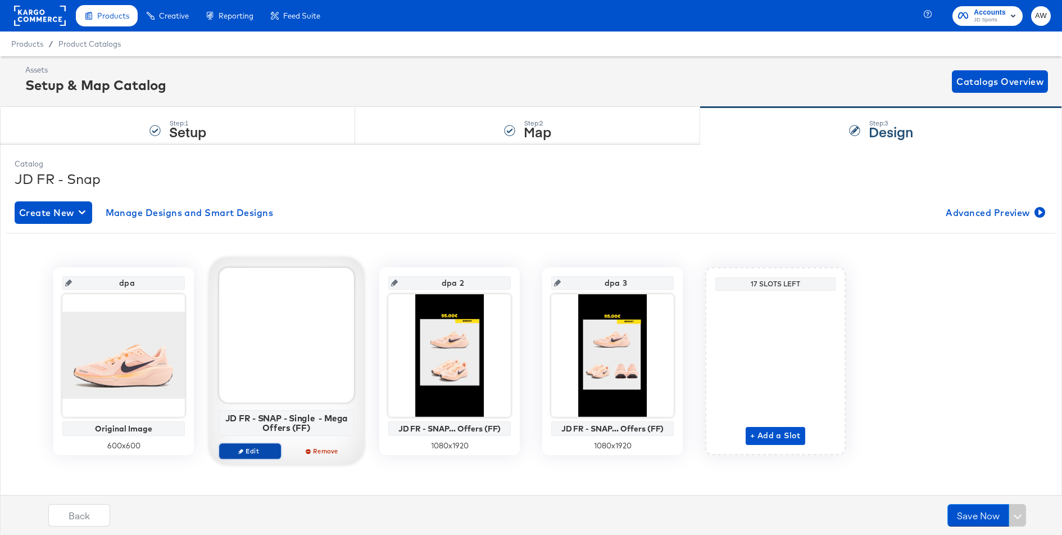
click at [248, 446] on span "Edit" at bounding box center [250, 450] width 52 height 8
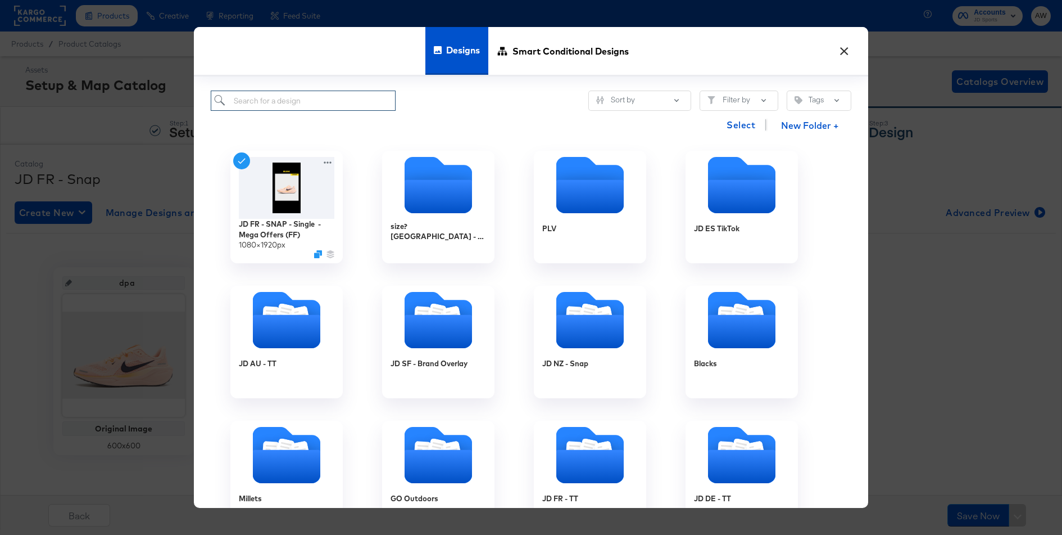
click at [322, 107] on input "search" at bounding box center [303, 100] width 185 height 21
type input "jd fr"
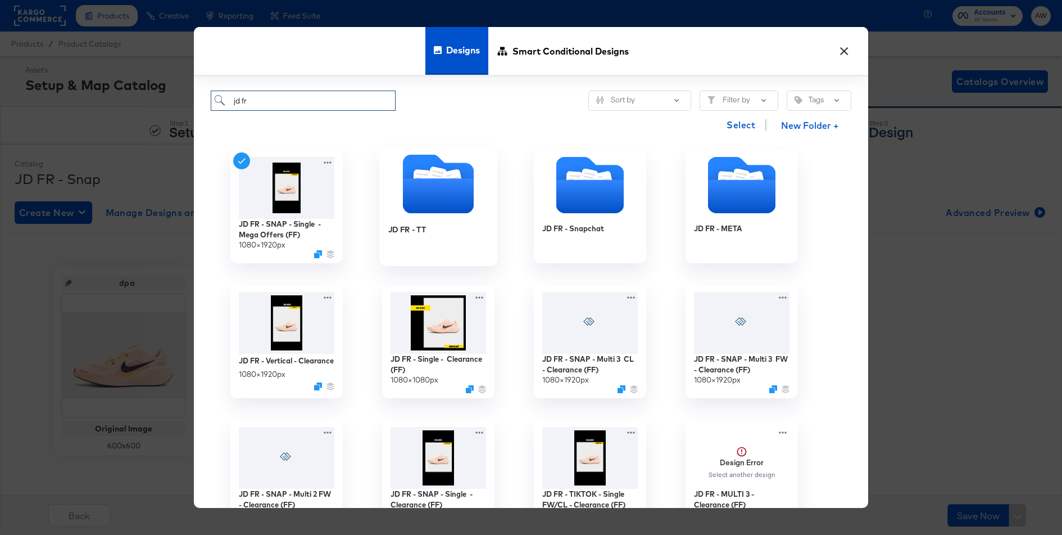
scroll to position [98, 0]
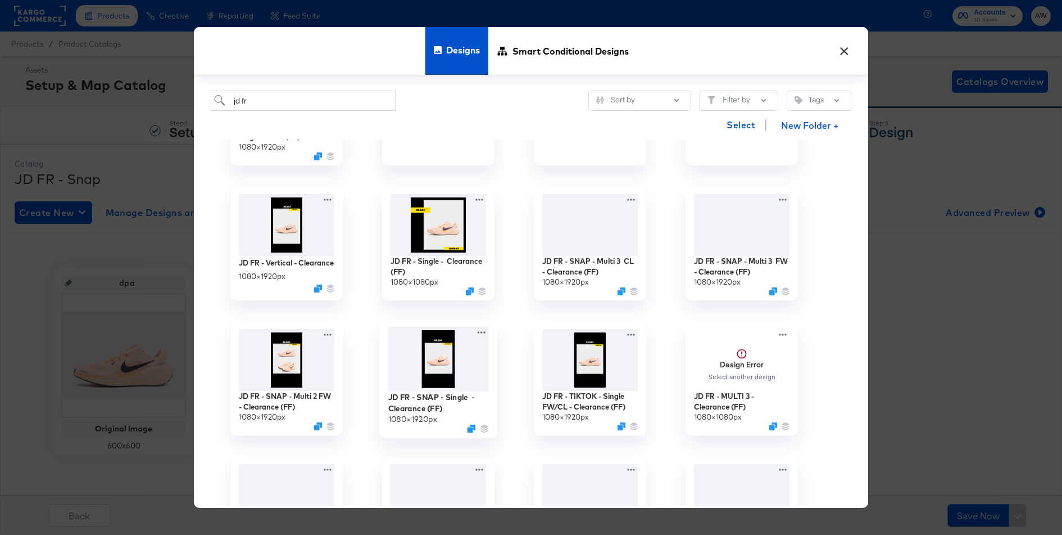
click at [459, 359] on img at bounding box center [438, 358] width 101 height 65
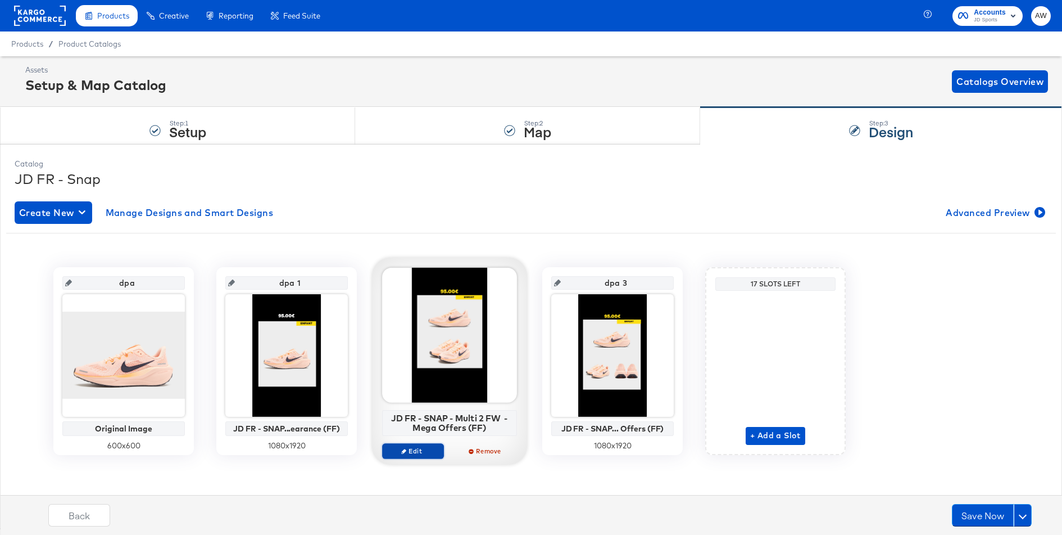
click at [419, 451] on span "Edit" at bounding box center [413, 450] width 52 height 8
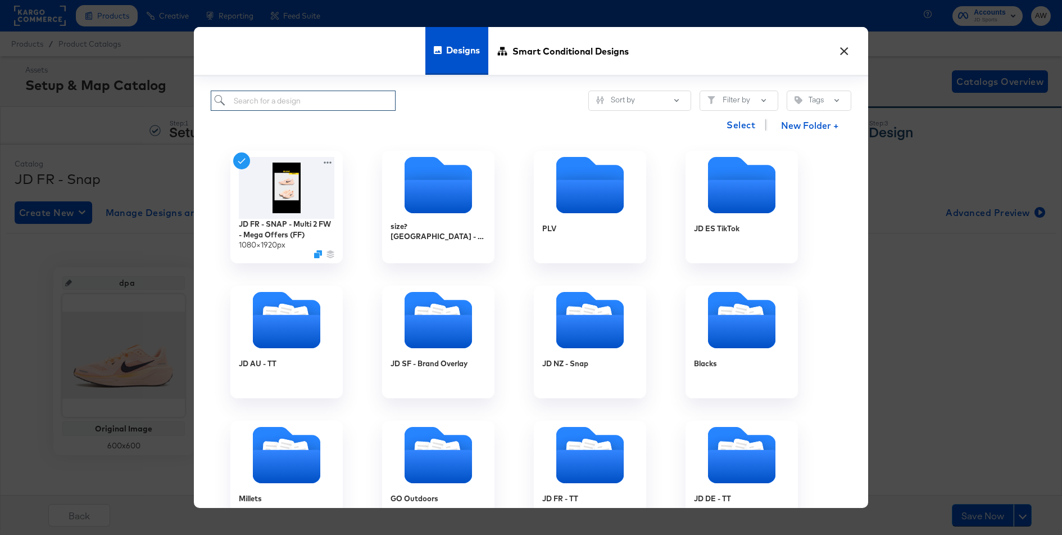
click at [302, 93] on input "search" at bounding box center [303, 100] width 185 height 21
type input "jd fr"
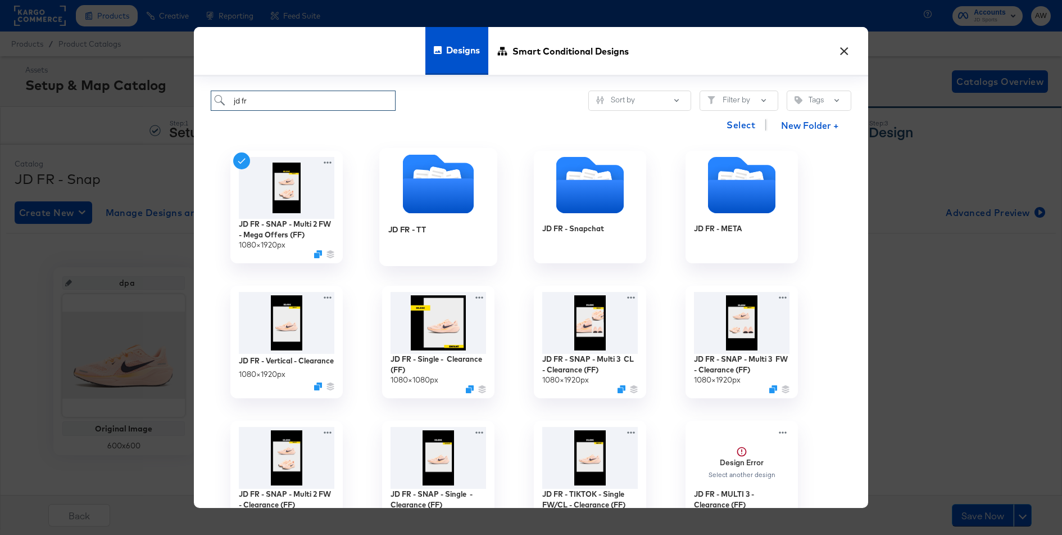
scroll to position [128, 0]
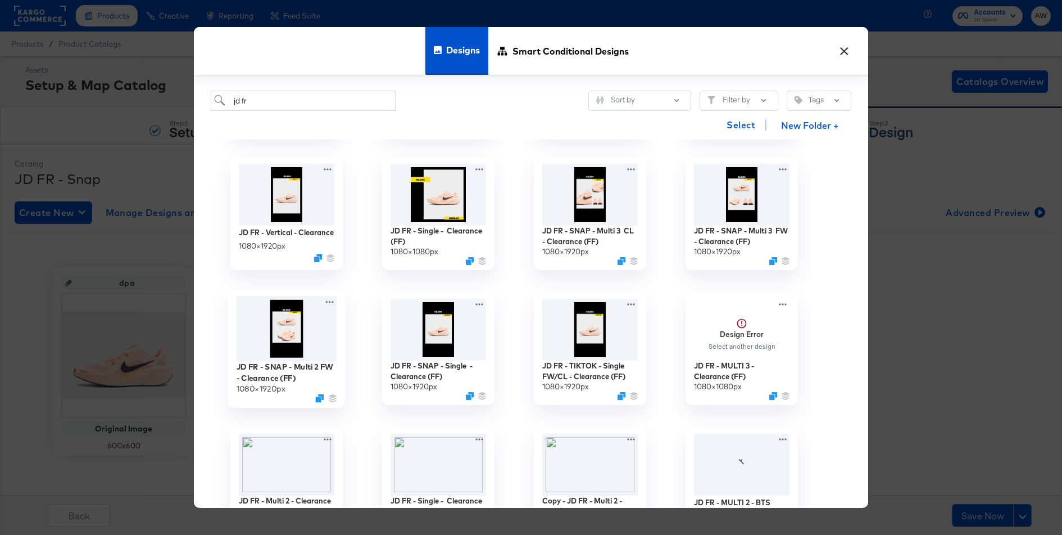
click at [285, 342] on img at bounding box center [287, 328] width 101 height 65
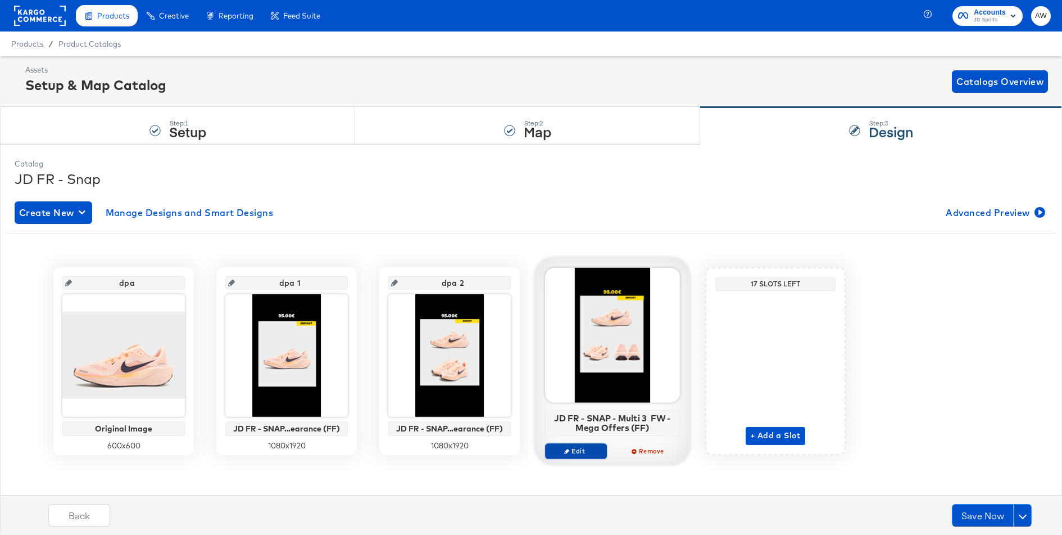
click at [576, 446] on span "Edit" at bounding box center [576, 450] width 52 height 8
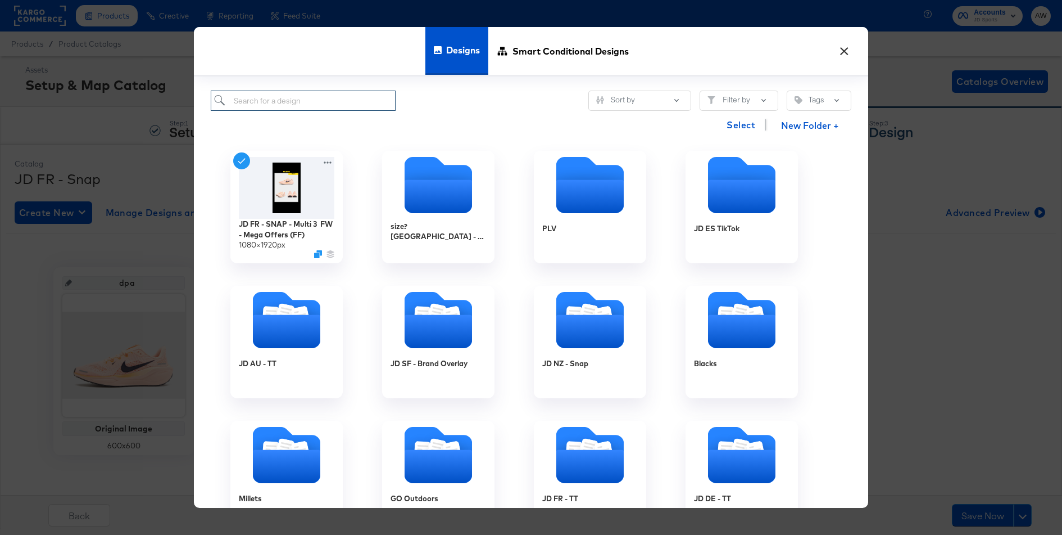
click at [306, 94] on input "search" at bounding box center [303, 100] width 185 height 21
click at [499, 117] on div "Select New Folder +" at bounding box center [531, 125] width 641 height 29
click at [351, 99] on input "search" at bounding box center [303, 100] width 185 height 21
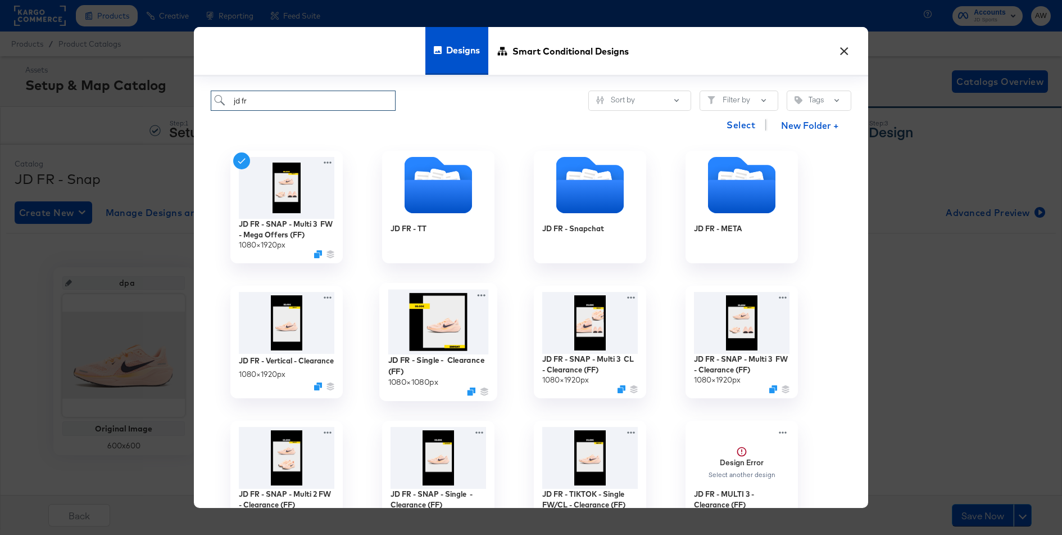
scroll to position [76, 0]
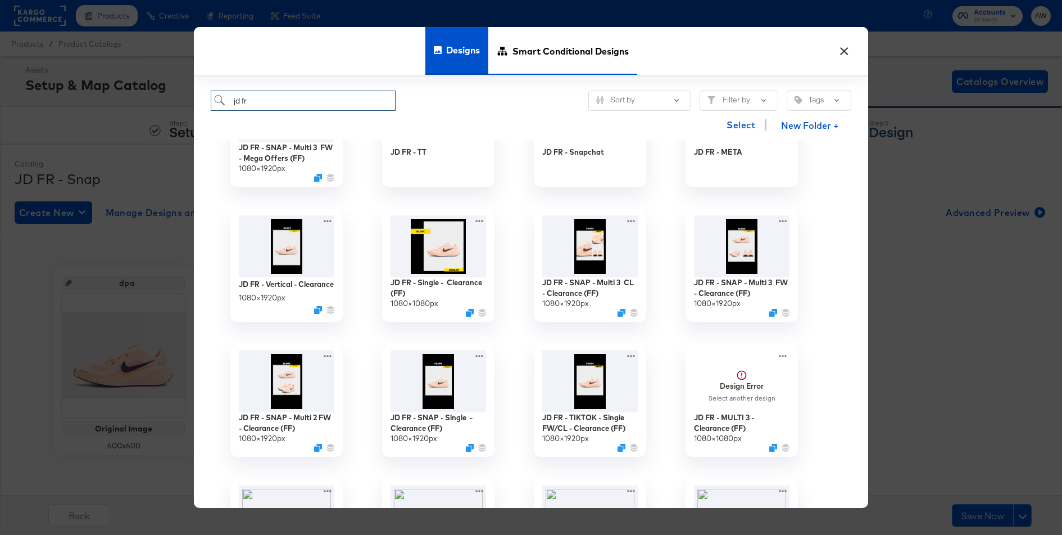
type input "jd fr"
click at [569, 47] on span "Smart Conditional Designs" at bounding box center [571, 50] width 116 height 49
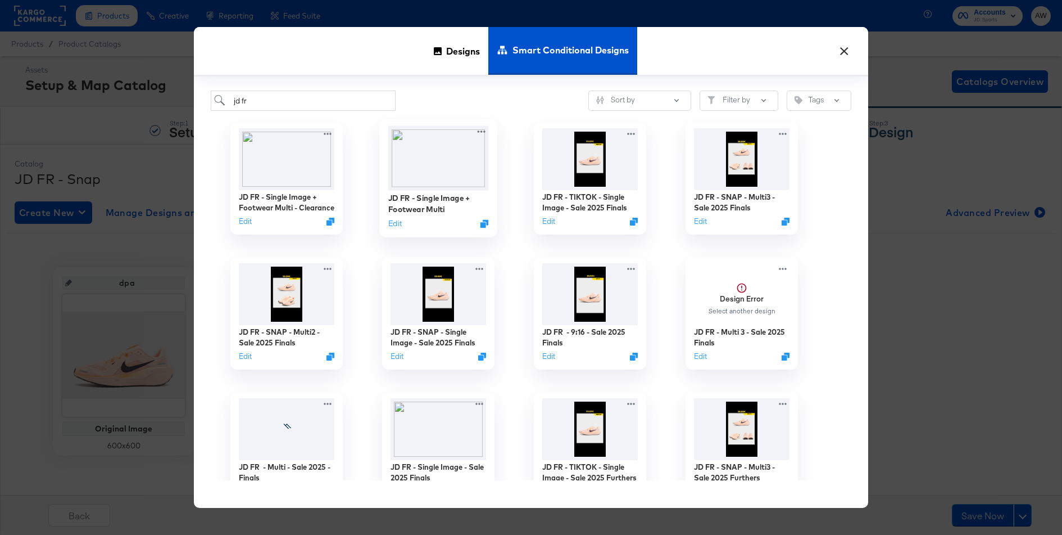
scroll to position [1, 0]
click at [699, 223] on button "Edit" at bounding box center [698, 223] width 13 height 11
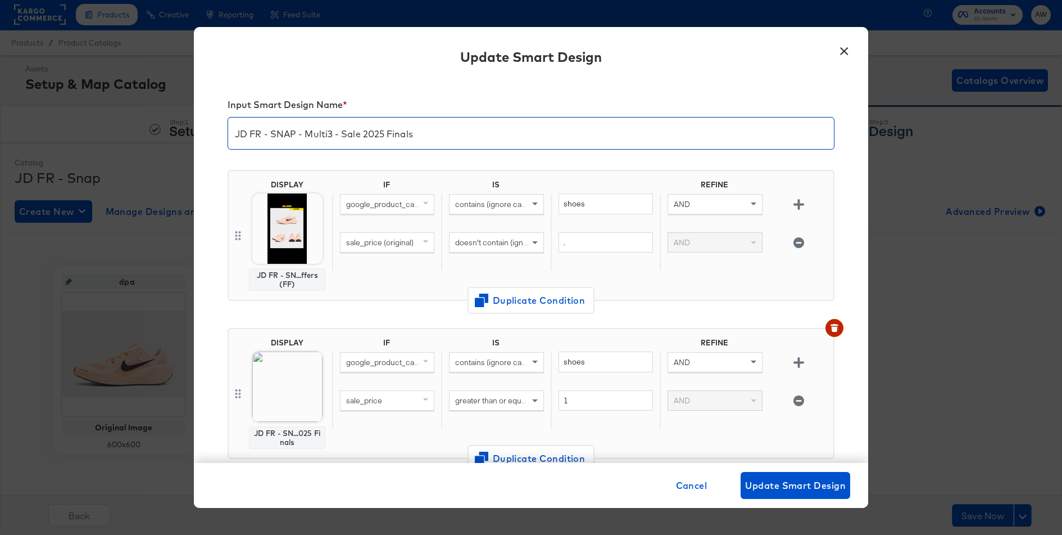
drag, startPoint x: 387, startPoint y: 134, endPoint x: 532, endPoint y: 133, distance: 145.0
click at [532, 133] on input "JD FR - SNAP - Multi3 - Sale 2025 Finals" at bounding box center [531, 128] width 606 height 31
type input "JD FR - SNAP - Multi3 - Sale 2025 Clearance"
click at [830, 324] on span "button" at bounding box center [834, 328] width 9 height 8
click at [288, 237] on img at bounding box center [287, 228] width 70 height 70
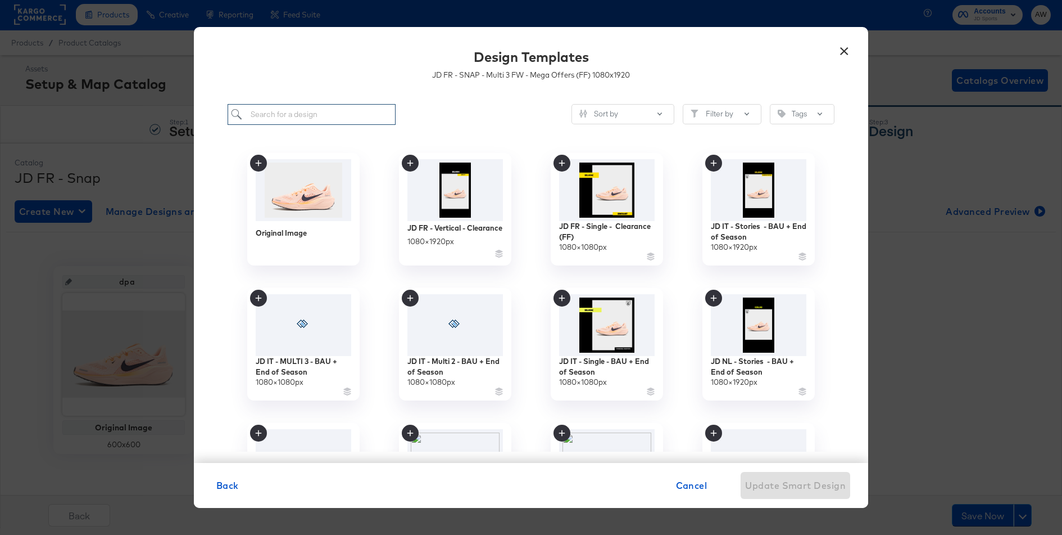
click at [368, 112] on input "search" at bounding box center [312, 114] width 168 height 21
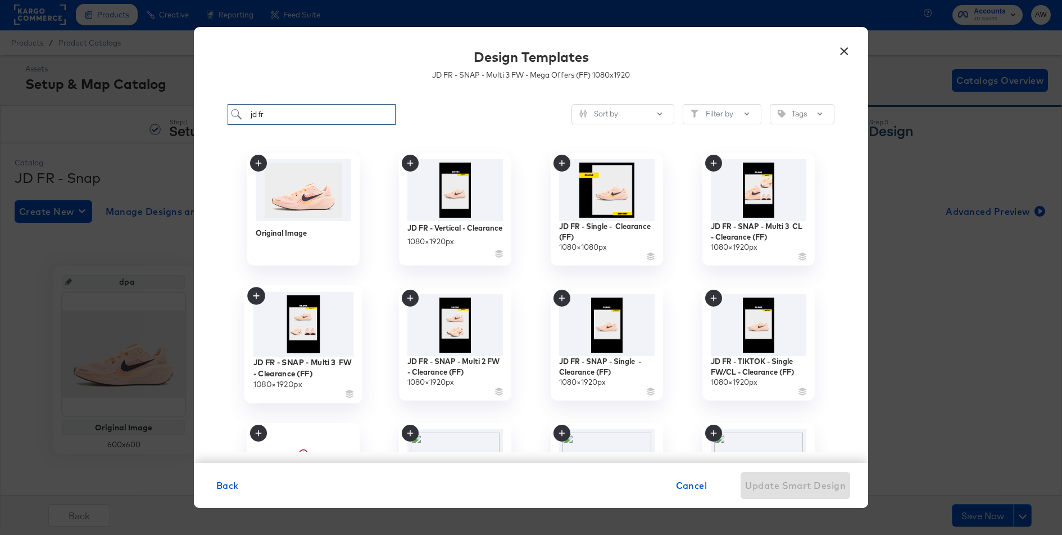
type input "jd fr"
click at [318, 320] on img at bounding box center [303, 324] width 101 height 65
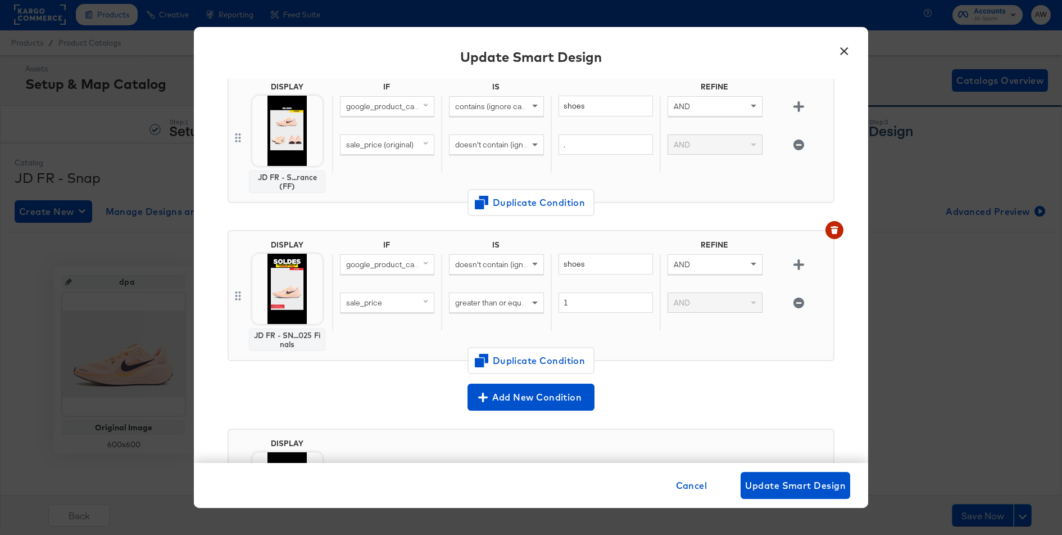
scroll to position [111, 0]
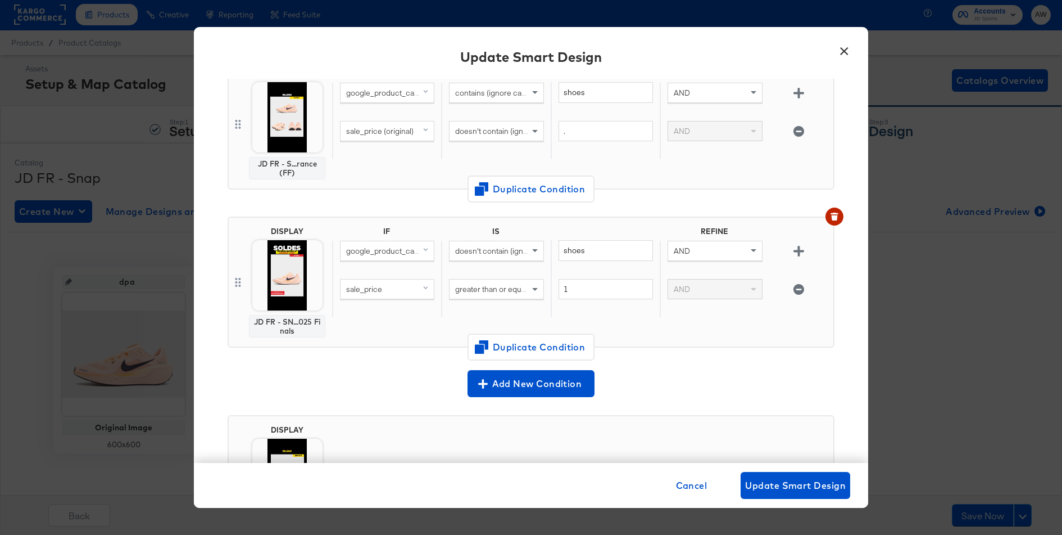
click at [845, 219] on div "Input Smart Design Name * JD FR - SNAP - Multi3 - Sale 2025 Clearance DISPLAY J…" at bounding box center [531, 271] width 674 height 384
click at [836, 214] on icon "button" at bounding box center [835, 216] width 8 height 8
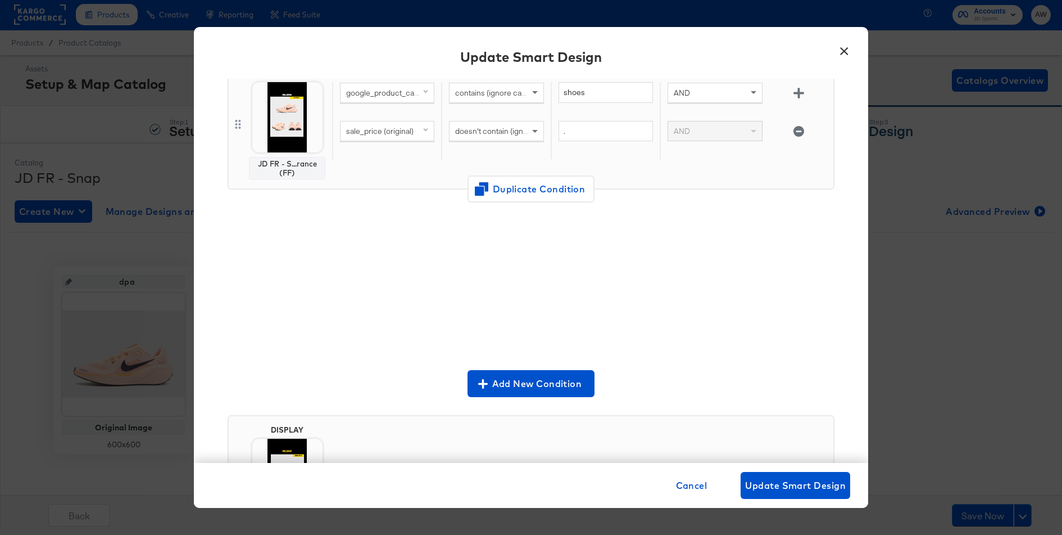
scroll to position [0, 0]
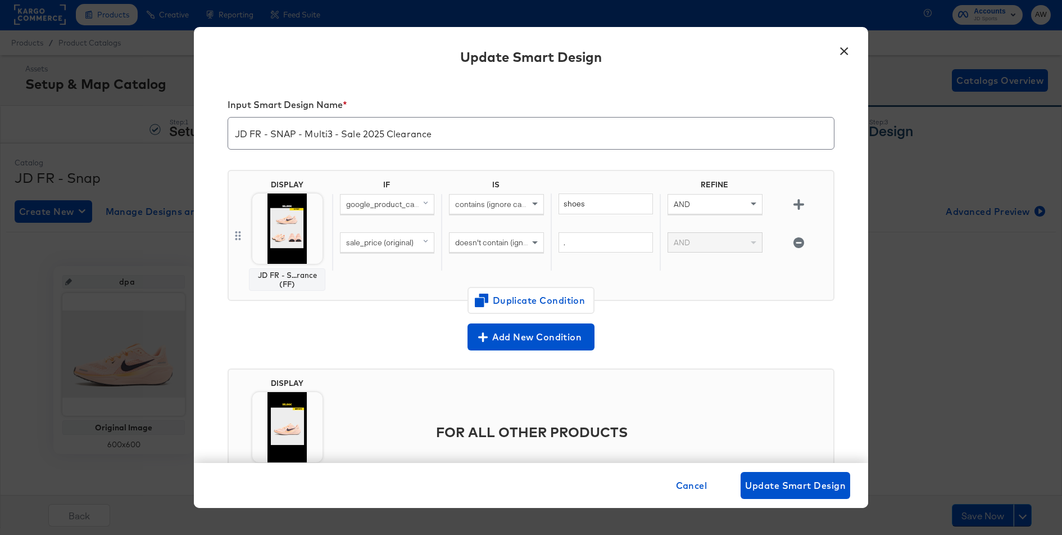
click at [297, 411] on img at bounding box center [287, 427] width 70 height 70
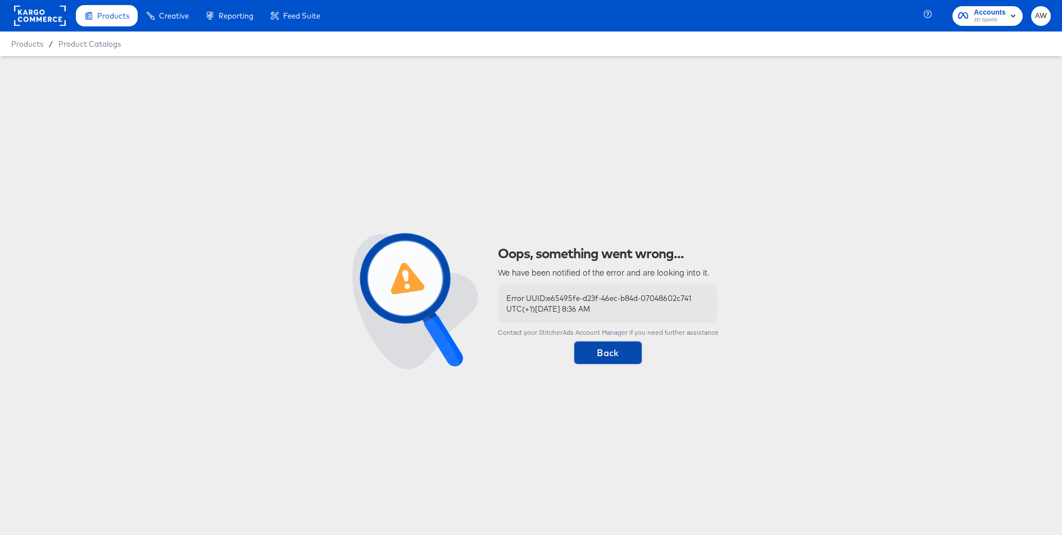
click at [611, 354] on span "Back" at bounding box center [608, 353] width 58 height 16
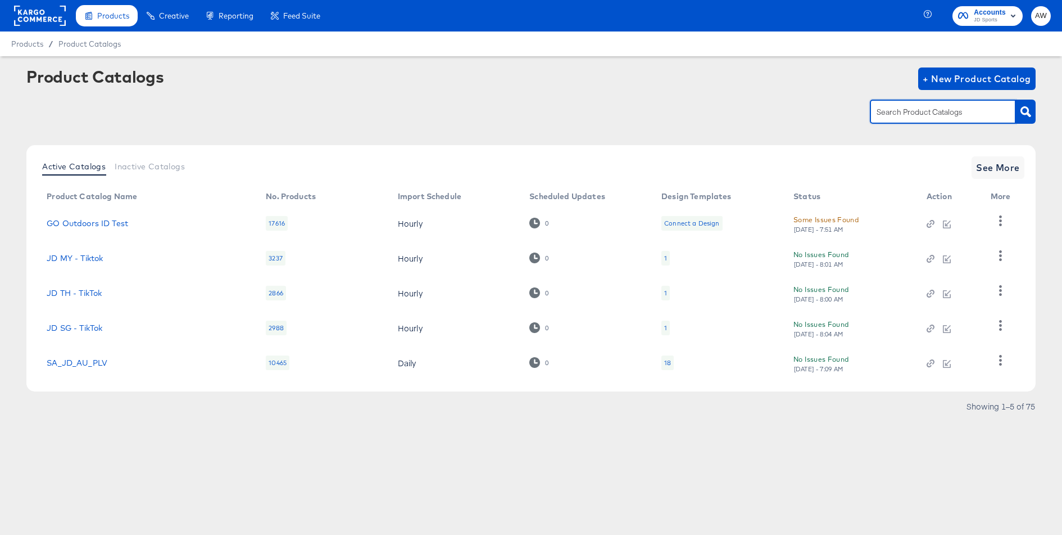
click at [952, 112] on input "text" at bounding box center [935, 112] width 120 height 13
type input "fr"
click at [91, 288] on link "JD FR - Snap" at bounding box center [73, 292] width 52 height 9
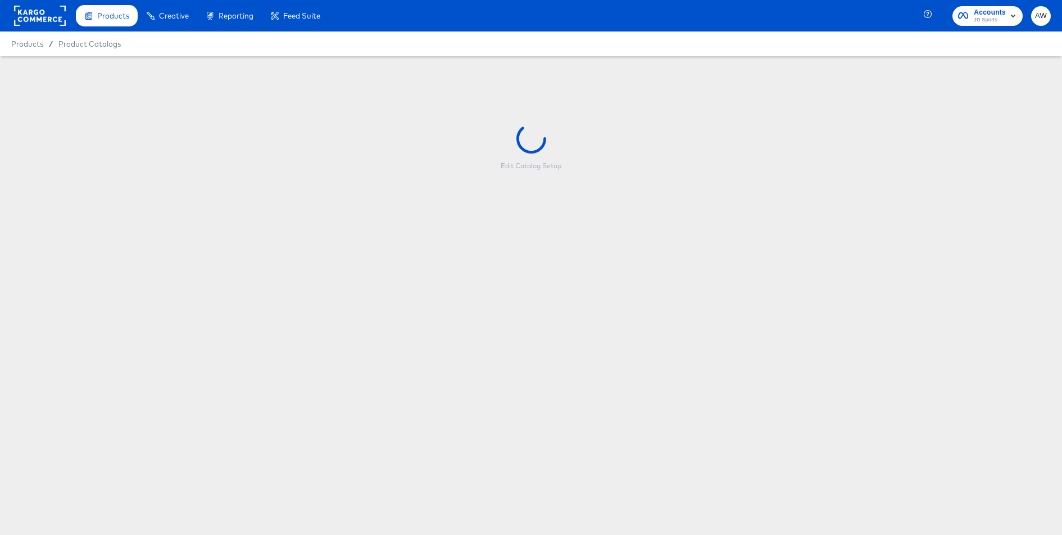
click at [91, 289] on div "Edit Catalog Setup" at bounding box center [531, 196] width 1062 height 281
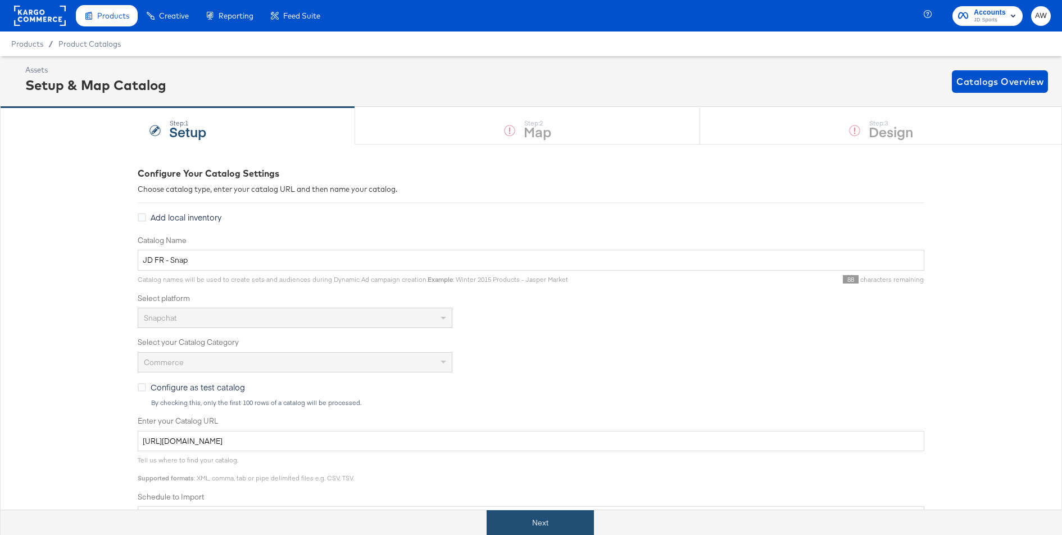
click at [554, 520] on button "Next" at bounding box center [540, 522] width 107 height 25
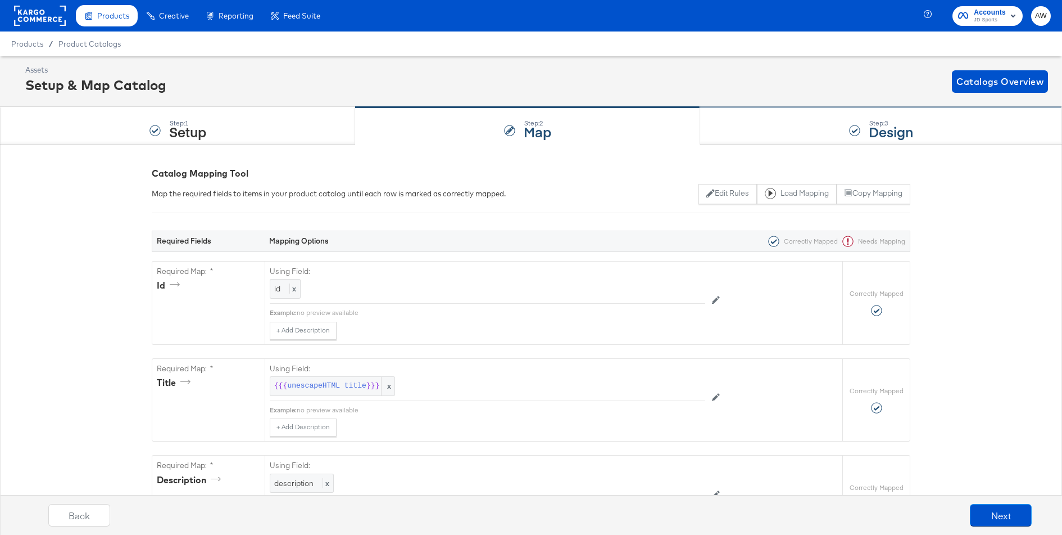
click at [832, 119] on div "Step: 3 Design" at bounding box center [881, 125] width 362 height 37
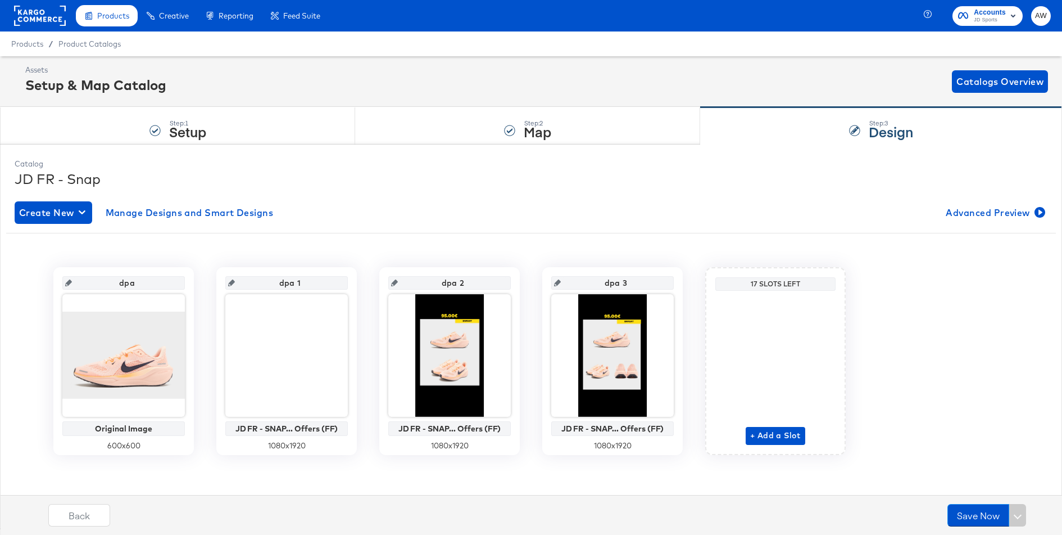
scroll to position [1, 0]
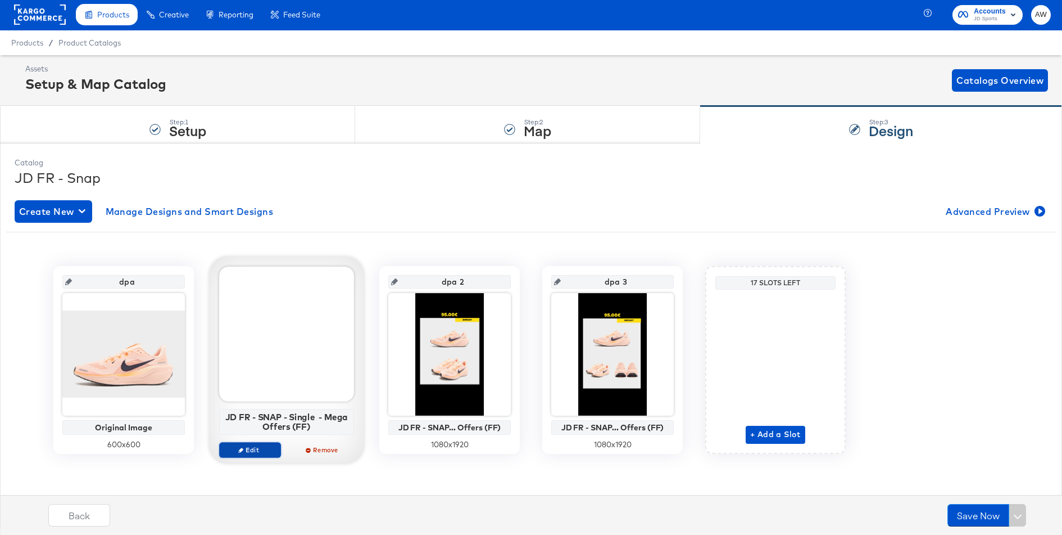
click at [247, 448] on span "Edit" at bounding box center [250, 449] width 52 height 8
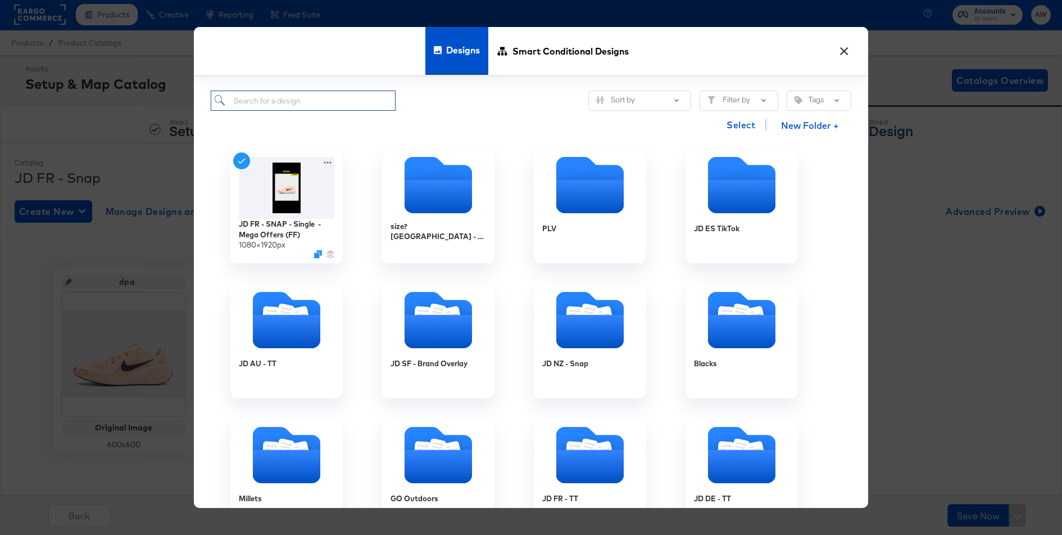
click at [299, 95] on input "search" at bounding box center [303, 100] width 185 height 21
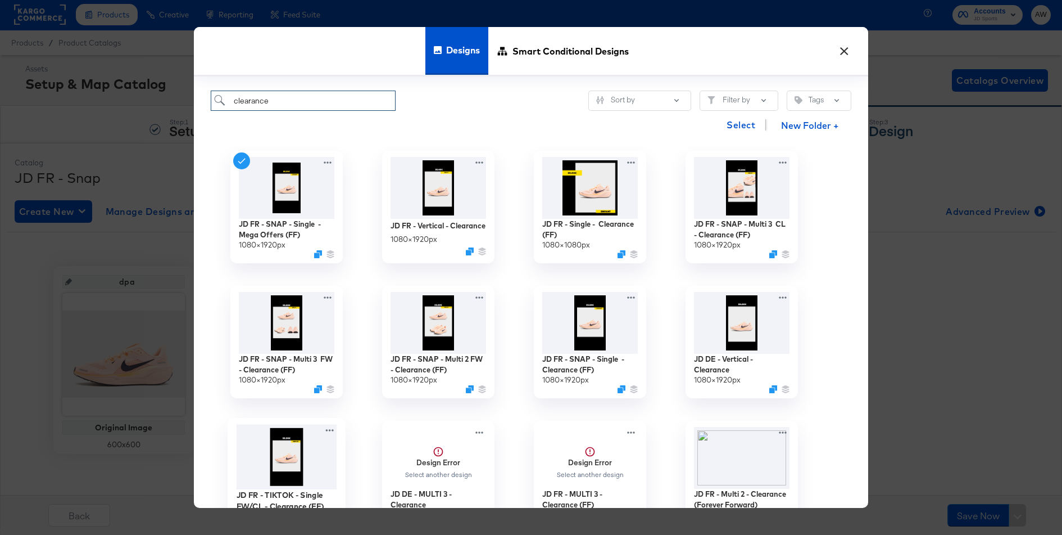
type input "clearance"
click at [289, 470] on img at bounding box center [287, 456] width 101 height 65
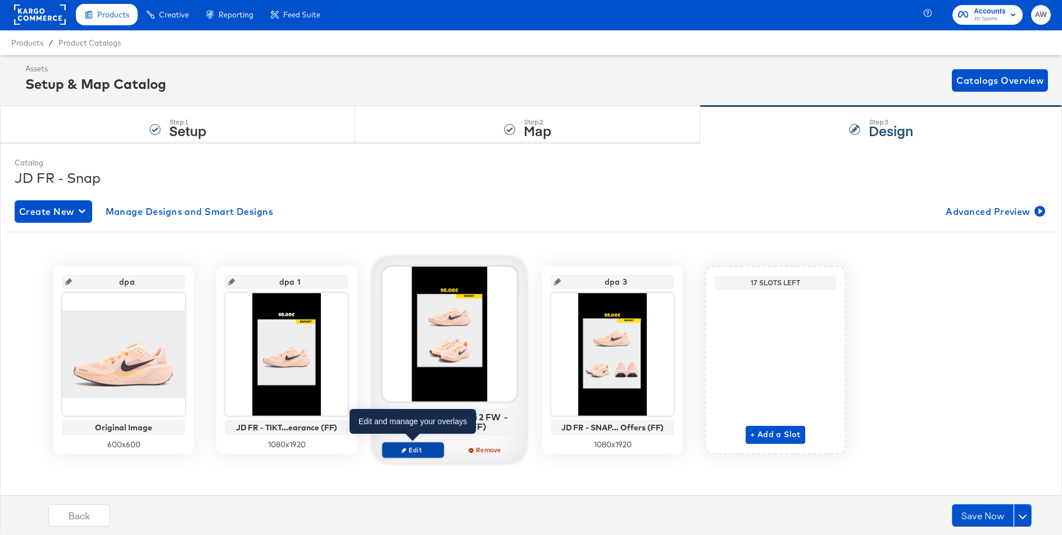
click at [413, 449] on span "Edit" at bounding box center [413, 449] width 52 height 8
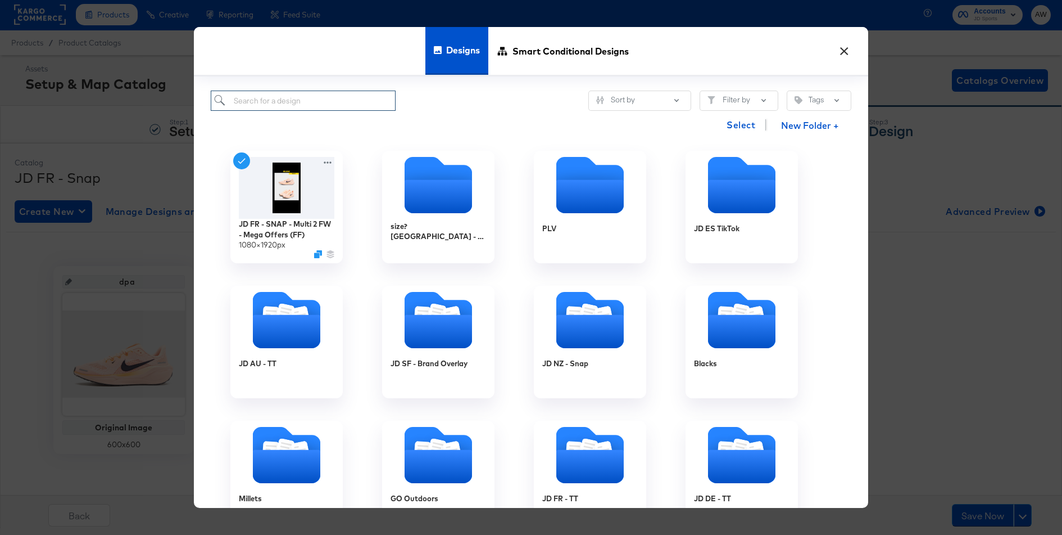
click at [359, 100] on input "search" at bounding box center [303, 100] width 185 height 21
type input "clearance"
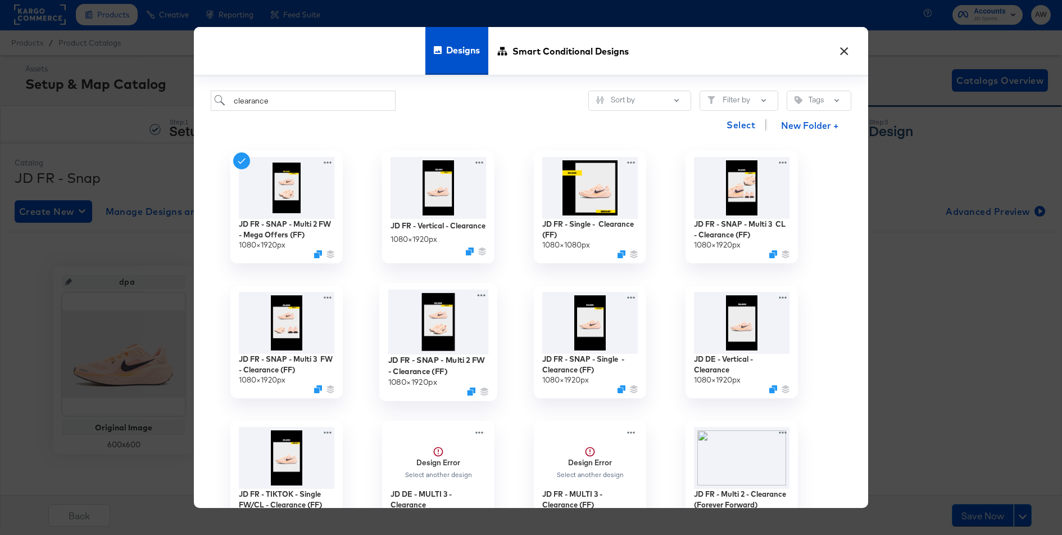
click at [436, 334] on img at bounding box center [438, 321] width 101 height 65
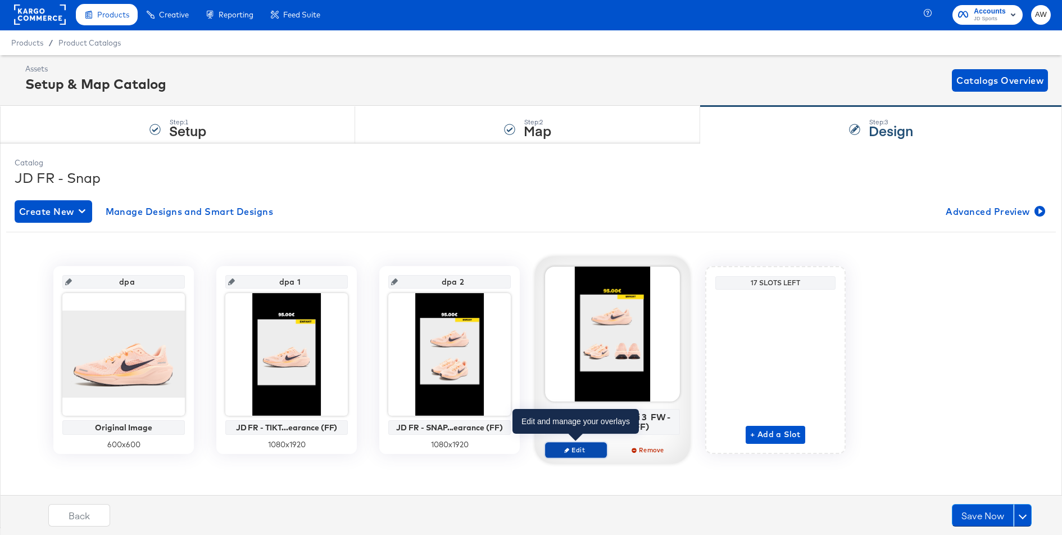
click at [572, 449] on span "Edit" at bounding box center [576, 449] width 52 height 8
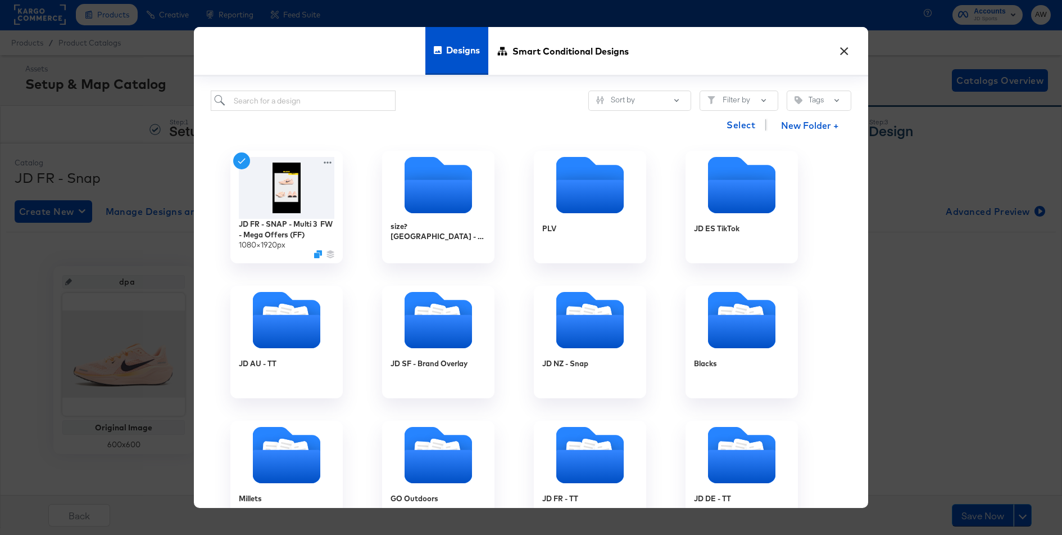
click at [843, 52] on button "×" at bounding box center [844, 48] width 20 height 20
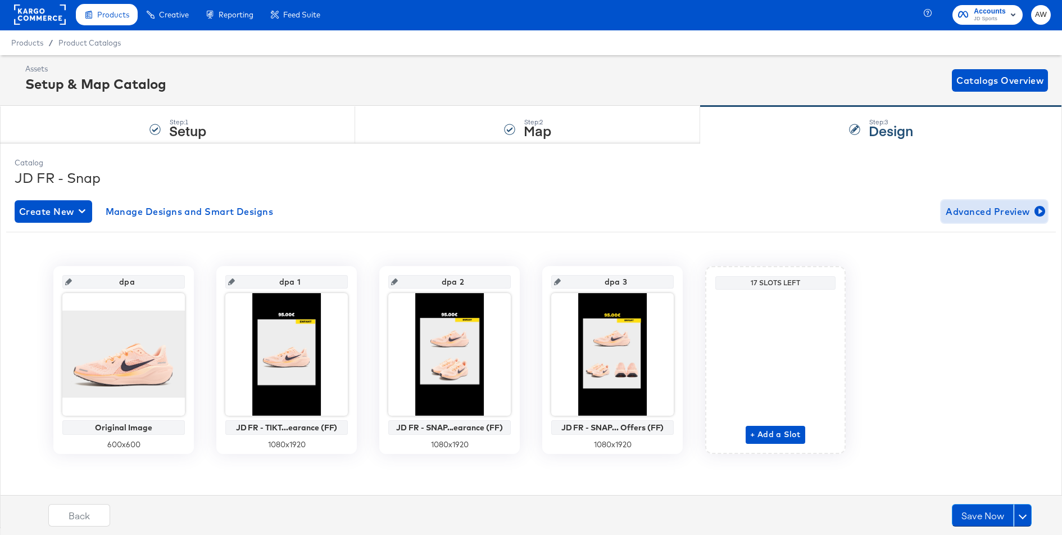
click at [1013, 209] on span "Advanced Preview" at bounding box center [994, 211] width 97 height 16
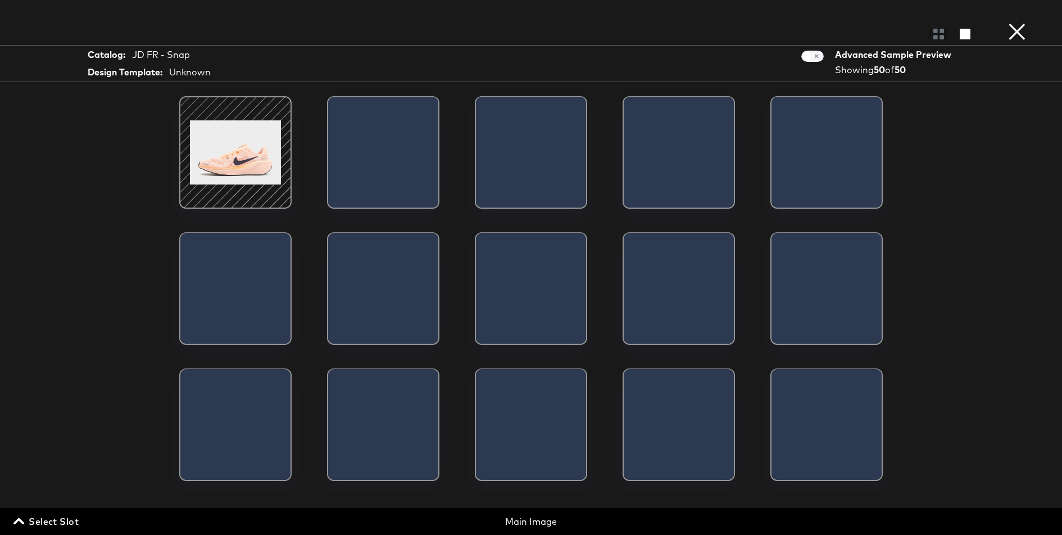
click at [3, 517] on div "Select Slot Main Image" at bounding box center [531, 518] width 1062 height 21
click at [36, 517] on span "Select Slot" at bounding box center [47, 521] width 63 height 16
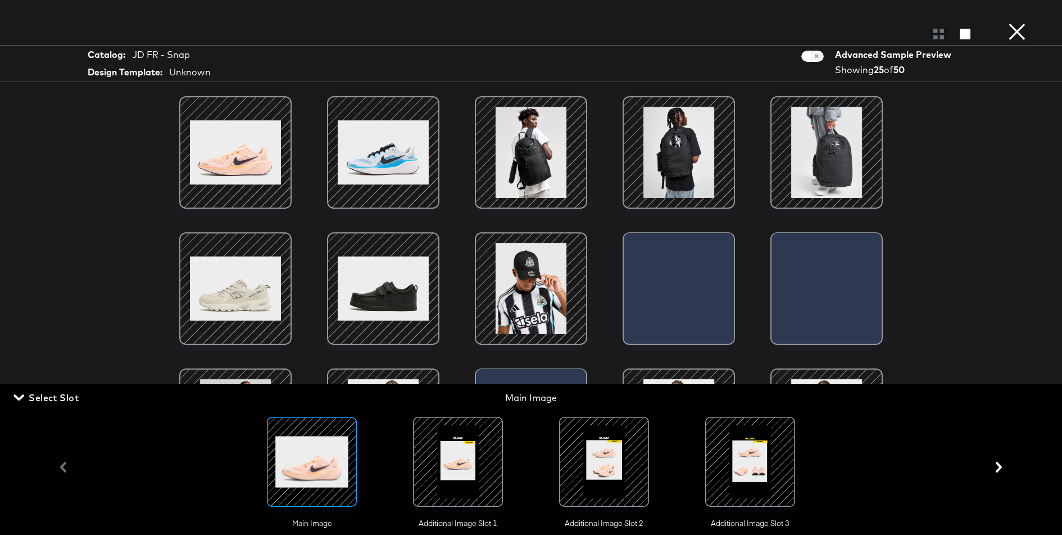
click at [441, 489] on div at bounding box center [458, 461] width 76 height 76
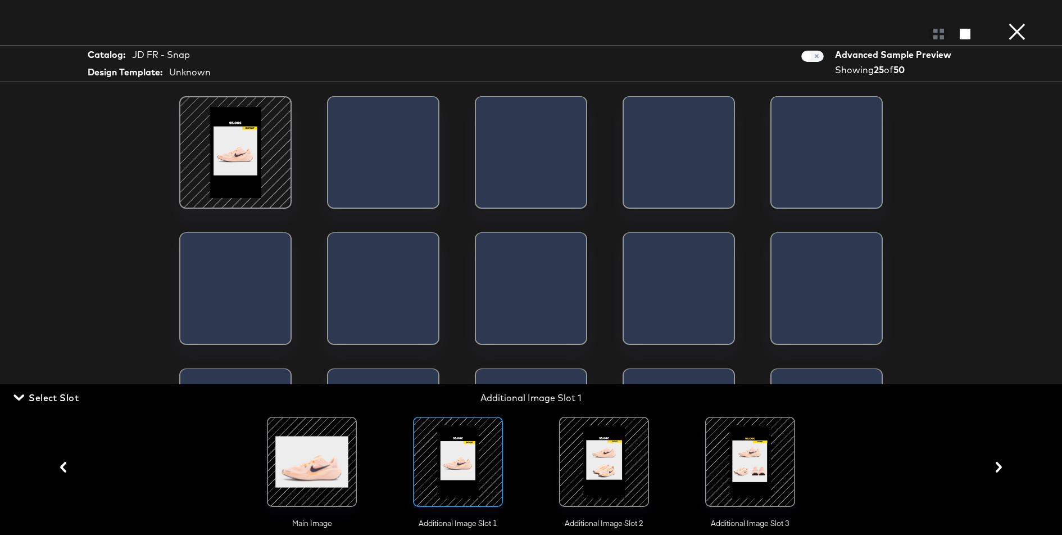
click at [577, 485] on div at bounding box center [604, 461] width 76 height 76
click at [601, 473] on div at bounding box center [604, 461] width 76 height 76
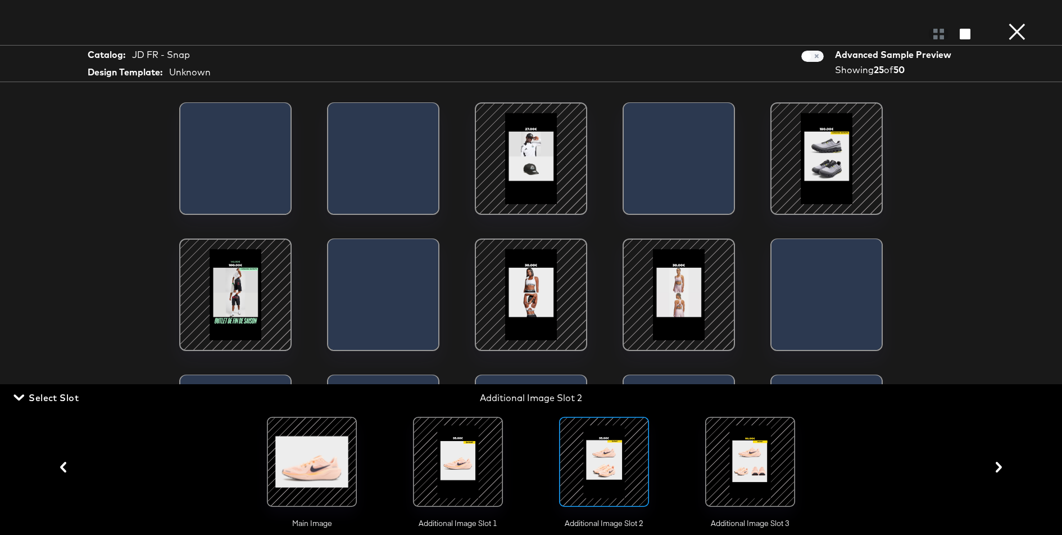
scroll to position [137, 0]
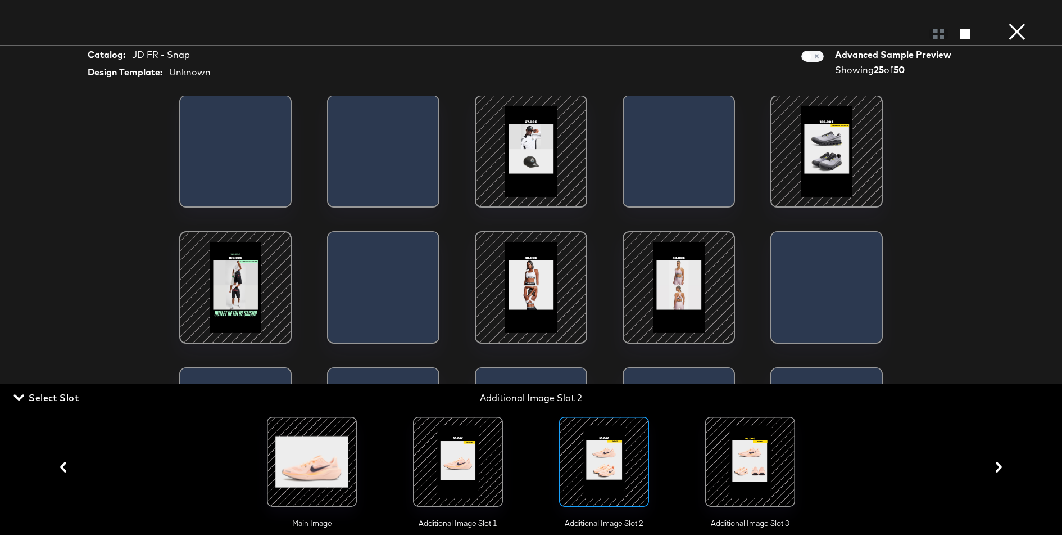
click at [555, 296] on div at bounding box center [531, 287] width 96 height 96
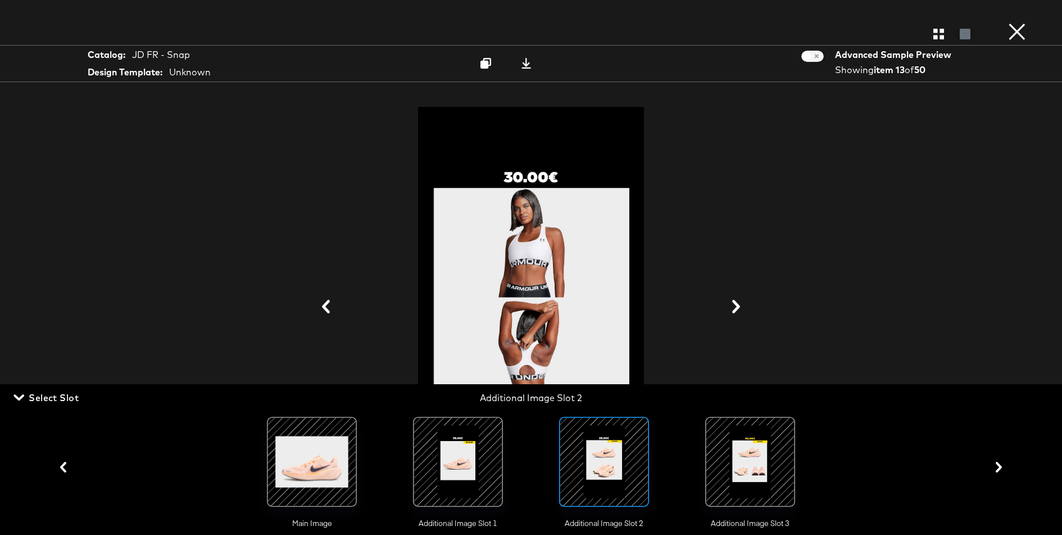
click at [741, 295] on div at bounding box center [531, 307] width 843 height 422
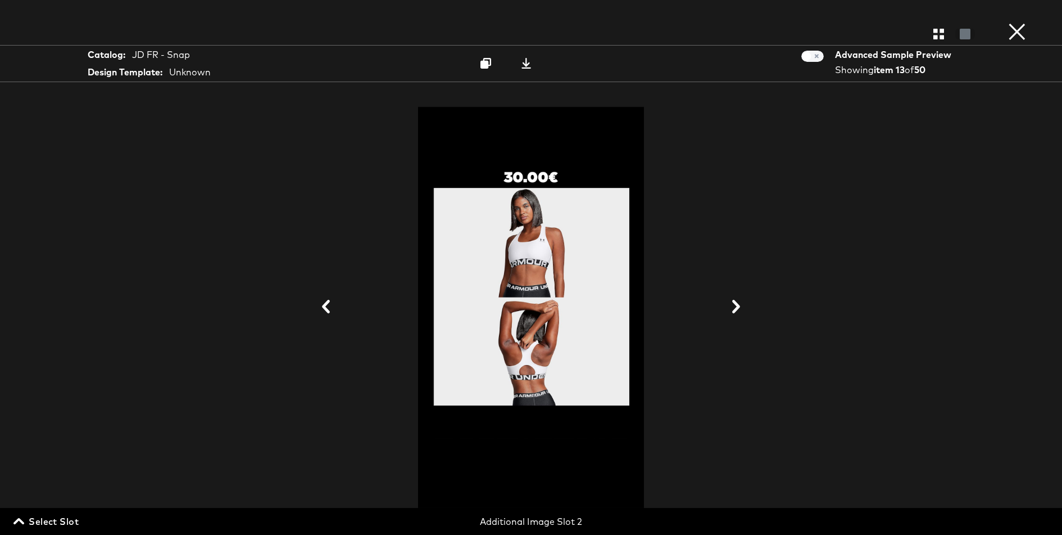
click at [741, 302] on icon at bounding box center [736, 306] width 13 height 13
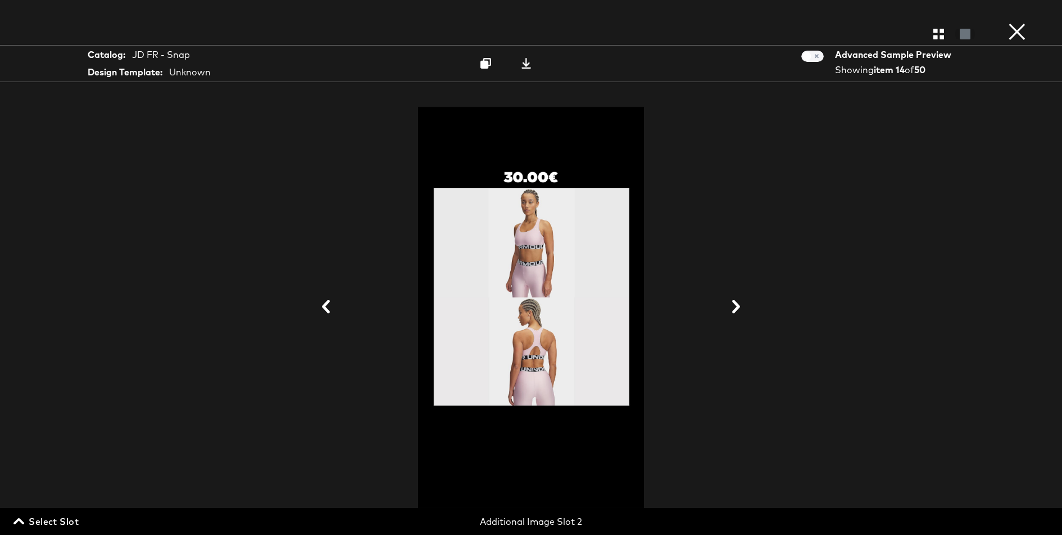
click at [741, 302] on icon at bounding box center [736, 306] width 13 height 13
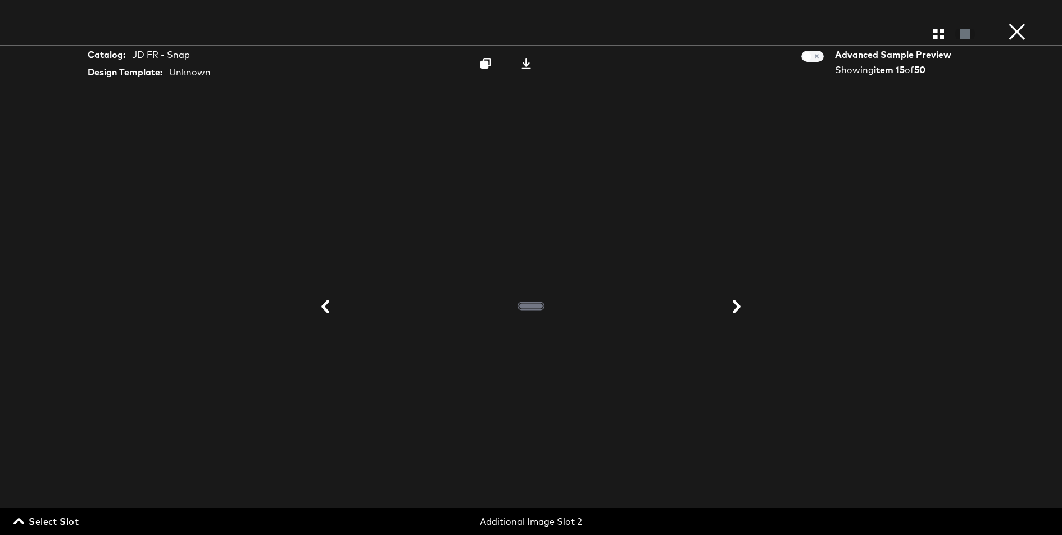
click at [741, 302] on icon at bounding box center [736, 306] width 13 height 13
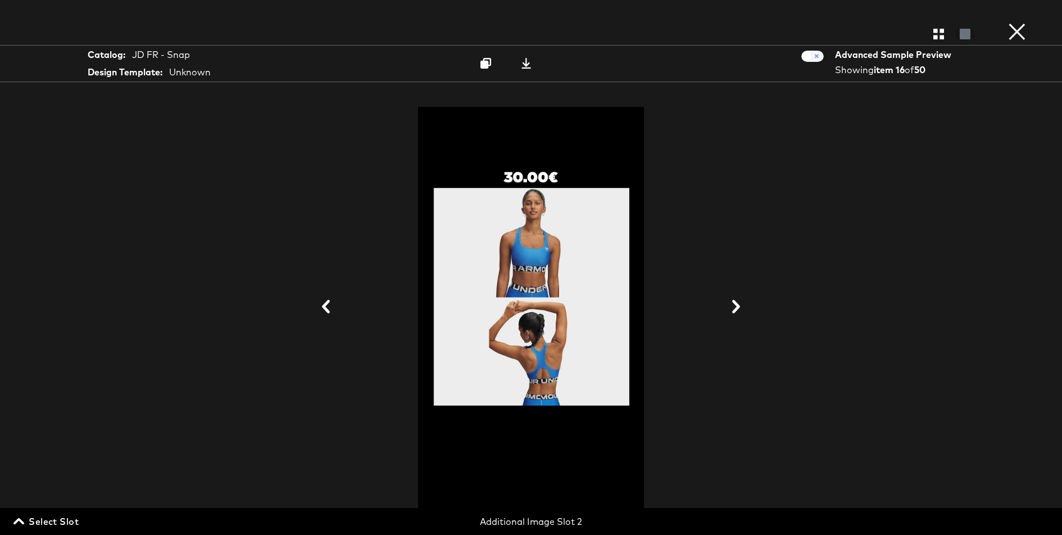
click at [1029, 34] on div at bounding box center [531, 33] width 1062 height 22
click at [1009, 22] on button "×" at bounding box center [1017, 11] width 22 height 22
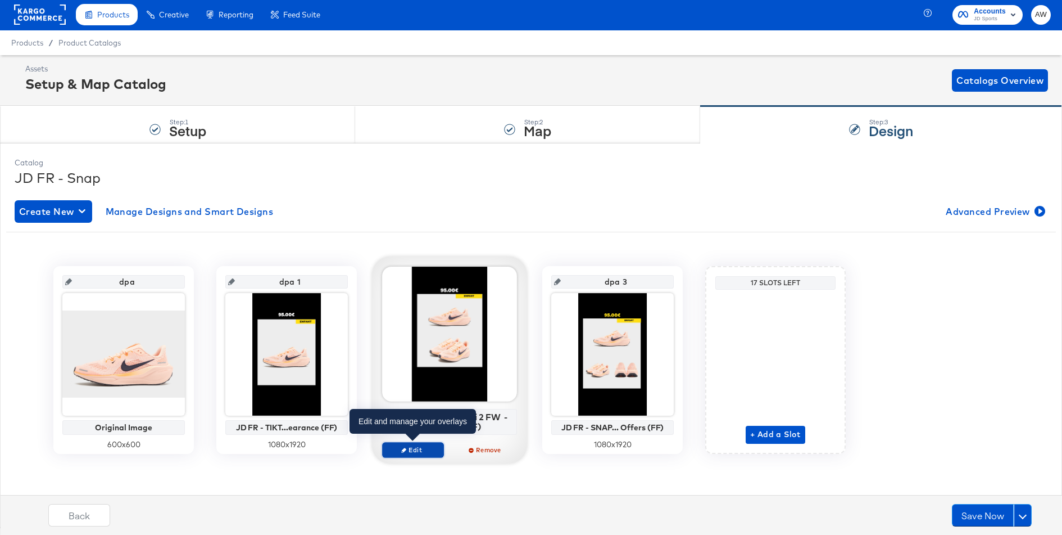
click at [428, 446] on span "Edit" at bounding box center [413, 449] width 52 height 8
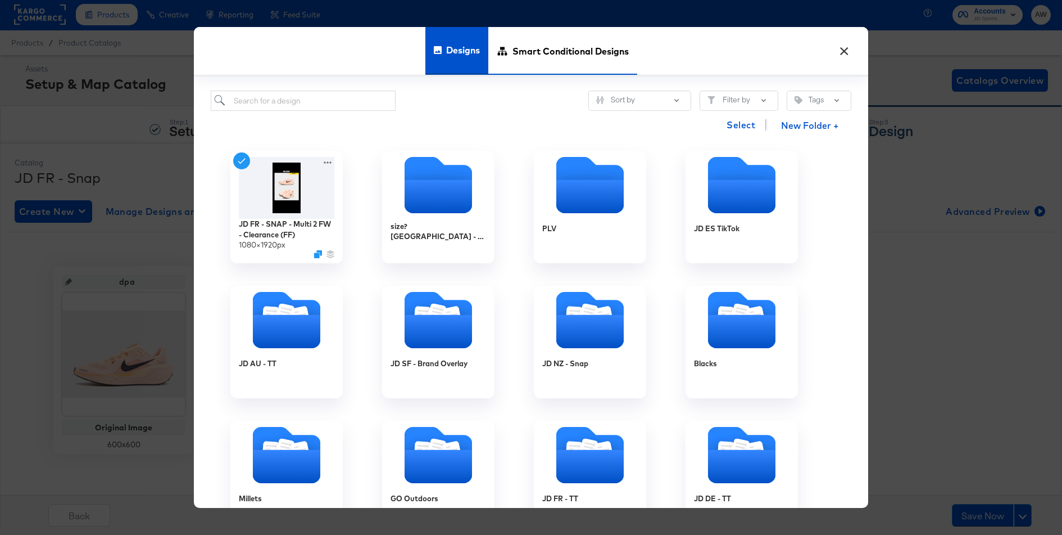
click at [563, 36] on span "Smart Conditional Designs" at bounding box center [571, 50] width 116 height 49
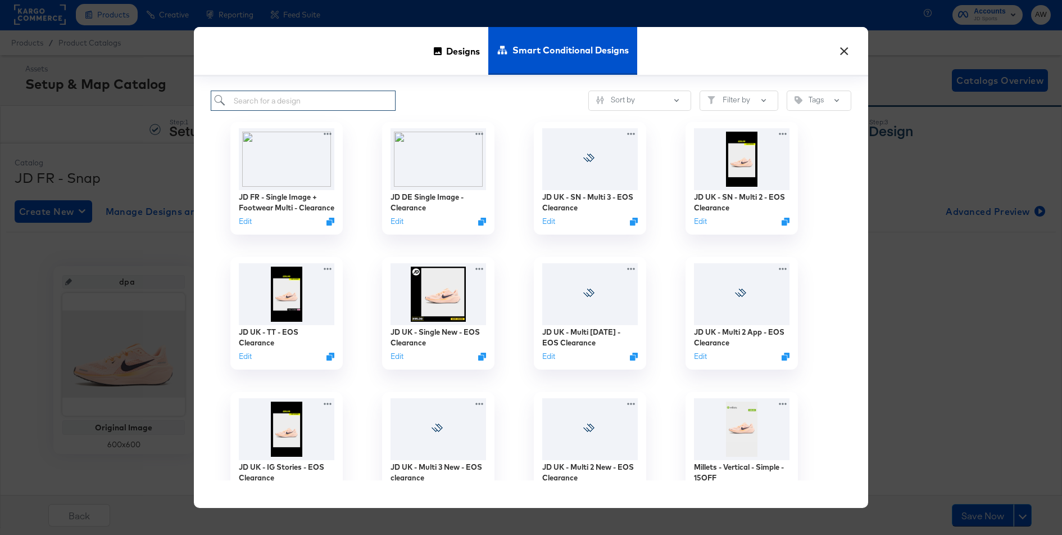
click at [377, 101] on input "search" at bounding box center [303, 100] width 185 height 21
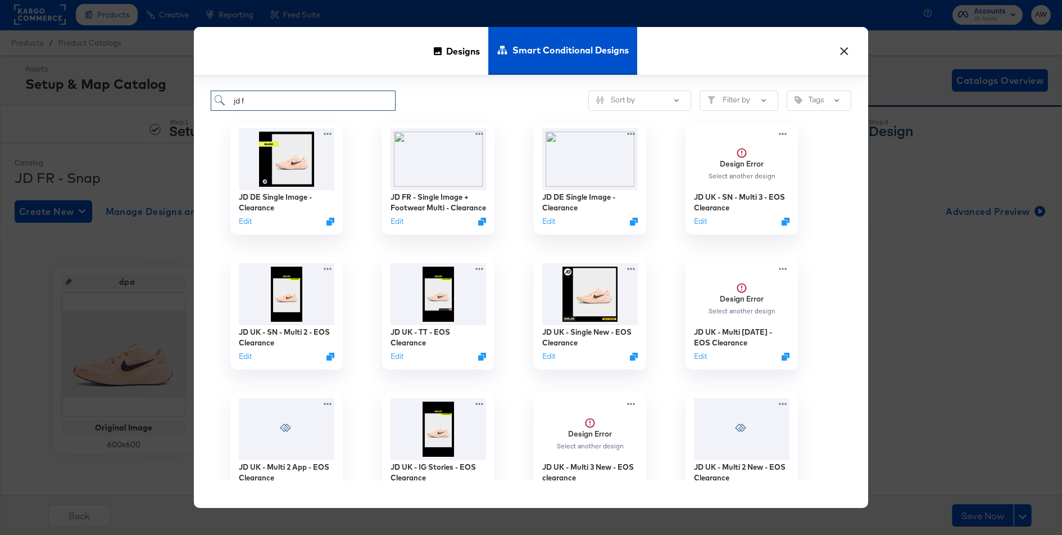
type input "jd fr"
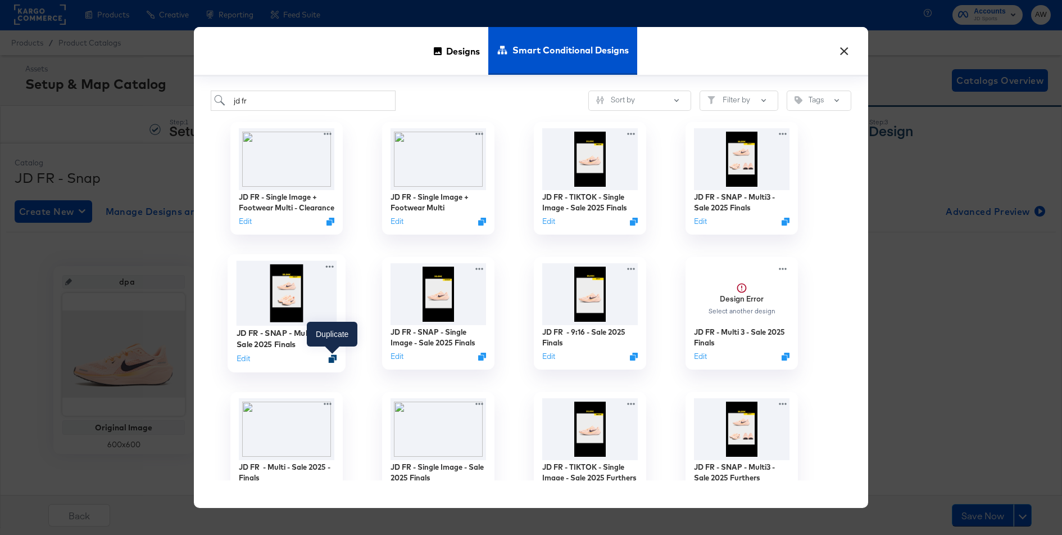
type input "jd fr"
click at [334, 357] on icon "Duplicate" at bounding box center [333, 358] width 8 height 8
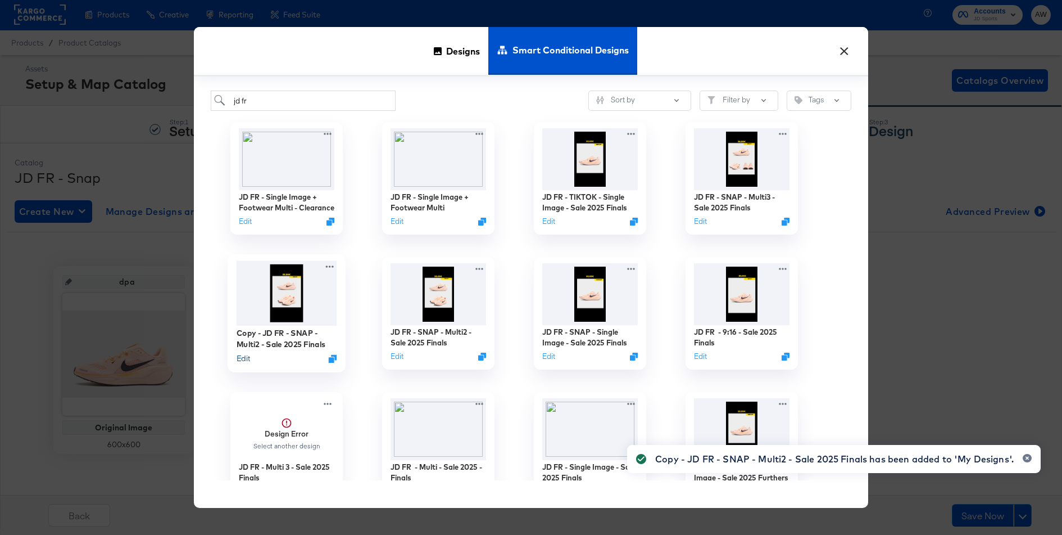
click at [244, 358] on button "Edit" at bounding box center [243, 358] width 13 height 11
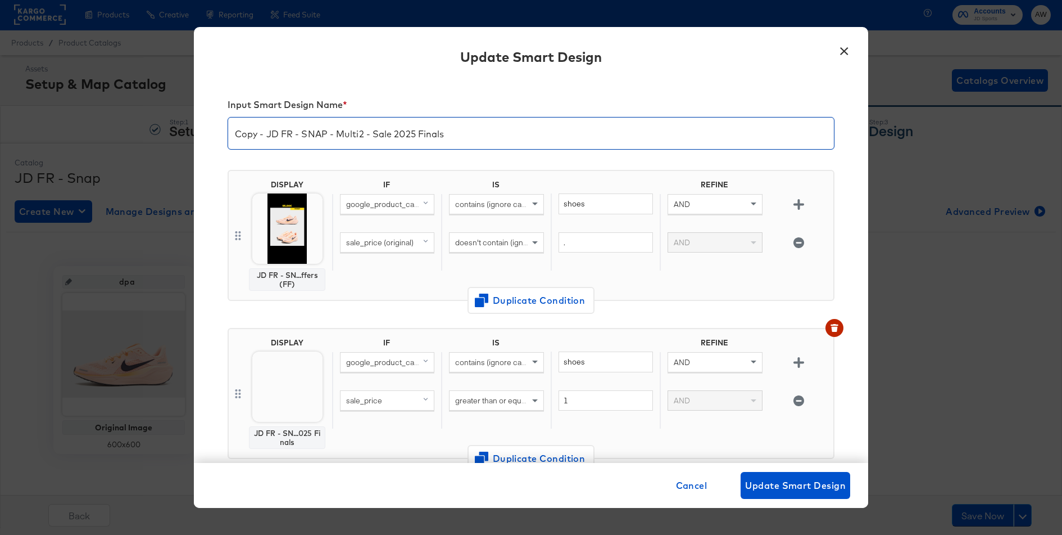
drag, startPoint x: 375, startPoint y: 134, endPoint x: 660, endPoint y: 132, distance: 285.0
click at [660, 132] on input "Copy - JD FR - SNAP - Multi2 - Sale 2025 Finals" at bounding box center [531, 128] width 606 height 31
type input "Copy - JD FR - SNAP - Multi2 - Clearance"
click at [842, 324] on button "button" at bounding box center [835, 328] width 18 height 18
click at [838, 328] on icon "button" at bounding box center [835, 328] width 8 height 8
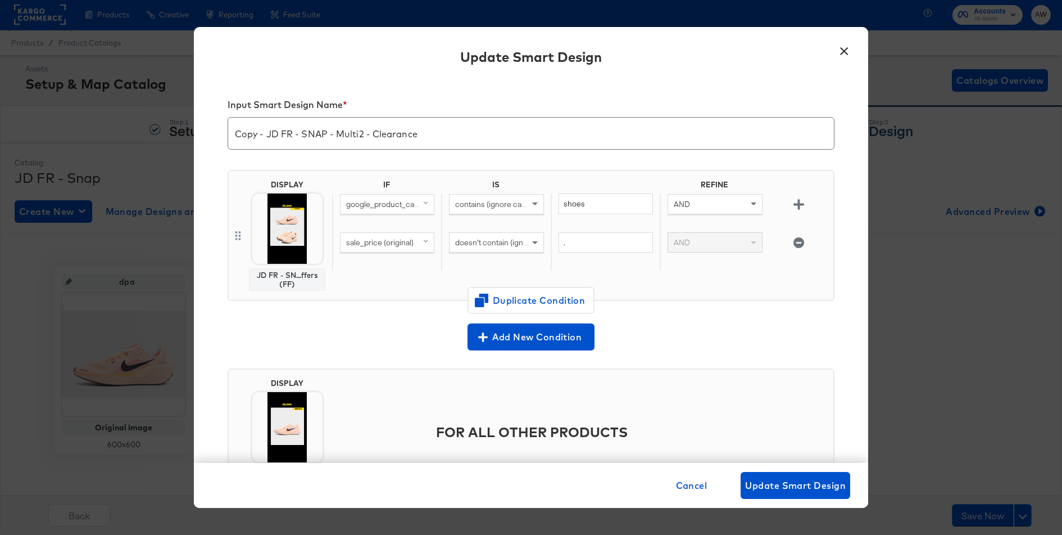
click at [300, 228] on img at bounding box center [287, 228] width 70 height 70
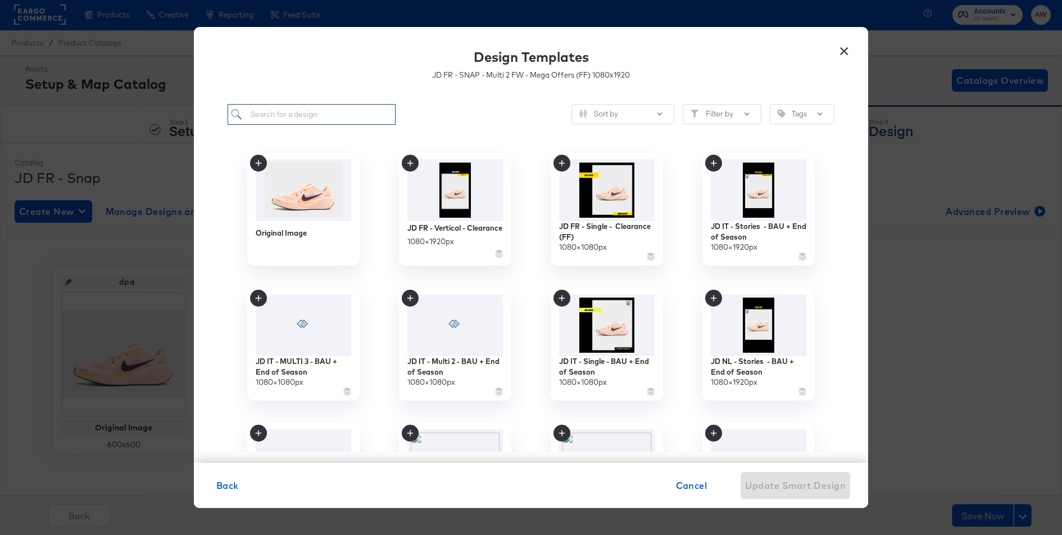
click at [348, 112] on input "search" at bounding box center [312, 114] width 168 height 21
type input "jd fr"
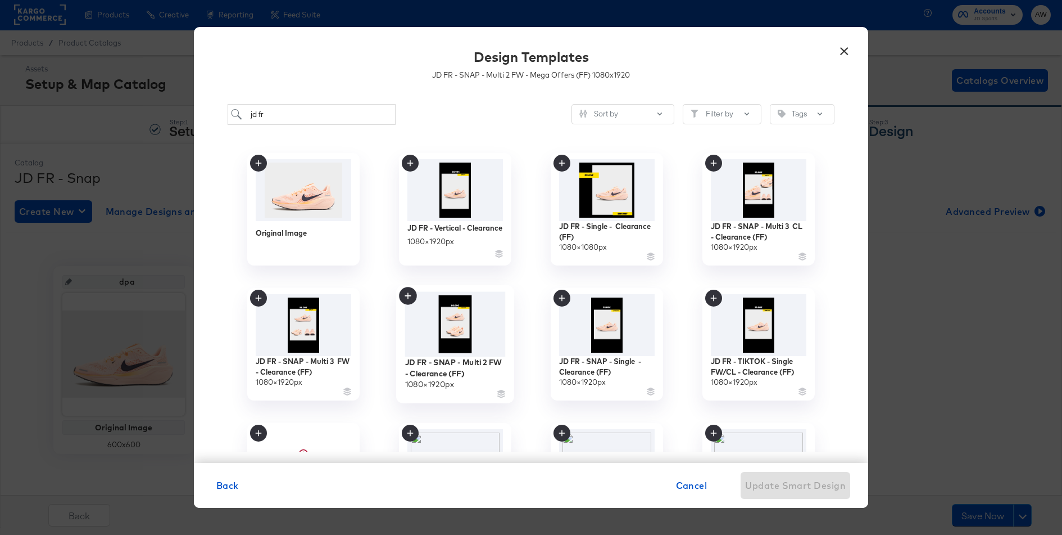
click at [455, 320] on img at bounding box center [455, 324] width 101 height 65
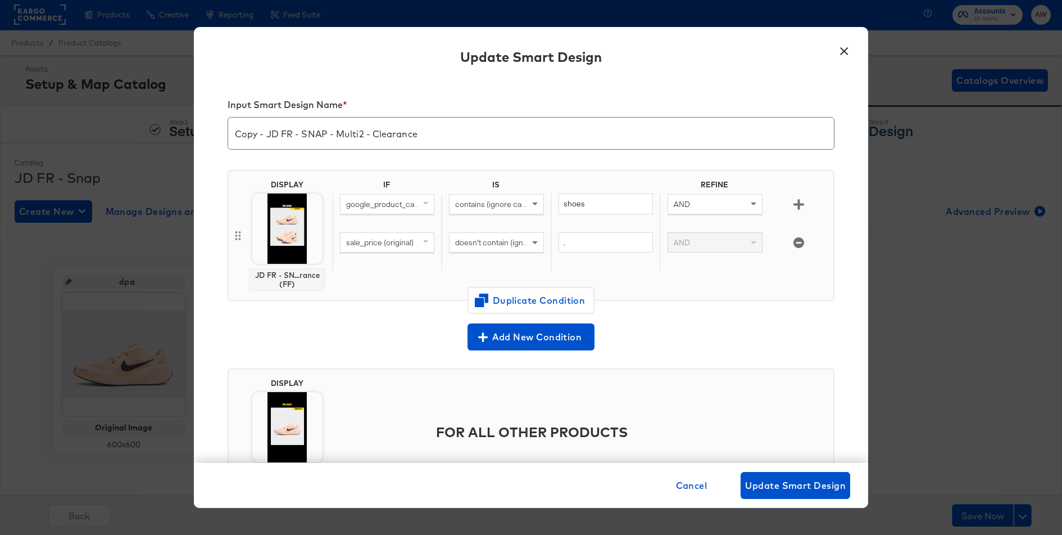
scroll to position [64, 0]
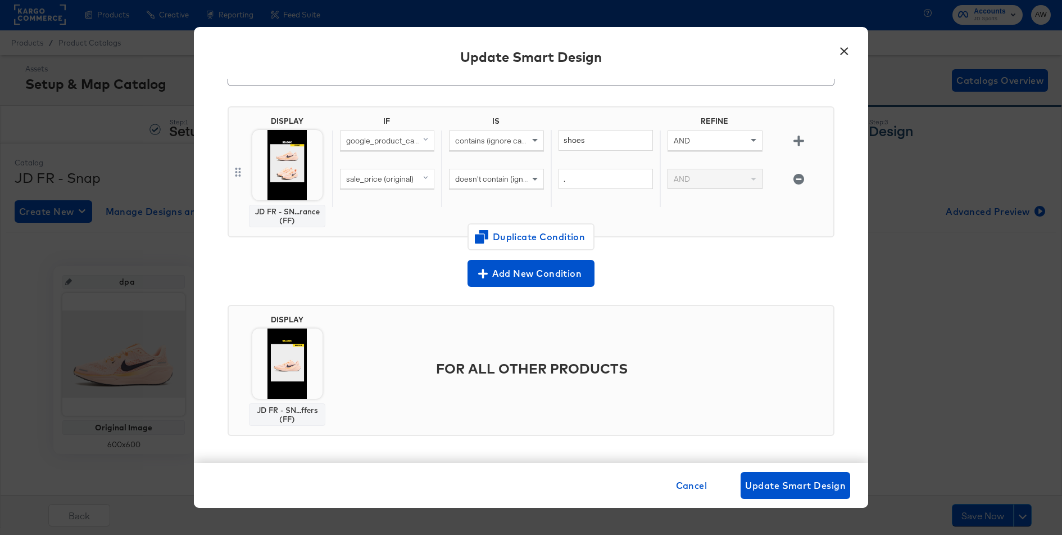
click at [307, 354] on img at bounding box center [287, 363] width 70 height 70
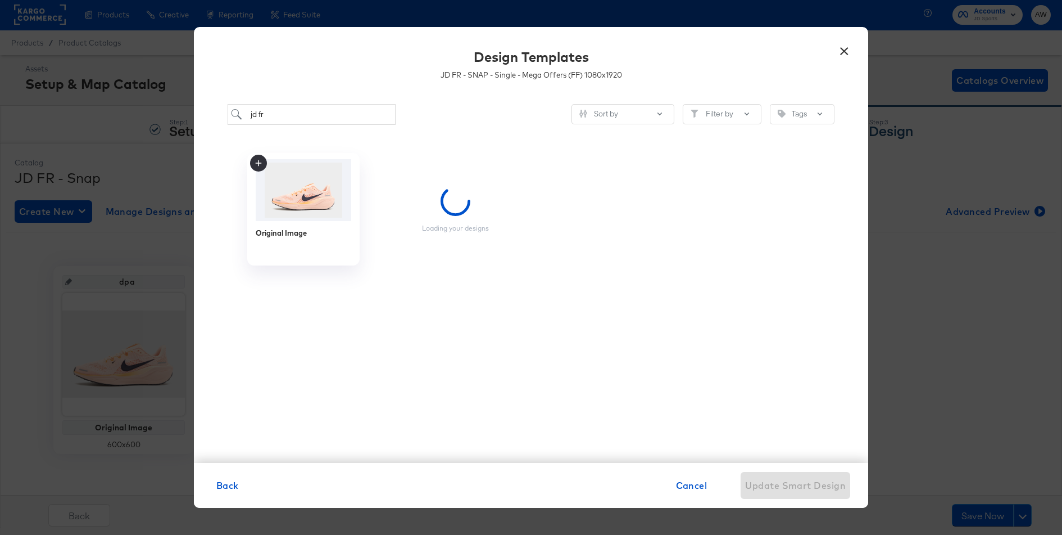
scroll to position [0, 0]
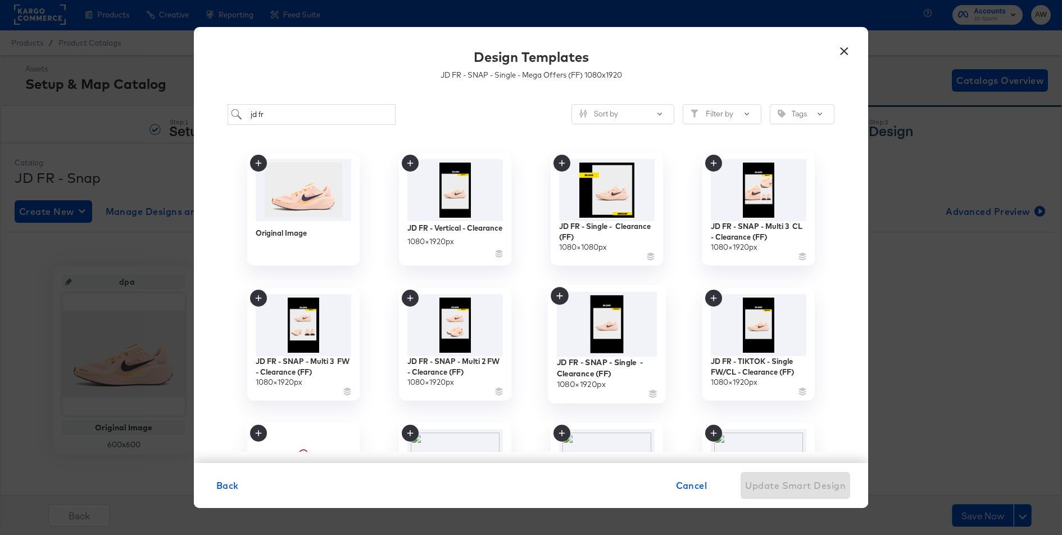
click at [600, 340] on img at bounding box center [607, 324] width 101 height 65
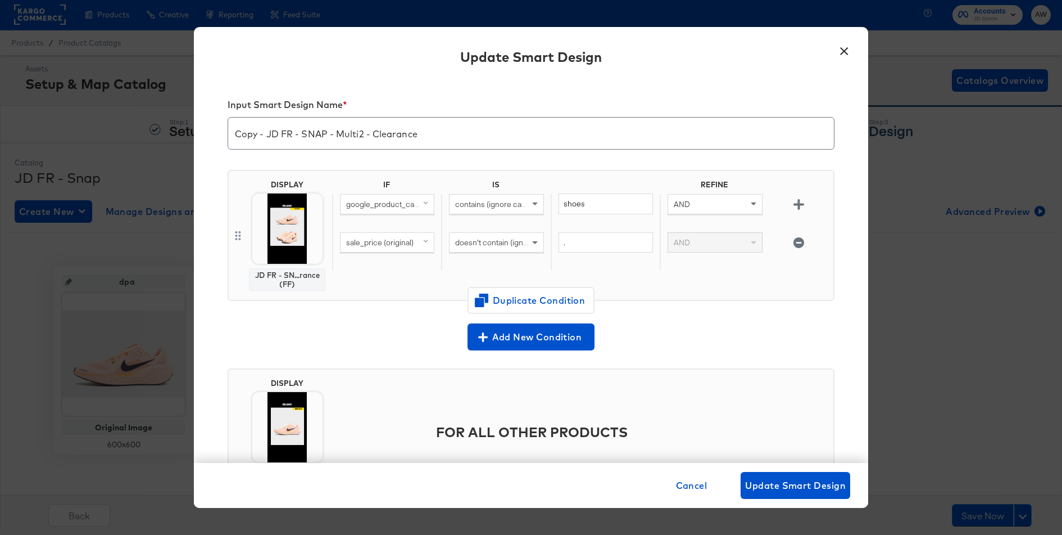
scroll to position [64, 0]
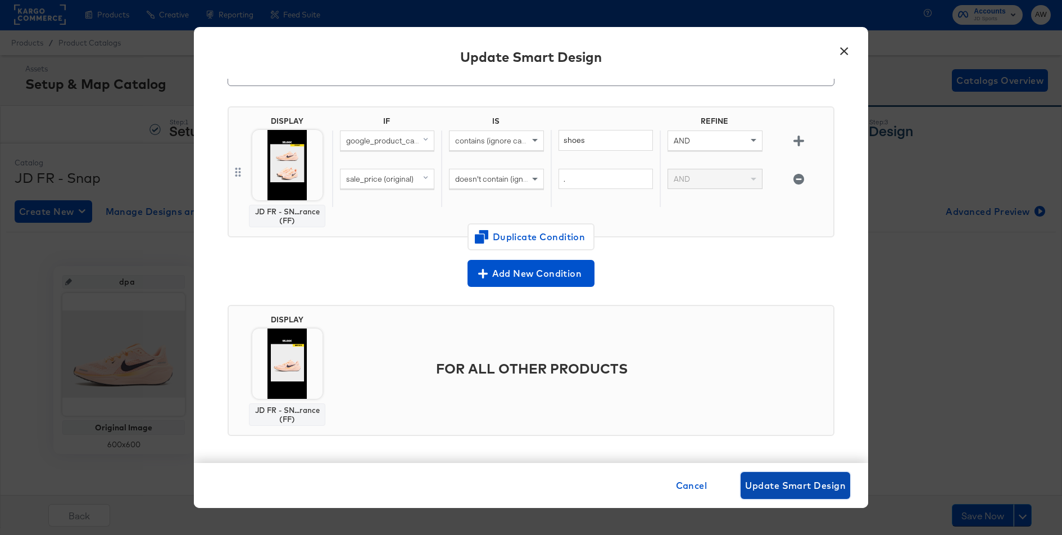
click at [819, 488] on span "Update Smart Design" at bounding box center [795, 485] width 101 height 16
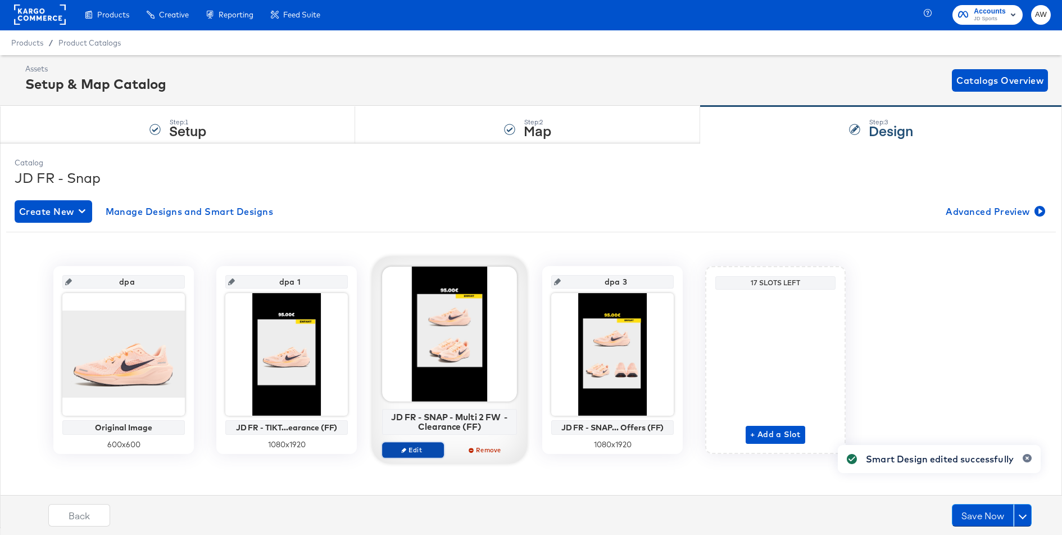
click at [425, 449] on span "Edit" at bounding box center [413, 449] width 52 height 8
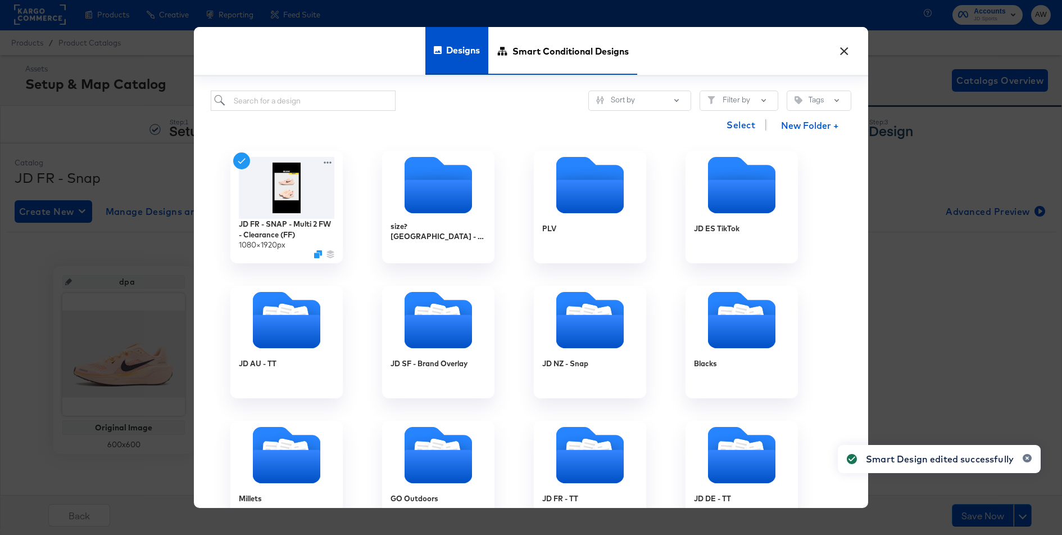
click at [513, 69] on span "Smart Conditional Designs" at bounding box center [571, 50] width 116 height 49
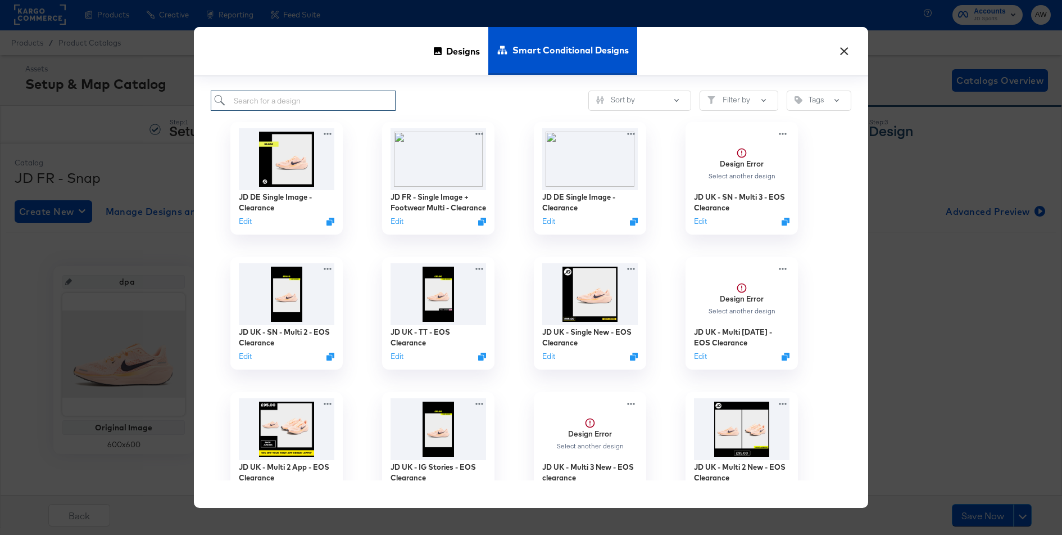
click at [367, 92] on input "search" at bounding box center [303, 100] width 185 height 21
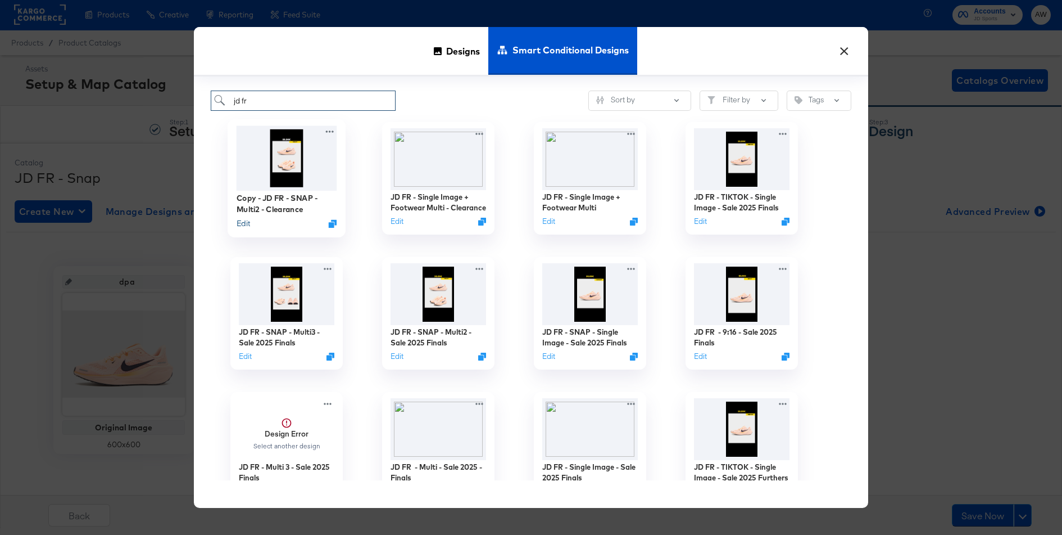
type input "jd fr"
click at [250, 224] on button "Edit" at bounding box center [243, 223] width 13 height 11
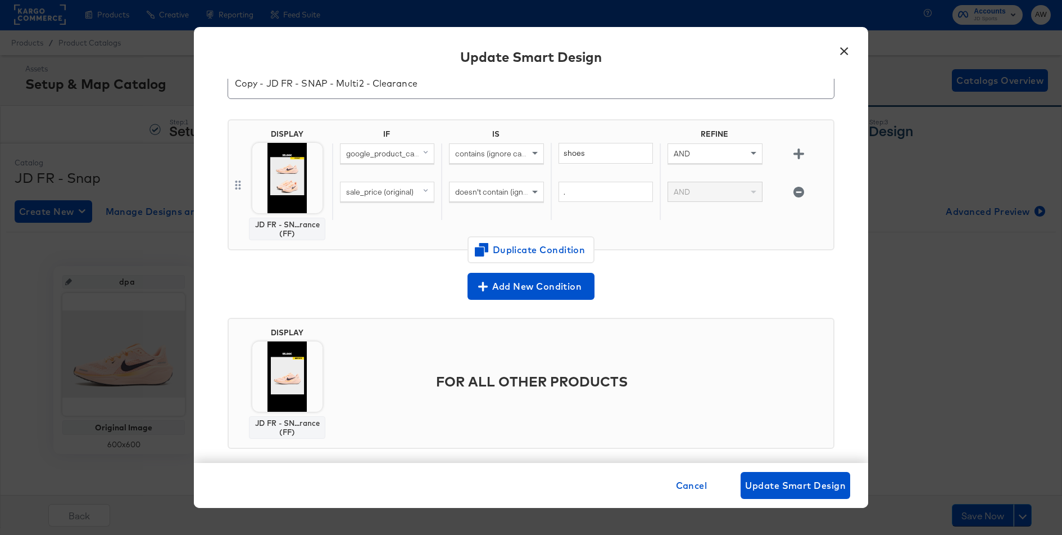
scroll to position [0, 0]
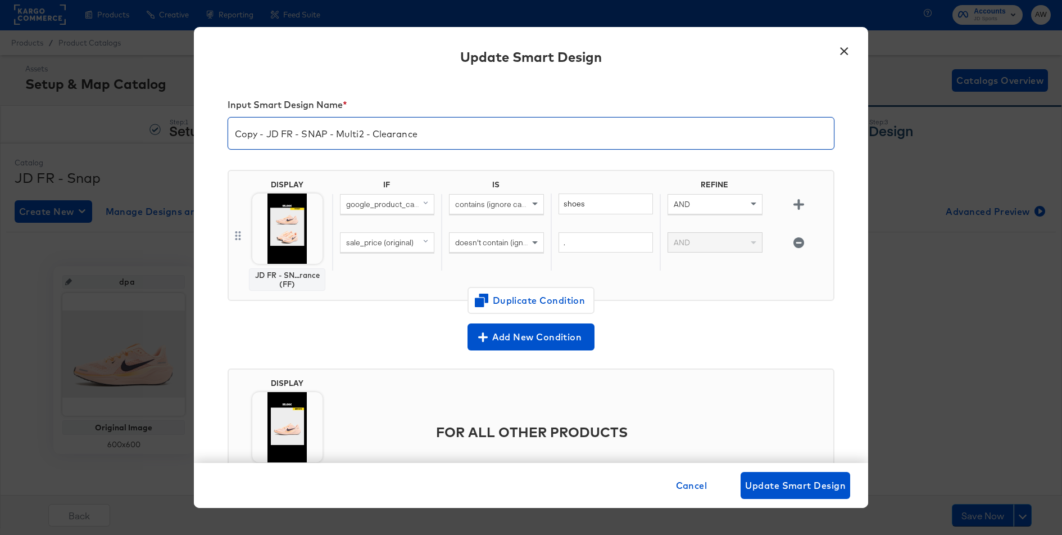
drag, startPoint x: 266, startPoint y: 137, endPoint x: 197, endPoint y: 139, distance: 68.6
click at [197, 139] on div "Input Smart Design Name * Copy - JD FR - SNAP - Multi2 - Clearance DISPLAY JD F…" at bounding box center [531, 271] width 674 height 384
type input "JD FR - SNAP - Multi2 - Clearance"
click at [785, 488] on span "Update Smart Design" at bounding box center [795, 485] width 101 height 16
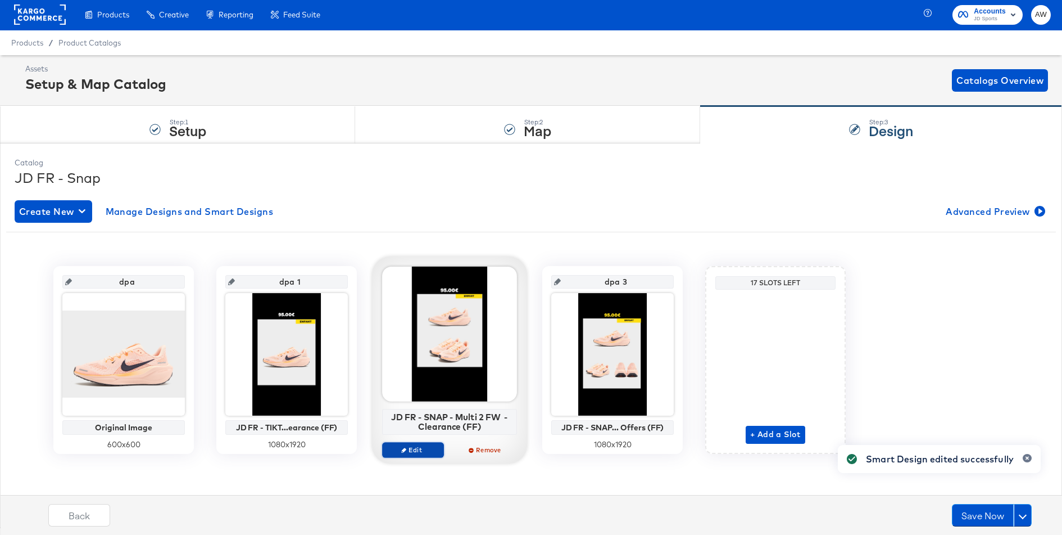
click at [410, 447] on span "Edit" at bounding box center [413, 449] width 52 height 8
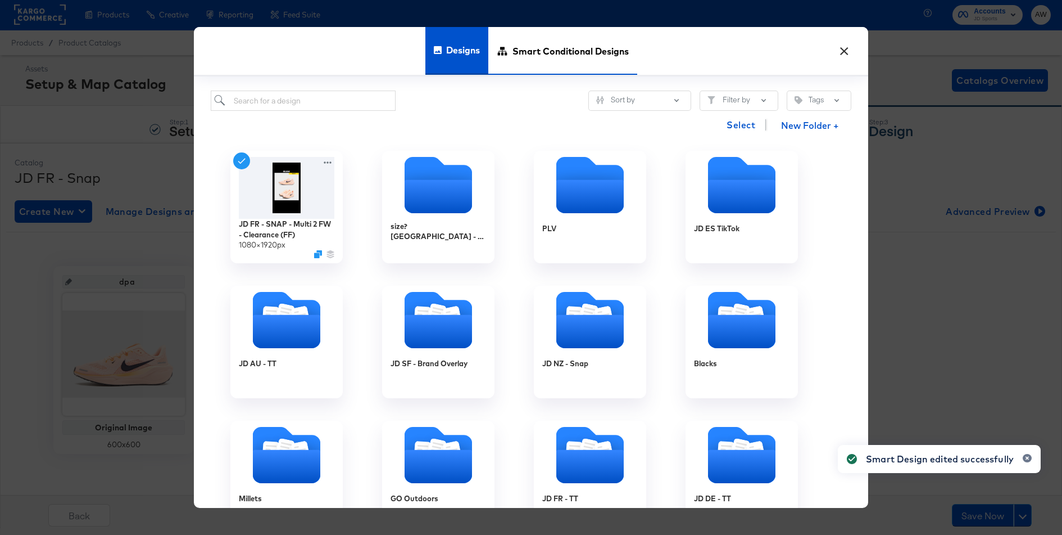
click at [538, 53] on span "Smart Conditional Designs" at bounding box center [571, 50] width 116 height 49
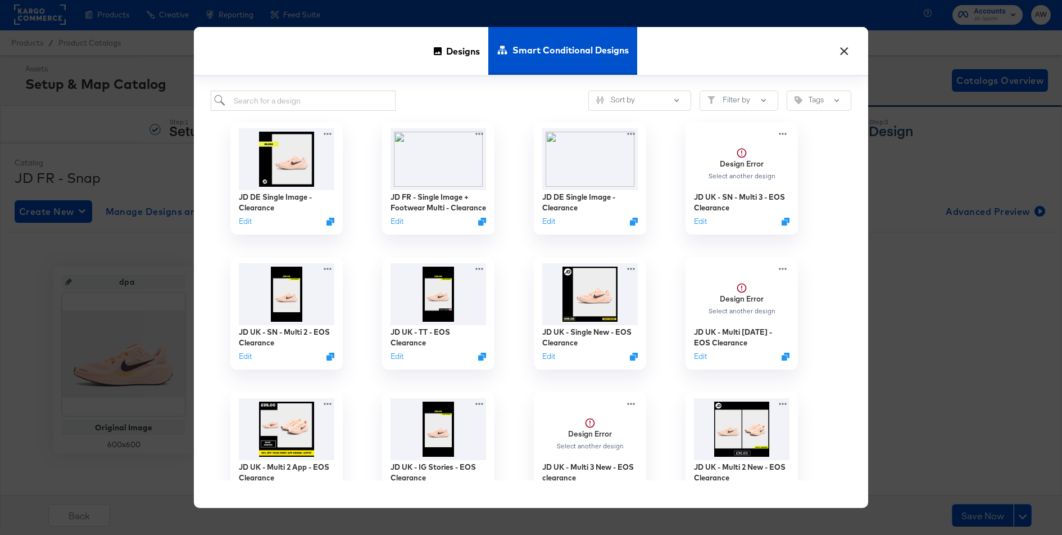
click at [346, 111] on div "JD DE Single Image - Clearance Edit" at bounding box center [287, 178] width 152 height 135
click at [343, 105] on input "search" at bounding box center [303, 100] width 185 height 21
type input "clearance"
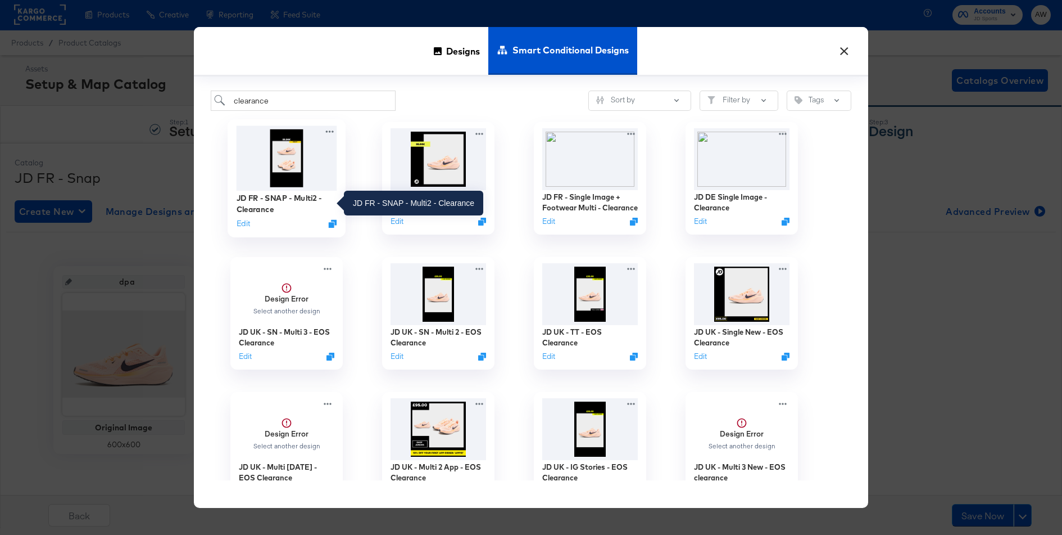
click at [300, 192] on div "JD FR - SNAP - Multi2 - Clearance" at bounding box center [287, 203] width 101 height 22
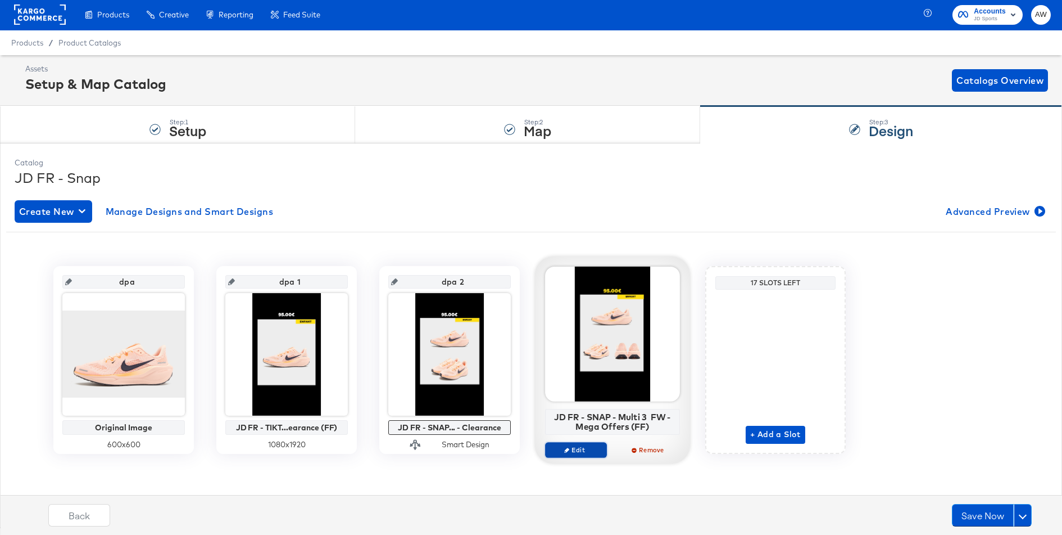
click at [588, 453] on button "Edit" at bounding box center [576, 450] width 62 height 16
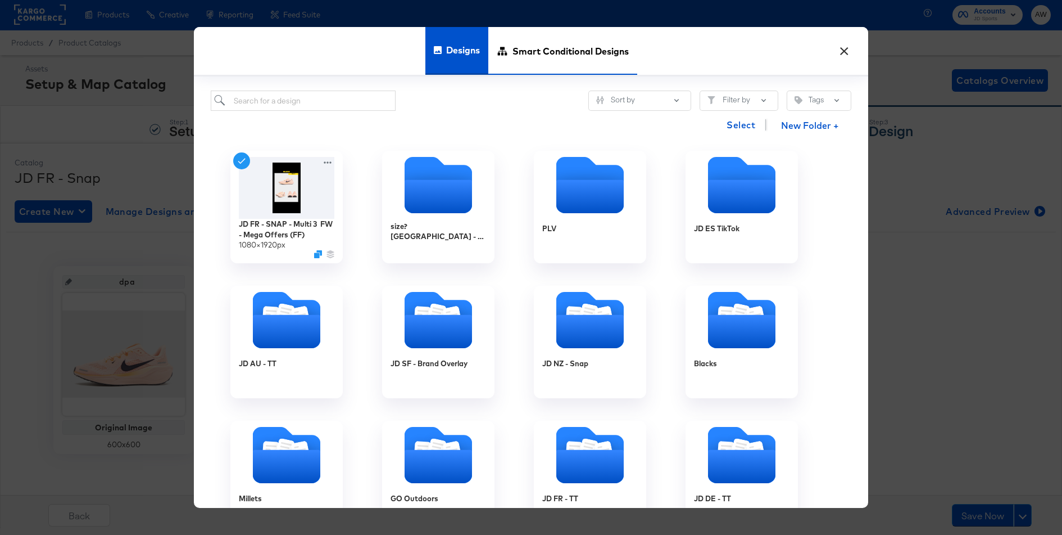
click at [527, 49] on span "Smart Conditional Designs" at bounding box center [571, 50] width 116 height 49
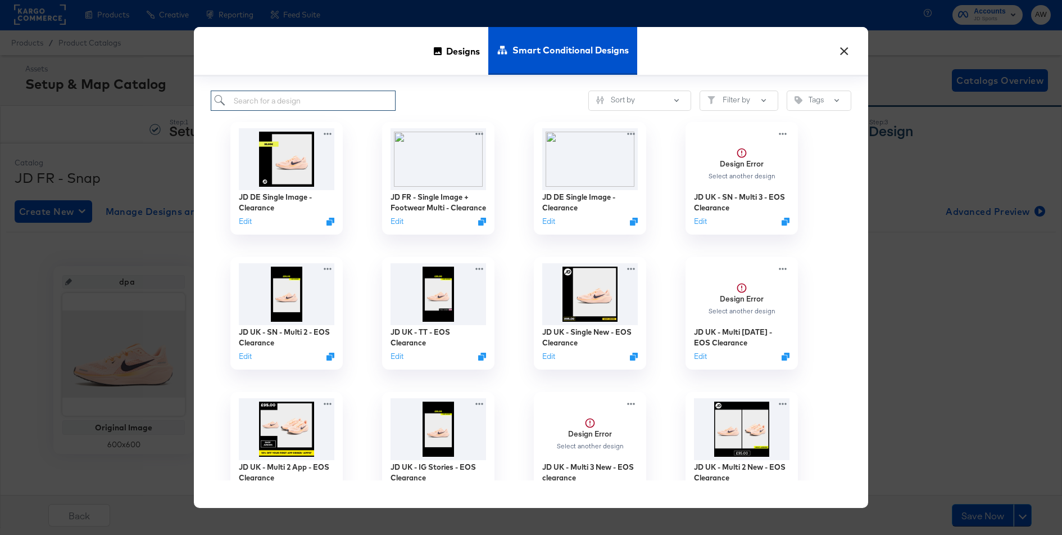
click at [373, 97] on input "search" at bounding box center [303, 100] width 185 height 21
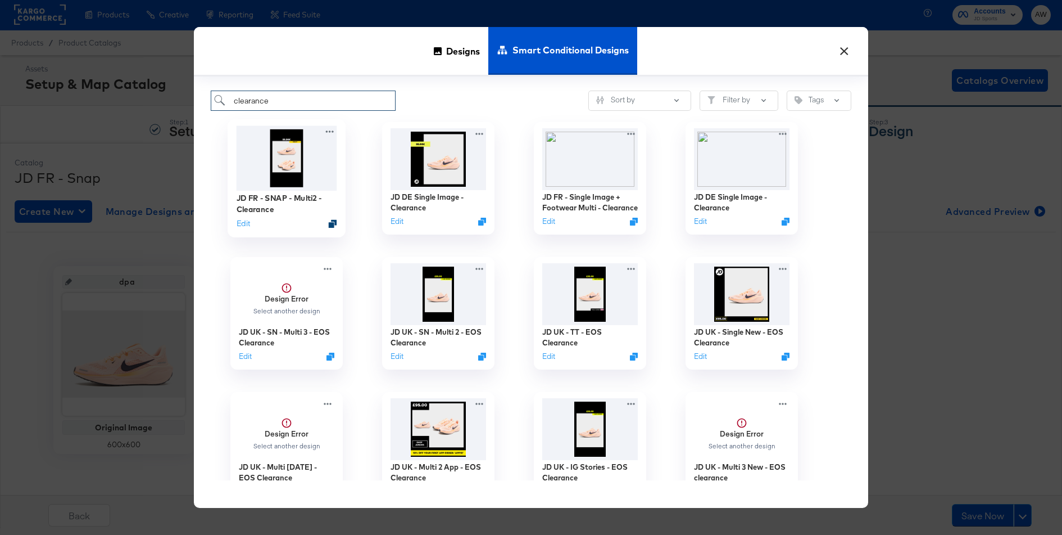
type input "clearance"
click at [332, 223] on icon "Duplicate" at bounding box center [333, 223] width 8 height 8
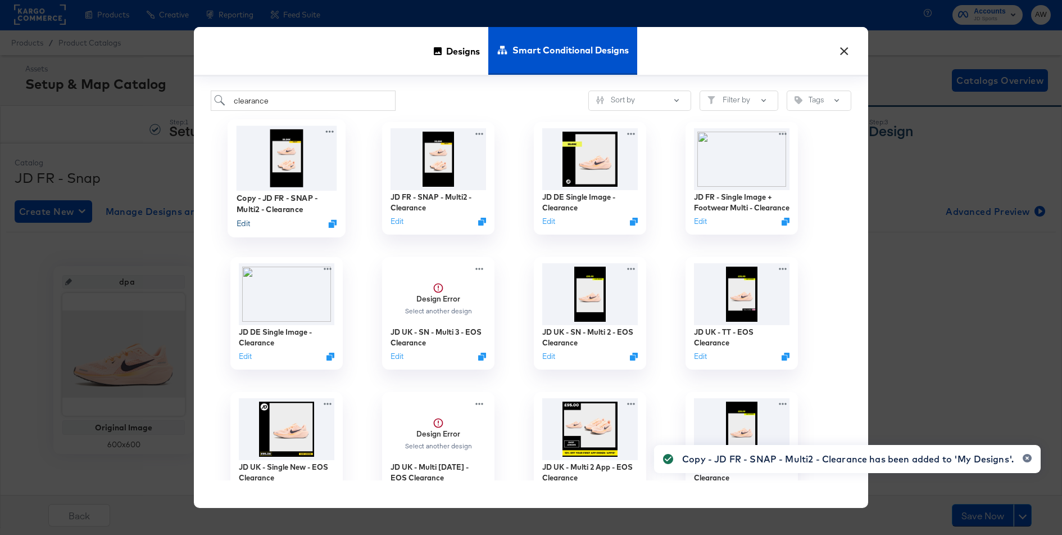
click at [241, 224] on button "Edit" at bounding box center [243, 223] width 13 height 11
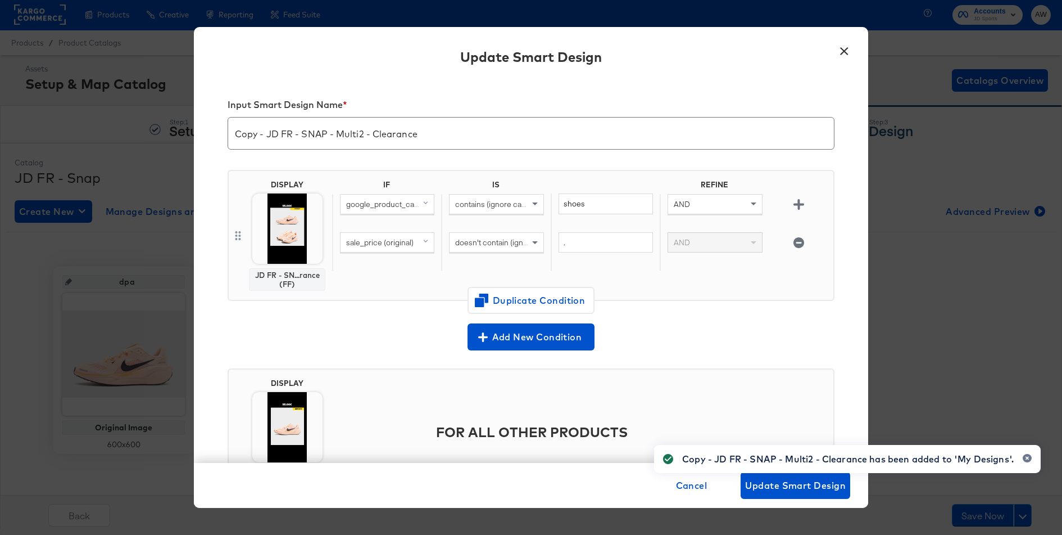
click at [361, 134] on input "Copy - JD FR - SNAP - Multi2 - Clearance" at bounding box center [531, 128] width 606 height 31
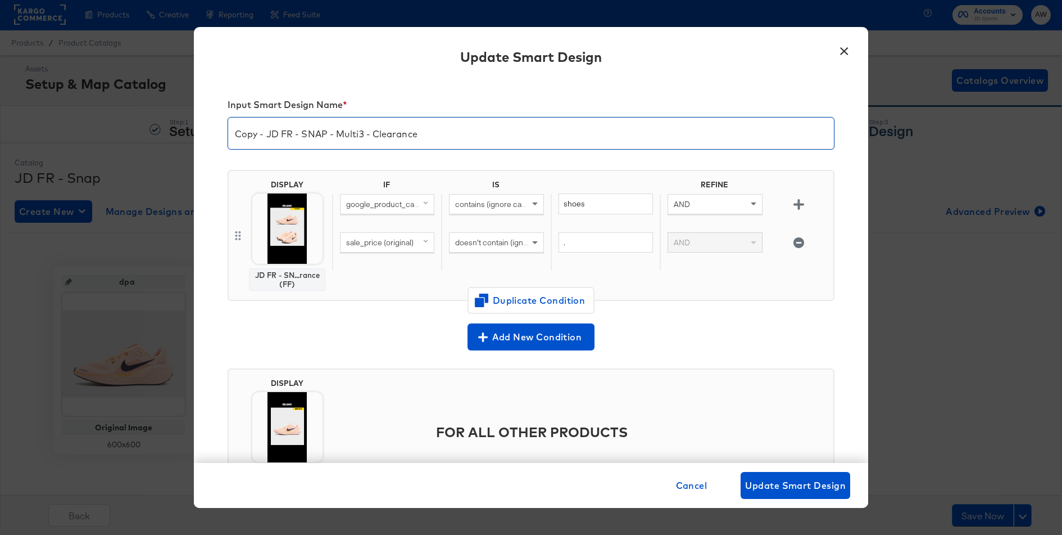
drag, startPoint x: 265, startPoint y: 129, endPoint x: 202, endPoint y: 121, distance: 63.5
click at [202, 121] on div "Input Smart Design Name * Copy - JD FR - SNAP - Multi3 - Clearance DISPLAY JD F…" at bounding box center [531, 271] width 674 height 384
type input "JD FR - SNAP - Multi3 - Clearance"
click at [306, 236] on img at bounding box center [287, 228] width 70 height 70
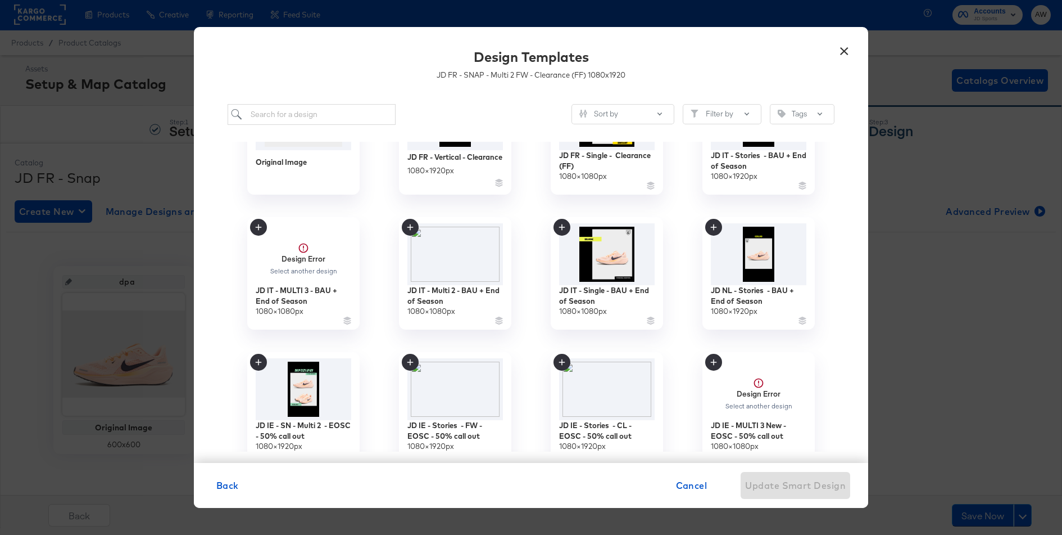
scroll to position [56, 0]
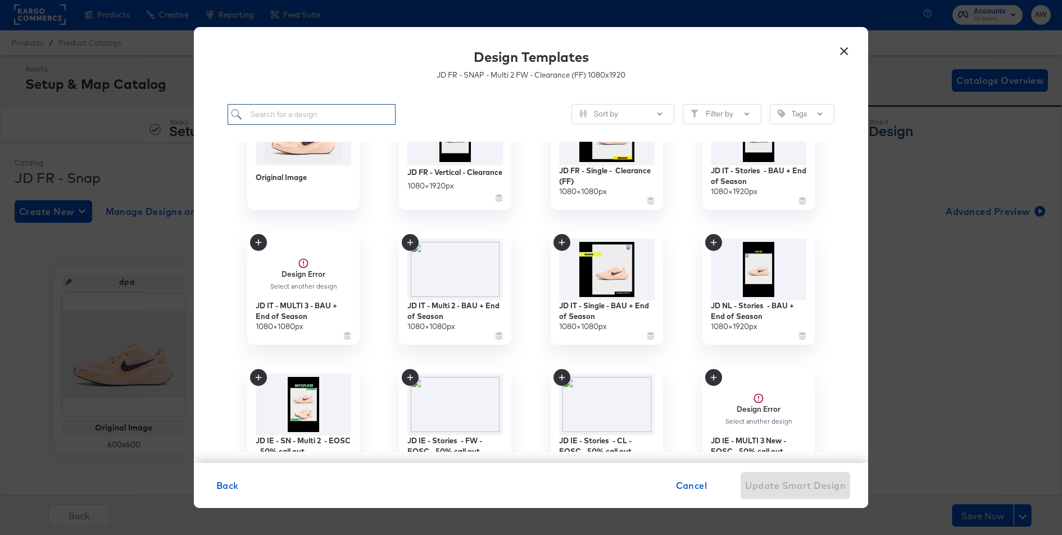
click at [389, 112] on input "search" at bounding box center [312, 114] width 168 height 21
type input "jd fr"
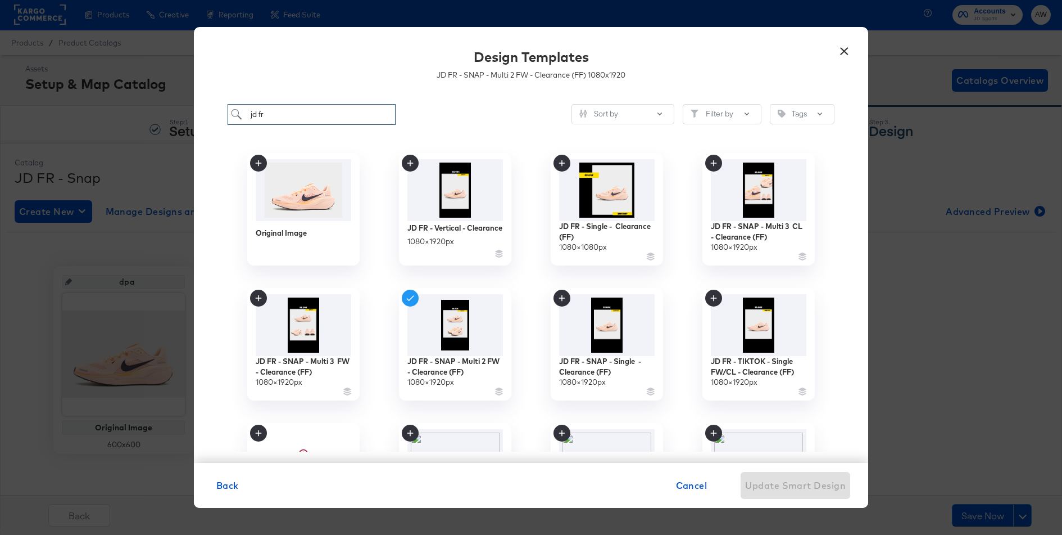
scroll to position [1, 0]
click at [297, 328] on img at bounding box center [303, 323] width 101 height 65
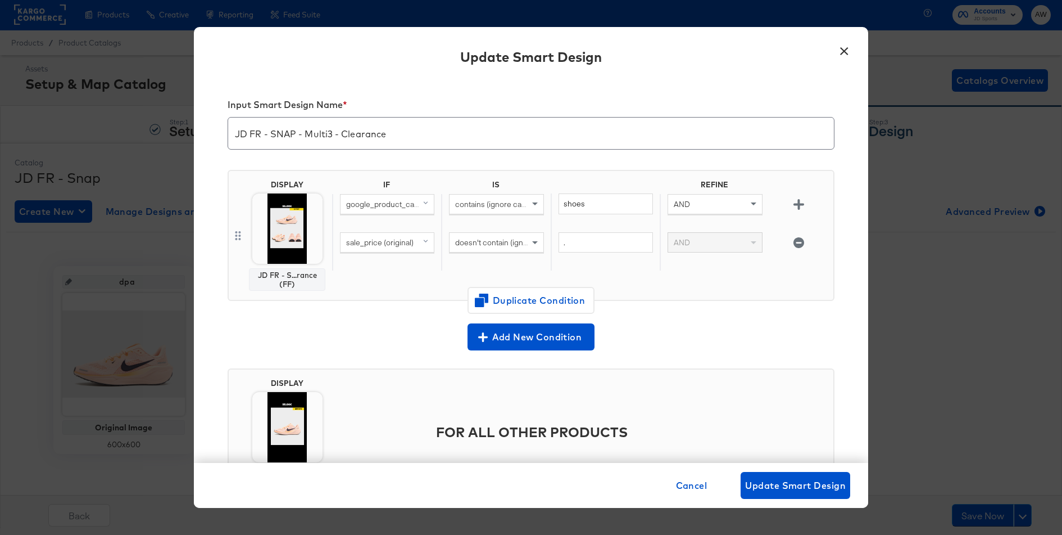
click at [287, 413] on img at bounding box center [287, 427] width 70 height 70
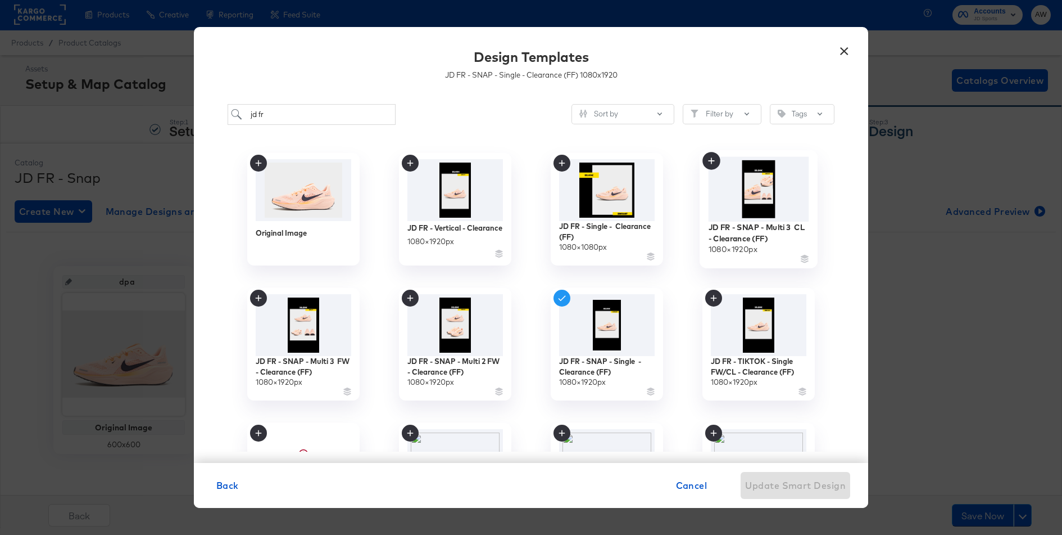
click at [794, 195] on img at bounding box center [759, 189] width 101 height 65
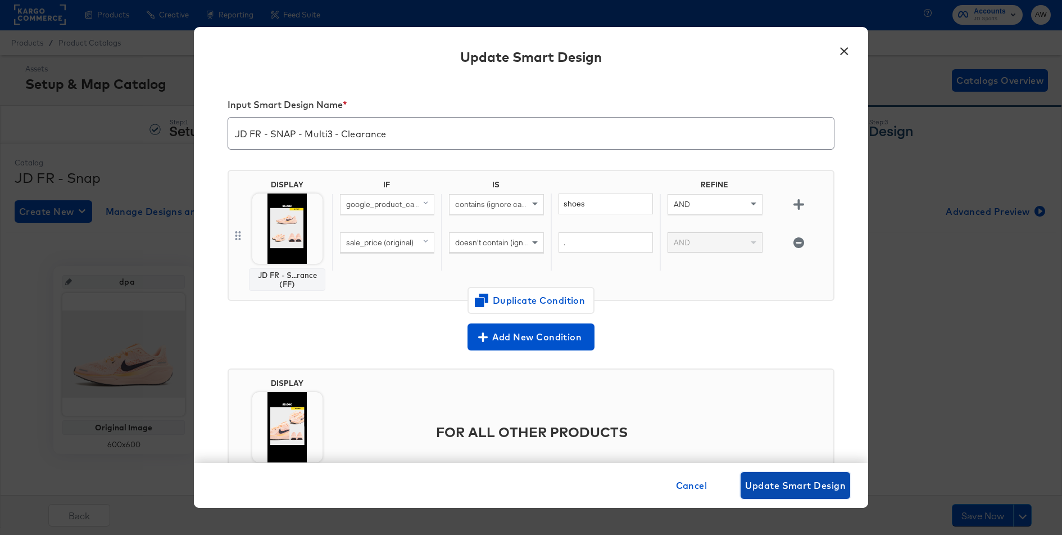
click at [814, 476] on button "Update Smart Design" at bounding box center [796, 485] width 110 height 27
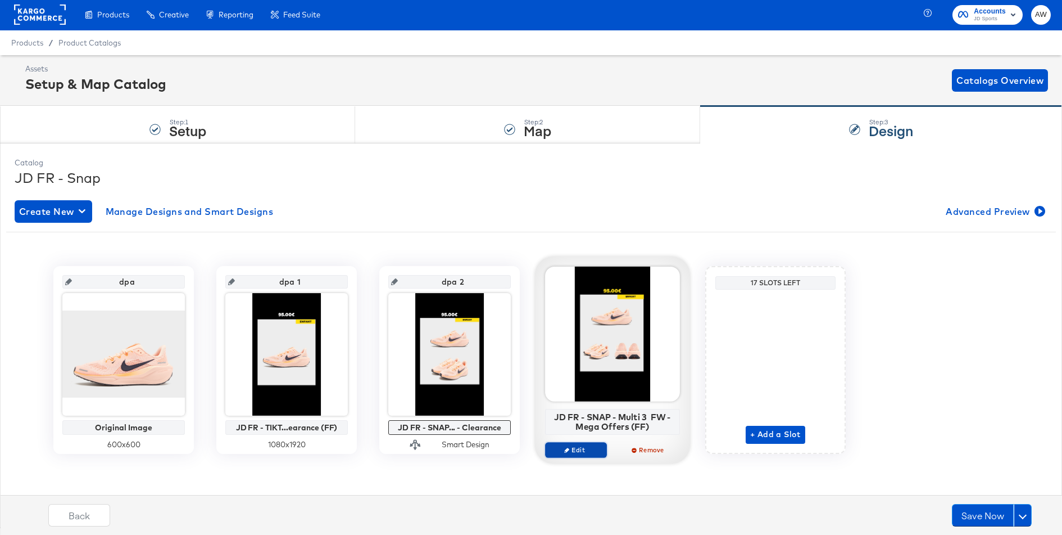
click at [573, 450] on span "Edit" at bounding box center [576, 449] width 52 height 8
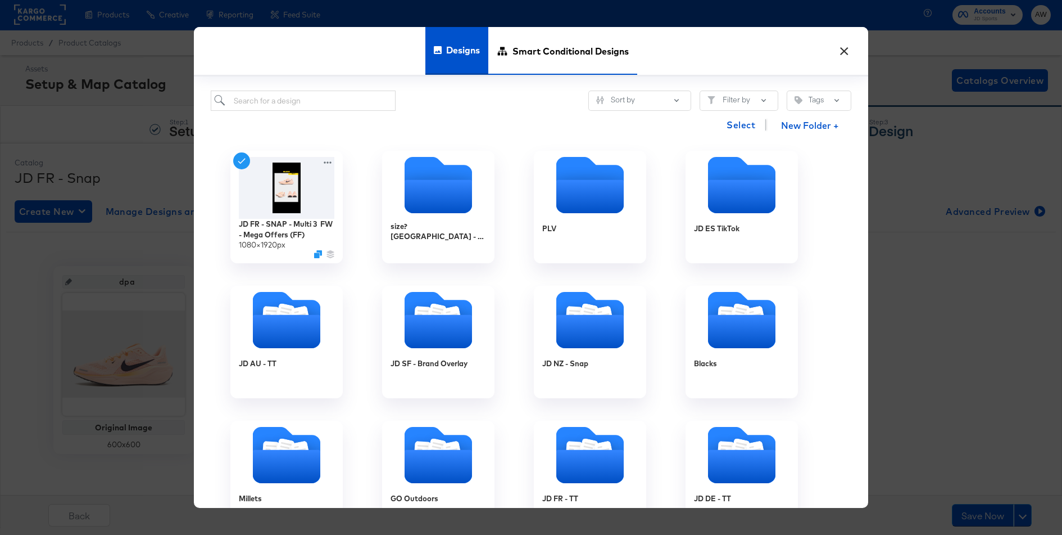
click at [537, 48] on span "Smart Conditional Designs" at bounding box center [571, 50] width 116 height 49
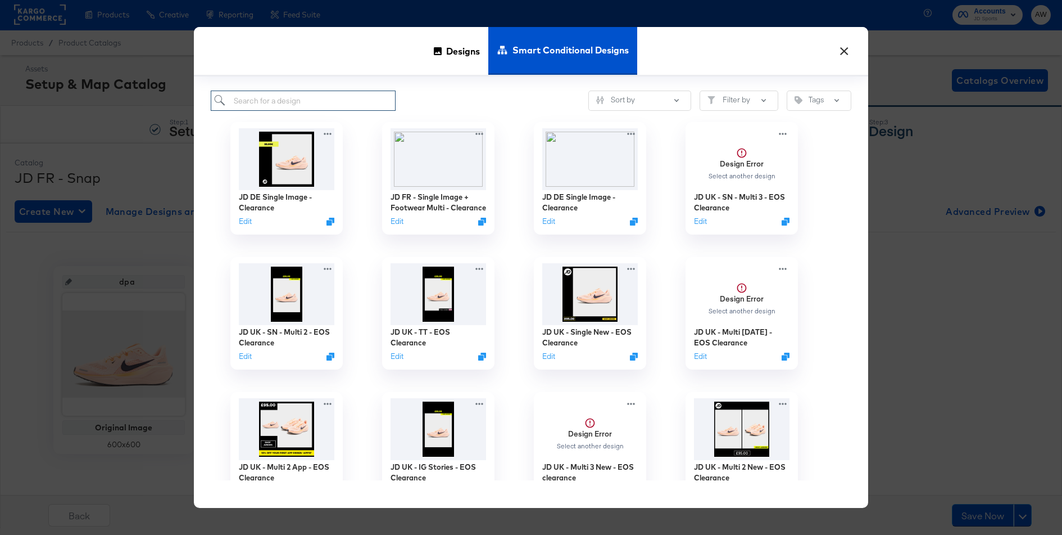
click at [334, 99] on input "search" at bounding box center [303, 100] width 185 height 21
type input "jd fr"
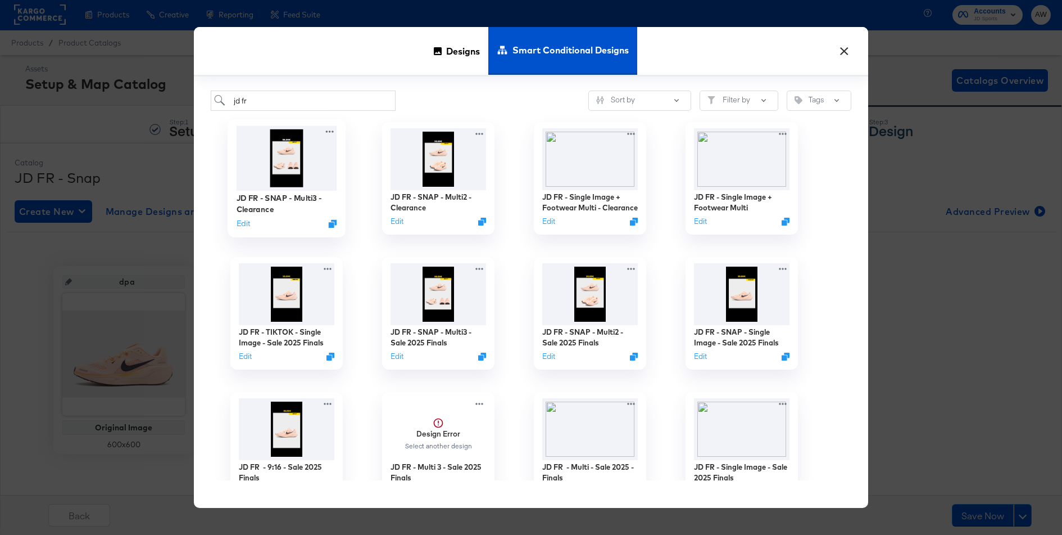
click at [309, 162] on img at bounding box center [287, 158] width 101 height 65
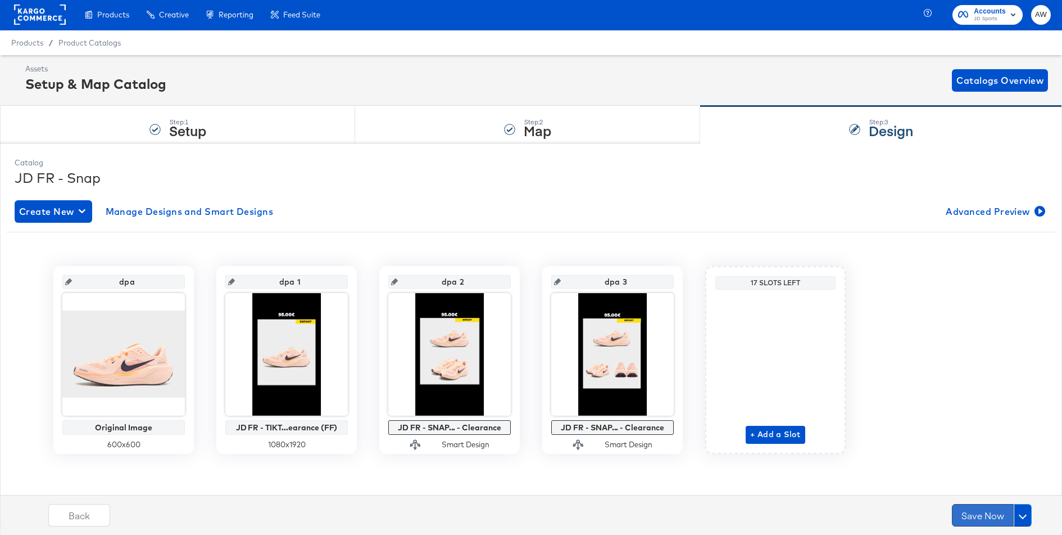
click at [975, 515] on button "Save Now" at bounding box center [983, 515] width 62 height 22
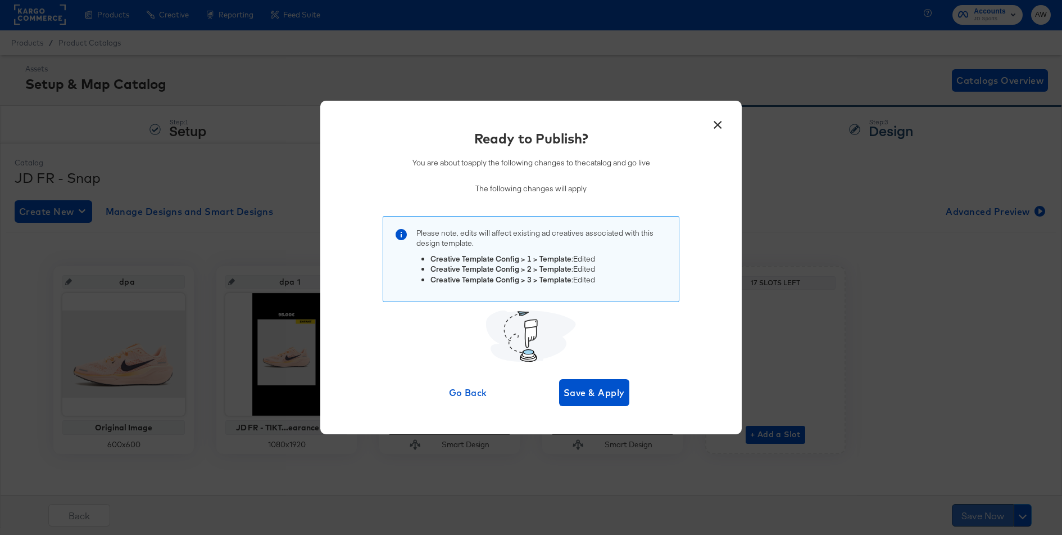
scroll to position [0, 0]
click at [595, 393] on span "Save & Apply" at bounding box center [594, 392] width 61 height 16
